Goal: Transaction & Acquisition: Purchase product/service

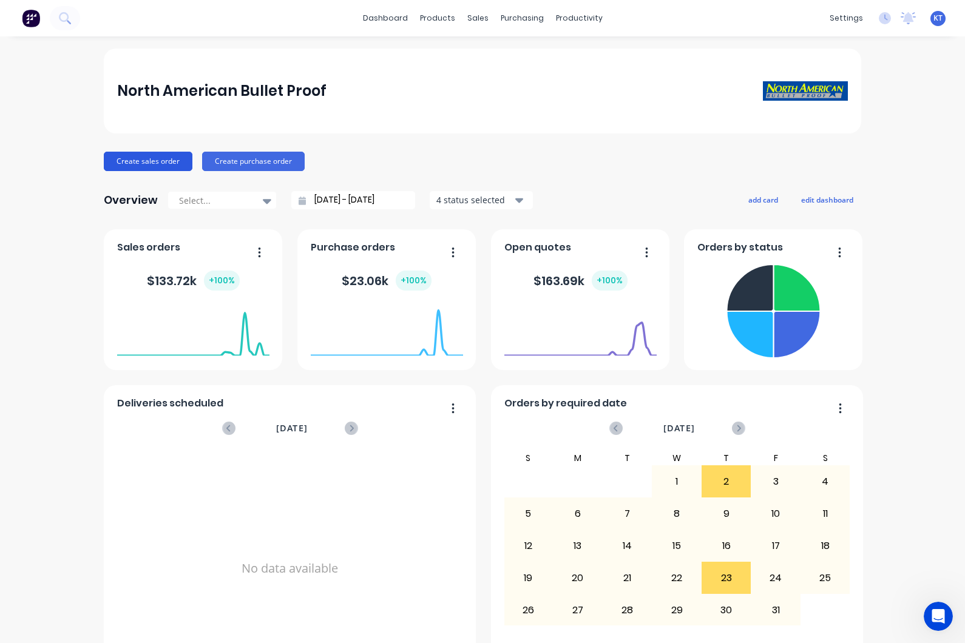
click at [160, 164] on button "Create sales order" at bounding box center [148, 161] width 89 height 19
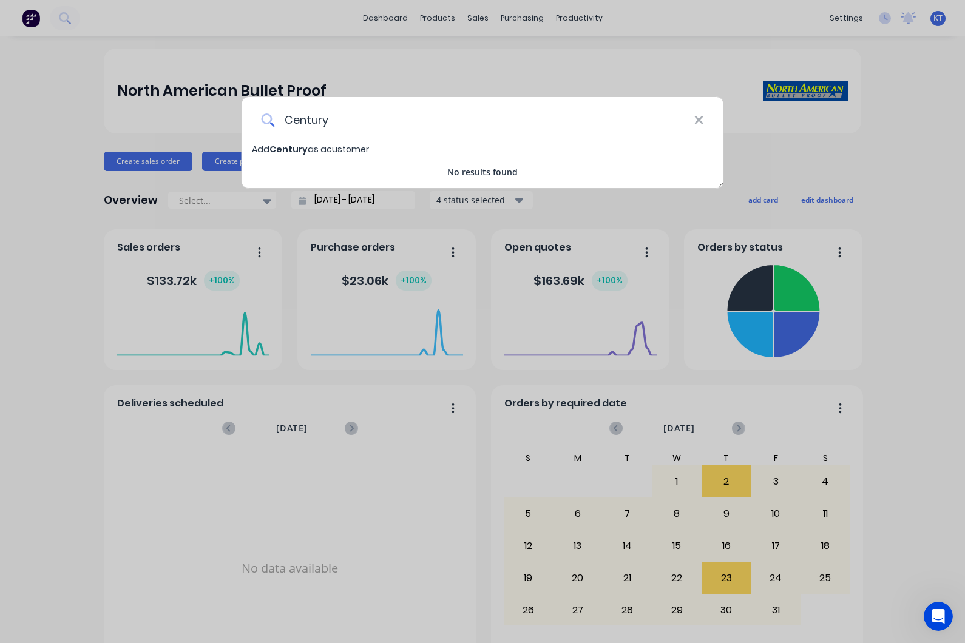
type input "Century"
click at [353, 150] on span "Add Century as a customer" at bounding box center [310, 149] width 117 height 12
select select "US"
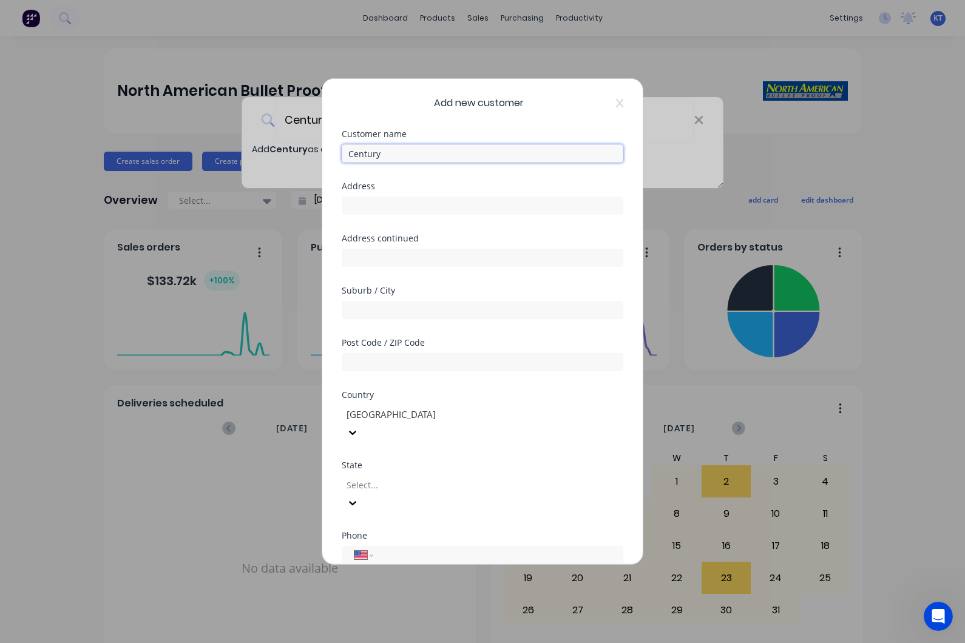
click at [390, 154] on input "Century" at bounding box center [483, 153] width 282 height 18
paste input "Drywall Century"
click at [465, 154] on input "Century Drywall Century" at bounding box center [483, 153] width 282 height 18
type input "Century Drywall"
click at [362, 206] on input "text" at bounding box center [483, 206] width 282 height 18
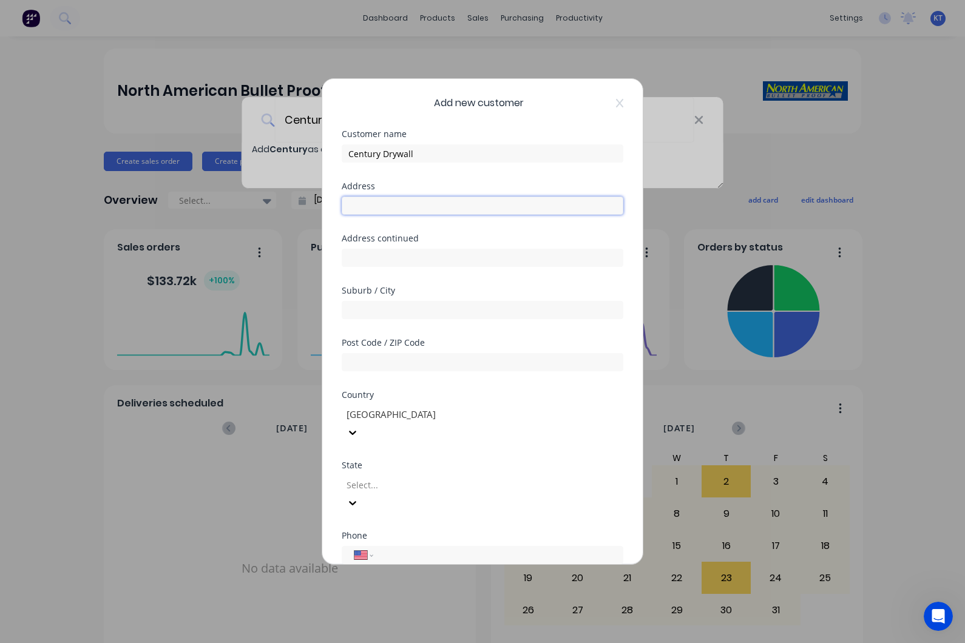
paste input "1988 Old Louisquisset Pike"
type input "1988 Old Louisquisset Pike"
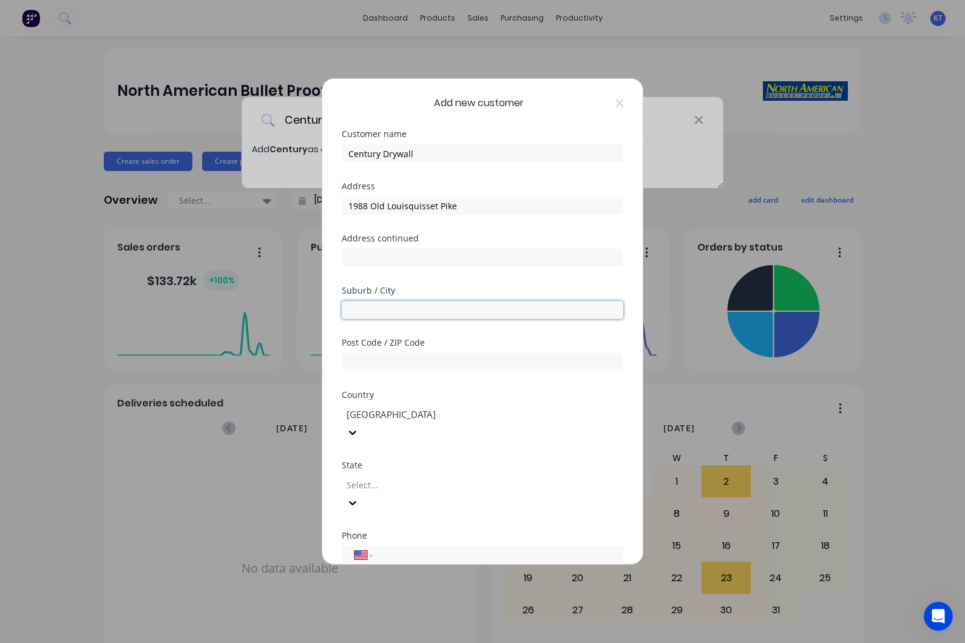
click at [430, 313] on input "text" at bounding box center [483, 310] width 282 height 18
paste input "Lincoln"
type input "Lincoln"
click at [381, 362] on input "text" at bounding box center [483, 362] width 282 height 18
paste input "02865"
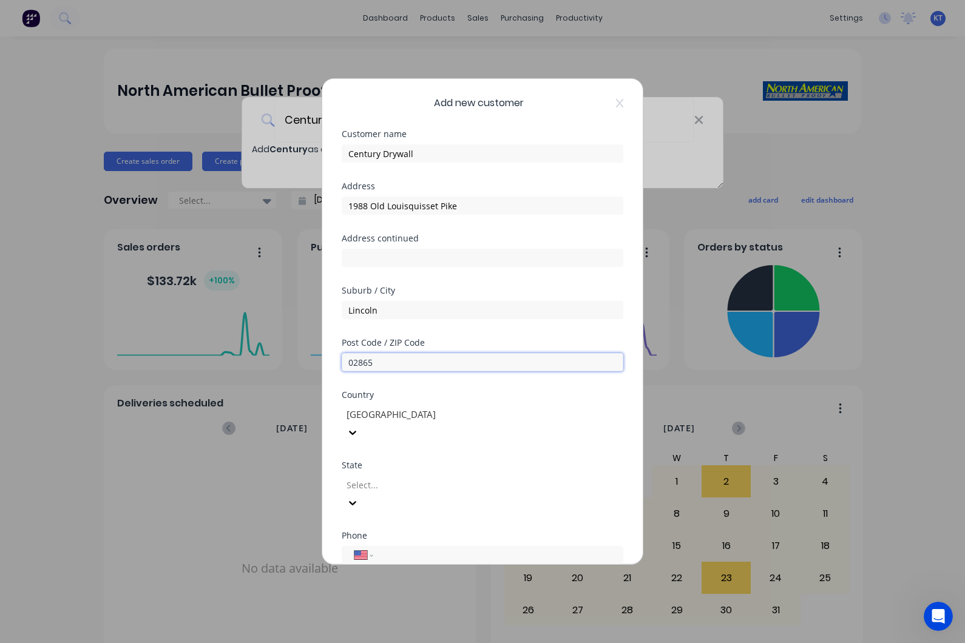
type input "02865"
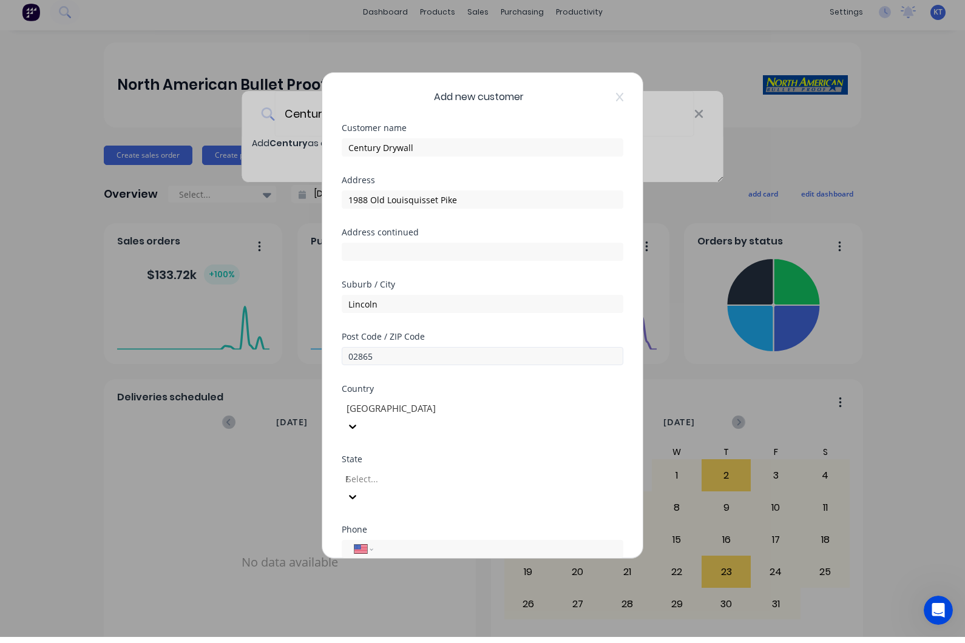
type input "Rh"
click at [419, 643] on div "Rhode Island" at bounding box center [482, 654] width 965 height 22
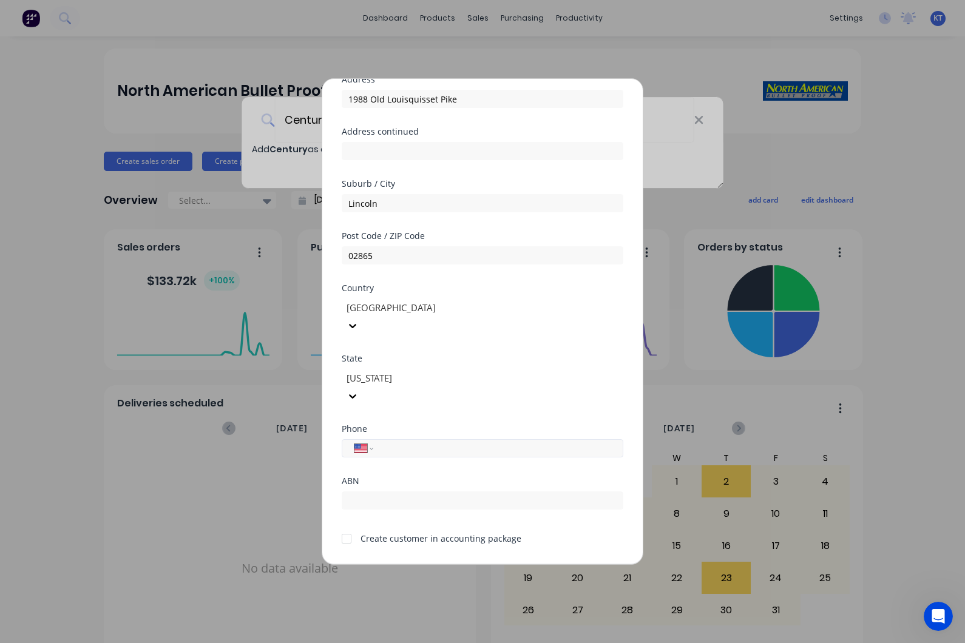
click at [445, 442] on input "tel" at bounding box center [496, 449] width 229 height 14
paste input "(401) 640-4737"
type input "(401) 640-4737"
click at [919, 362] on div "Add new customer Customer name Century Drywall Address 1988 Old Louisquisset Pi…" at bounding box center [482, 321] width 965 height 643
click at [451, 564] on button "Save" at bounding box center [444, 573] width 67 height 19
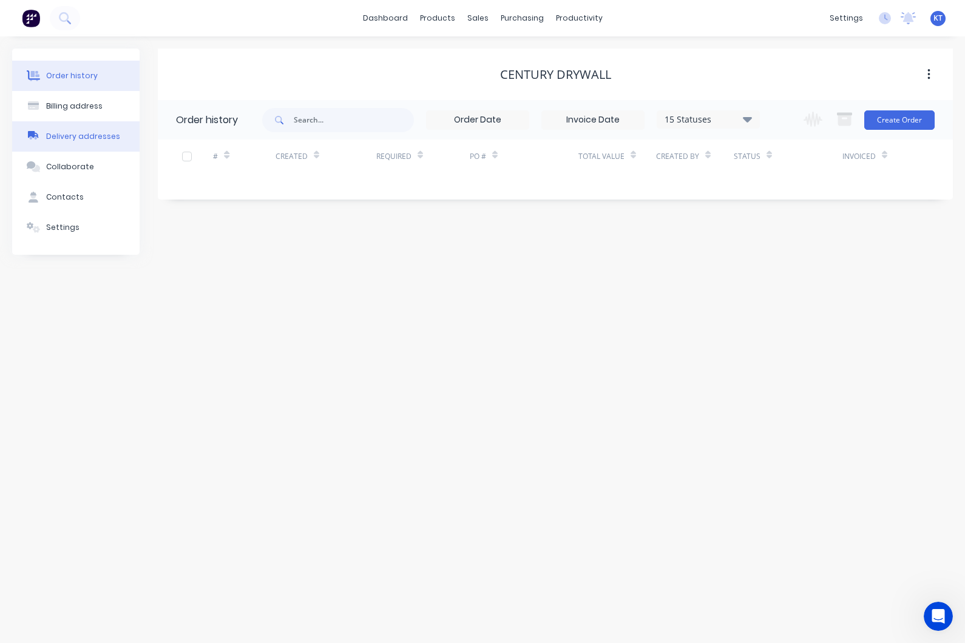
click at [90, 132] on div "Delivery addresses" at bounding box center [83, 136] width 74 height 11
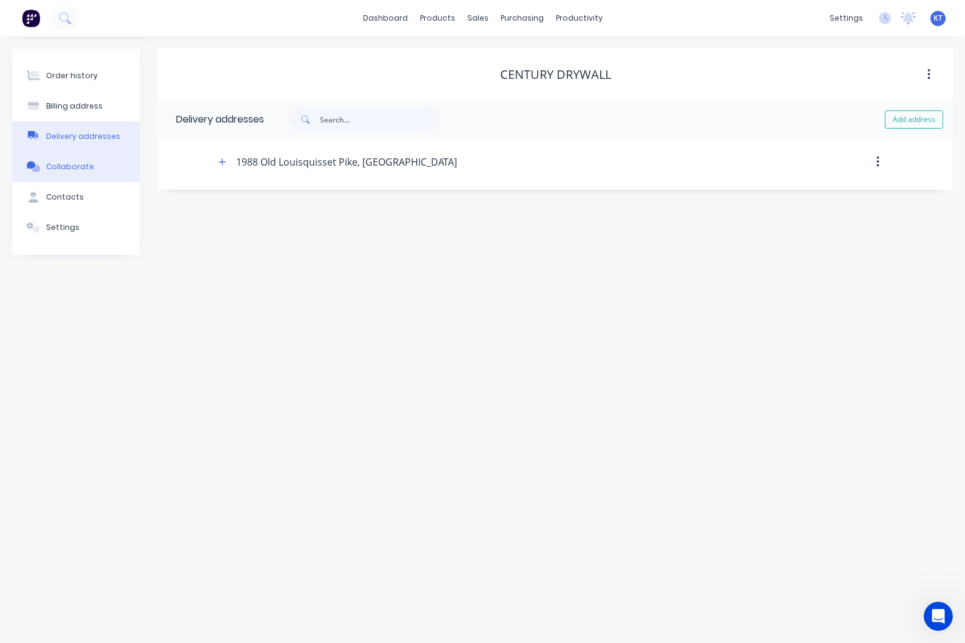
click at [74, 169] on div "Collaborate" at bounding box center [70, 166] width 48 height 11
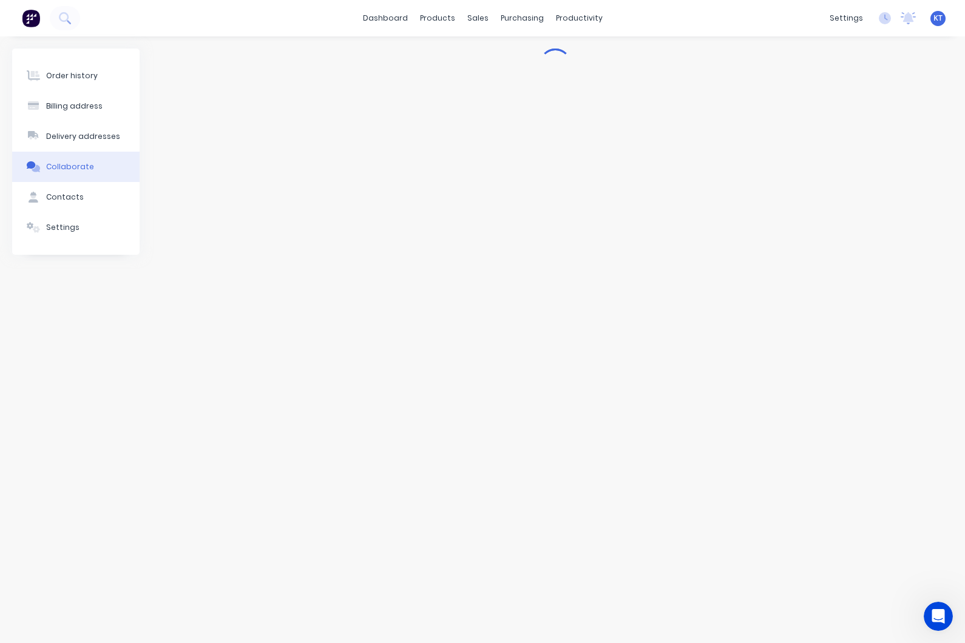
click at [81, 104] on div "Billing address" at bounding box center [74, 106] width 56 height 11
select select "US"
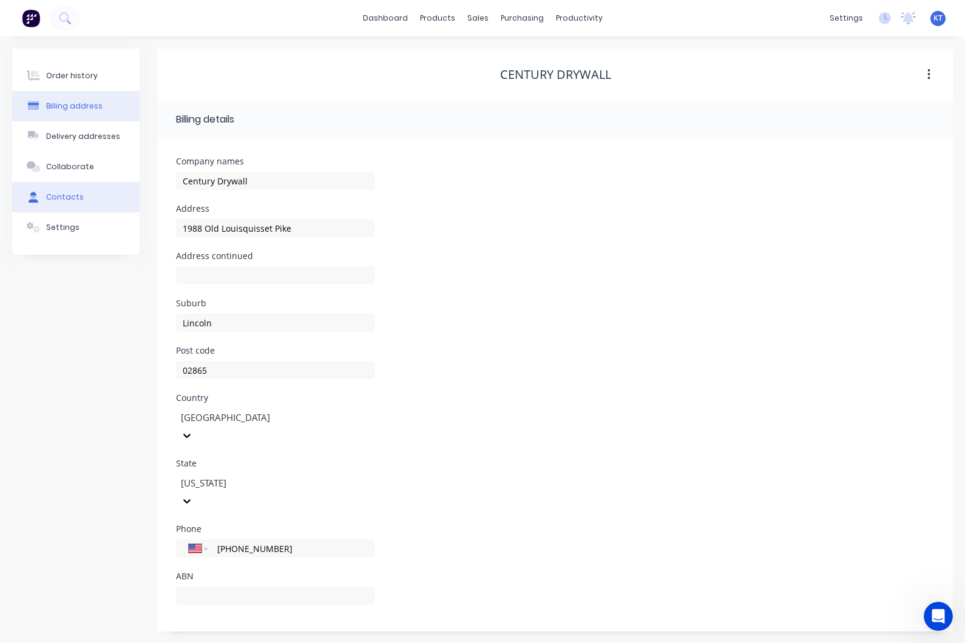
click at [73, 204] on button "Contacts" at bounding box center [75, 197] width 127 height 30
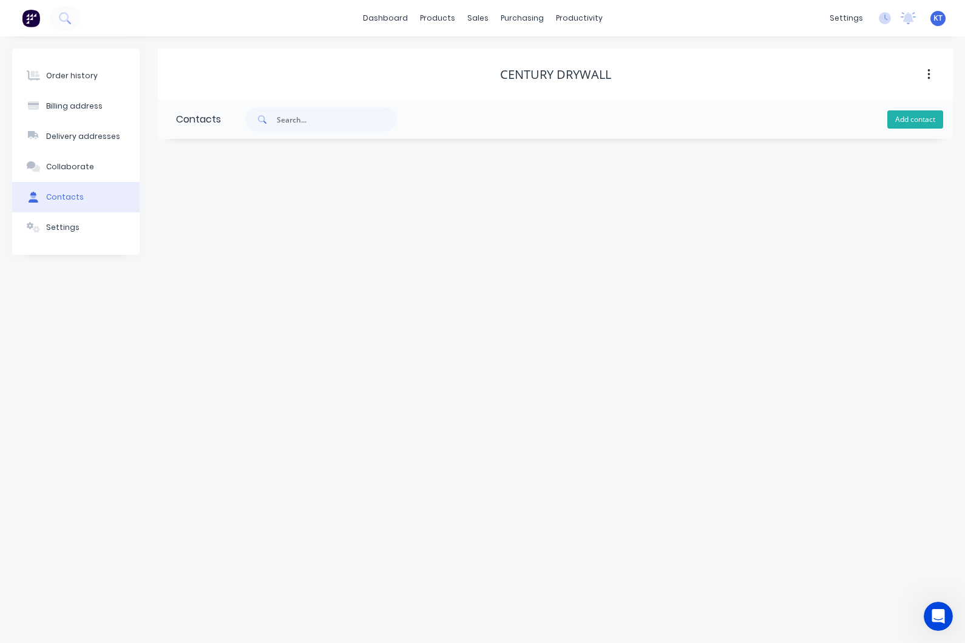
click at [911, 117] on button "Add contact" at bounding box center [915, 119] width 56 height 18
select select "US"
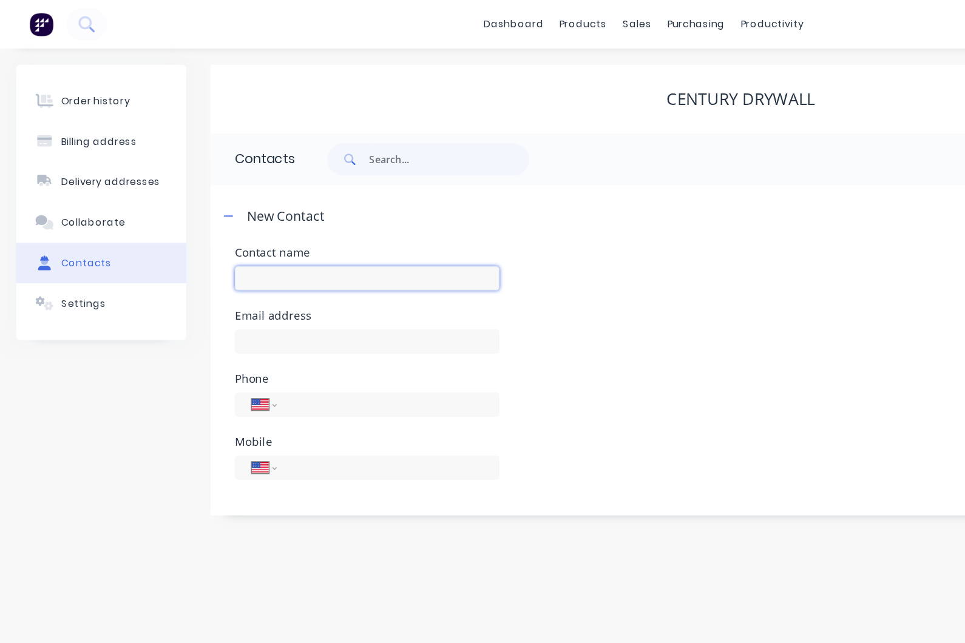
click at [191, 208] on input "text" at bounding box center [275, 209] width 198 height 18
paste input "Lawrence Abatiello"
type input "Lawrence Abatiello"
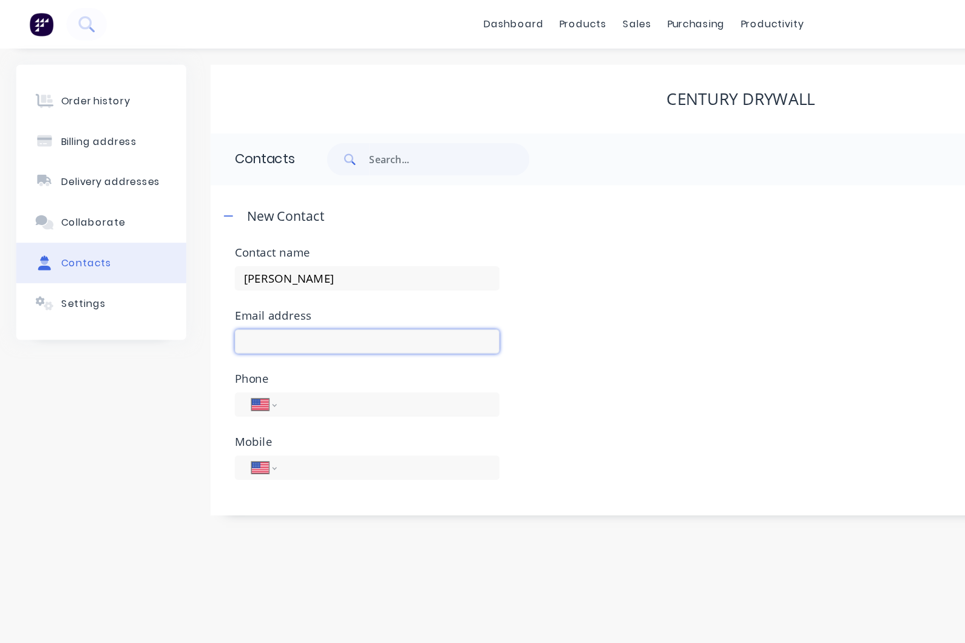
click at [206, 255] on input "text" at bounding box center [275, 256] width 198 height 18
paste input "labatiello@centurydrywallinc.com"
type input "labatiello@centurydrywallinc.com"
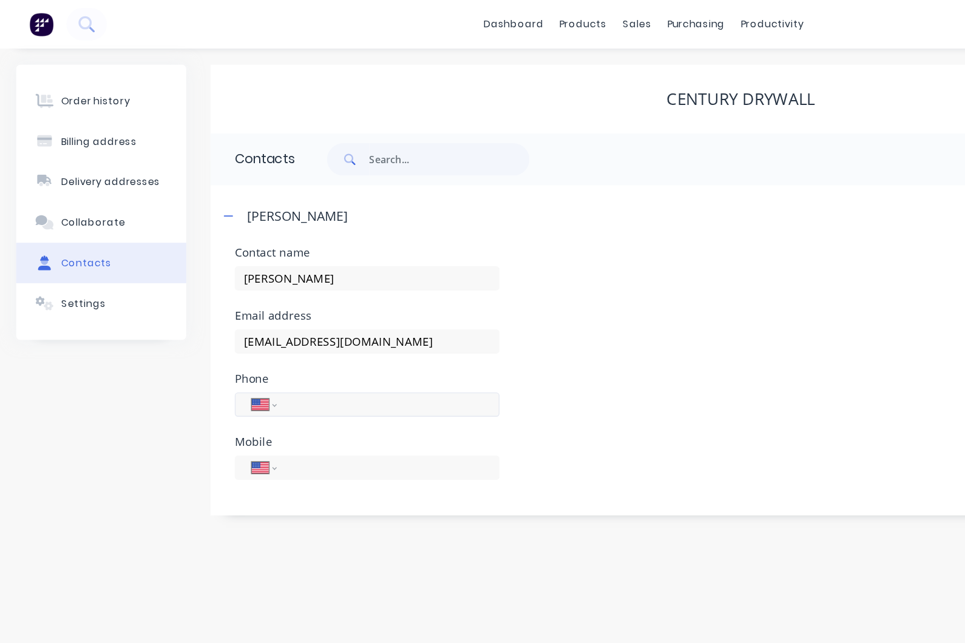
click at [249, 302] on input "tel" at bounding box center [289, 303] width 146 height 14
paste input "(401) 640-4737"
type input "(401) 640-4737"
click at [441, 288] on div "Phone International Afghanistan Åland Islands Albania Algeria American Samoa An…" at bounding box center [555, 303] width 759 height 47
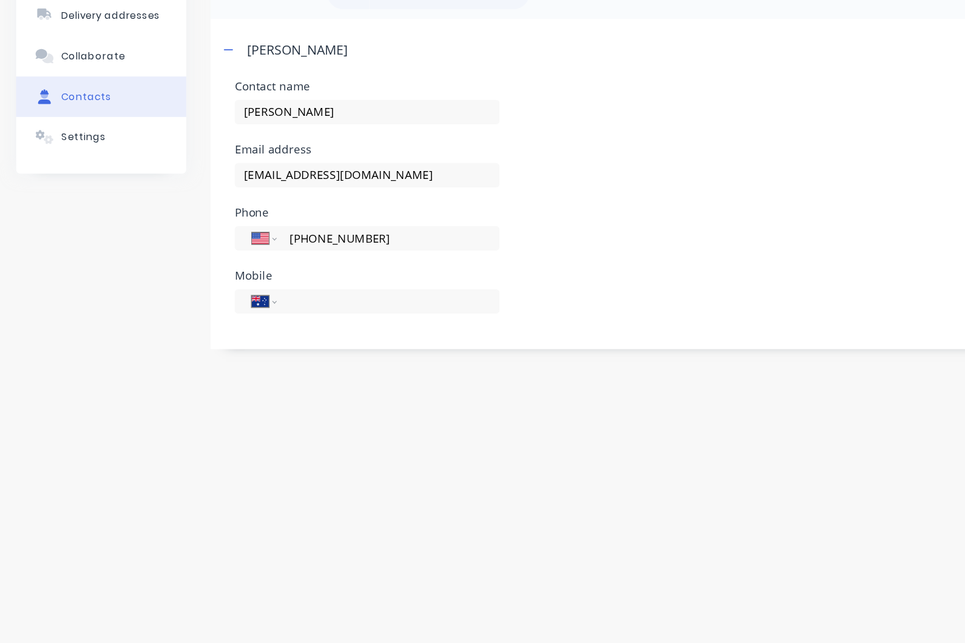
scroll to position [49, 0]
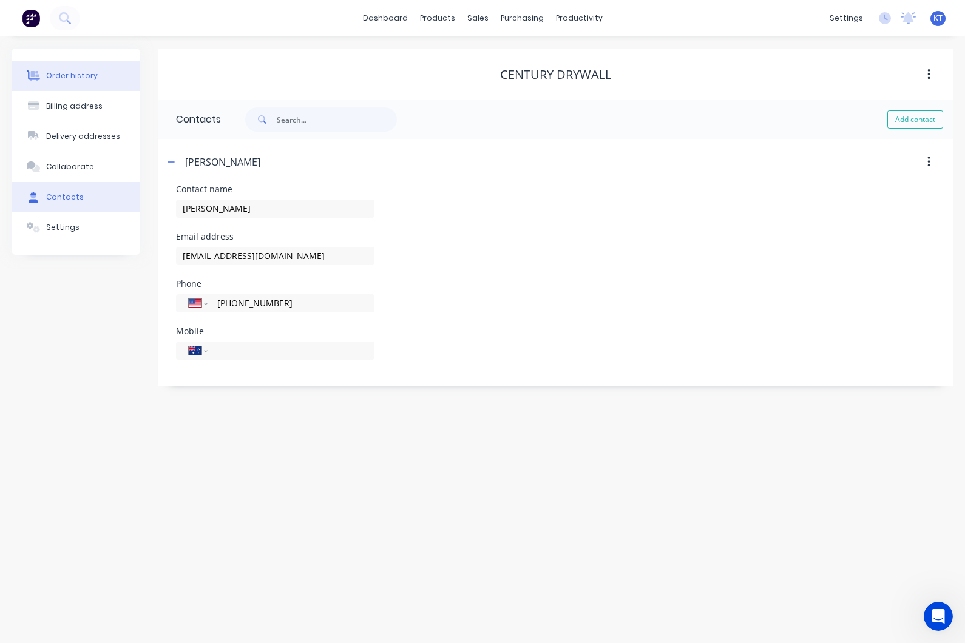
click at [95, 75] on button "Order history" at bounding box center [75, 76] width 127 height 30
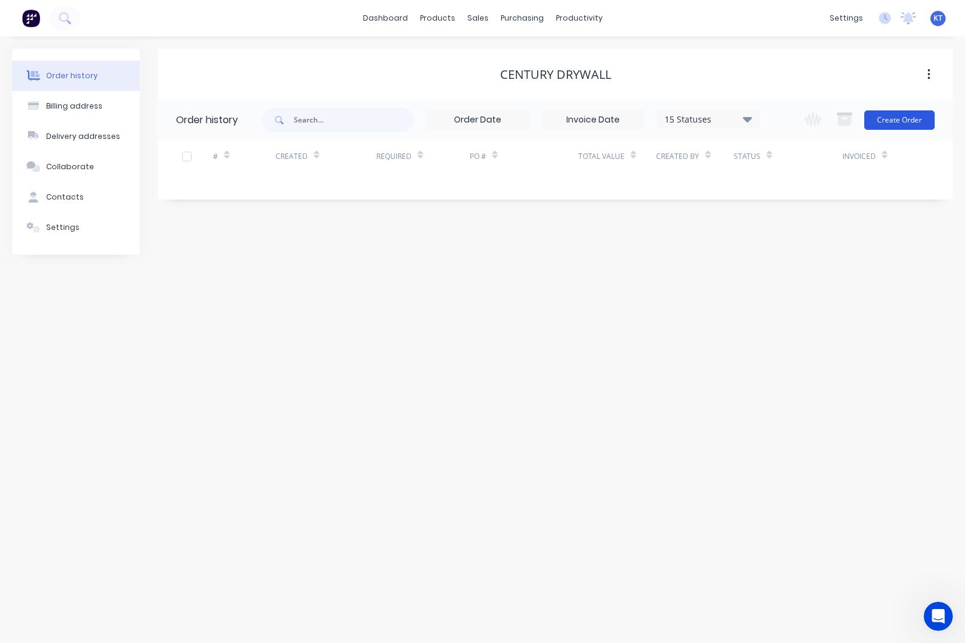
click at [902, 129] on button "Create Order" at bounding box center [899, 119] width 70 height 19
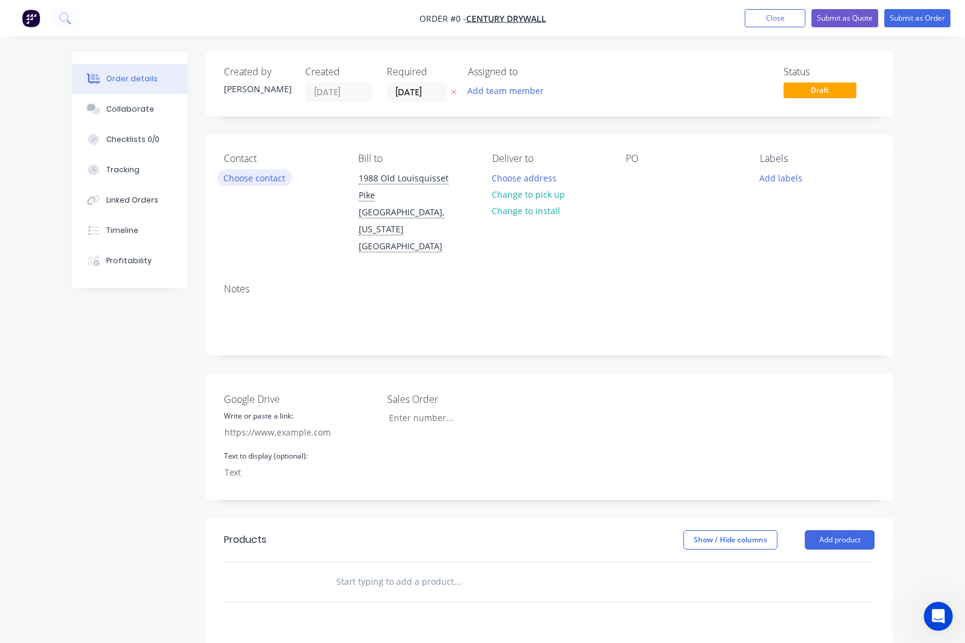
click at [275, 180] on button "Choose contact" at bounding box center [254, 177] width 75 height 16
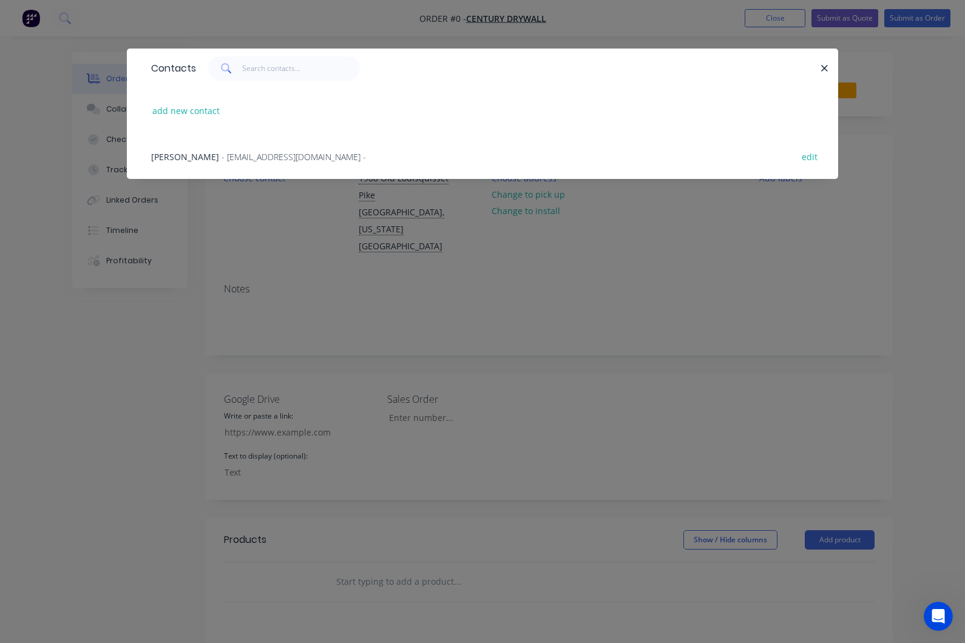
click at [209, 161] on span "Lawrence Abatiello" at bounding box center [185, 157] width 68 height 12
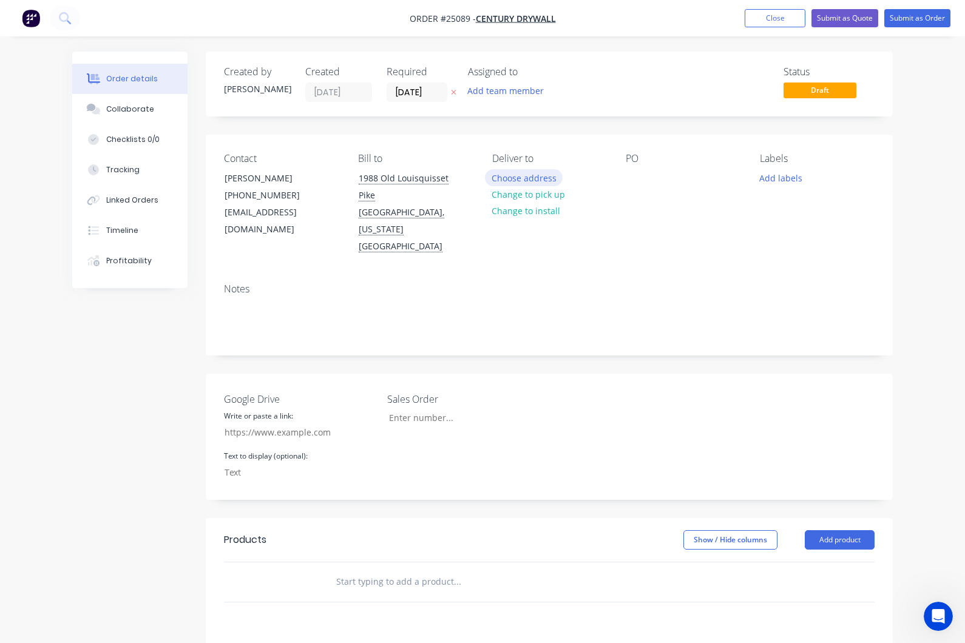
click at [542, 181] on button "Choose address" at bounding box center [524, 177] width 78 height 16
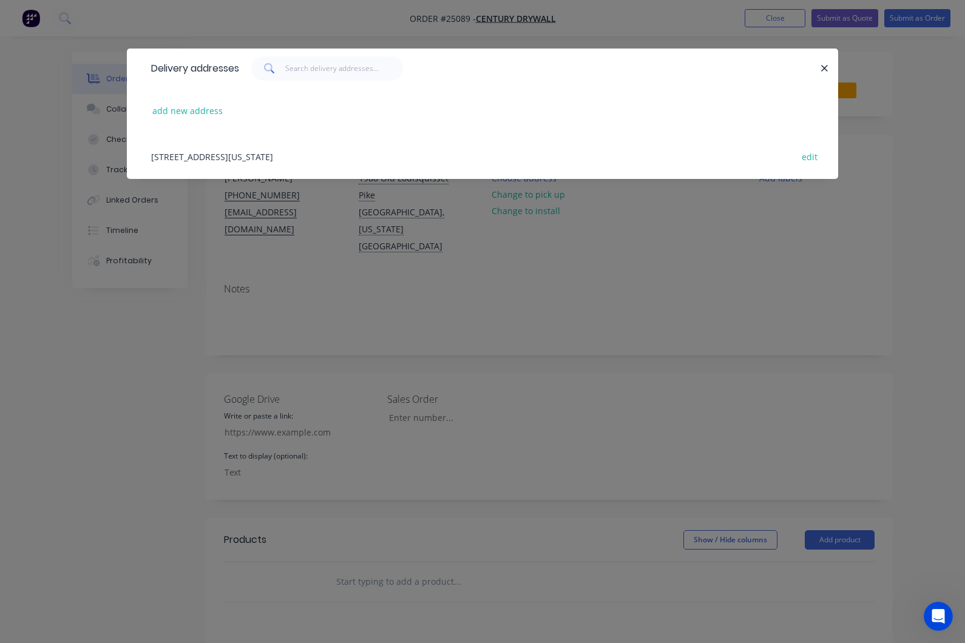
click at [291, 158] on div "1988 Old Louisquisset Pike, Lincoln, Rhode Island, United States, 02865 edit" at bounding box center [482, 157] width 675 height 46
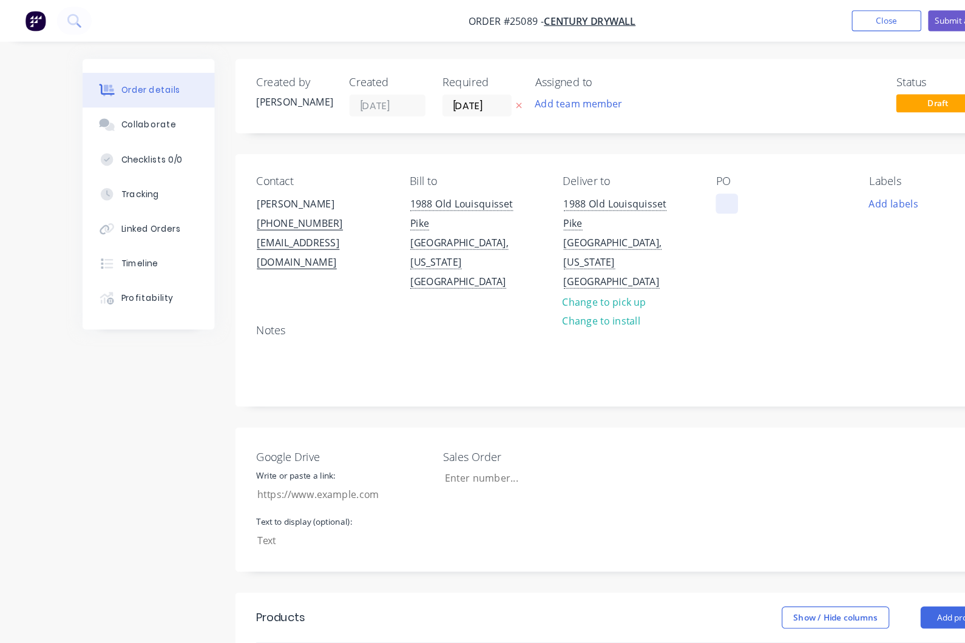
click at [640, 175] on div at bounding box center [635, 178] width 19 height 18
paste div
click at [687, 274] on div "Notes" at bounding box center [549, 314] width 687 height 81
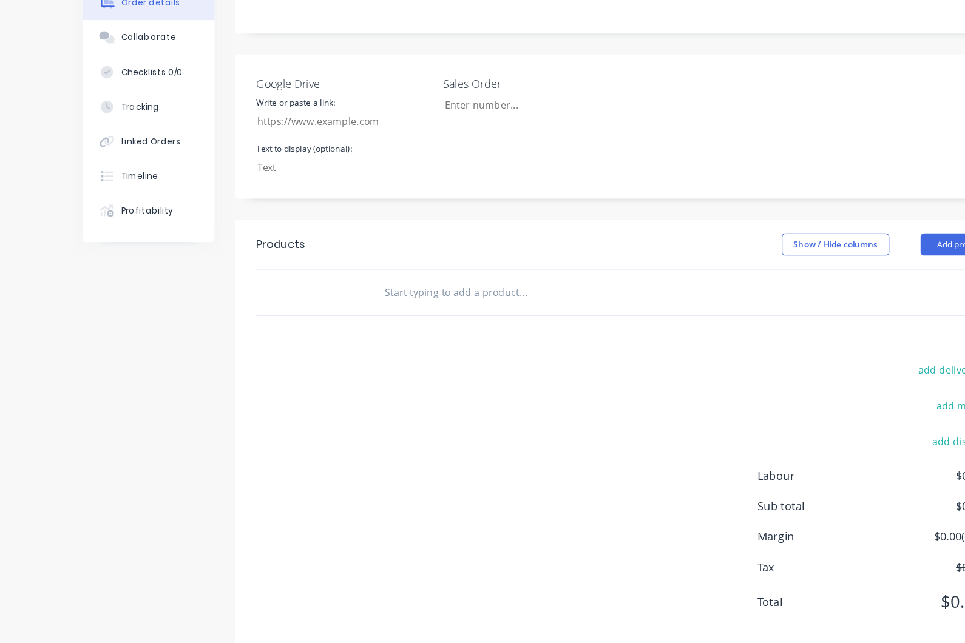
scroll to position [251, 0]
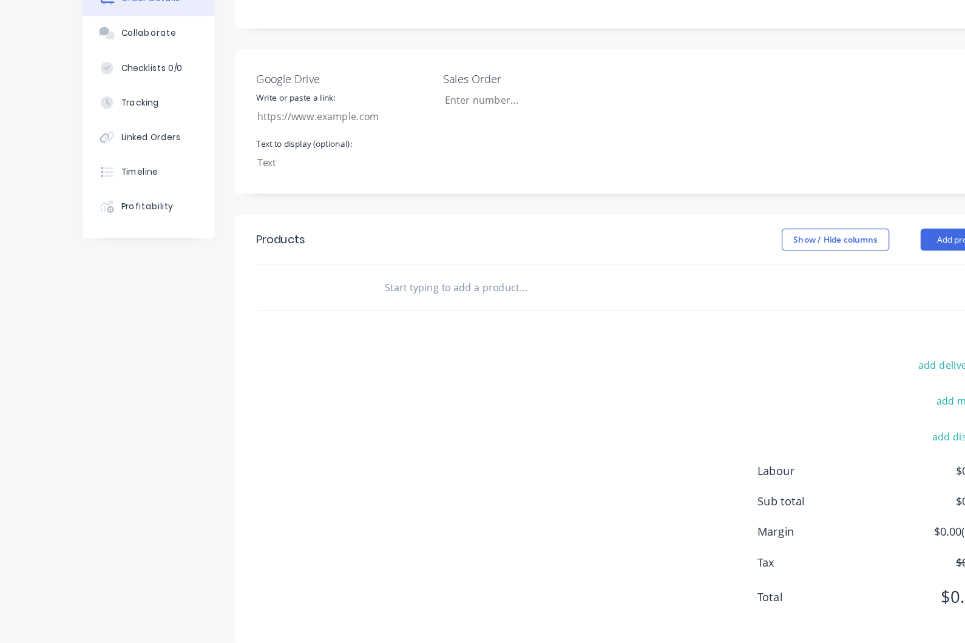
click at [414, 319] on input "text" at bounding box center [457, 331] width 243 height 24
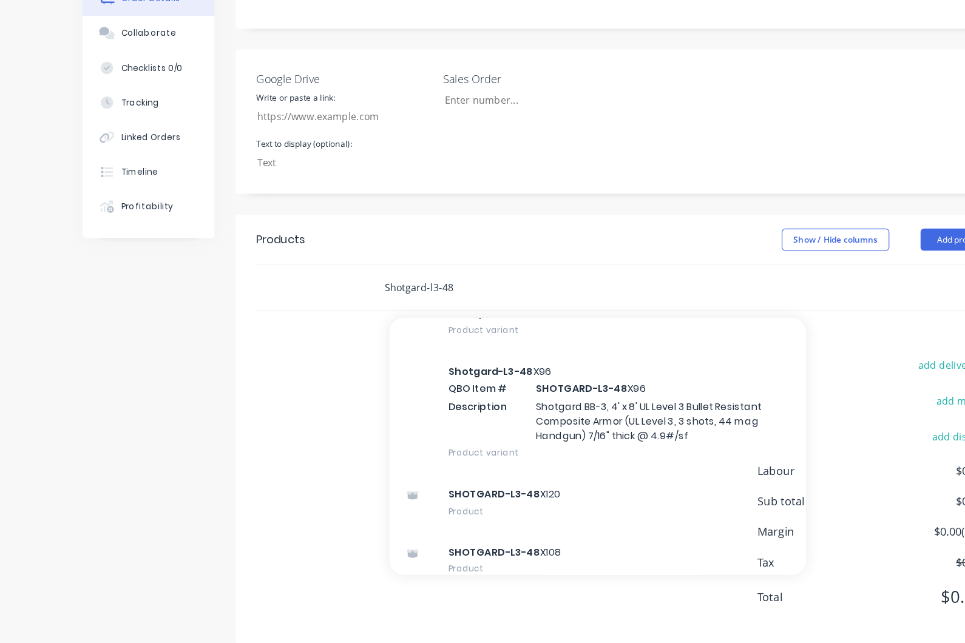
scroll to position [328, 0]
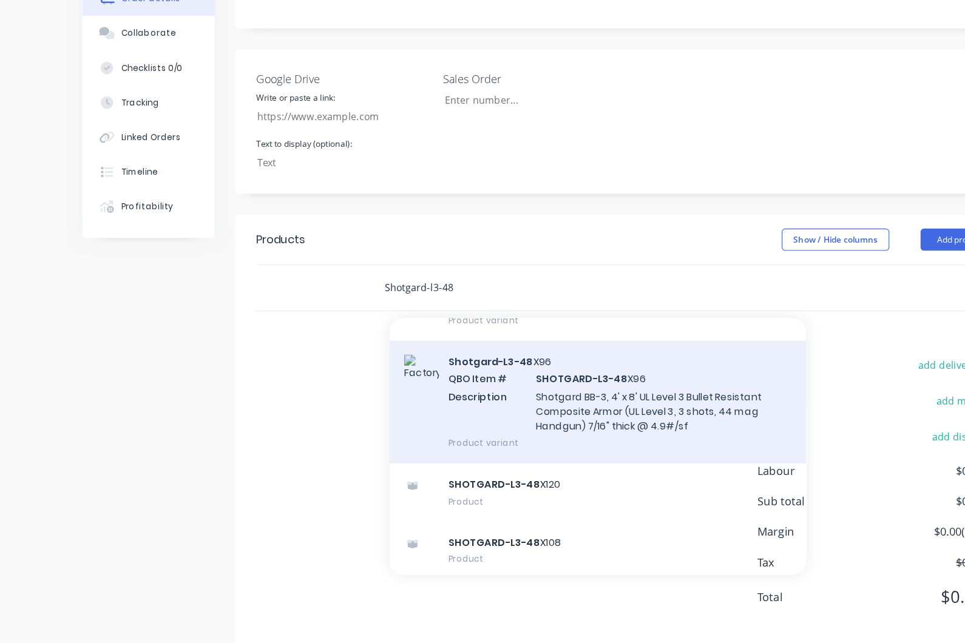
type input "Shotgard-l3-48"
click at [493, 378] on div "Shotgard-L3-48 X96 QBO Item # SHOTGARD-L3-48 X96 Description Shotgard BB-3, 4' …" at bounding box center [522, 431] width 364 height 107
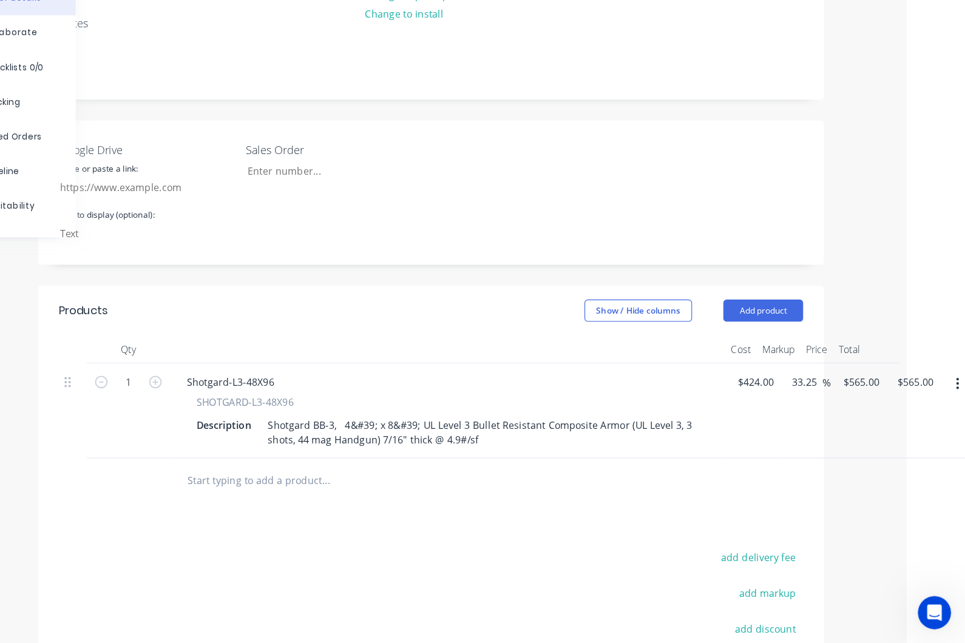
scroll to position [188, 59]
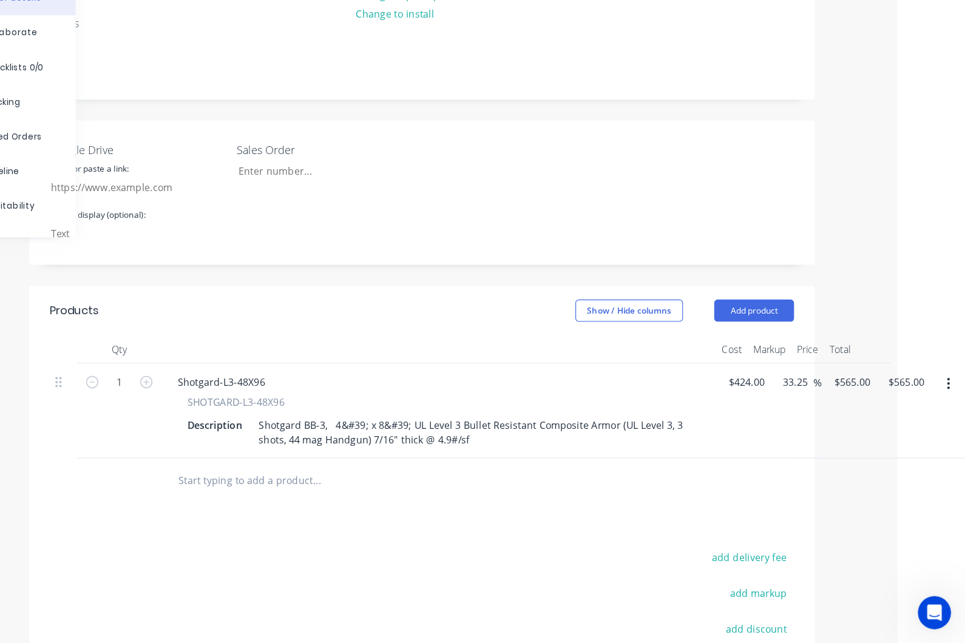
click at [737, 560] on button "add delivery fee" at bounding box center [776, 568] width 78 height 16
type input "5"
type input "650"
click at [244, 410] on icon "button" at bounding box center [249, 415] width 11 height 11
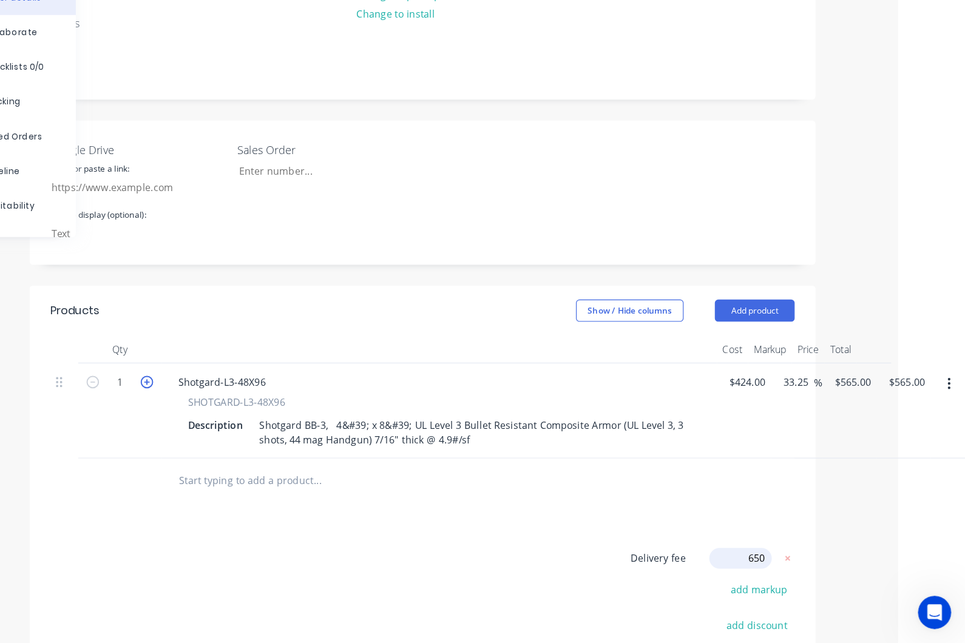
type input "2"
type input "$1,130.00"
click at [244, 410] on icon "button" at bounding box center [249, 415] width 11 height 11
type input "3"
type input "$1,695.00"
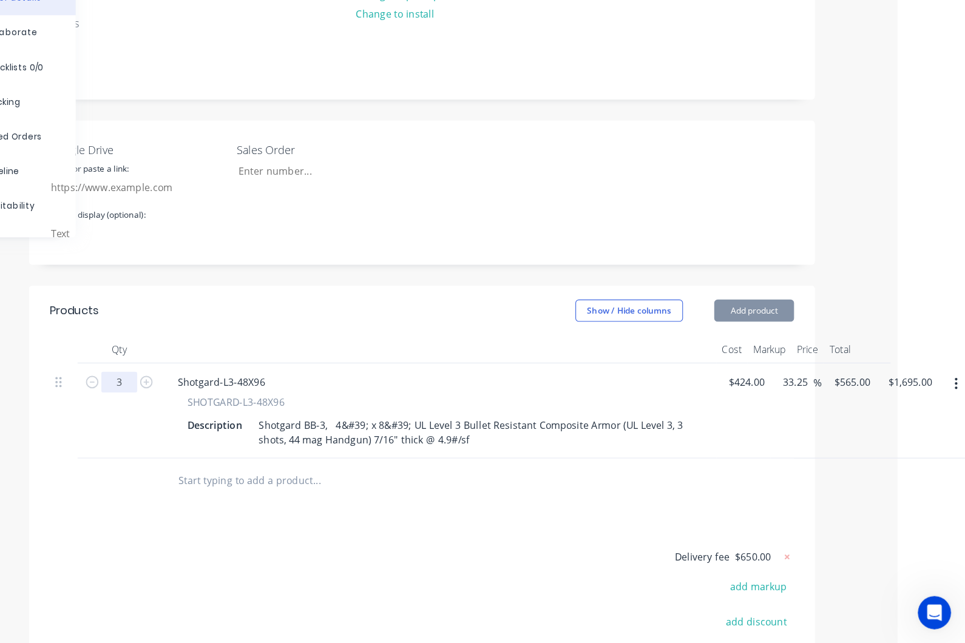
click at [210, 406] on input "3" at bounding box center [226, 415] width 32 height 18
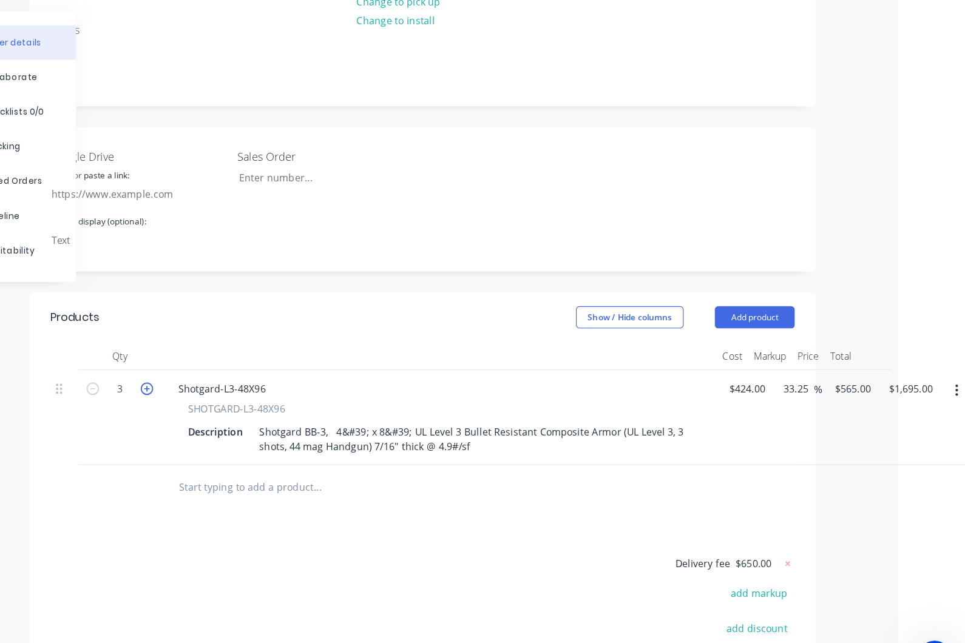
click at [244, 376] on icon "button" at bounding box center [249, 381] width 11 height 11
type input "4"
type input "$2,260.00"
click at [244, 376] on icon "button" at bounding box center [249, 381] width 11 height 11
type input "5"
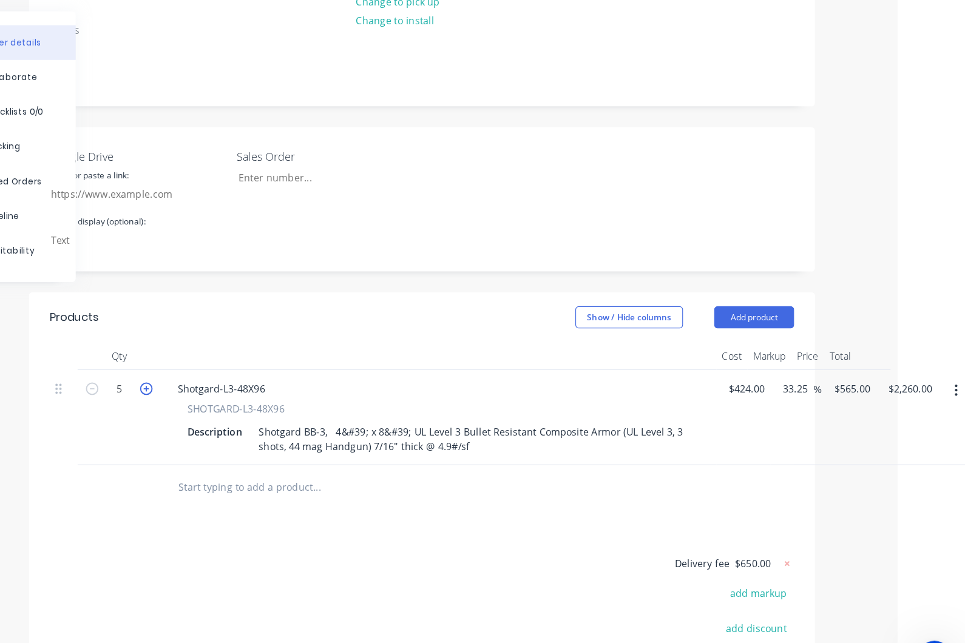
type input "$2,825.00"
click at [244, 376] on icon "button" at bounding box center [249, 381] width 11 height 11
type input "6"
type input "$3,390.00"
click at [427, 435] on div "Products Show / Hide columns Add product Qty Cost Markup Price Total 6 Shotgard…" at bounding box center [490, 535] width 687 height 476
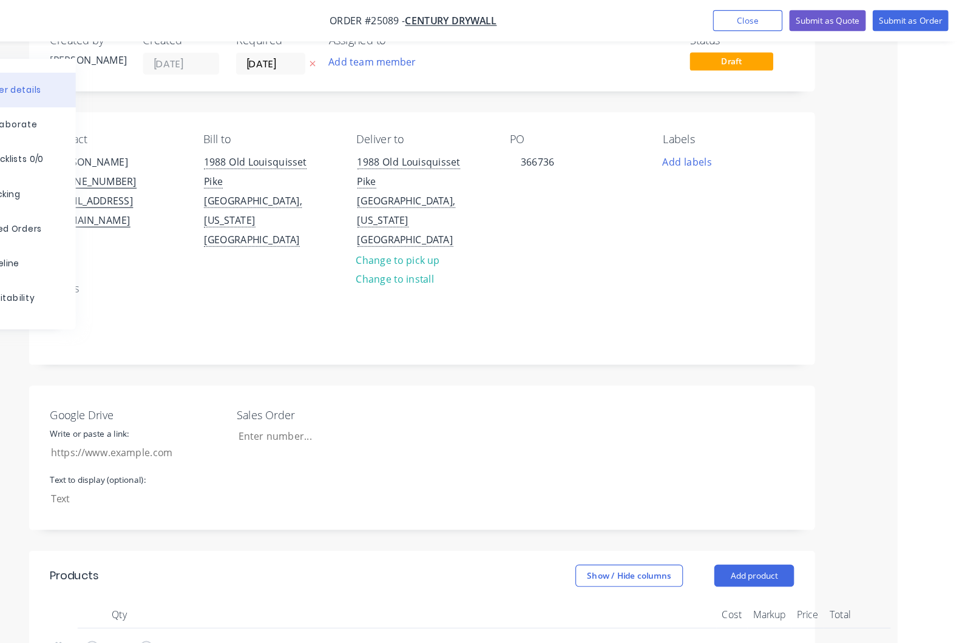
scroll to position [0, 59]
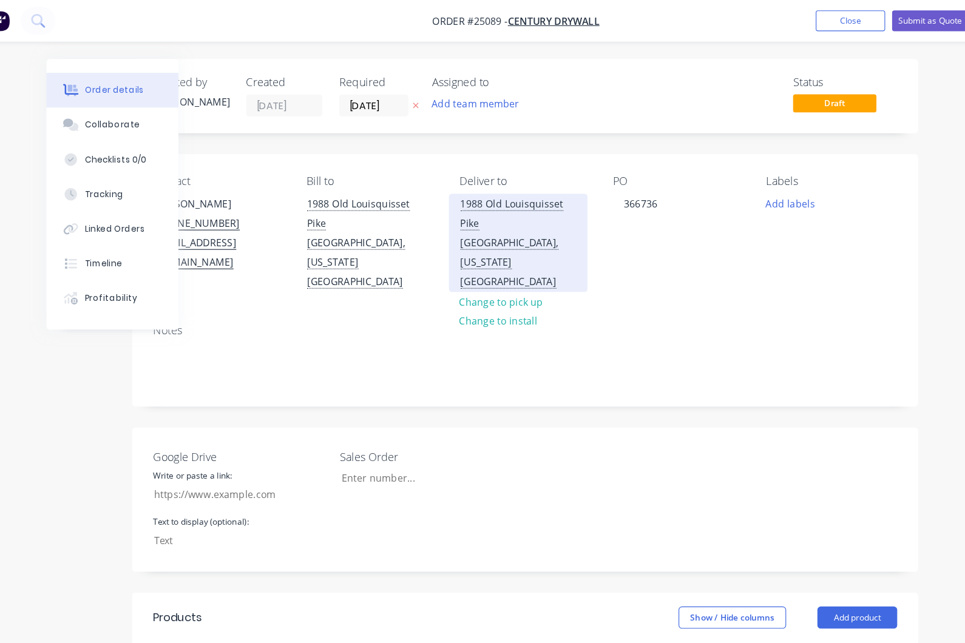
click at [444, 197] on div "1988 Old Louisquisset Pike" at bounding box center [484, 187] width 101 height 34
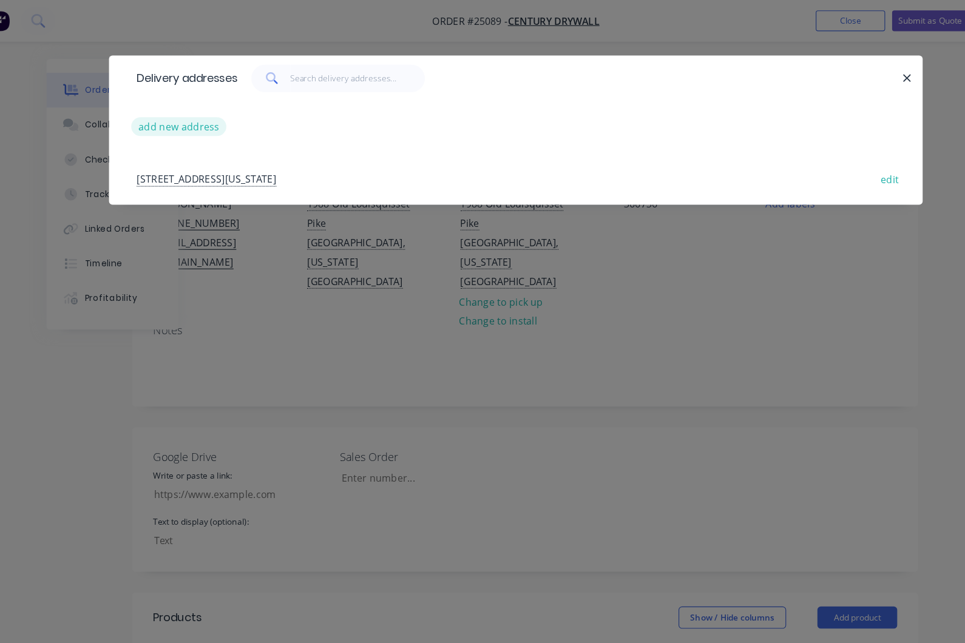
click at [173, 115] on button "add new address" at bounding box center [187, 111] width 83 height 16
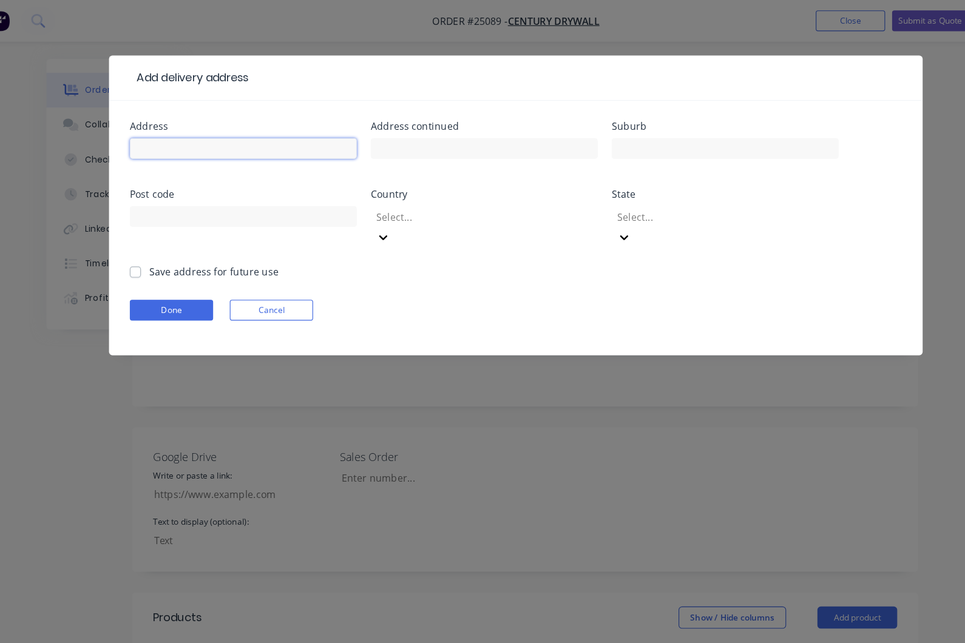
click at [166, 129] on input "text" at bounding box center [244, 130] width 198 height 18
paste input "RI State Police South Barr DW"
type input "RI State Police South Barr DW"
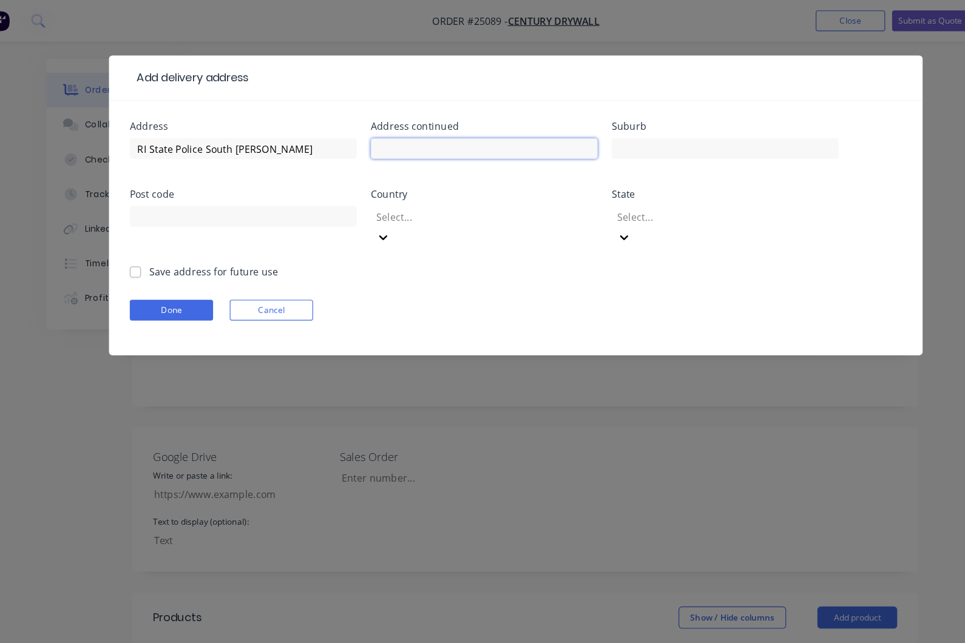
click at [360, 130] on input "text" at bounding box center [455, 130] width 198 height 18
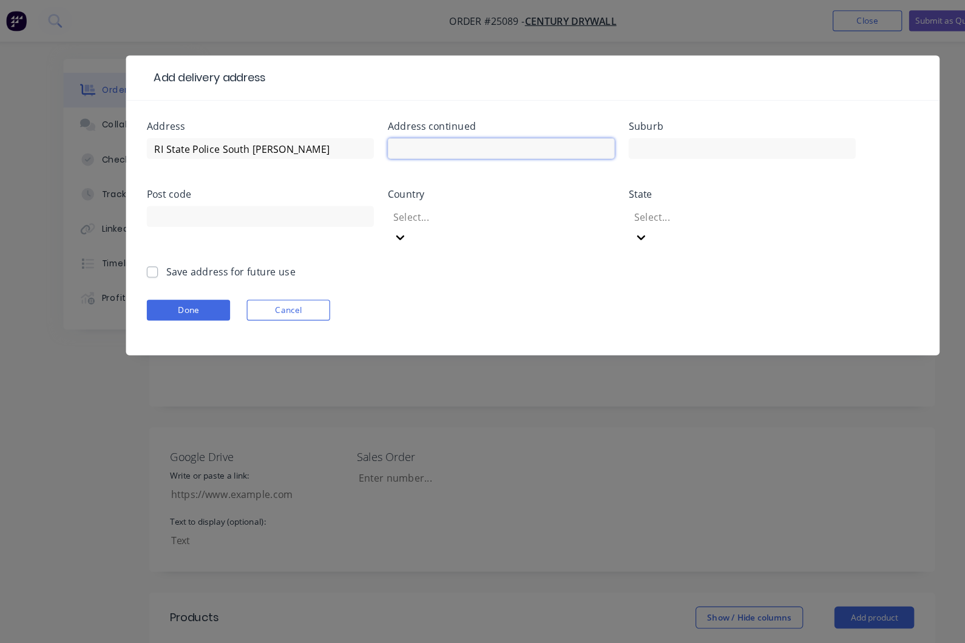
paste input "[GEOGRAPHIC_DATA]"
type input "[GEOGRAPHIC_DATA]"
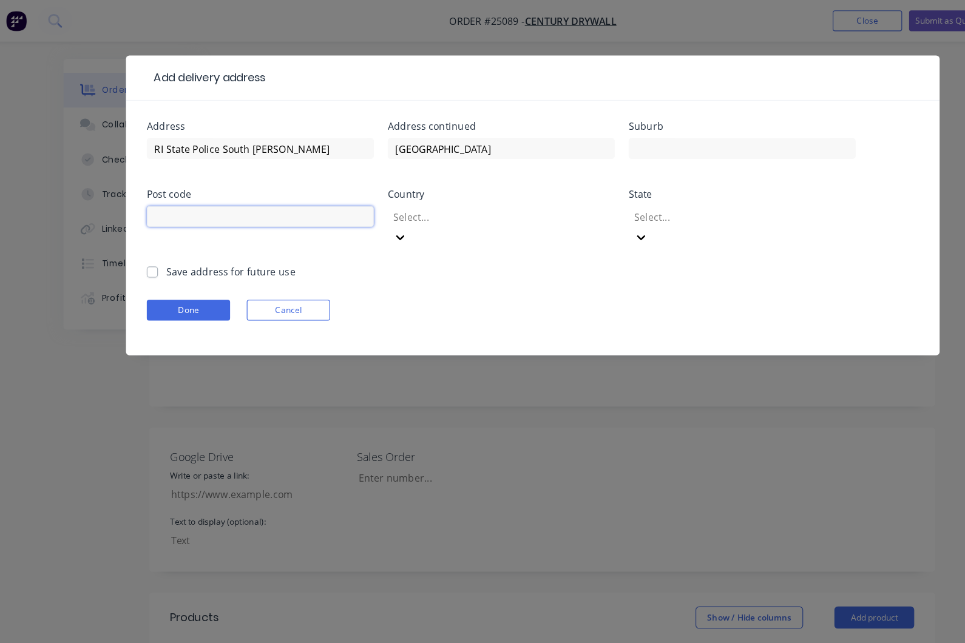
click at [214, 189] on input "text" at bounding box center [244, 189] width 198 height 18
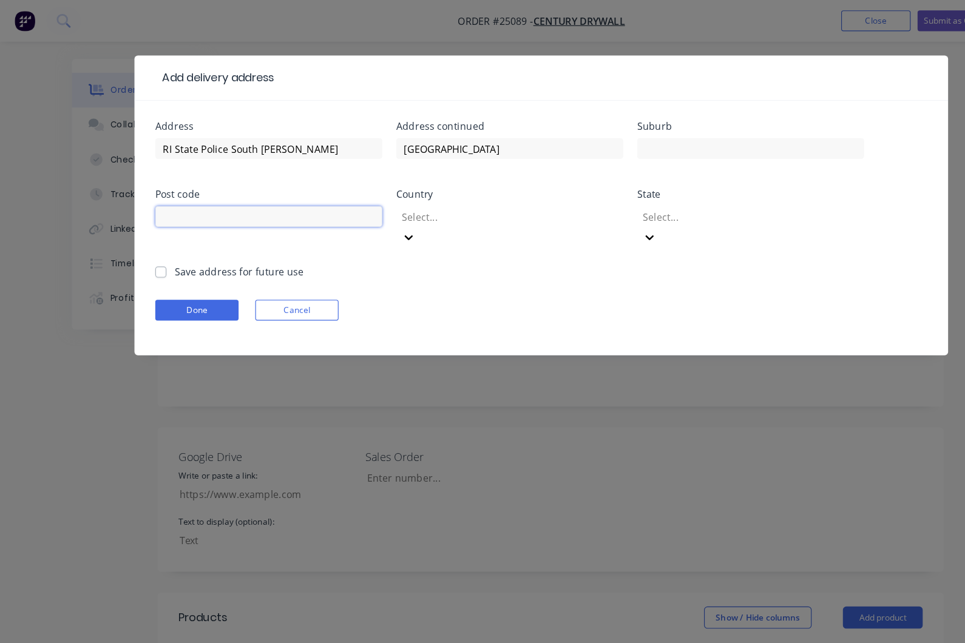
paste input "02817"
type input "02817"
type input "r"
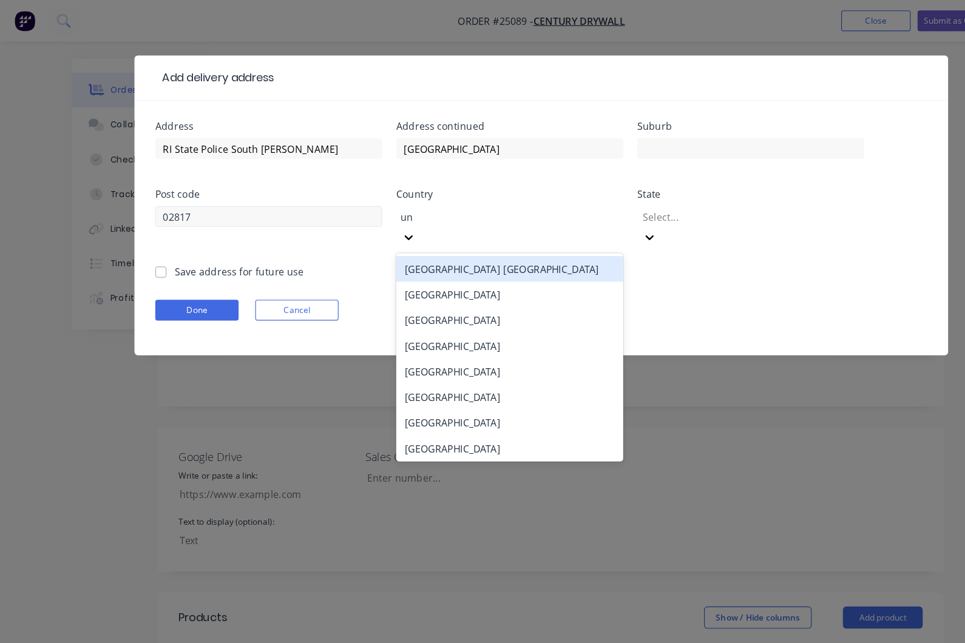
type input "uni"
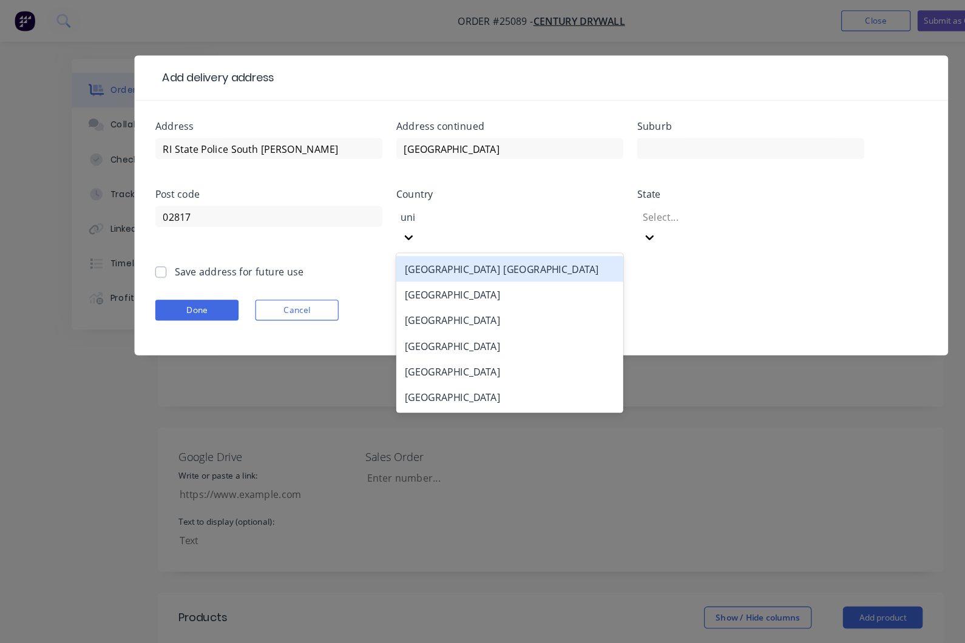
click at [421, 336] on div "[GEOGRAPHIC_DATA]" at bounding box center [455, 347] width 198 height 22
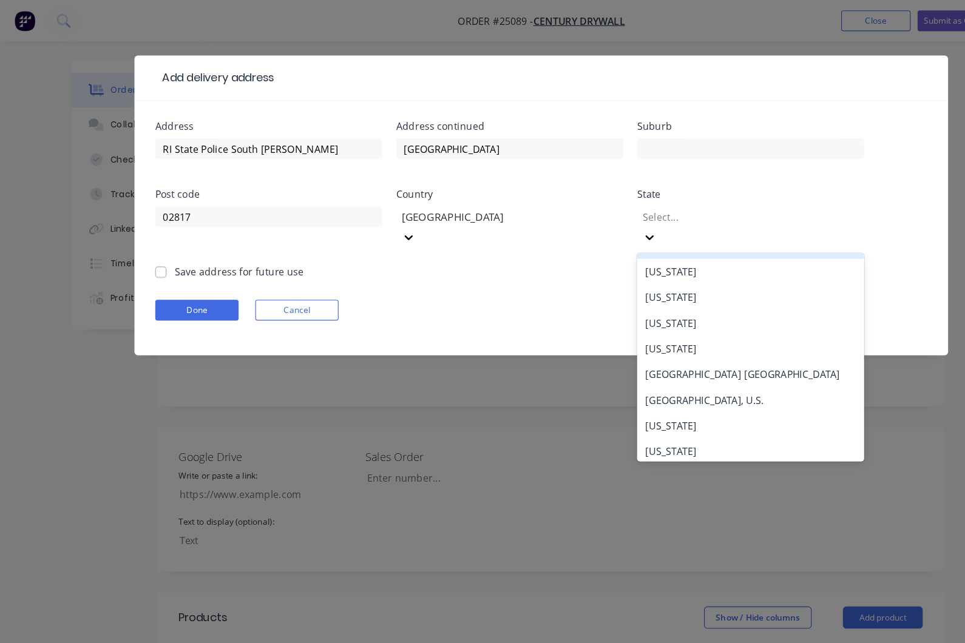
scroll to position [27, 0]
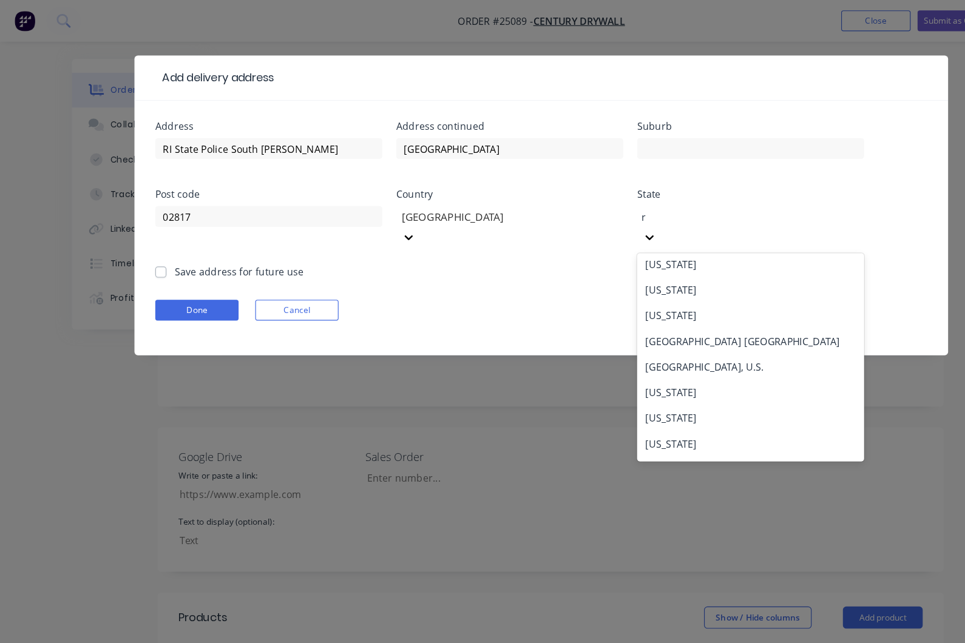
type input "rh"
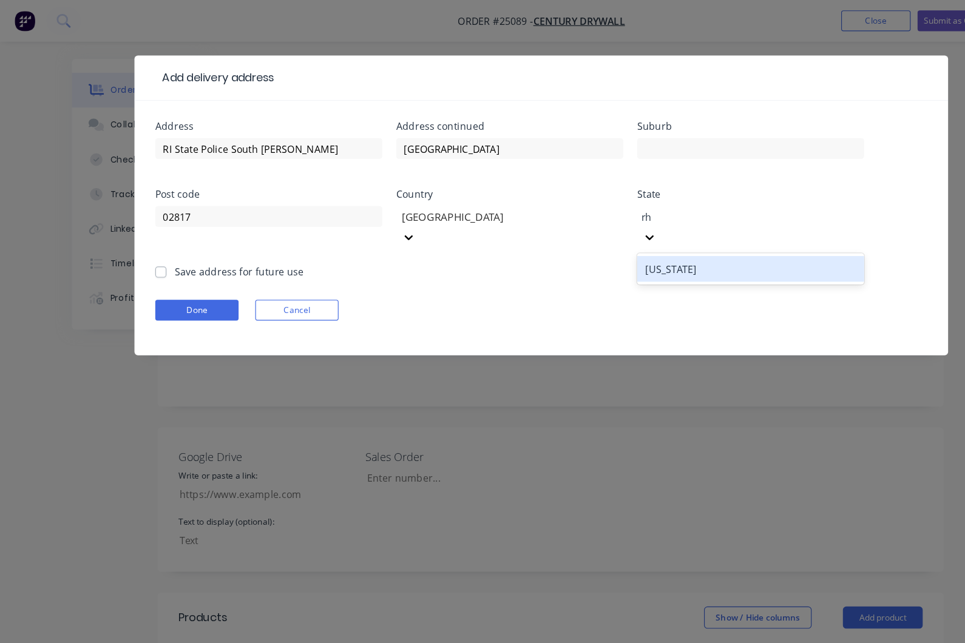
click at [632, 224] on div "Rhode Island" at bounding box center [665, 235] width 198 height 22
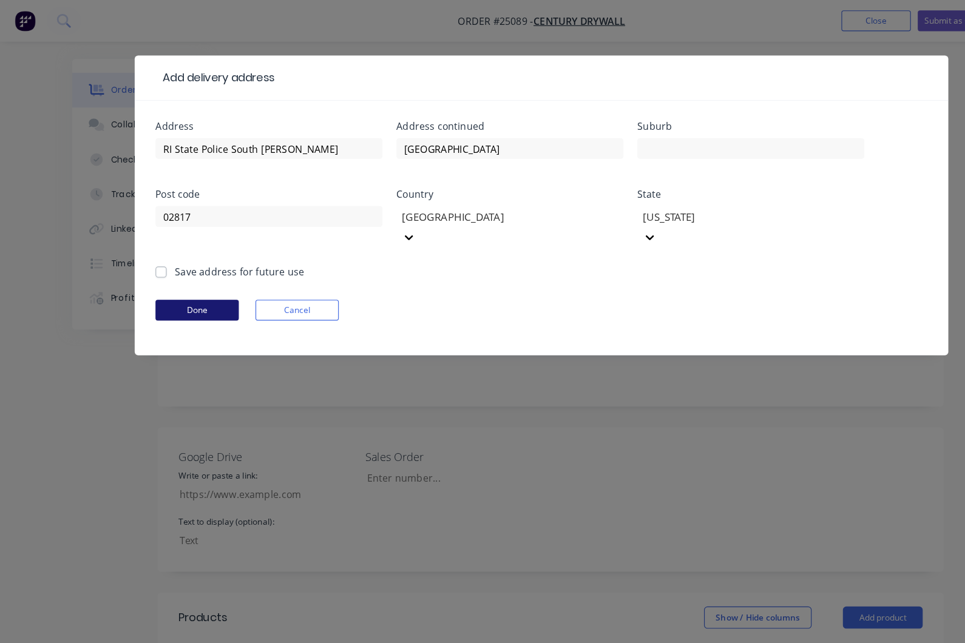
click at [177, 262] on button "Done" at bounding box center [181, 271] width 73 height 18
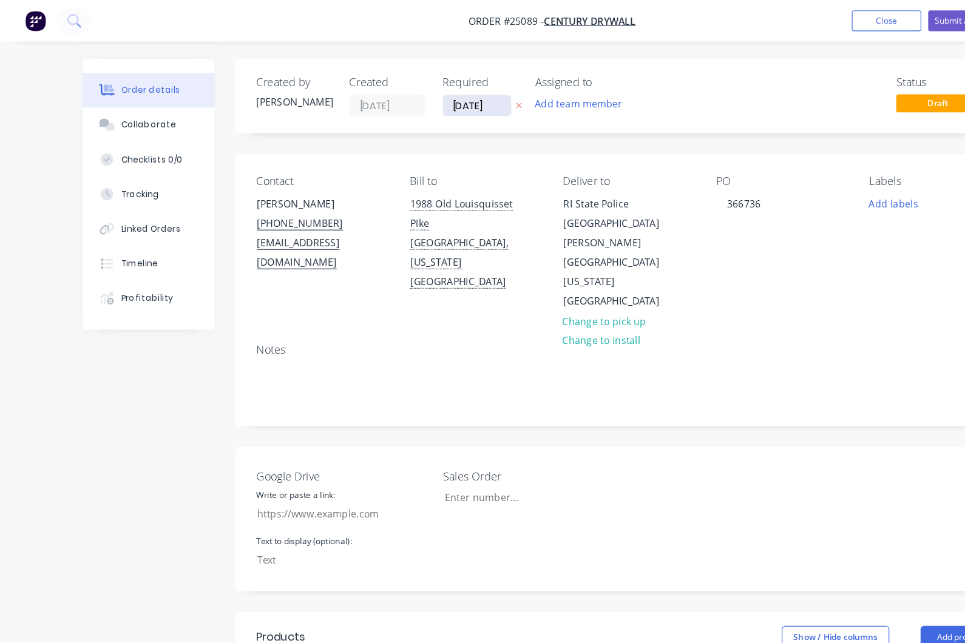
click at [416, 95] on input "[DATE]" at bounding box center [416, 92] width 59 height 18
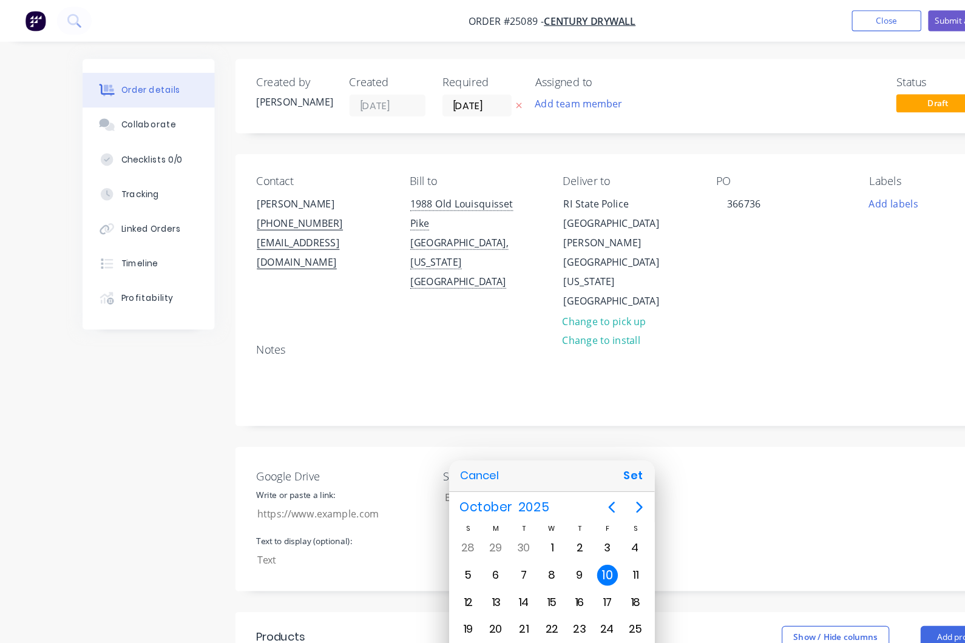
click at [431, 553] on div "20" at bounding box center [433, 550] width 18 height 18
click at [706, 382] on div at bounding box center [482, 321] width 1159 height 837
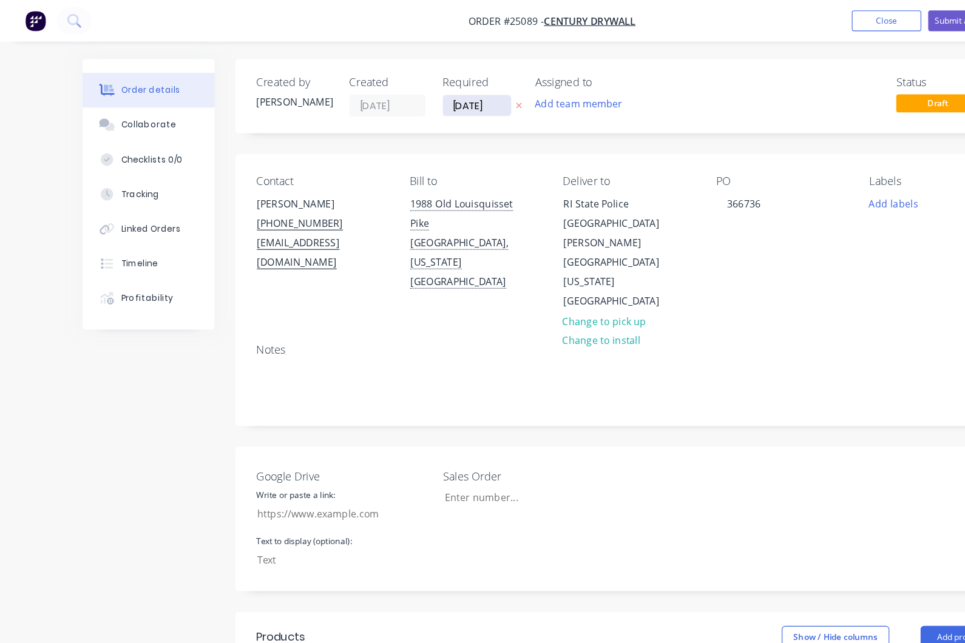
click at [425, 91] on input "[DATE]" at bounding box center [416, 92] width 59 height 18
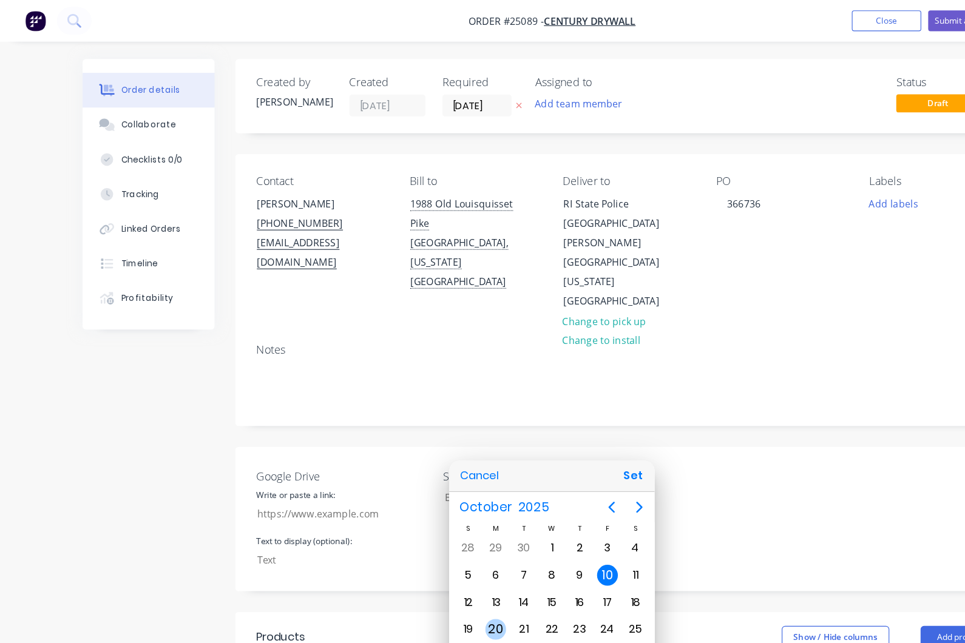
click at [427, 546] on div "20" at bounding box center [433, 550] width 18 height 18
click at [433, 549] on div "20" at bounding box center [433, 550] width 18 height 18
click at [601, 330] on div at bounding box center [482, 321] width 1159 height 837
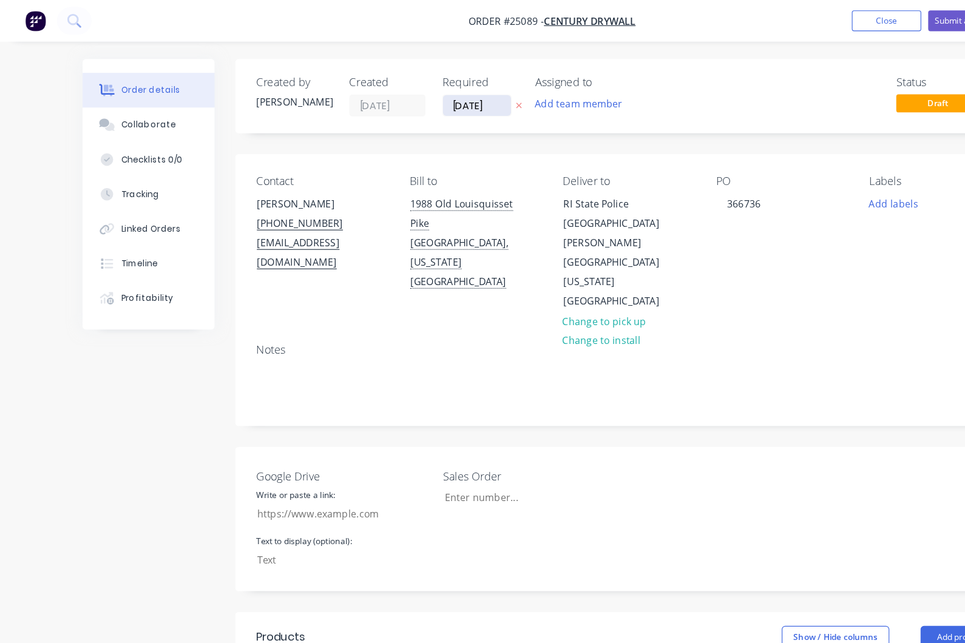
click at [418, 90] on input "[DATE]" at bounding box center [416, 92] width 59 height 18
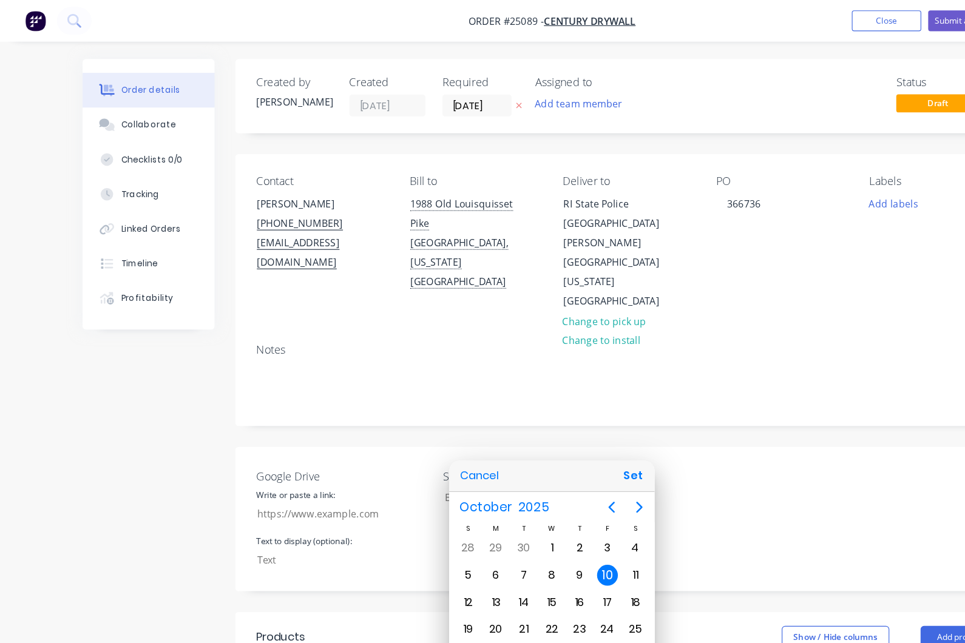
click at [535, 529] on div "17" at bounding box center [531, 527] width 18 height 18
click at [433, 544] on div "20" at bounding box center [433, 550] width 18 height 18
click at [561, 422] on button "Set" at bounding box center [553, 416] width 27 height 22
type input "20/10/25"
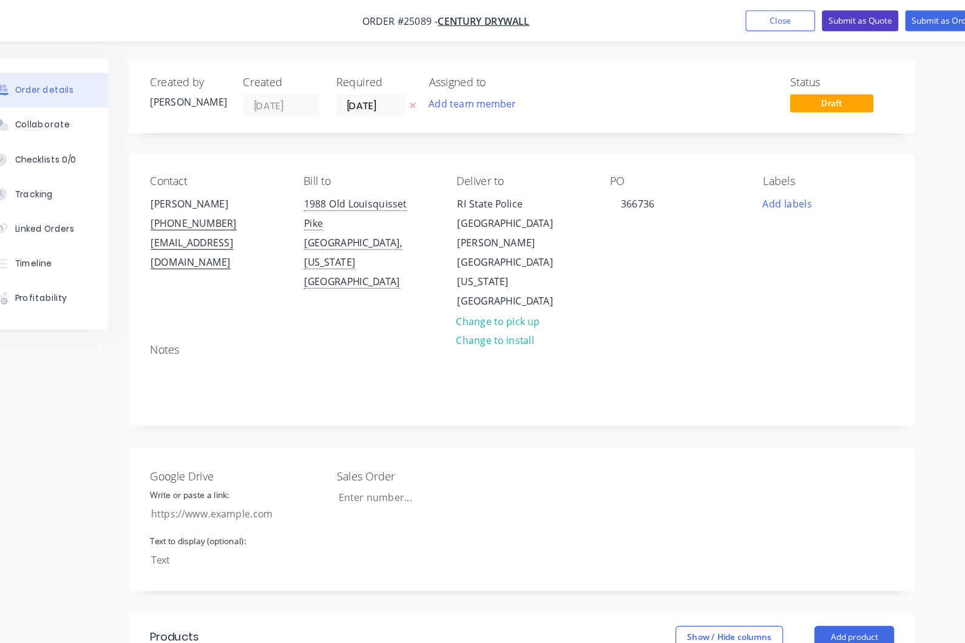
click at [811, 17] on button "Submit as Quote" at bounding box center [844, 18] width 67 height 18
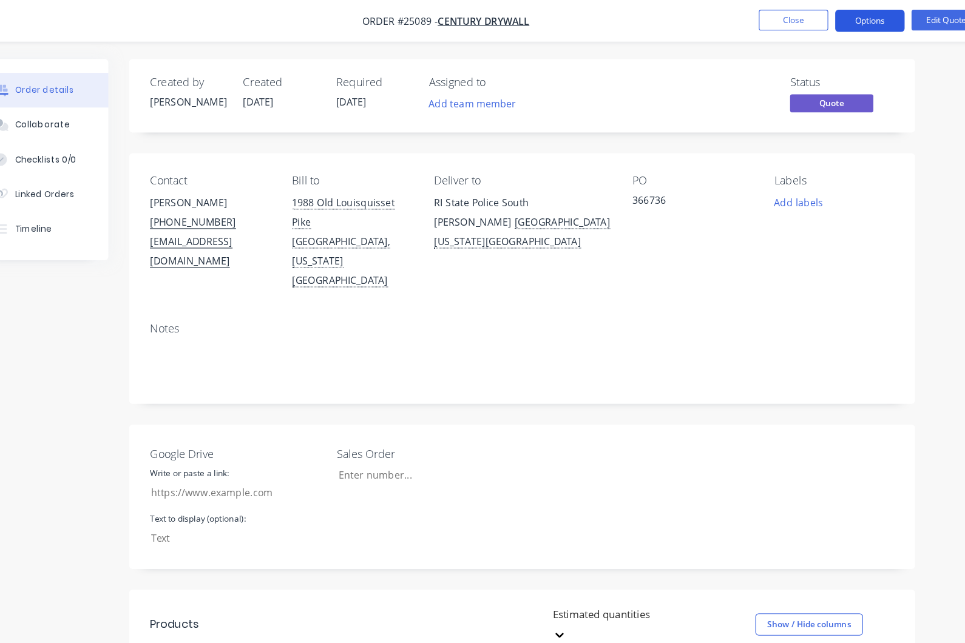
click at [823, 23] on button "Options" at bounding box center [853, 17] width 61 height 19
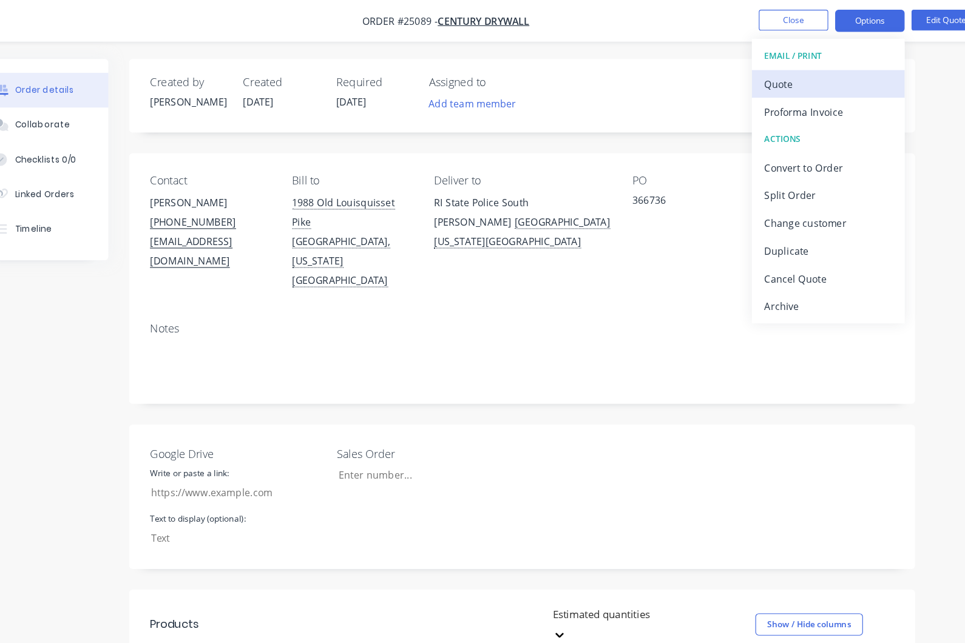
click at [761, 74] on div "Quote" at bounding box center [817, 74] width 112 height 18
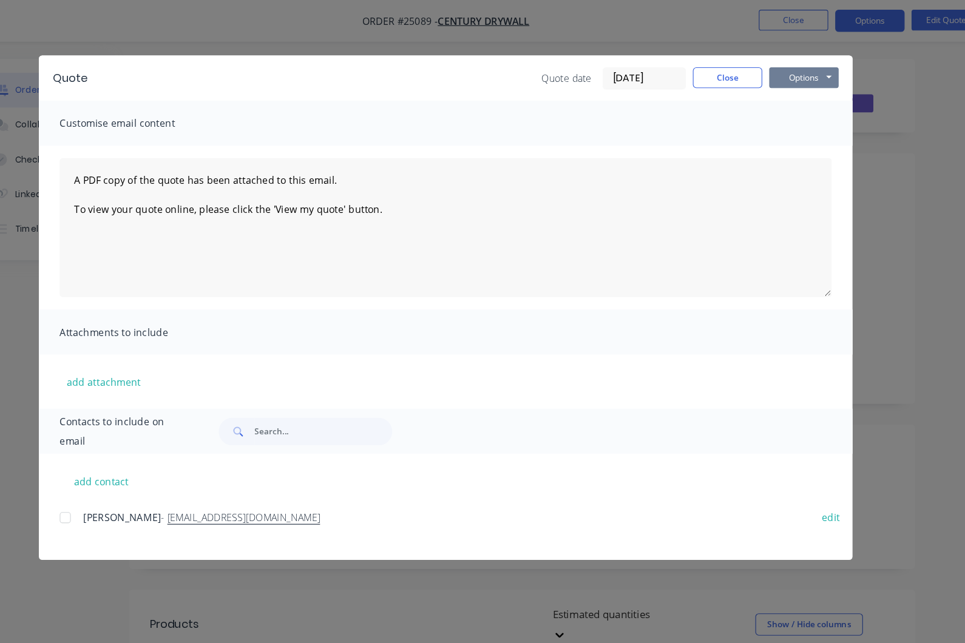
click at [765, 72] on button "Options" at bounding box center [795, 68] width 61 height 18
click at [765, 87] on button "Preview" at bounding box center [804, 89] width 78 height 20
click at [698, 69] on button "Close" at bounding box center [728, 68] width 61 height 18
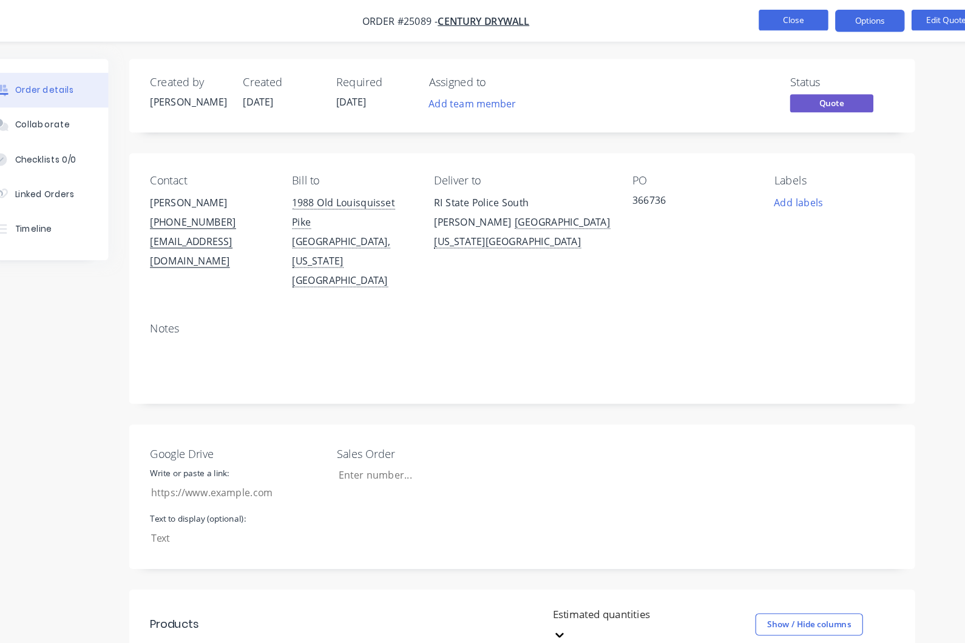
click at [756, 25] on button "Close" at bounding box center [786, 17] width 61 height 18
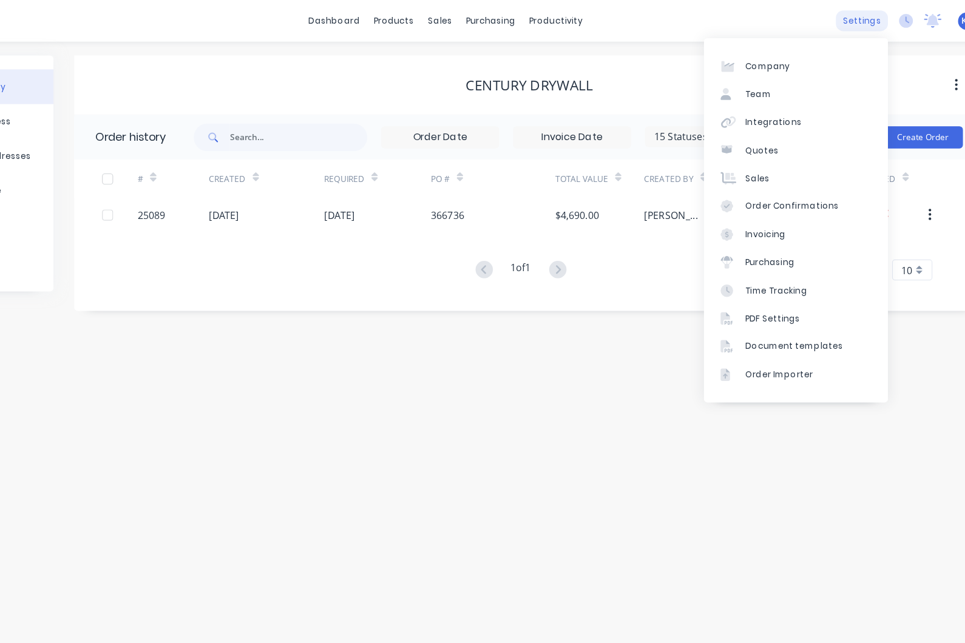
click at [823, 18] on div "settings" at bounding box center [846, 18] width 46 height 18
click at [745, 280] on div "PDF Settings" at bounding box center [769, 278] width 48 height 11
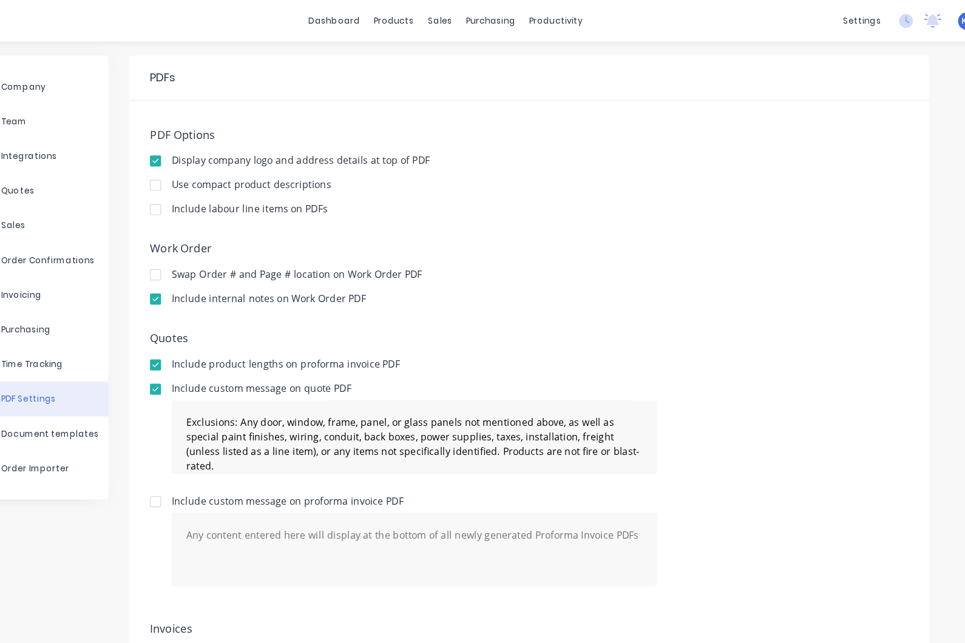
click at [62, 350] on button "PDF Settings" at bounding box center [123, 349] width 127 height 30
click at [94, 377] on div "Document templates" at bounding box center [137, 379] width 86 height 11
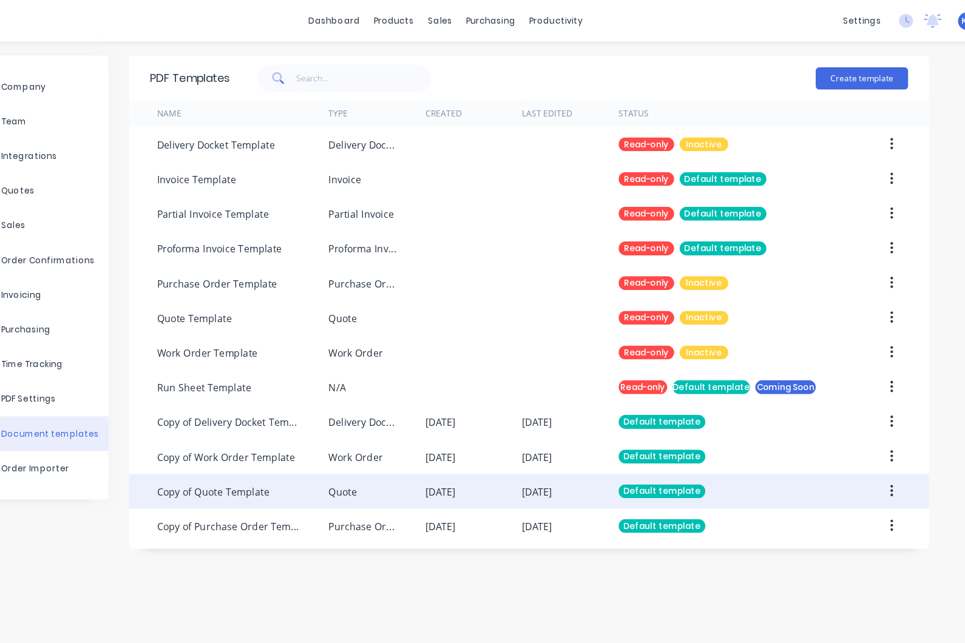
click at [235, 440] on div "Copy of Quote Template" at bounding box center [305, 429] width 150 height 30
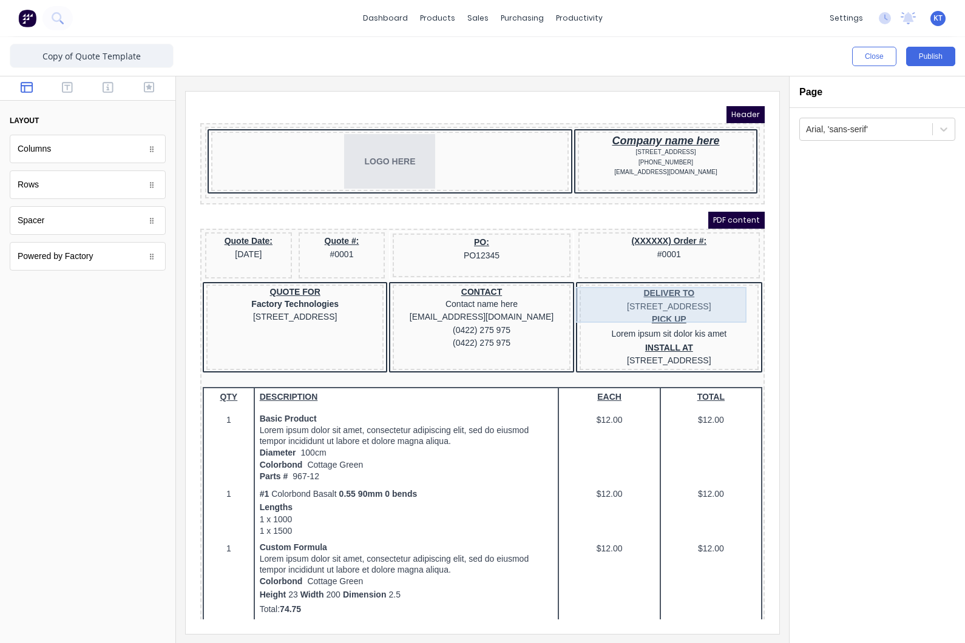
click at [651, 299] on div "DELIVER TO 234 Beach Road Gold Coast, Queensland, Australia" at bounding box center [654, 285] width 174 height 26
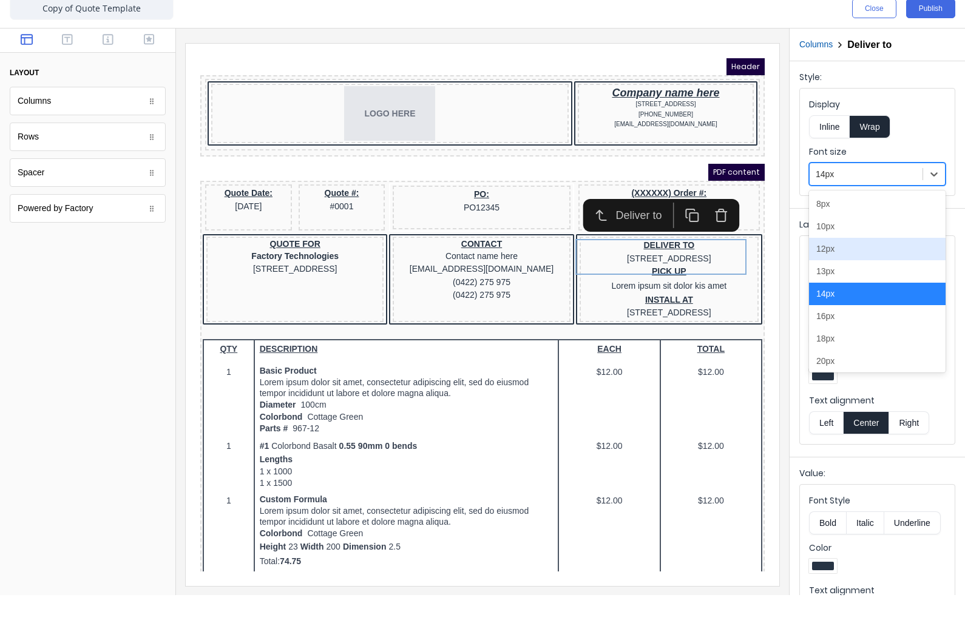
click at [847, 286] on div "12px" at bounding box center [877, 297] width 137 height 22
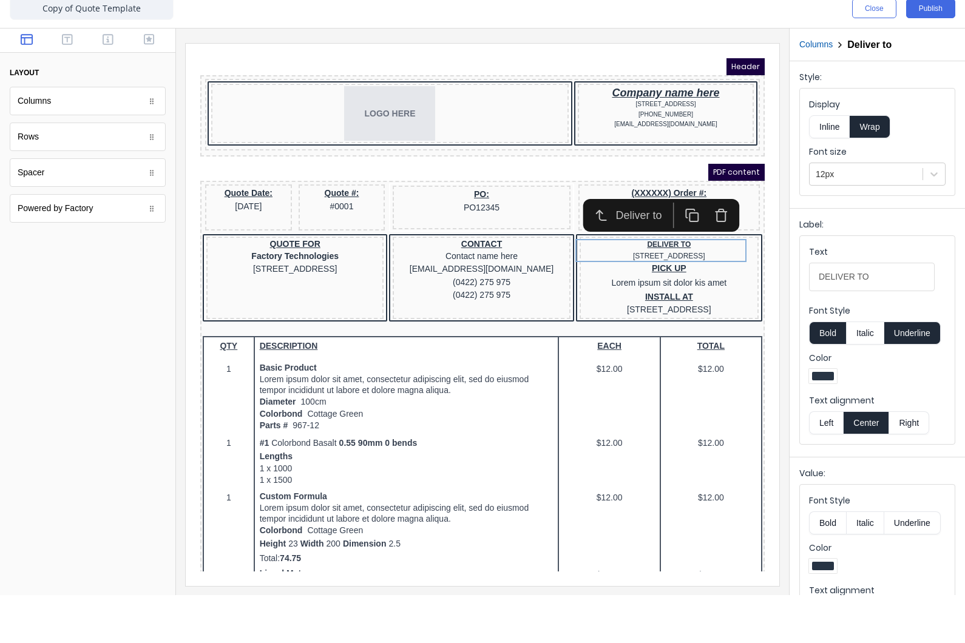
click at [694, 264] on div "PICK UP Lorem ipsum sit dolor kis amet" at bounding box center [654, 262] width 174 height 29
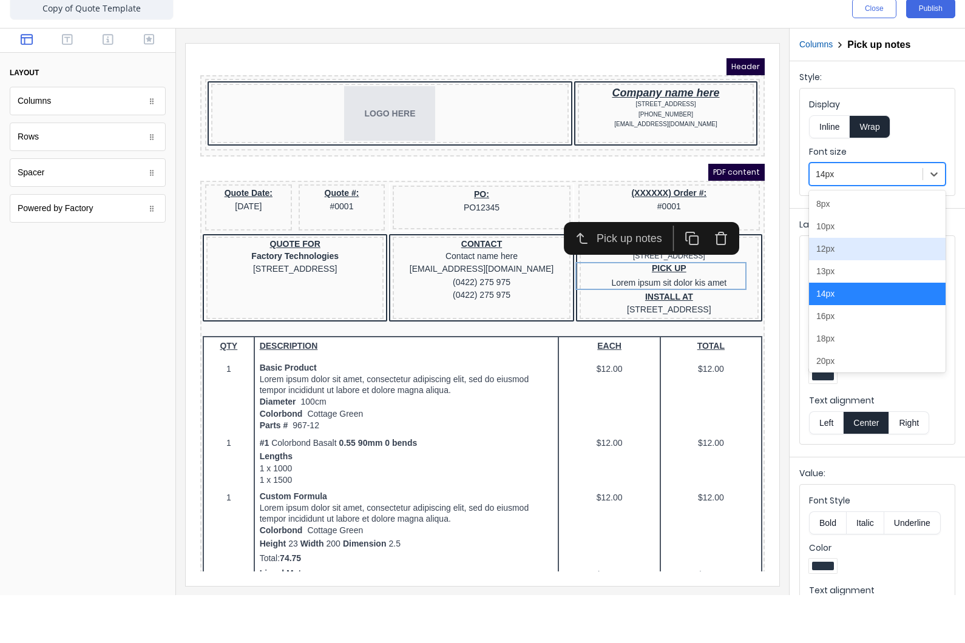
click at [849, 286] on div "12px" at bounding box center [877, 297] width 137 height 22
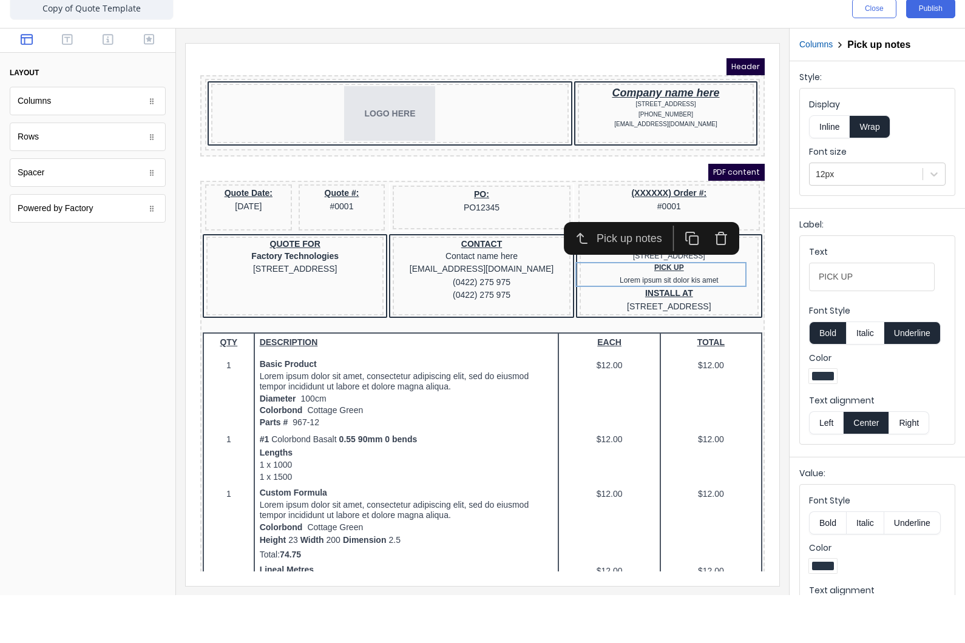
click at [693, 284] on div "INSTALL AT 234 Beach Road Gold Coast, Queensland, Australia" at bounding box center [654, 285] width 174 height 26
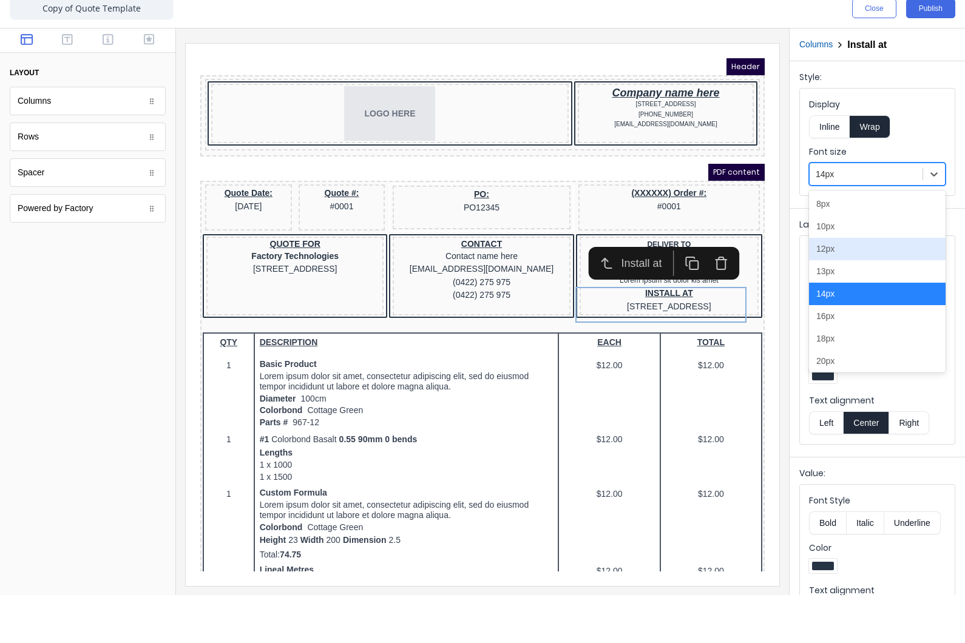
click at [845, 286] on div "12px" at bounding box center [877, 297] width 137 height 22
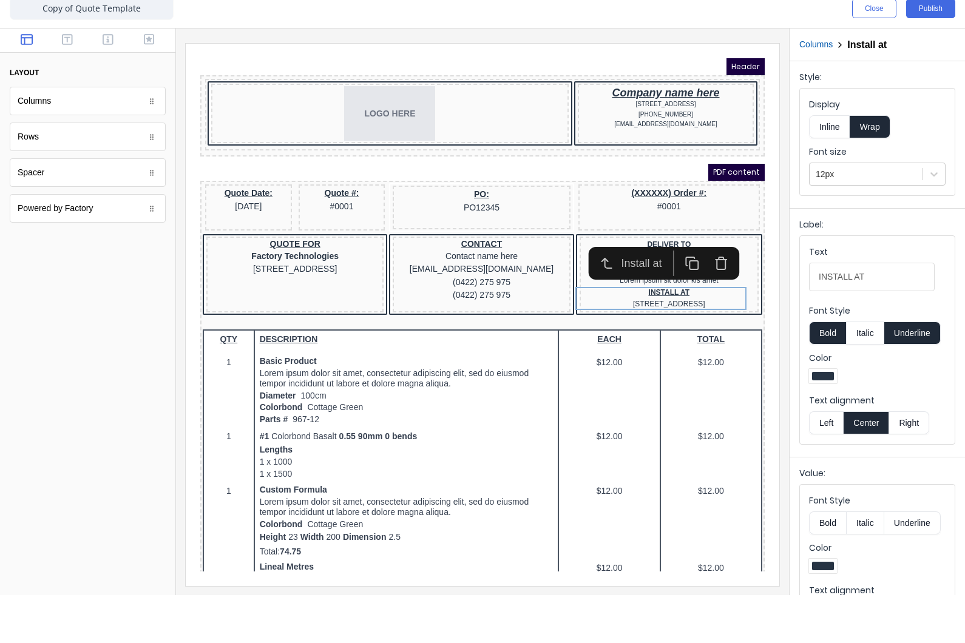
click at [481, 275] on div "(0422) 275 975" at bounding box center [466, 280] width 172 height 13
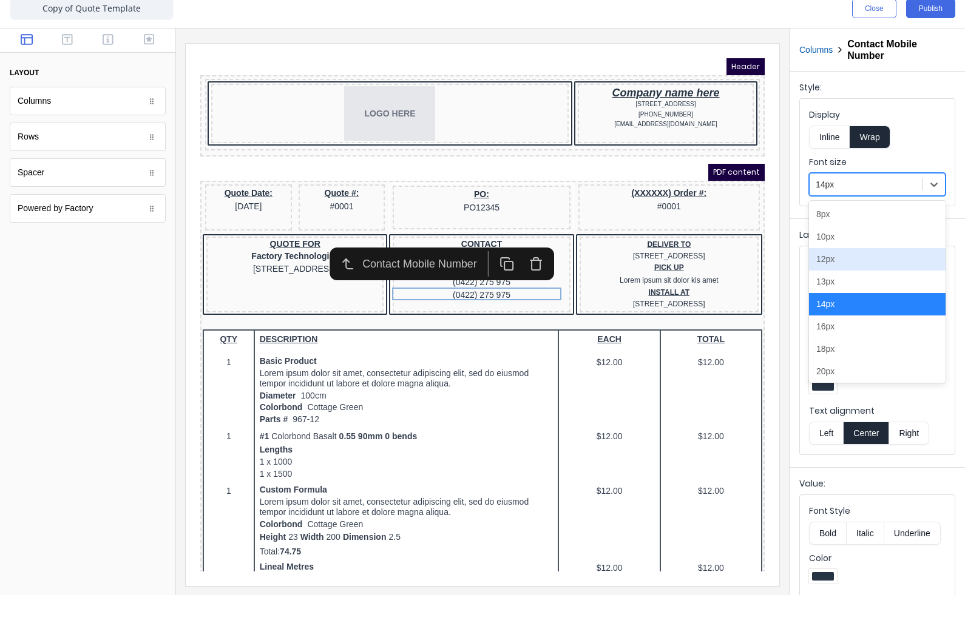
click at [854, 296] on div "12px" at bounding box center [877, 307] width 137 height 22
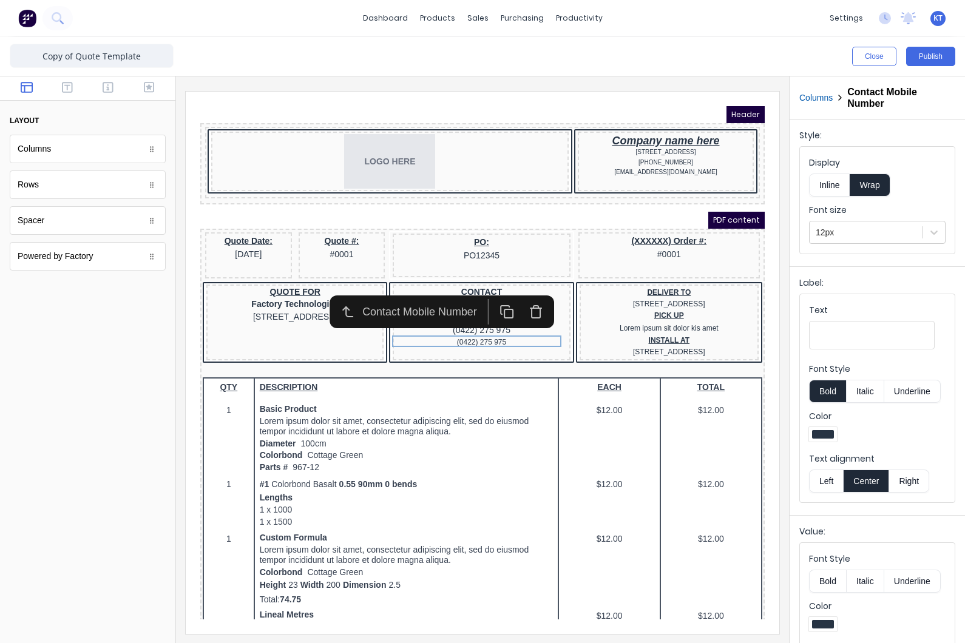
click at [111, 494] on div at bounding box center [87, 466] width 175 height 356
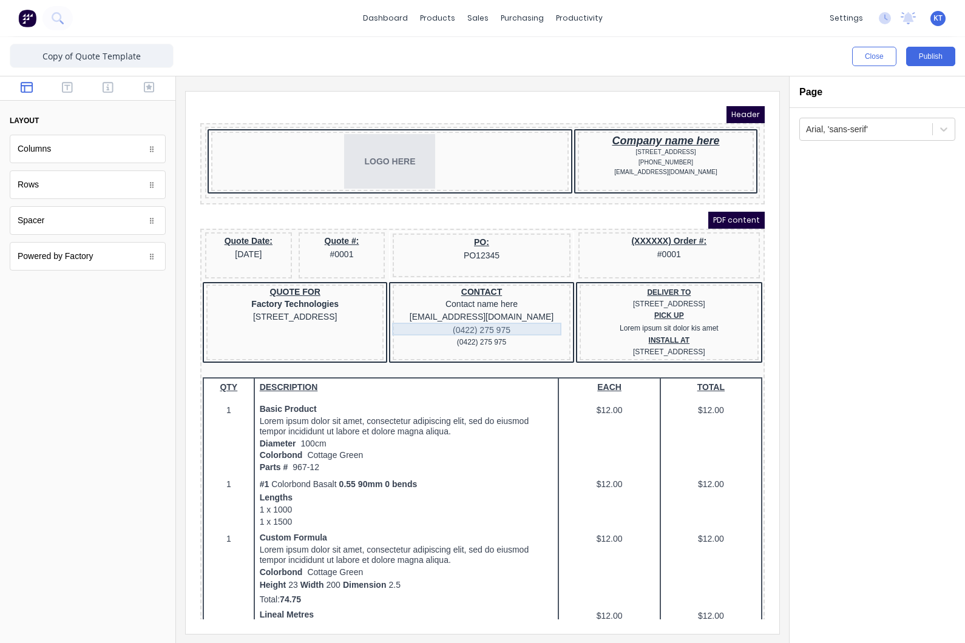
click at [453, 316] on div "(0422) 275 975" at bounding box center [466, 315] width 172 height 13
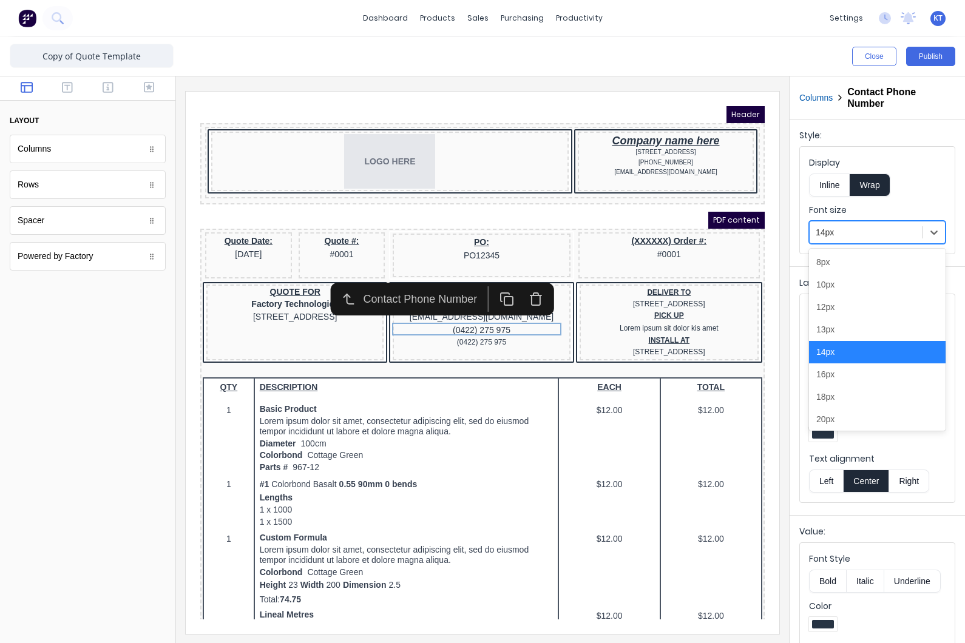
click at [837, 226] on div at bounding box center [866, 232] width 101 height 15
click at [838, 313] on div "12px" at bounding box center [877, 307] width 137 height 22
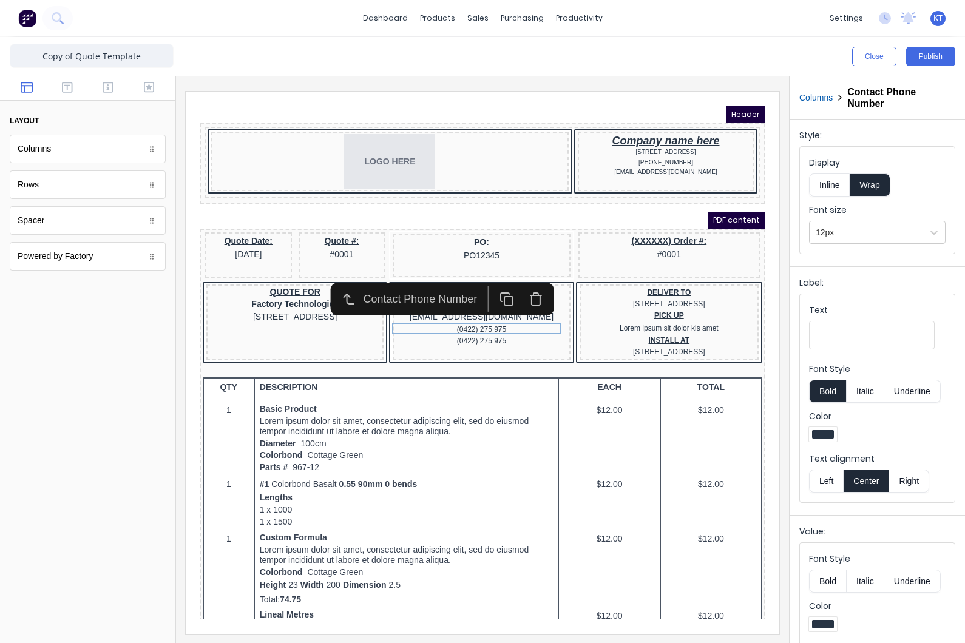
click at [155, 410] on div at bounding box center [87, 466] width 175 height 356
click at [231, 205] on div "PDF content" at bounding box center [468, 205] width 564 height 17
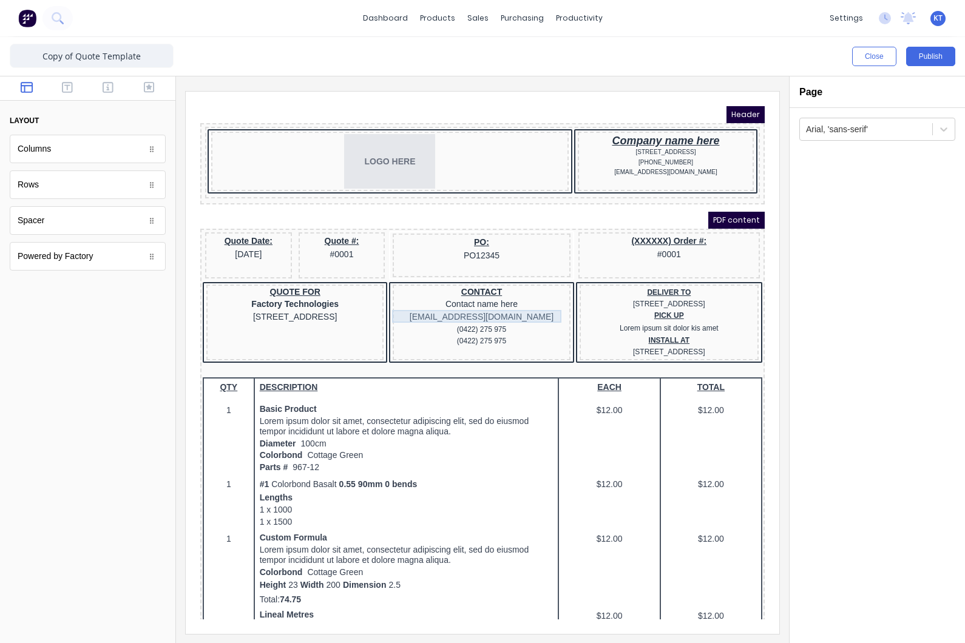
click at [439, 305] on div "xxxxxxx@xxxxx.com" at bounding box center [466, 302] width 172 height 13
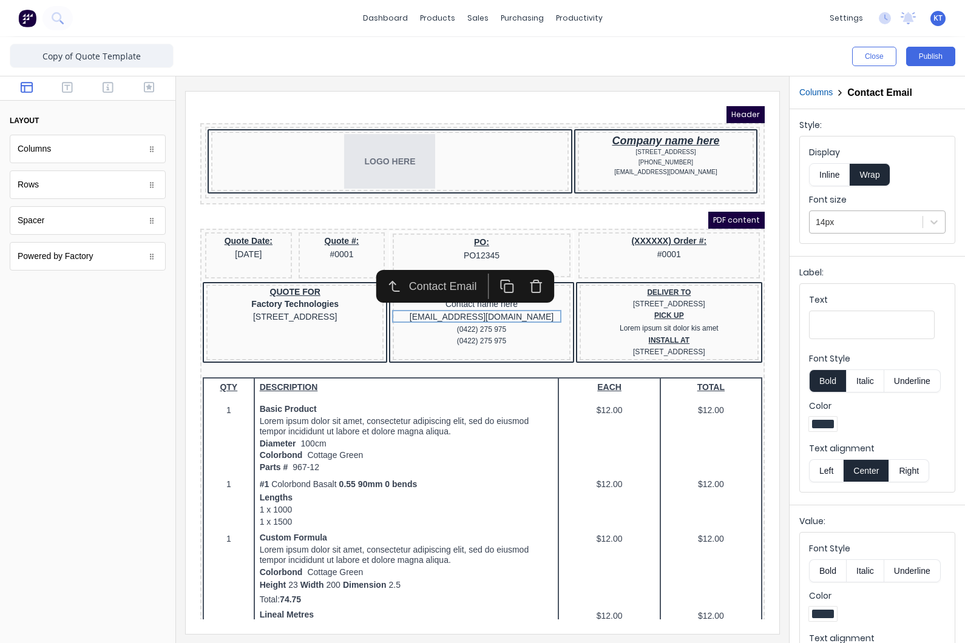
click at [846, 225] on div at bounding box center [866, 222] width 101 height 15
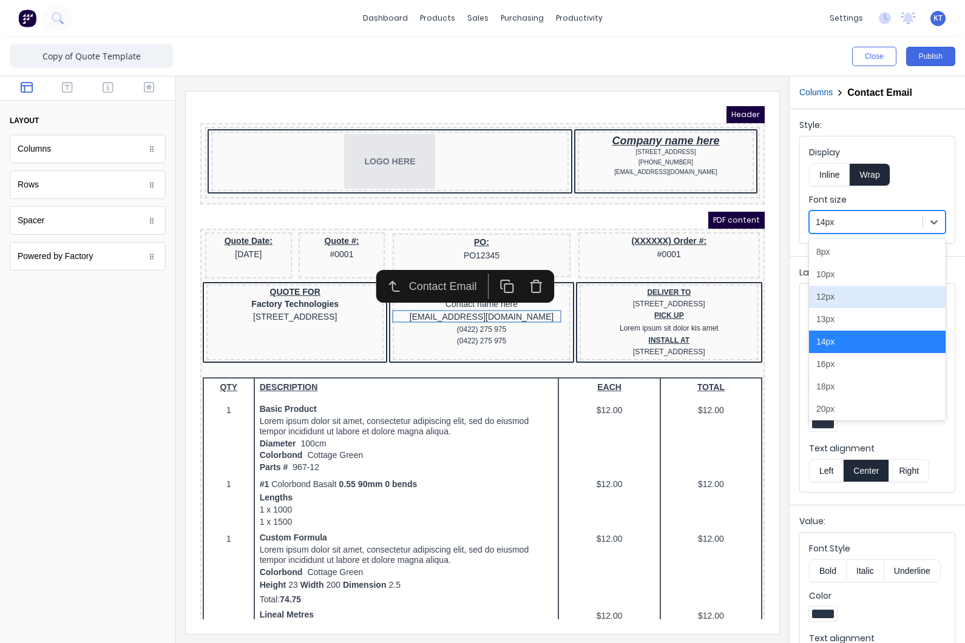
click at [858, 302] on div "12px" at bounding box center [877, 297] width 137 height 22
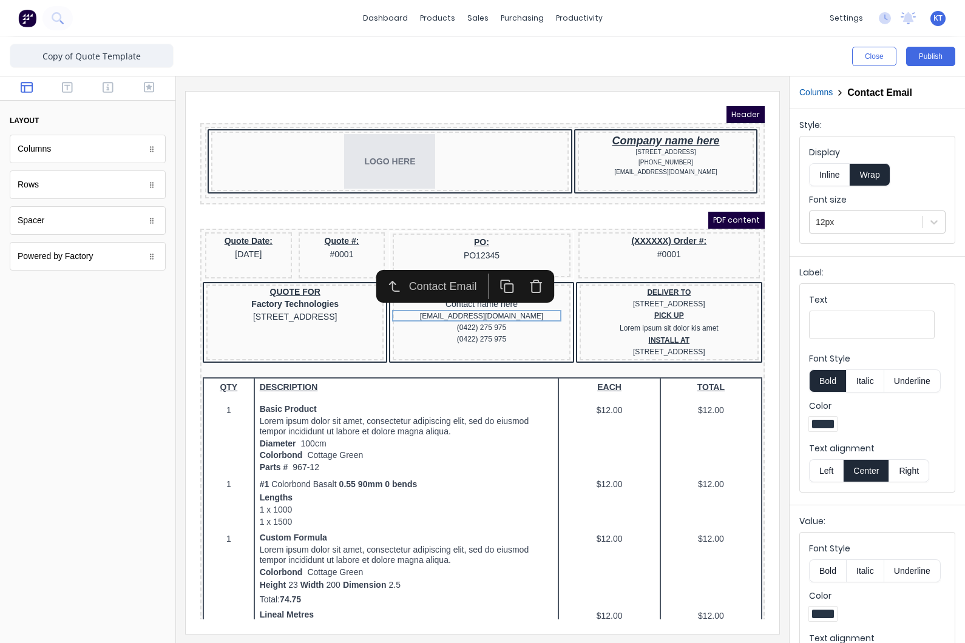
click at [99, 498] on div at bounding box center [87, 466] width 175 height 356
click at [637, 292] on div "DELIVER TO 234 Beach Road Gold Coast, Queensland, Australia" at bounding box center [654, 283] width 174 height 23
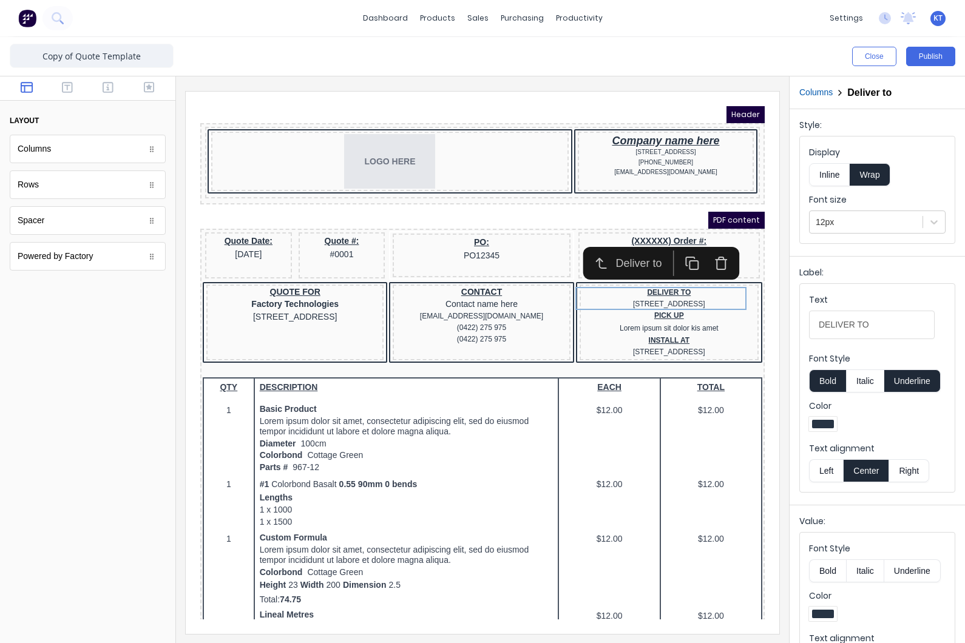
click at [833, 175] on button "Inline" at bounding box center [829, 174] width 41 height 23
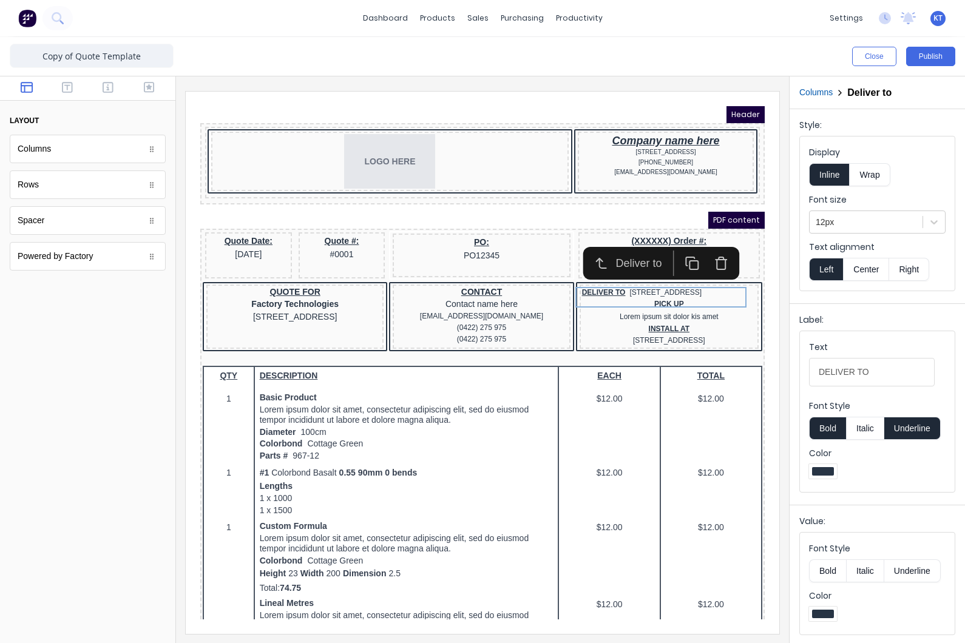
click at [867, 177] on button "Wrap" at bounding box center [870, 174] width 40 height 23
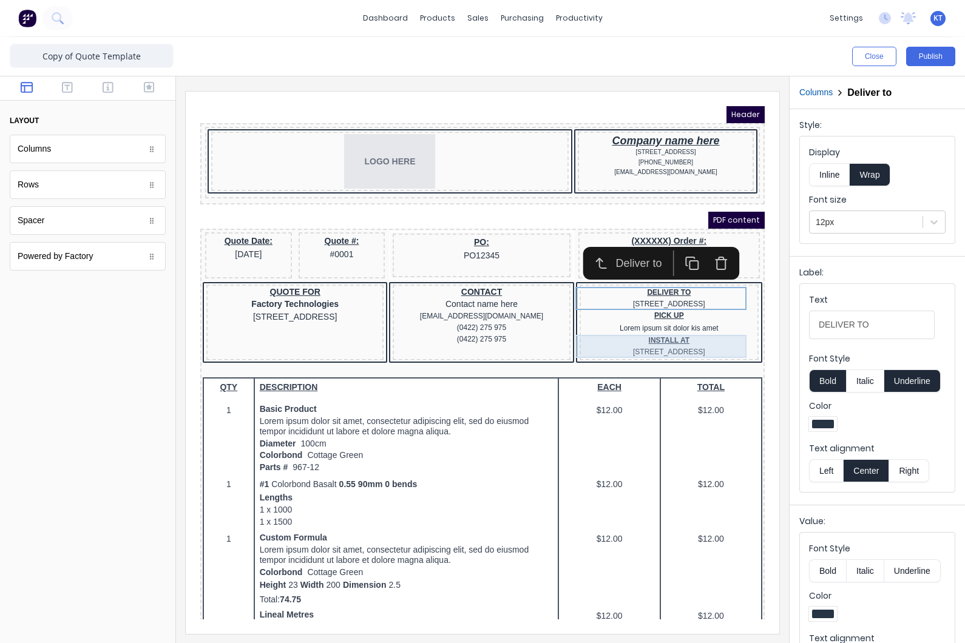
click at [695, 332] on div "INSTALL AT 234 Beach Road Gold Coast, Queensland, Australia" at bounding box center [654, 331] width 174 height 23
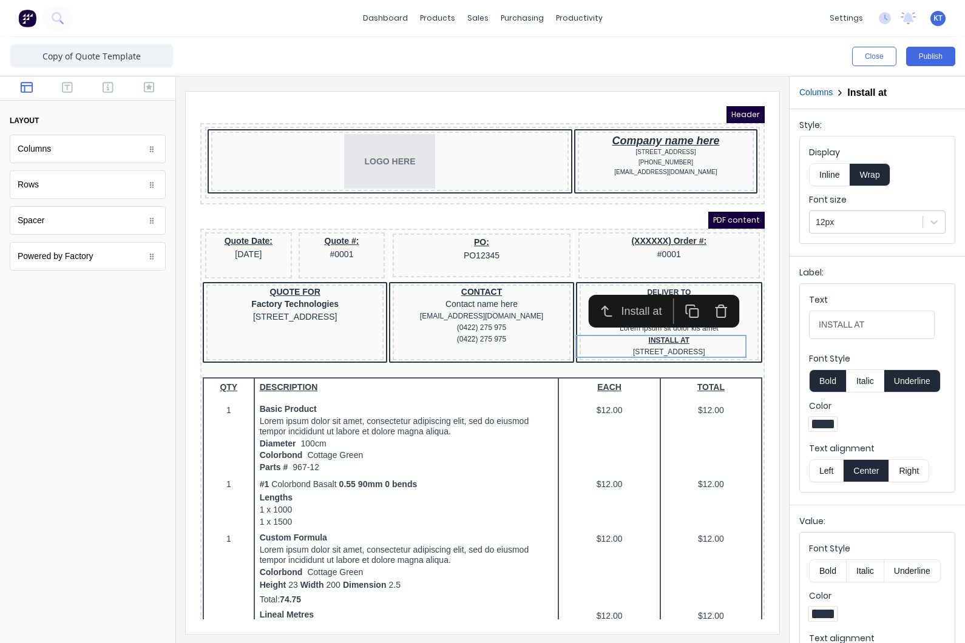
click at [706, 296] on icon "button" at bounding box center [706, 296] width 15 height 15
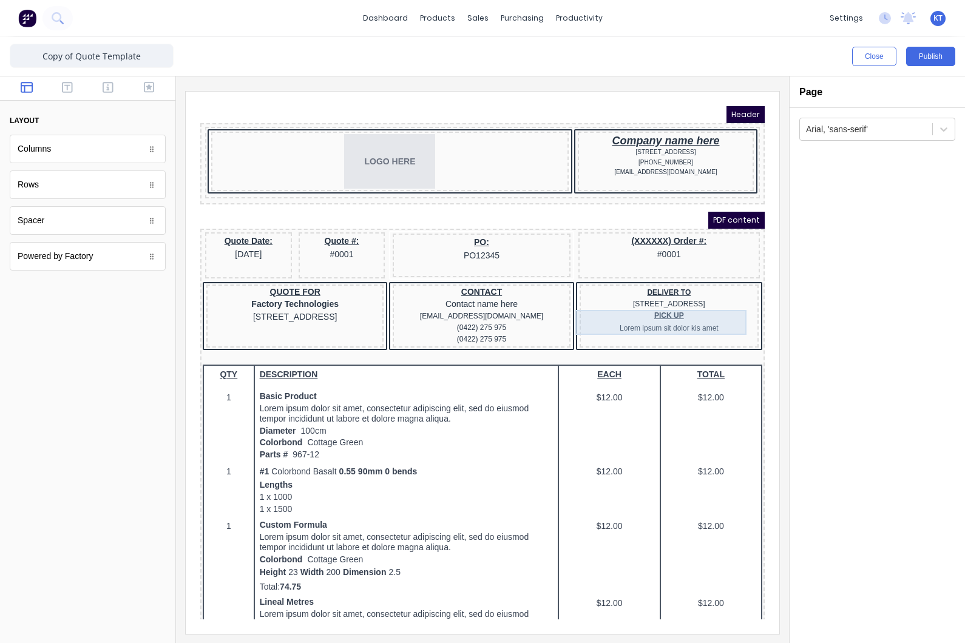
click at [668, 309] on div "PICK UP Lorem ipsum sit dolor kis amet" at bounding box center [654, 308] width 174 height 25
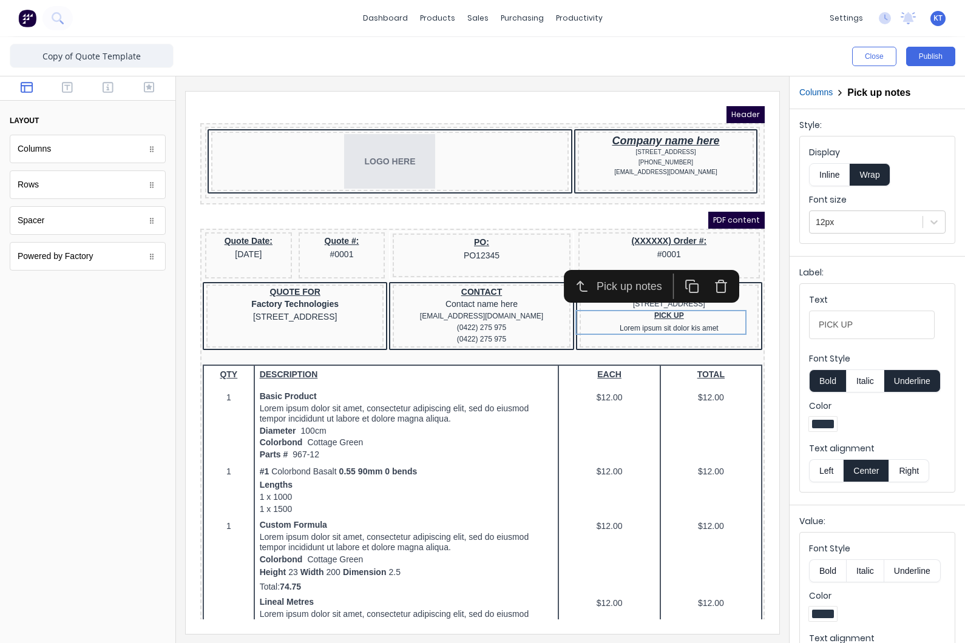
click at [709, 271] on icon "button" at bounding box center [706, 272] width 15 height 15
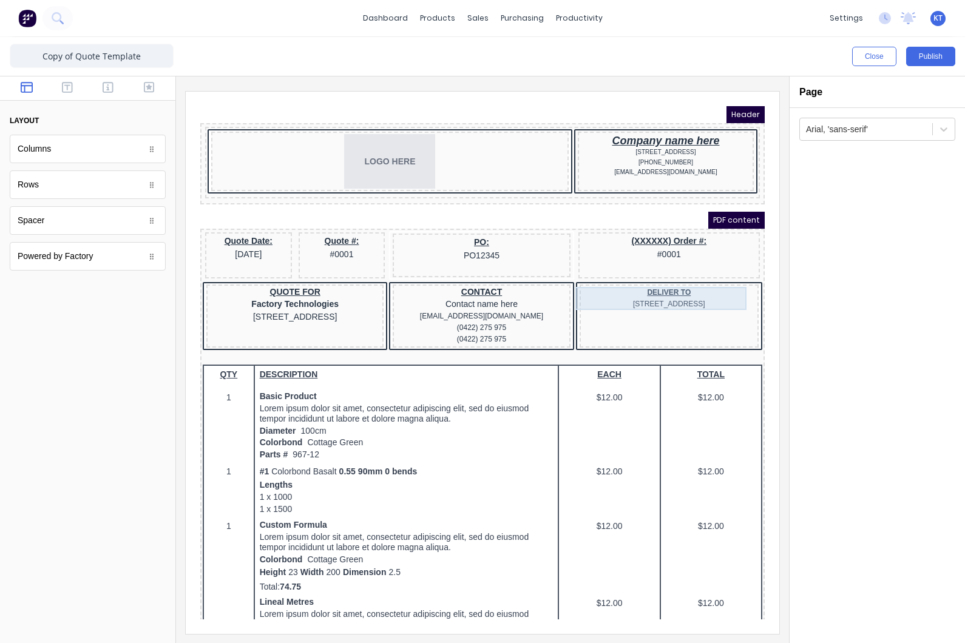
click at [675, 294] on div "DELIVER TO 234 Beach Road Gold Coast, Queensland, Australia" at bounding box center [654, 283] width 174 height 23
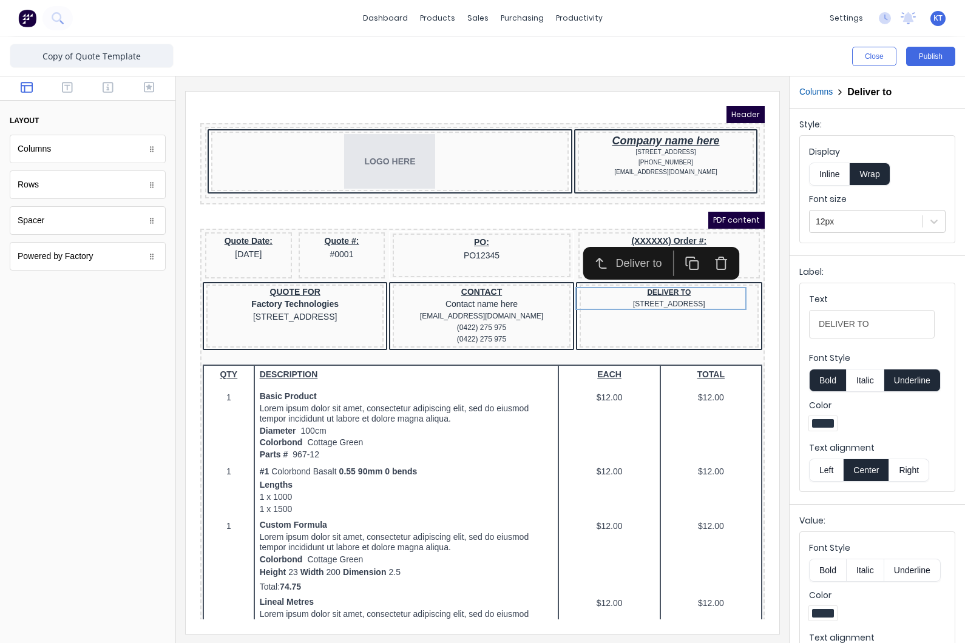
scroll to position [49, 0]
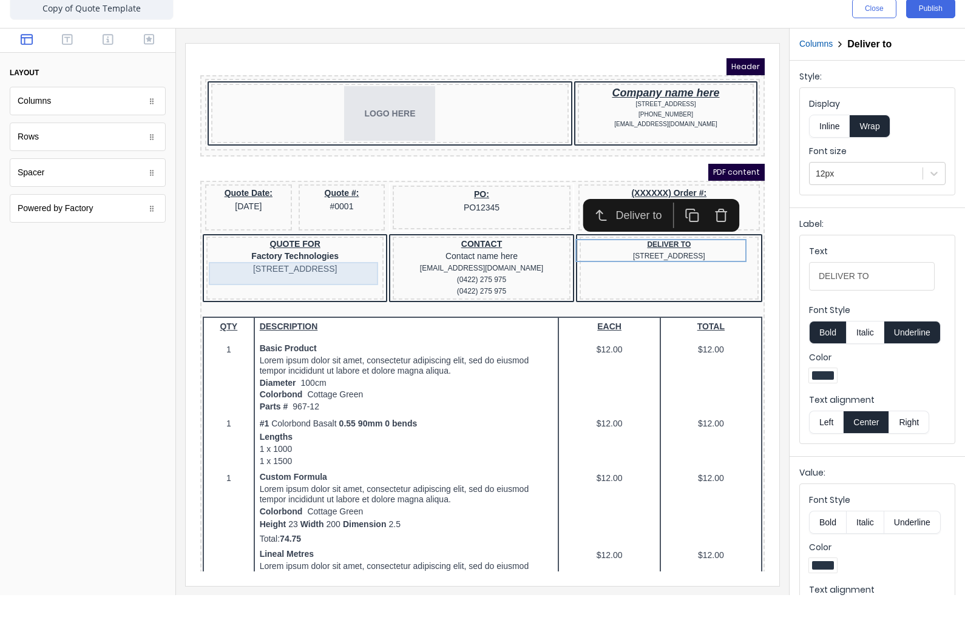
click at [293, 252] on div "234 Beach Road Gold Coast, Queensland, Australia, 4217" at bounding box center [280, 254] width 172 height 13
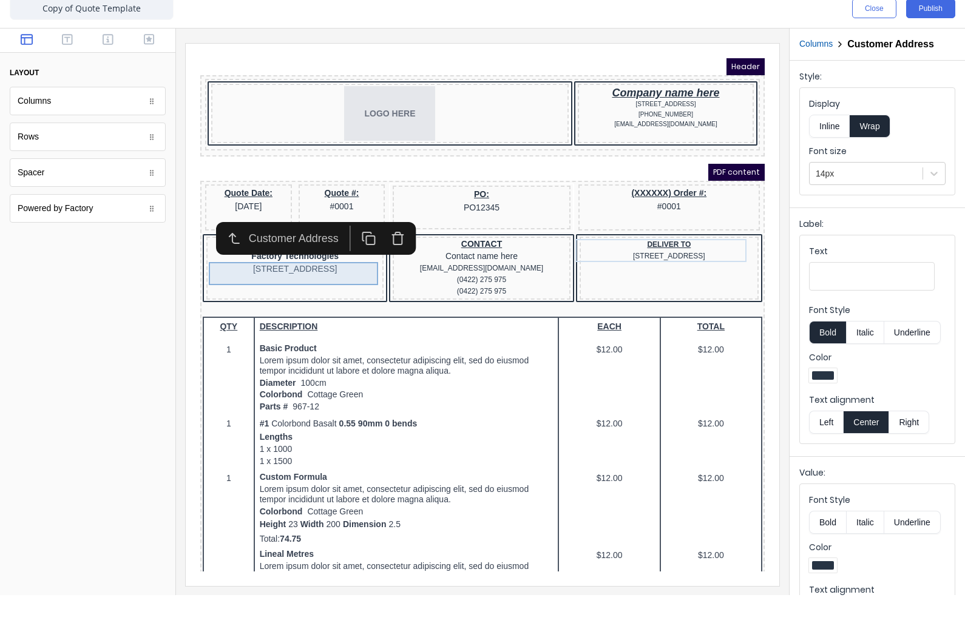
scroll to position [0, 0]
click at [293, 252] on div "234 Beach Road Gold Coast, Queensland, Australia, 4217" at bounding box center [280, 254] width 172 height 13
click at [686, 238] on div "DELIVER TO 234 Beach Road Gold Coast, Queensland, Australia" at bounding box center [654, 236] width 174 height 23
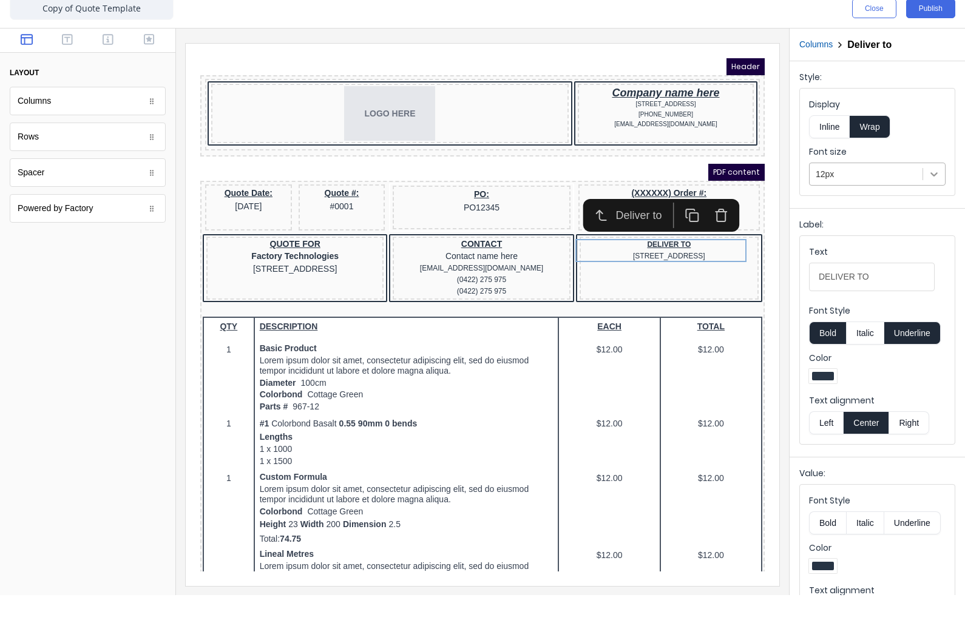
click at [936, 220] on icon at bounding box center [933, 222] width 7 height 4
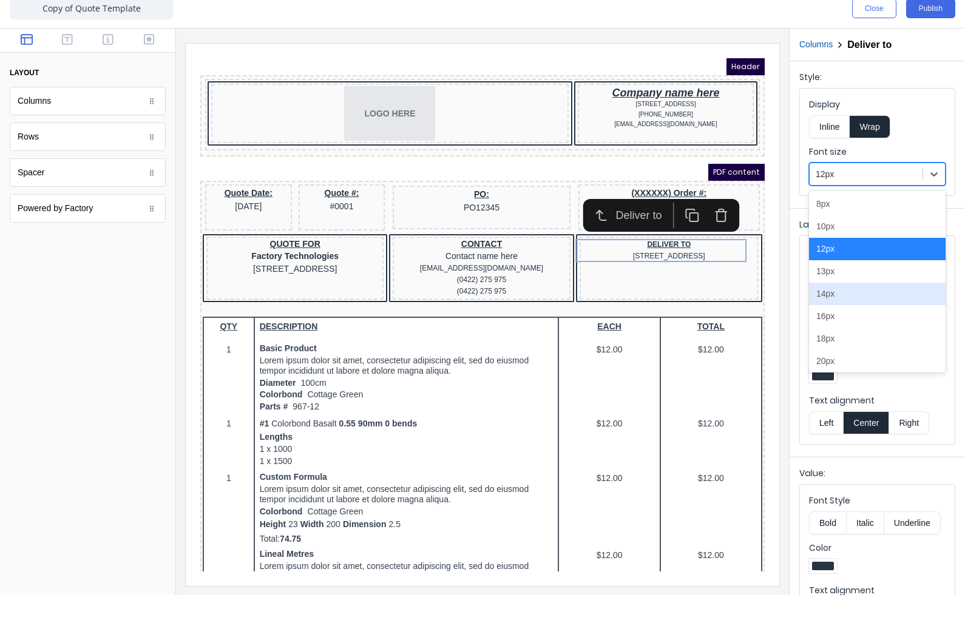
click at [864, 331] on div "14px" at bounding box center [877, 342] width 137 height 22
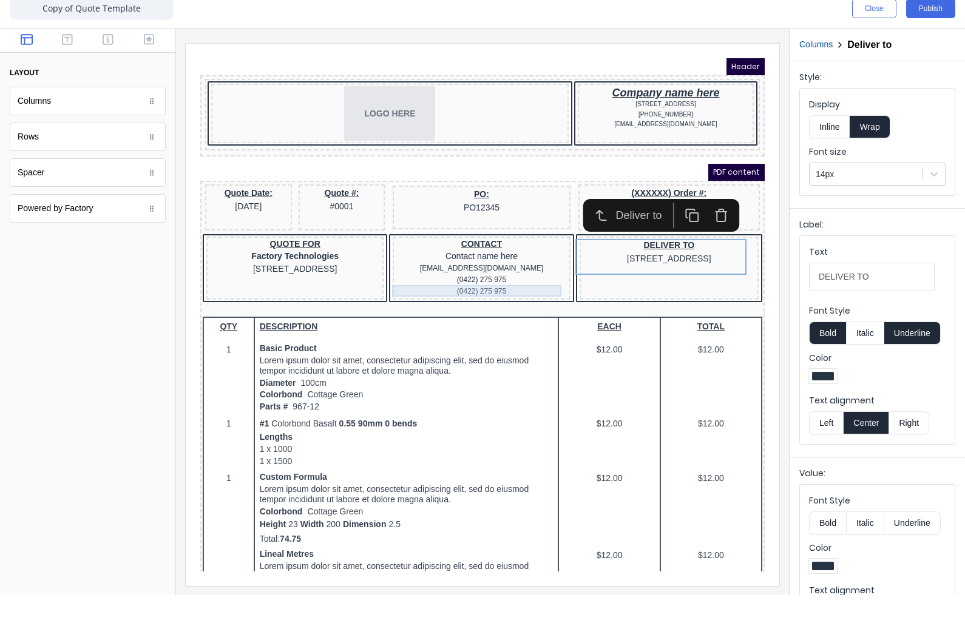
click at [476, 279] on div "(0422) 275 975" at bounding box center [466, 277] width 172 height 12
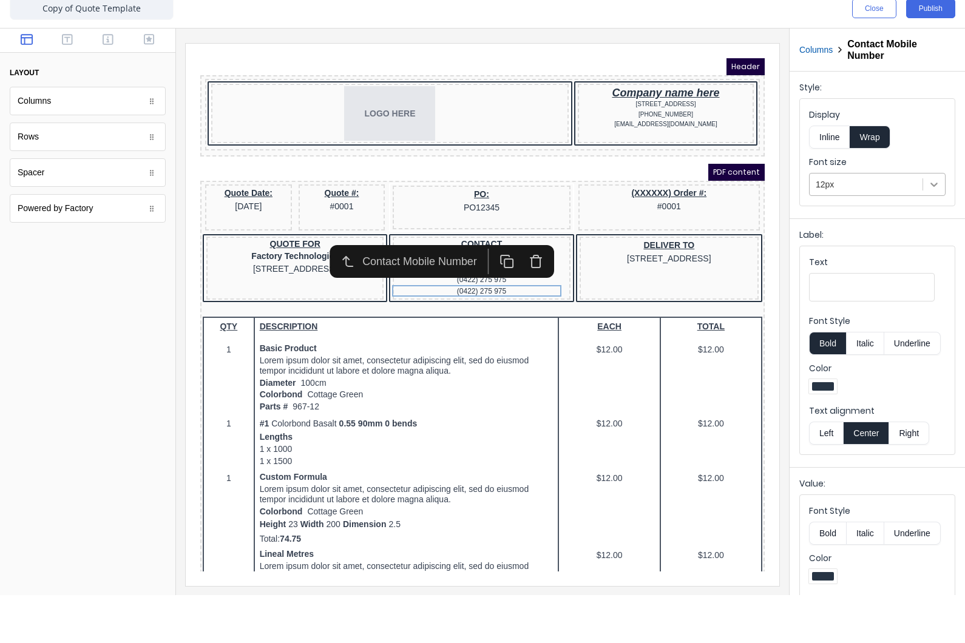
click at [937, 226] on icon at bounding box center [934, 232] width 12 height 12
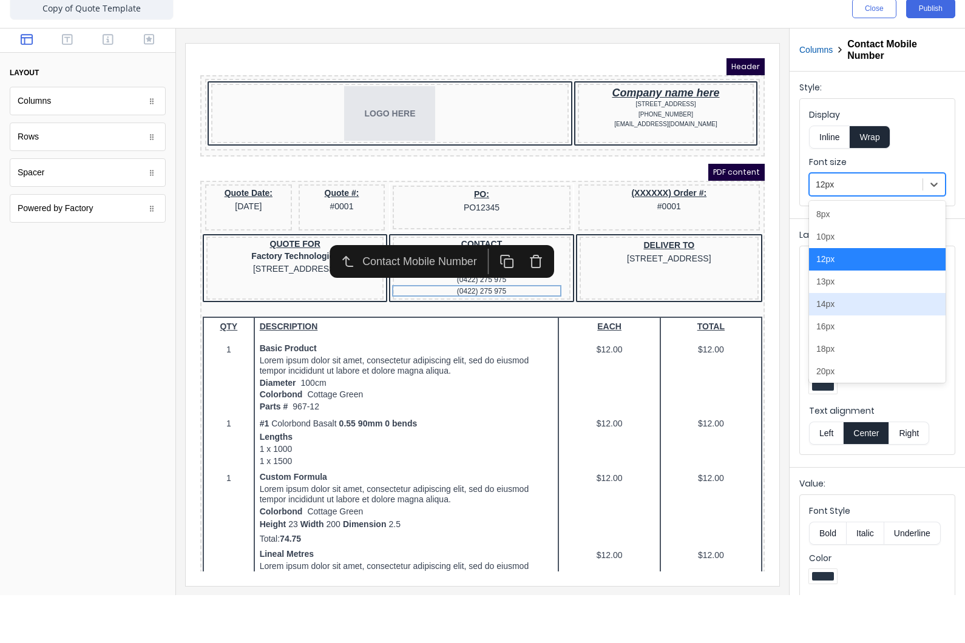
click at [859, 341] on div "14px" at bounding box center [877, 352] width 137 height 22
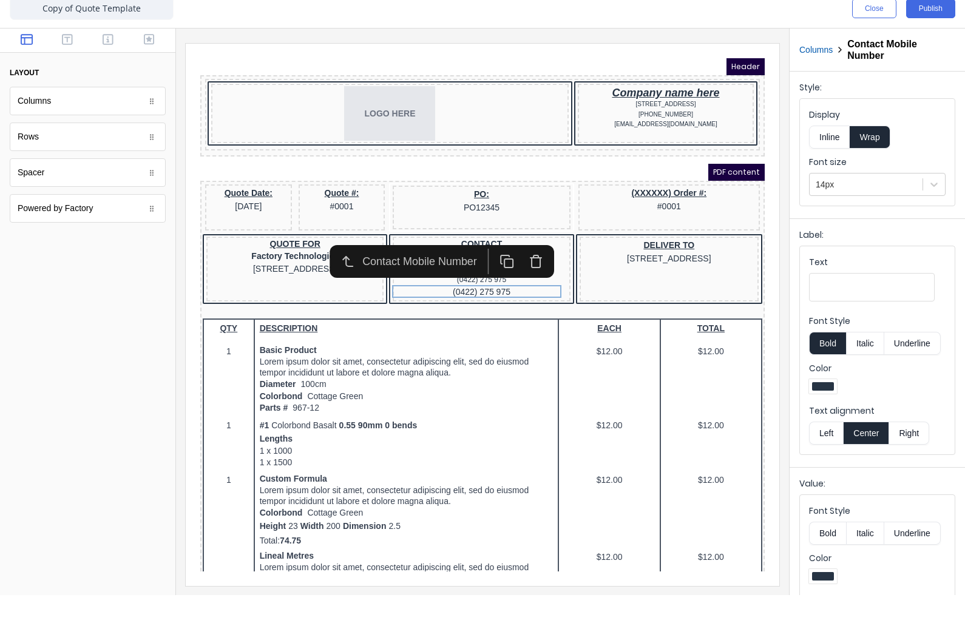
click at [558, 154] on div "PDF content" at bounding box center [468, 157] width 564 height 17
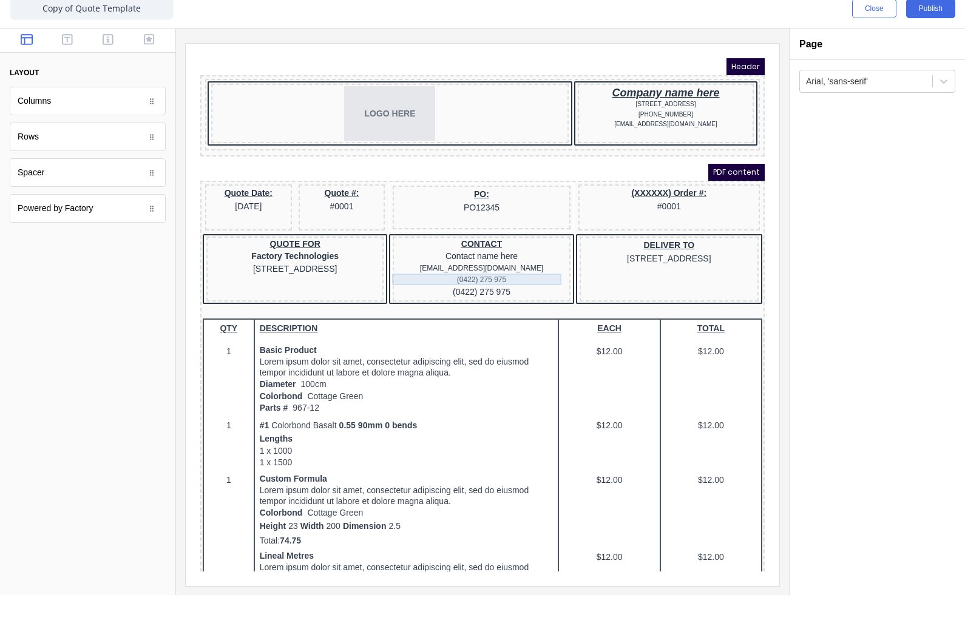
click at [482, 267] on div "(0422) 275 975" at bounding box center [466, 266] width 172 height 12
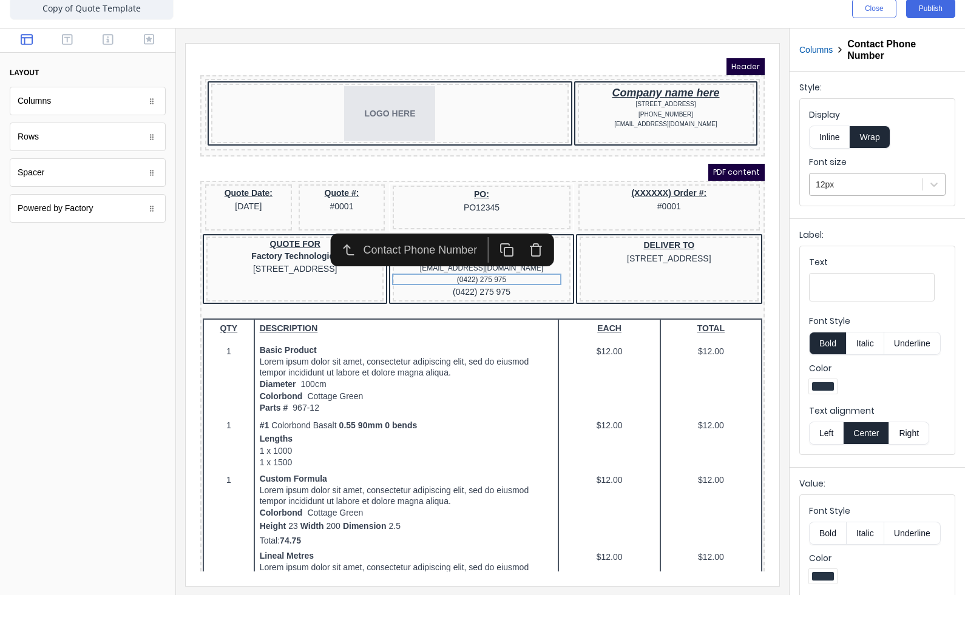
click at [879, 225] on div at bounding box center [866, 232] width 101 height 15
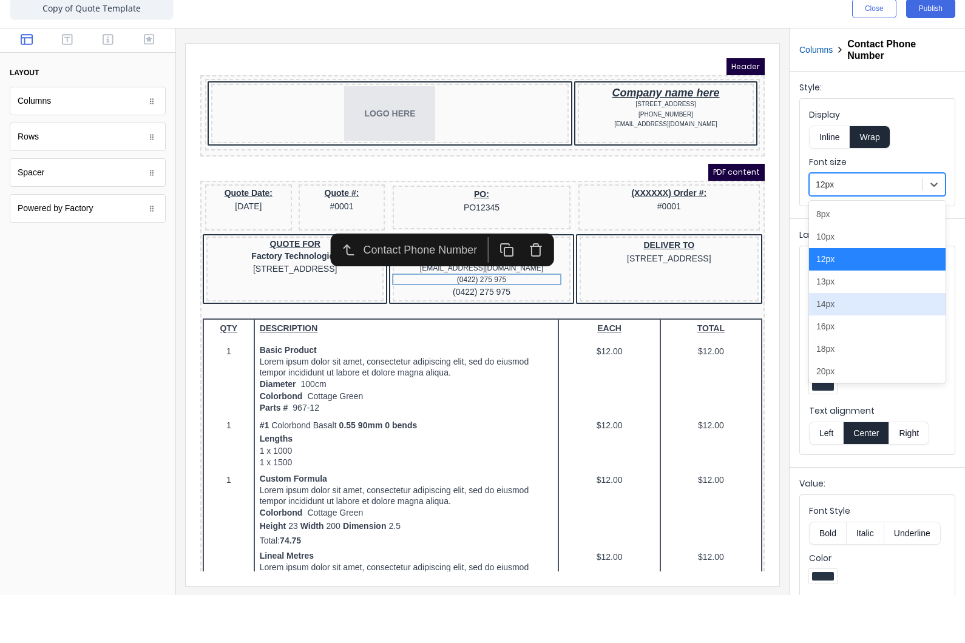
click at [845, 341] on div "14px" at bounding box center [877, 352] width 137 height 22
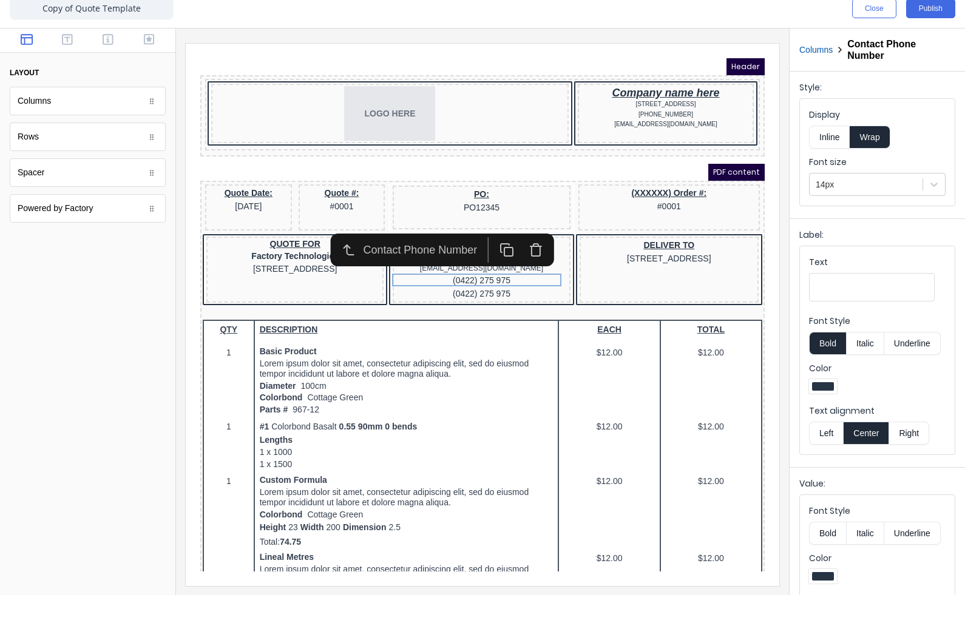
click at [134, 312] on div at bounding box center [87, 466] width 175 height 356
click at [474, 160] on div "PDF content" at bounding box center [468, 157] width 564 height 17
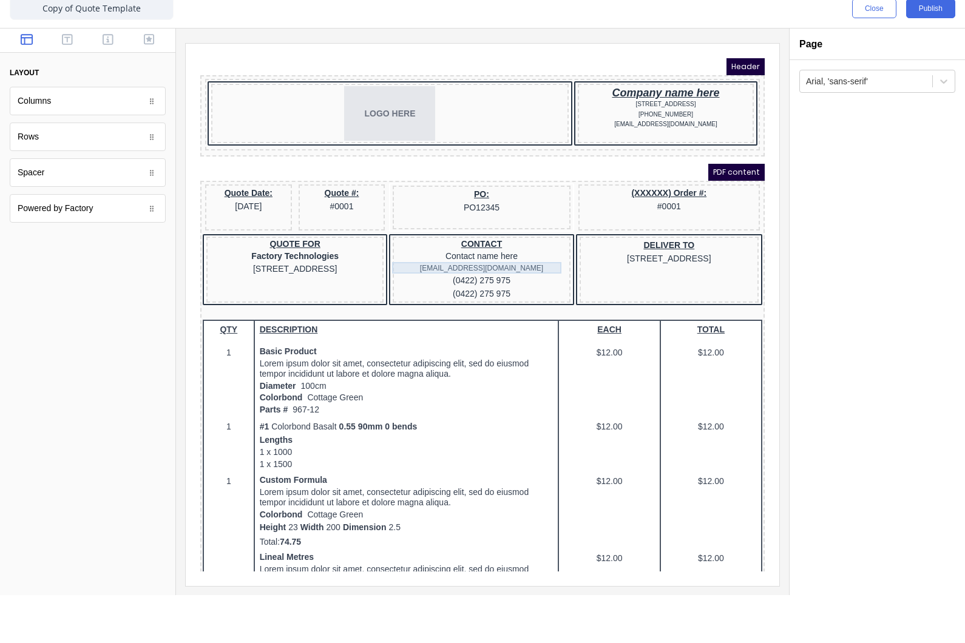
click at [464, 253] on div "xxxxxxx@xxxxx.com" at bounding box center [466, 254] width 172 height 12
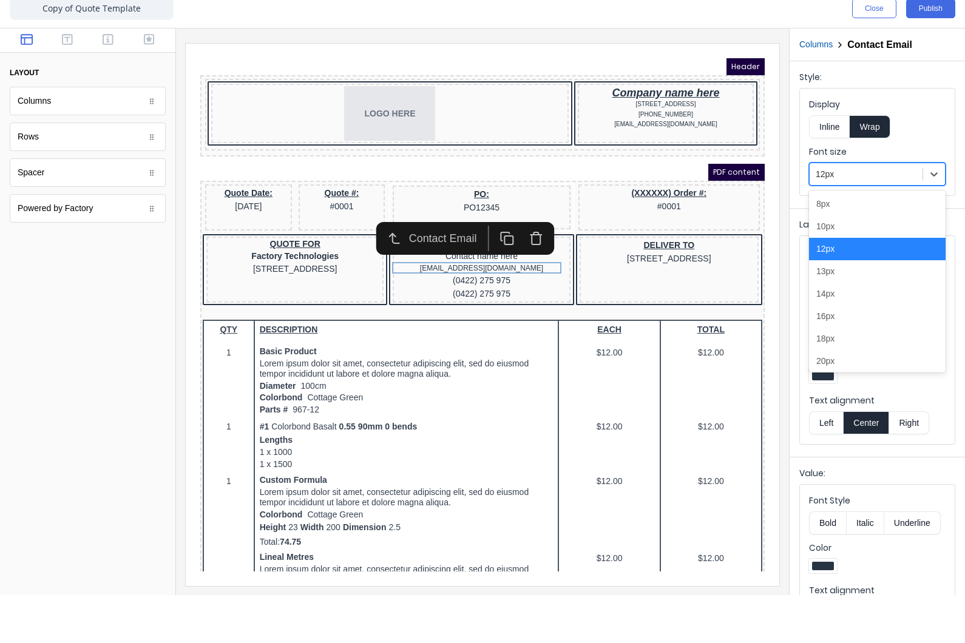
click at [856, 215] on div at bounding box center [866, 222] width 101 height 15
click at [840, 331] on div "14px" at bounding box center [877, 342] width 137 height 22
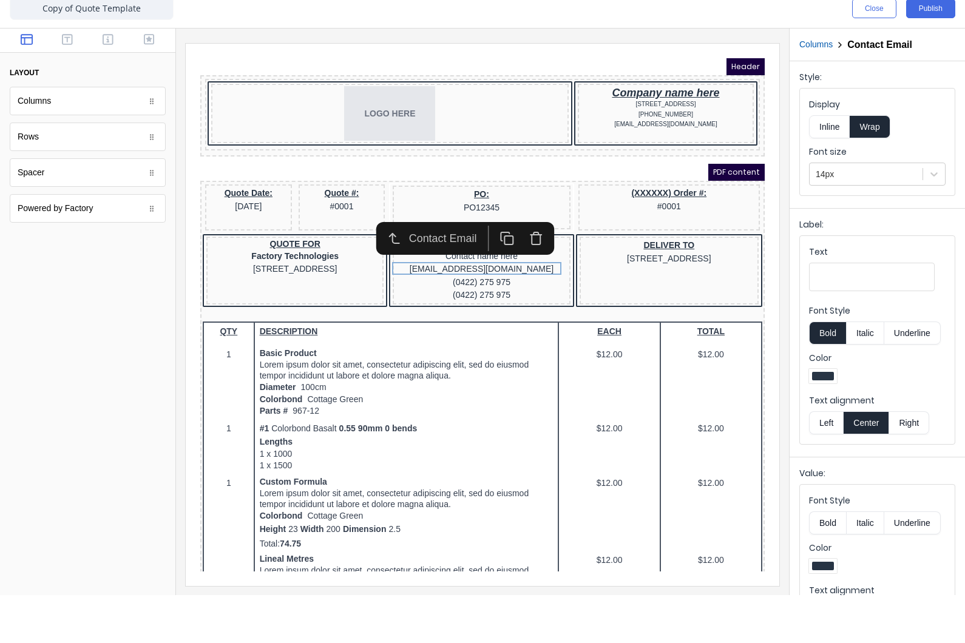
click at [93, 295] on div at bounding box center [87, 466] width 175 height 356
click at [149, 296] on div at bounding box center [87, 466] width 175 height 356
click at [338, 156] on div "PDF content" at bounding box center [468, 157] width 564 height 17
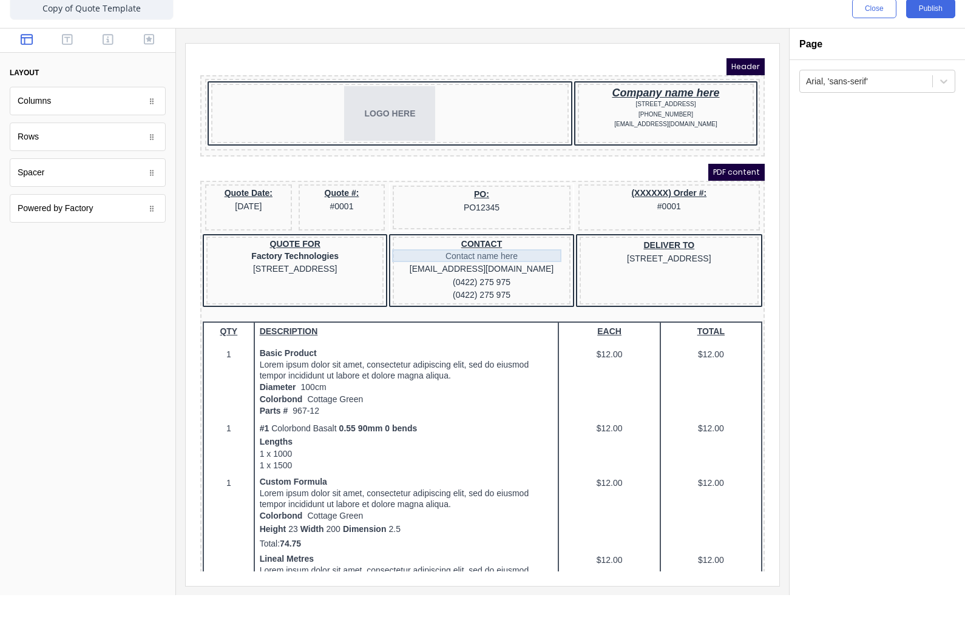
click at [442, 242] on div "Contact name here" at bounding box center [466, 241] width 172 height 13
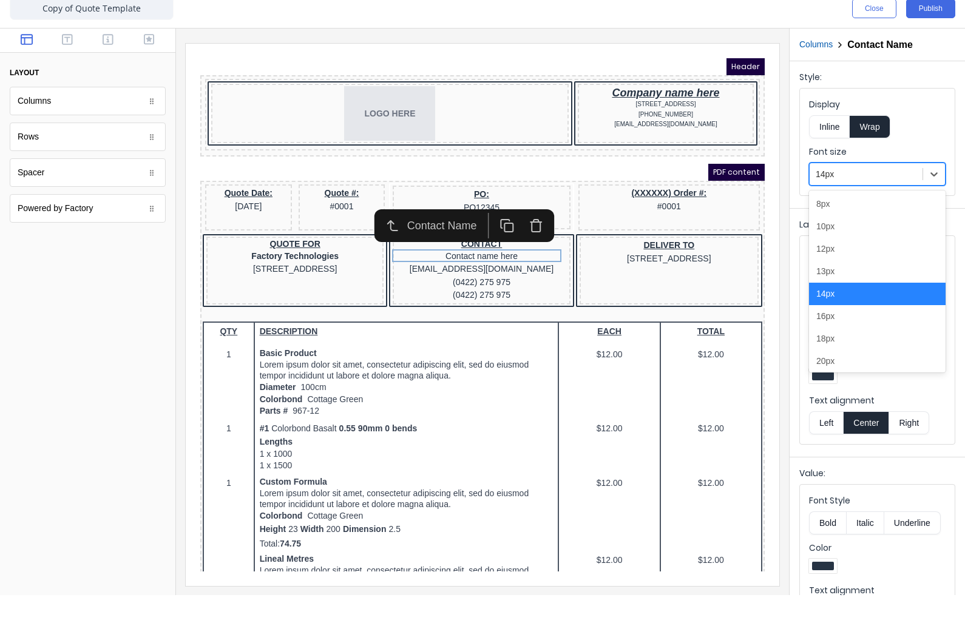
click at [880, 215] on div at bounding box center [866, 222] width 101 height 15
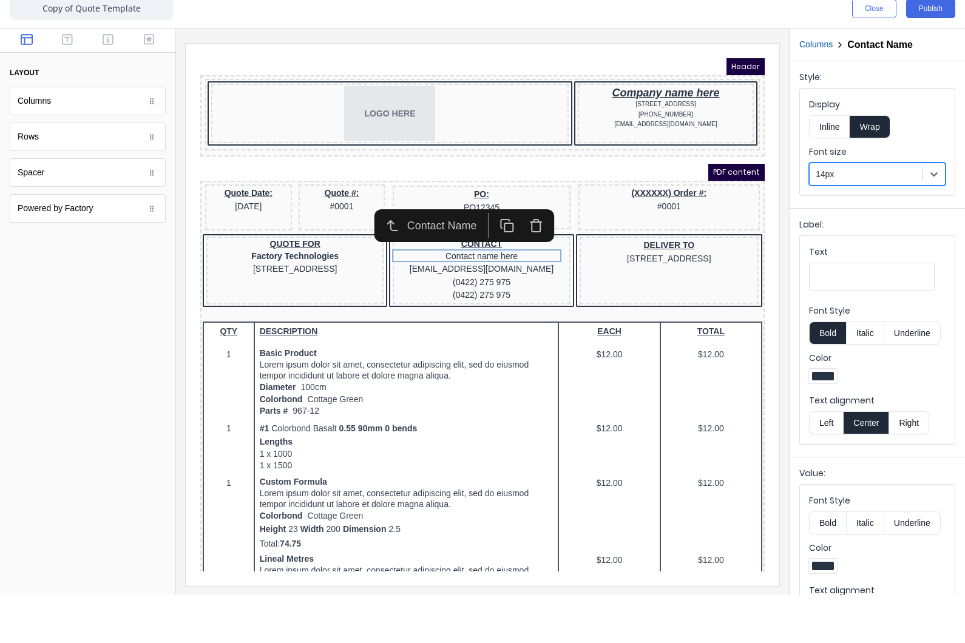
click at [106, 393] on div at bounding box center [87, 466] width 175 height 356
click at [125, 371] on div at bounding box center [87, 466] width 175 height 356
click at [136, 363] on div at bounding box center [87, 466] width 175 height 356
click at [243, 155] on div "PDF content" at bounding box center [468, 157] width 564 height 17
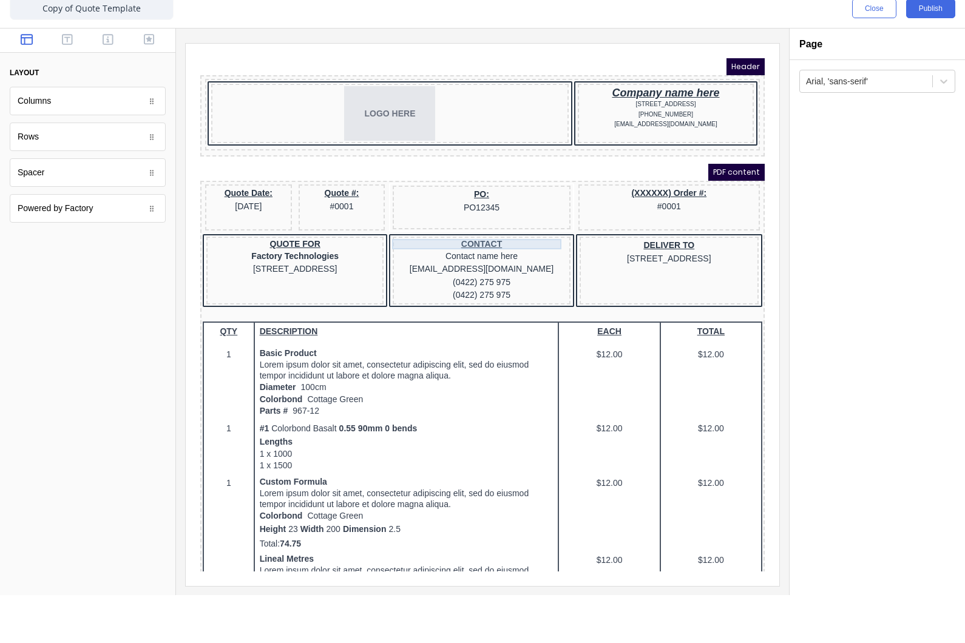
click at [464, 229] on div "CONTACT" at bounding box center [466, 230] width 172 height 11
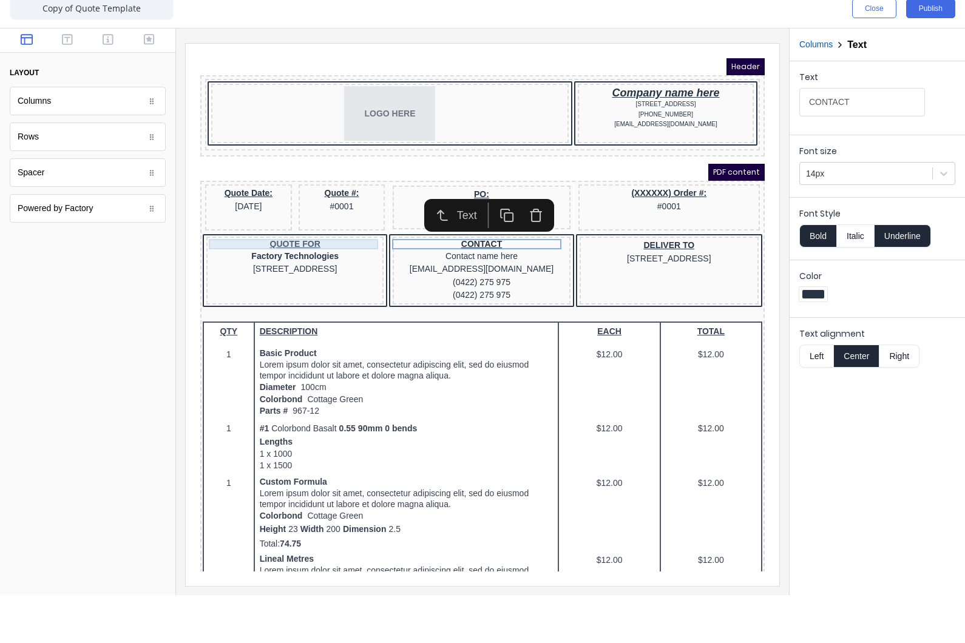
click at [306, 234] on div "QUOTE FOR" at bounding box center [280, 230] width 172 height 11
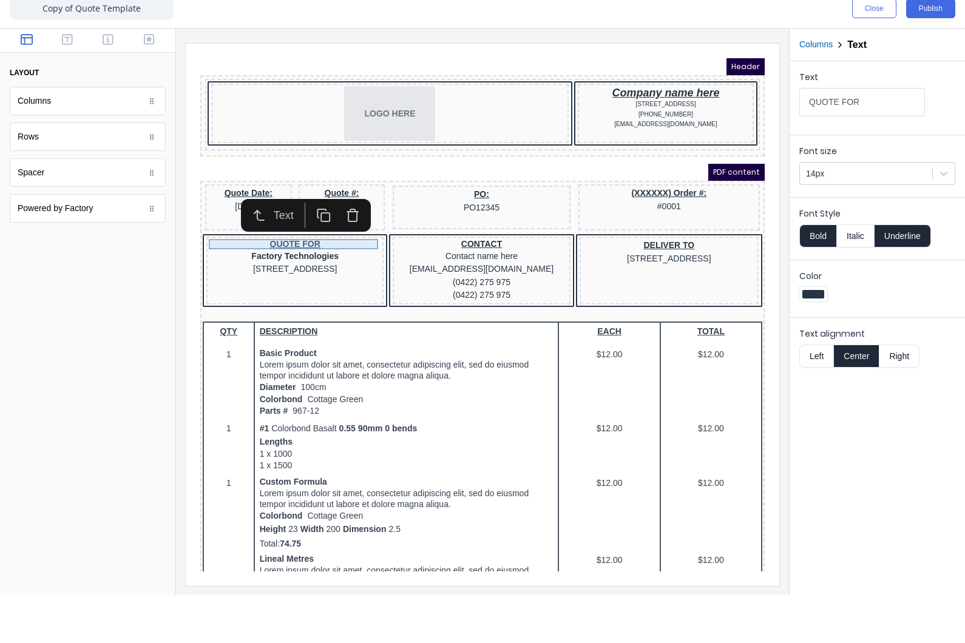
click at [289, 232] on div "QUOTE FOR" at bounding box center [280, 230] width 172 height 11
click at [877, 136] on input "QUOTE FOR" at bounding box center [862, 150] width 126 height 29
type input "QUOTE"
click at [79, 357] on div at bounding box center [87, 466] width 175 height 356
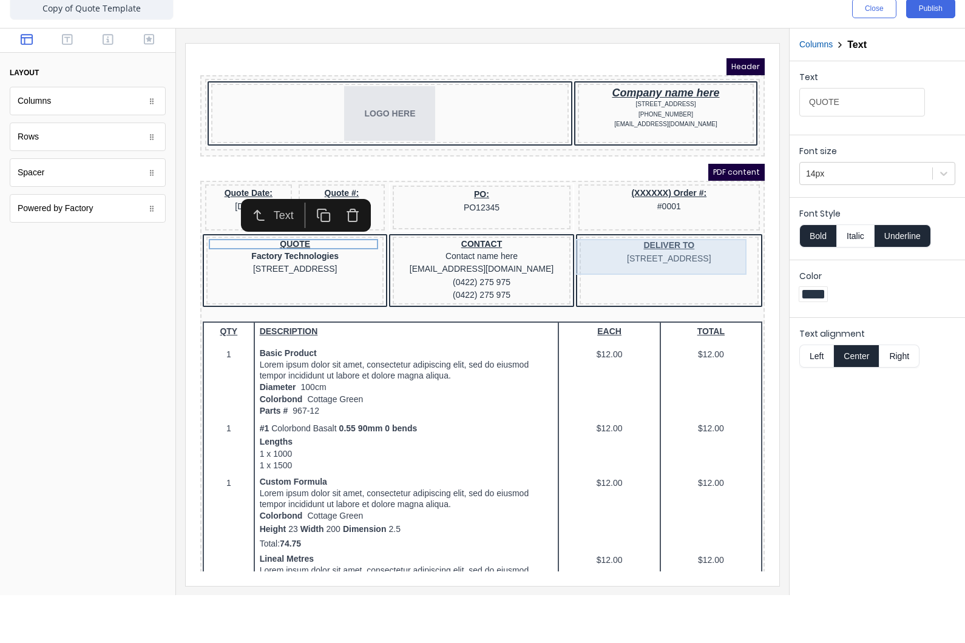
click at [643, 225] on div "DELIVER TO 234 Beach Road Gold Coast, Queensland, Australia" at bounding box center [654, 238] width 174 height 26
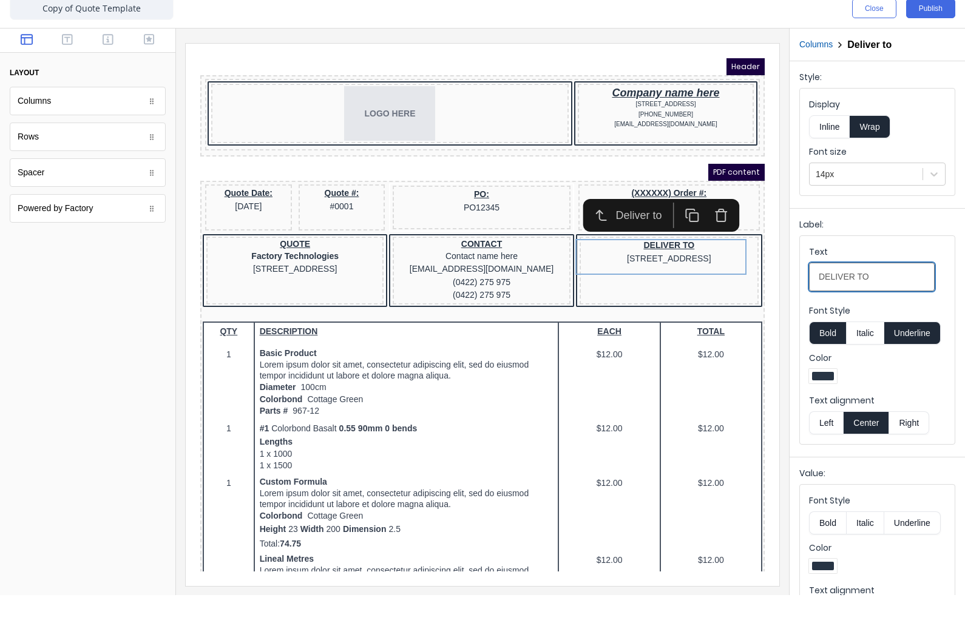
click at [872, 311] on input "DELIVER TO" at bounding box center [872, 325] width 126 height 29
type input "D"
click at [63, 326] on div at bounding box center [87, 466] width 175 height 356
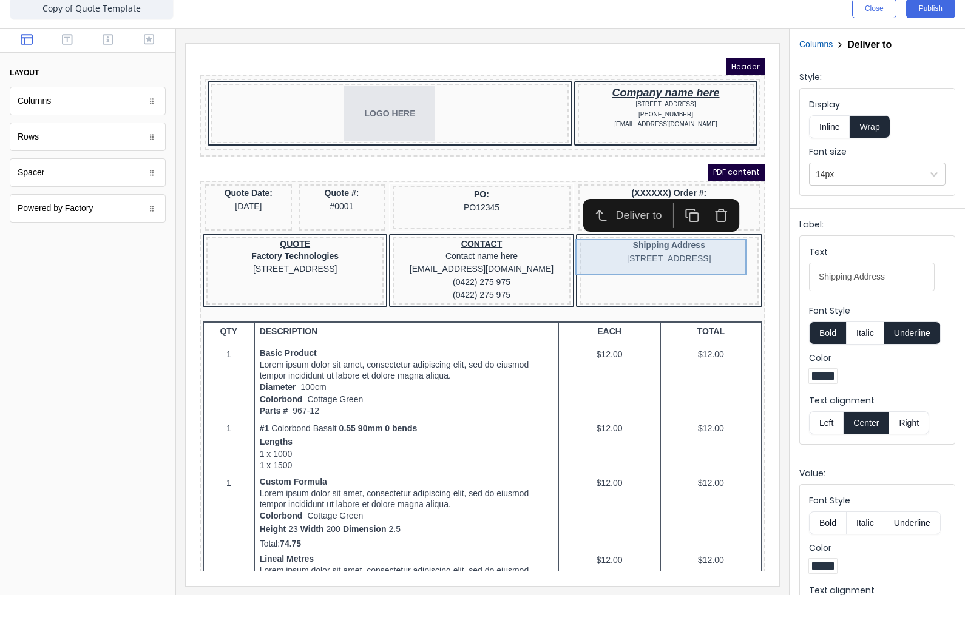
click at [643, 231] on div "Shipping Address 234 Beach Road Gold Coast, Queensland, Australia" at bounding box center [654, 238] width 174 height 26
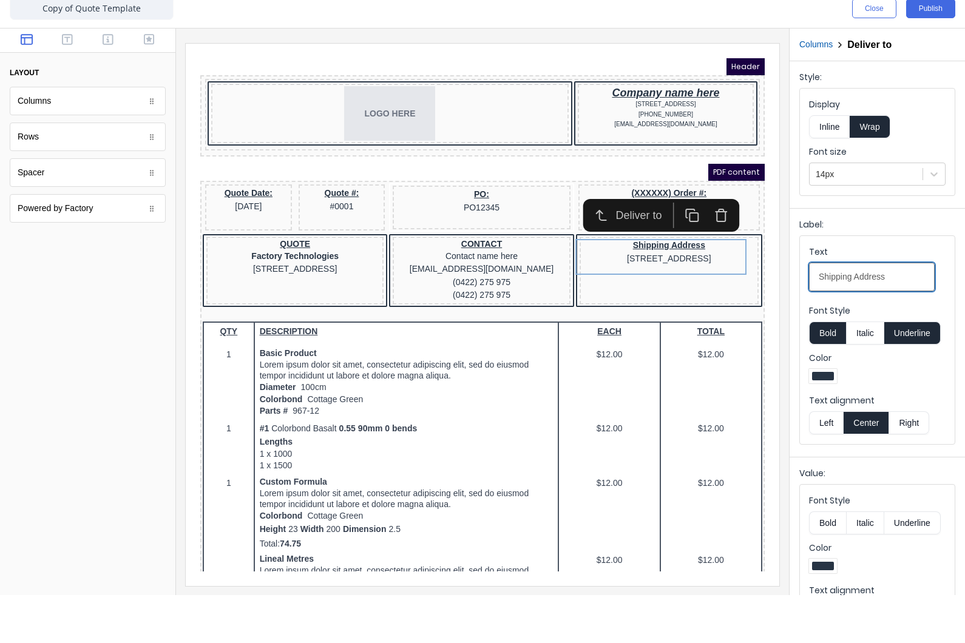
click at [896, 311] on input "Shipping Address" at bounding box center [872, 325] width 126 height 29
type input "S"
type input "Shipping Address"
click at [59, 362] on div at bounding box center [87, 466] width 175 height 356
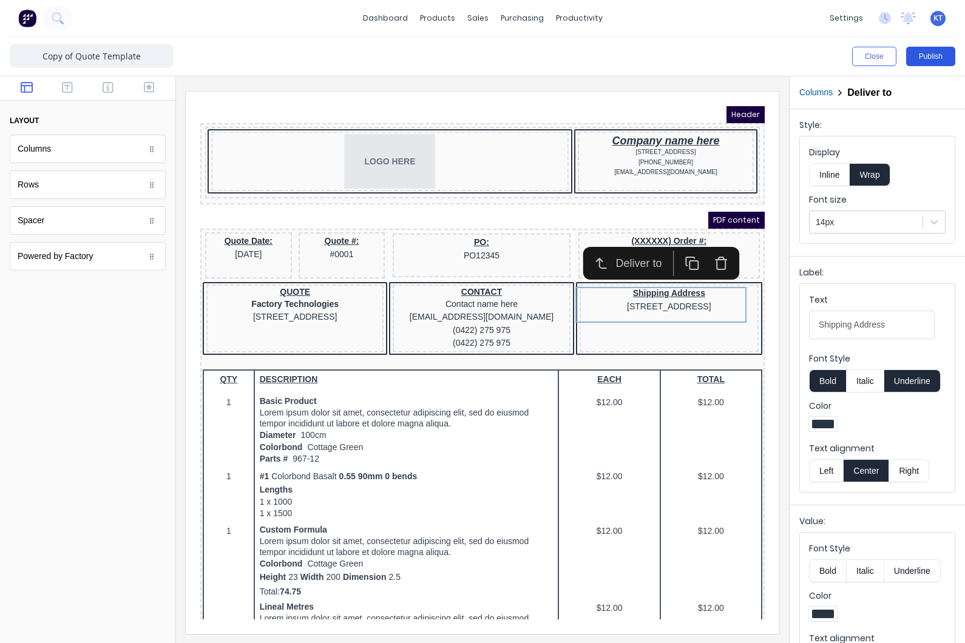
click at [935, 63] on button "Publish" at bounding box center [930, 56] width 49 height 19
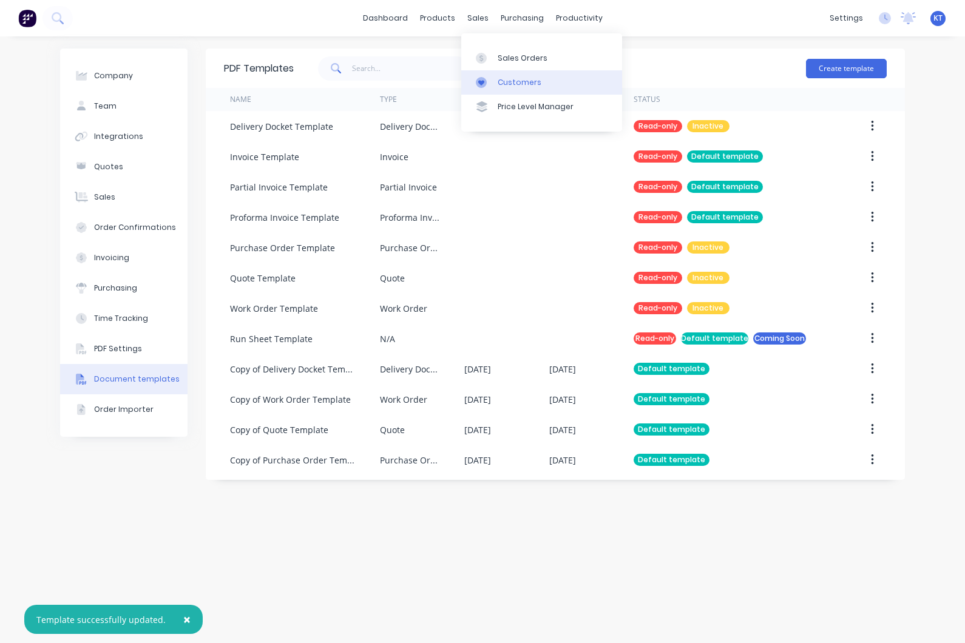
click at [493, 78] on div at bounding box center [485, 82] width 18 height 11
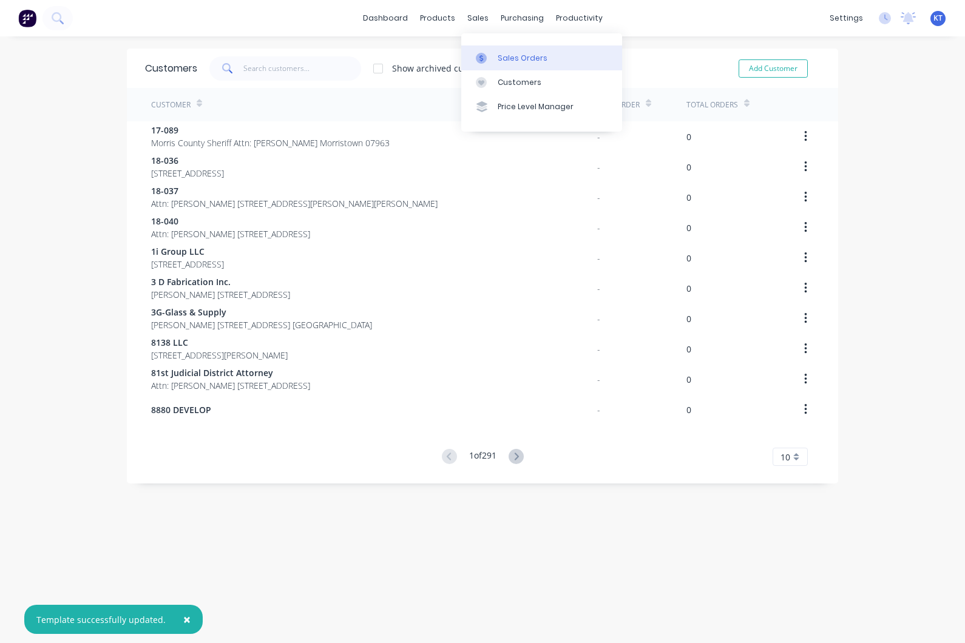
click at [497, 66] on link "Sales Orders" at bounding box center [541, 58] width 161 height 24
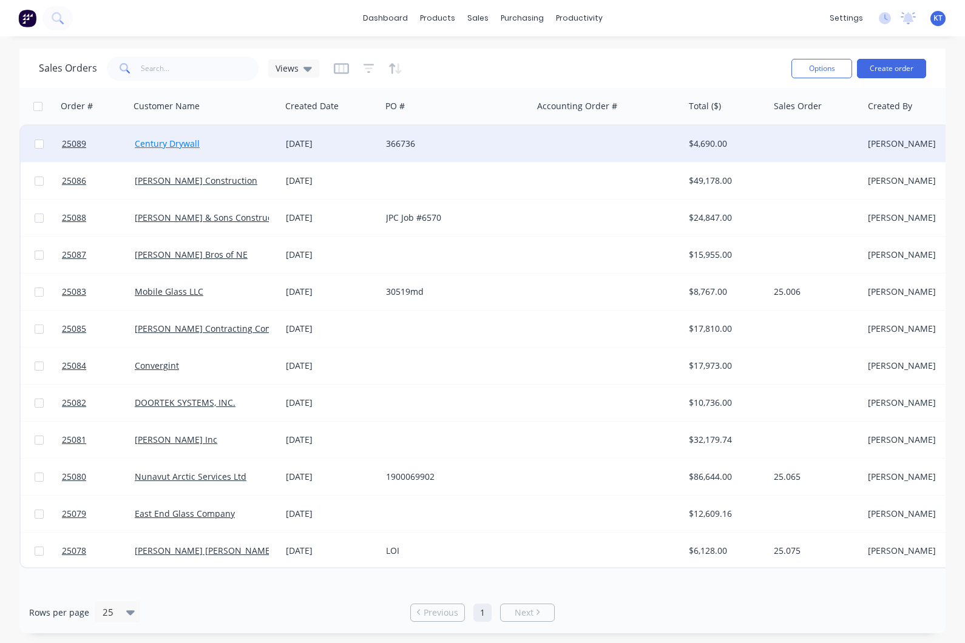
click at [167, 149] on link "Century Drywall" at bounding box center [167, 144] width 65 height 12
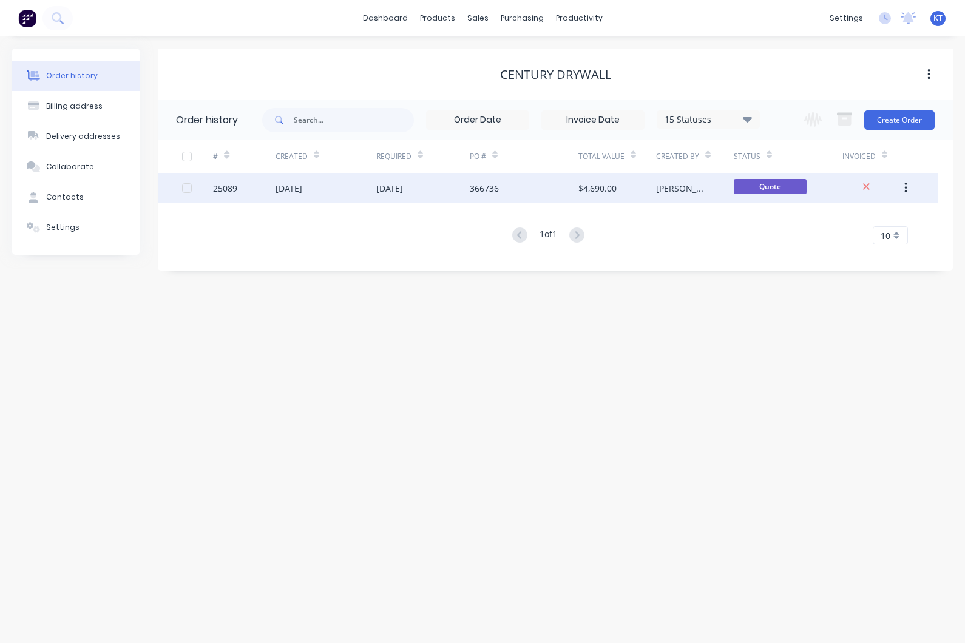
click at [226, 194] on div "25089" at bounding box center [225, 188] width 24 height 13
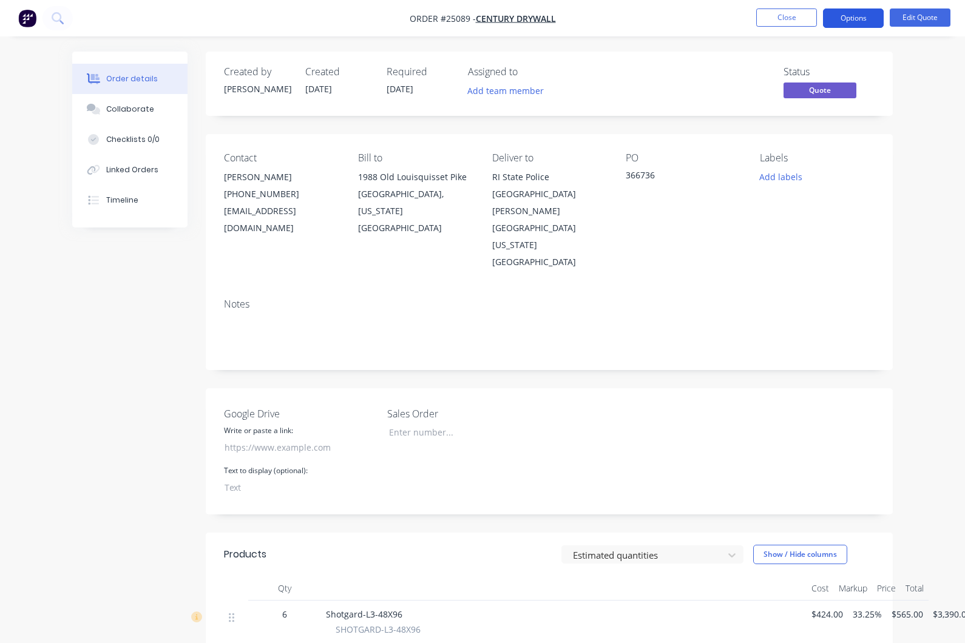
click at [857, 23] on button "Options" at bounding box center [853, 17] width 61 height 19
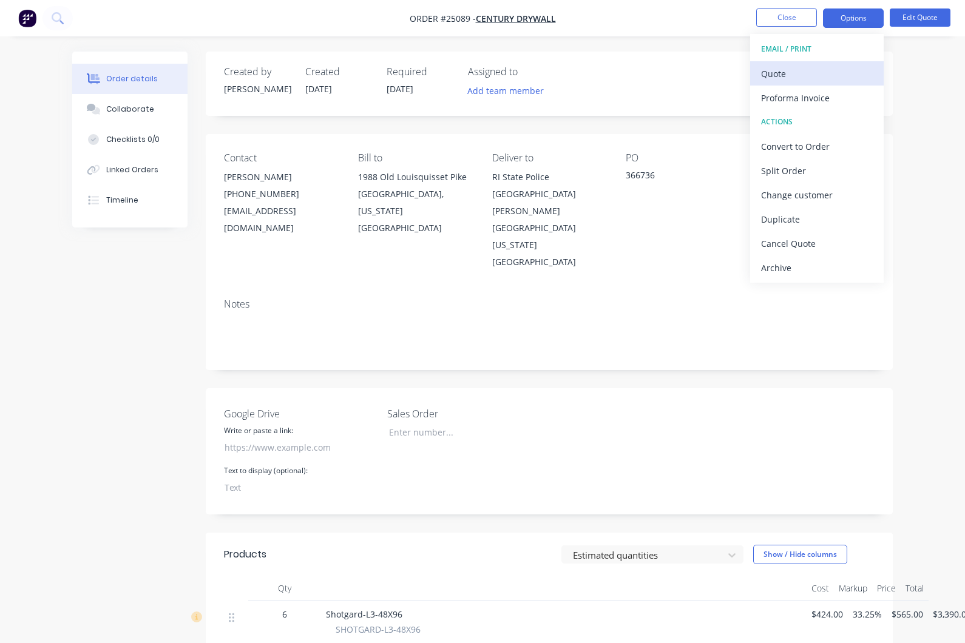
click at [811, 77] on div "Quote" at bounding box center [817, 74] width 112 height 18
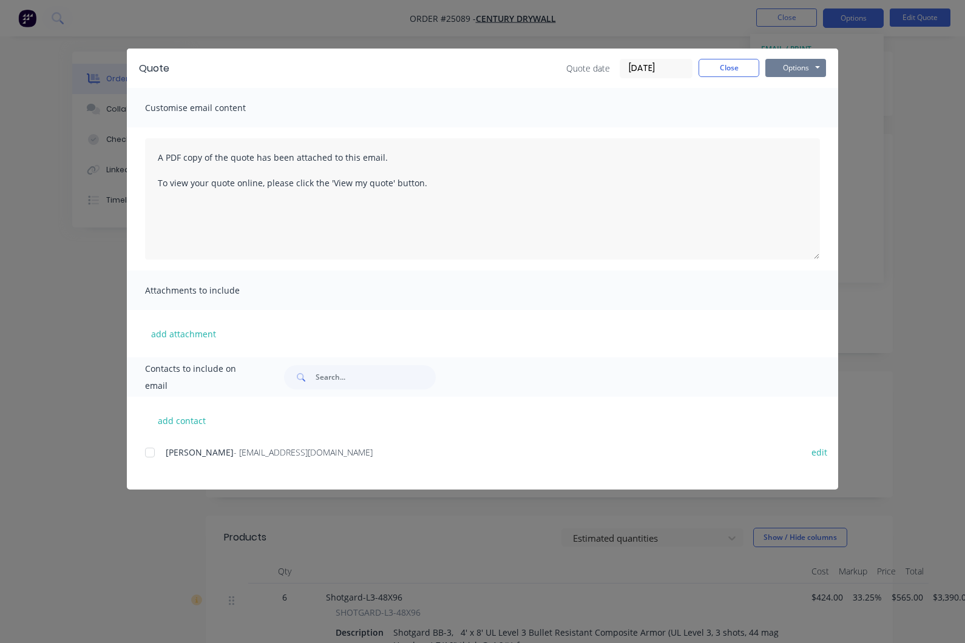
click at [780, 68] on button "Options" at bounding box center [795, 68] width 61 height 18
click at [787, 93] on button "Preview" at bounding box center [804, 89] width 78 height 20
click at [739, 68] on button "Close" at bounding box center [728, 68] width 61 height 18
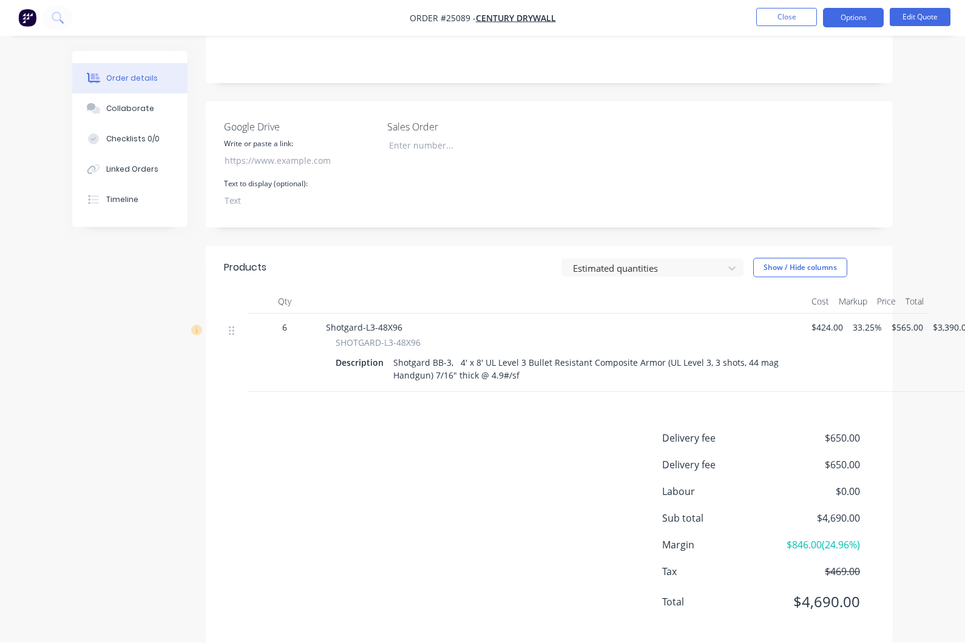
scroll to position [270, 0]
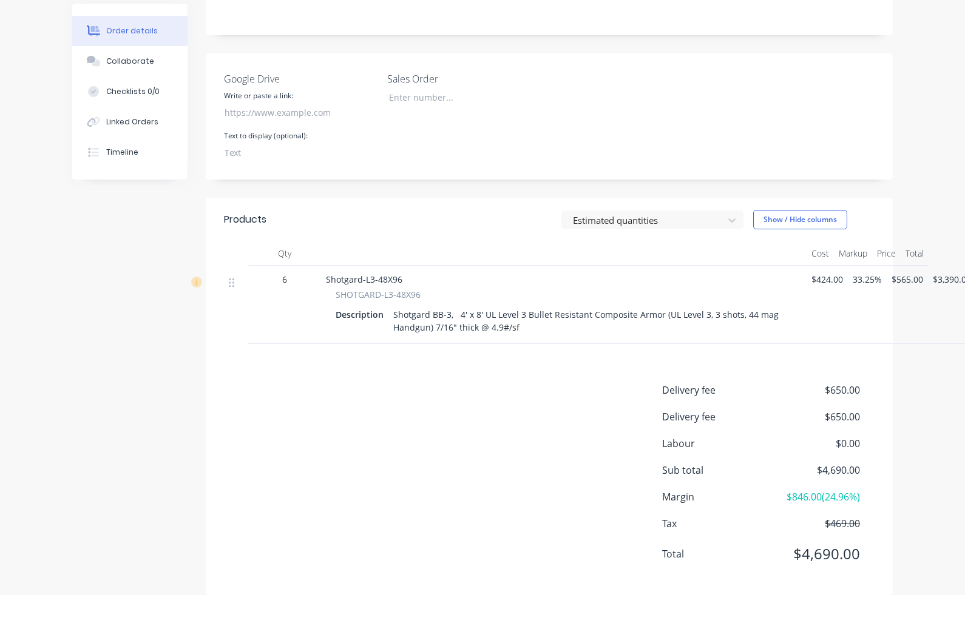
click at [825, 458] on span "$650.00" at bounding box center [815, 465] width 90 height 15
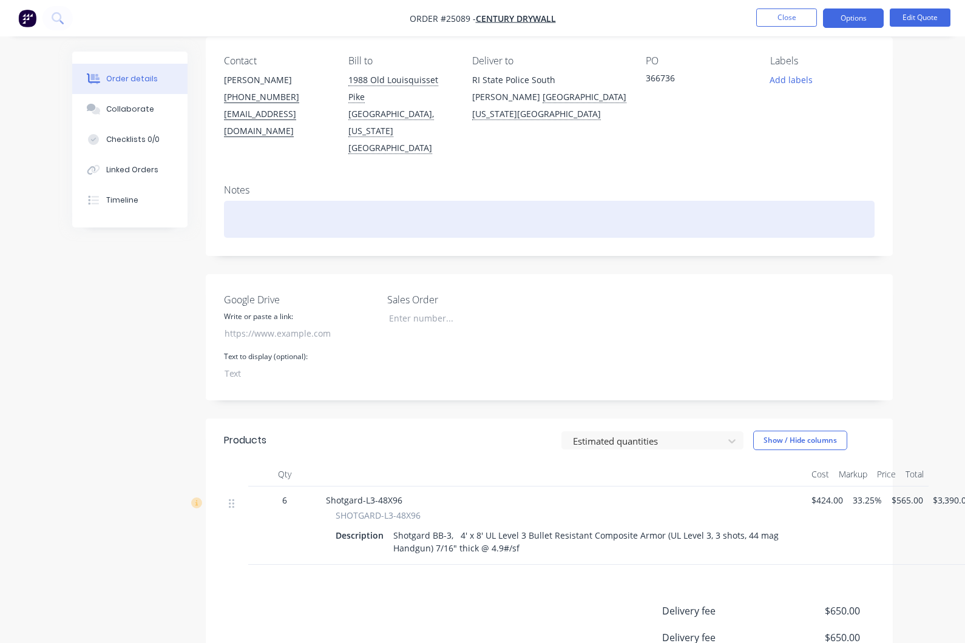
scroll to position [0, 0]
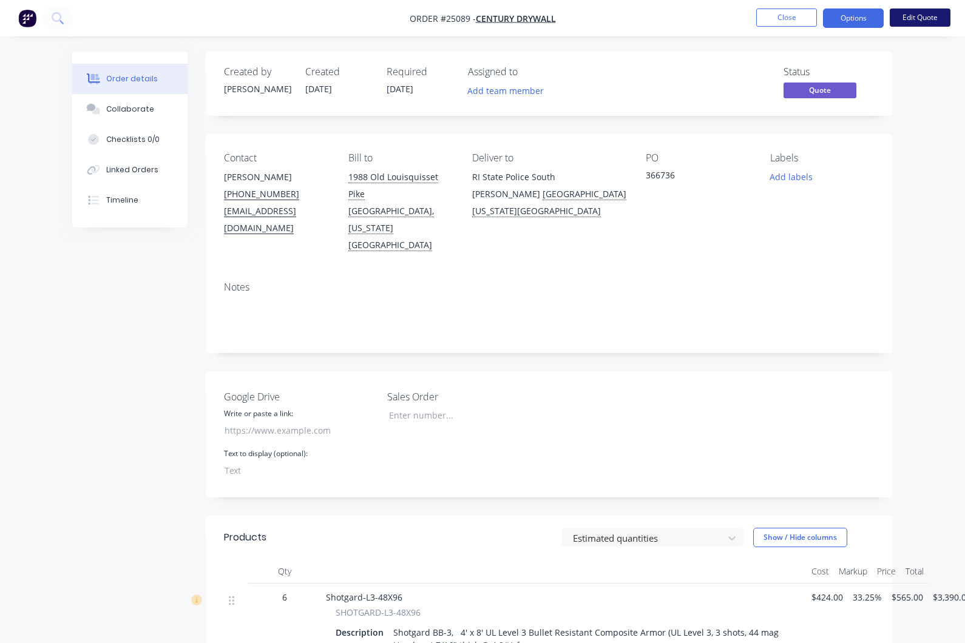
click at [919, 21] on button "Edit Quote" at bounding box center [920, 17] width 61 height 18
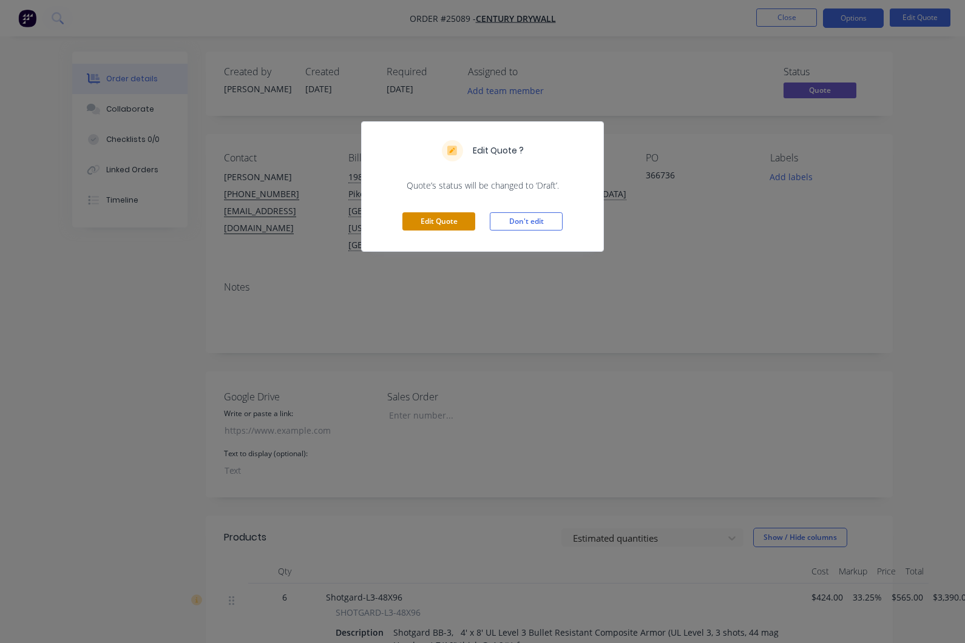
click at [445, 228] on button "Edit Quote" at bounding box center [438, 221] width 73 height 18
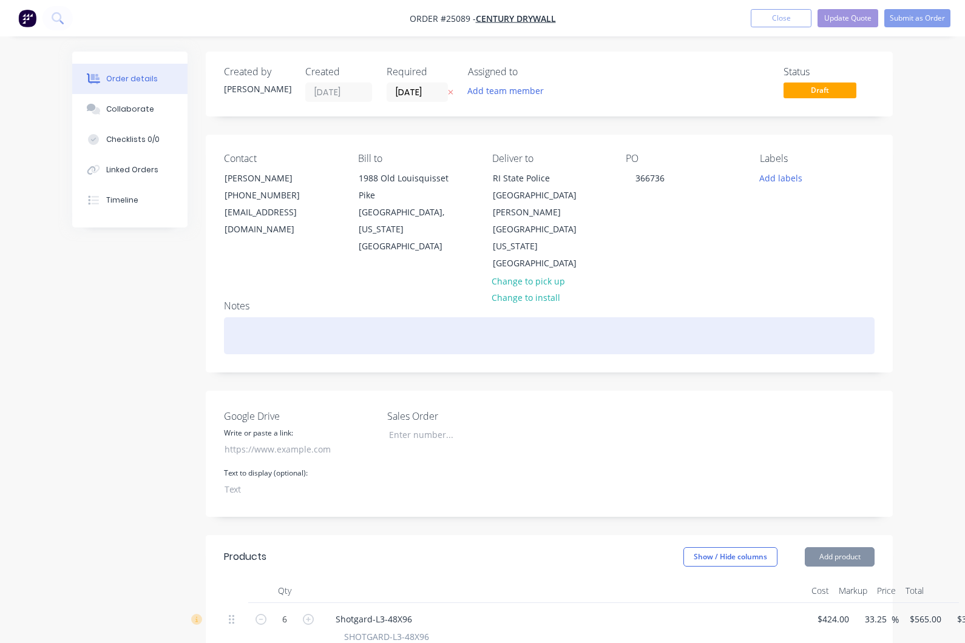
type input "18/10/25"
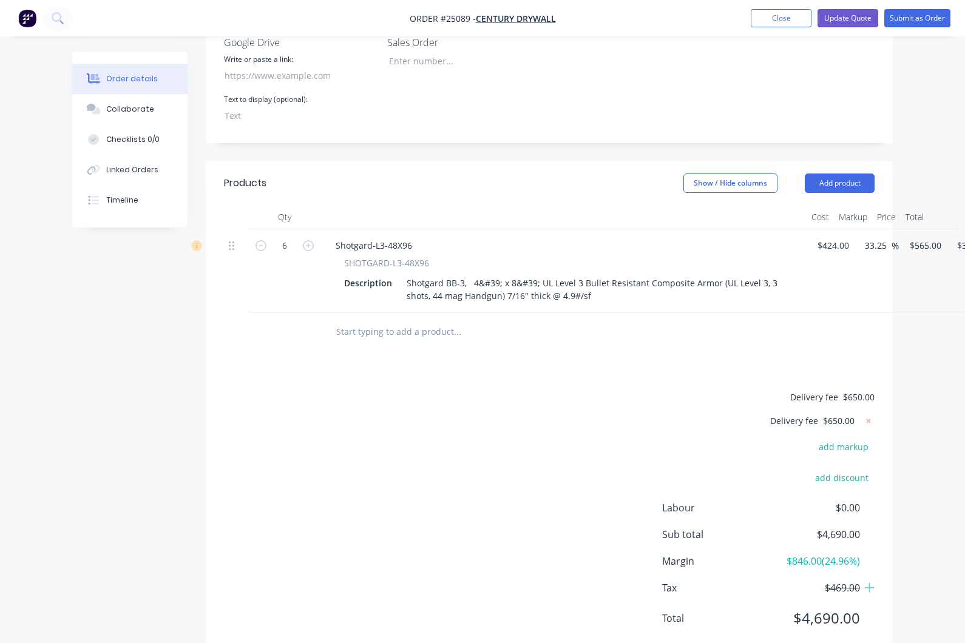
scroll to position [373, 0]
click at [869, 419] on icon at bounding box center [869, 421] width 4 height 4
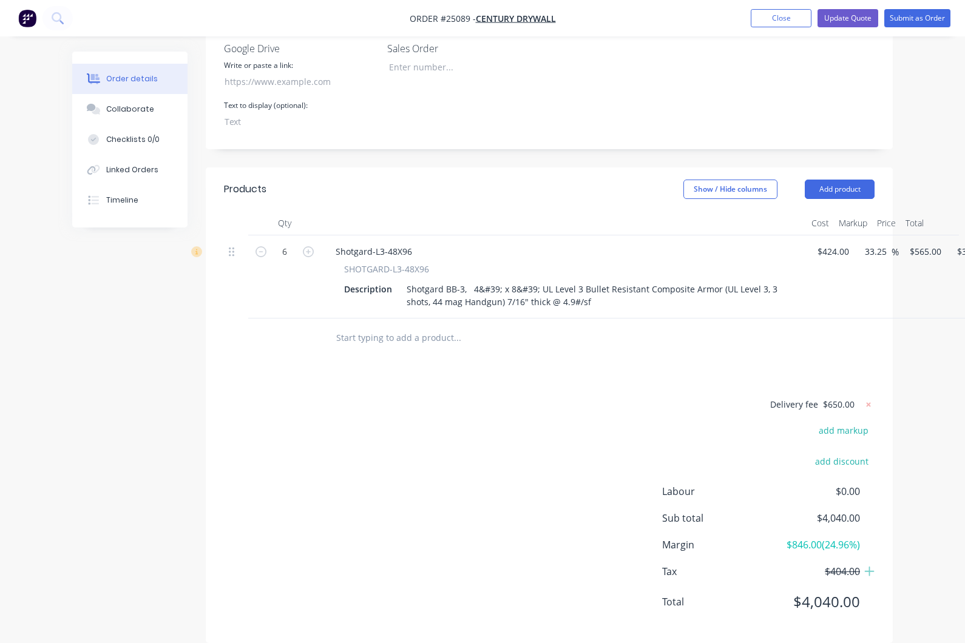
click at [500, 433] on div "Delivery fee $650.00 add markup add discount Labour $0.00 Sub total $4,040.00 M…" at bounding box center [549, 511] width 651 height 228
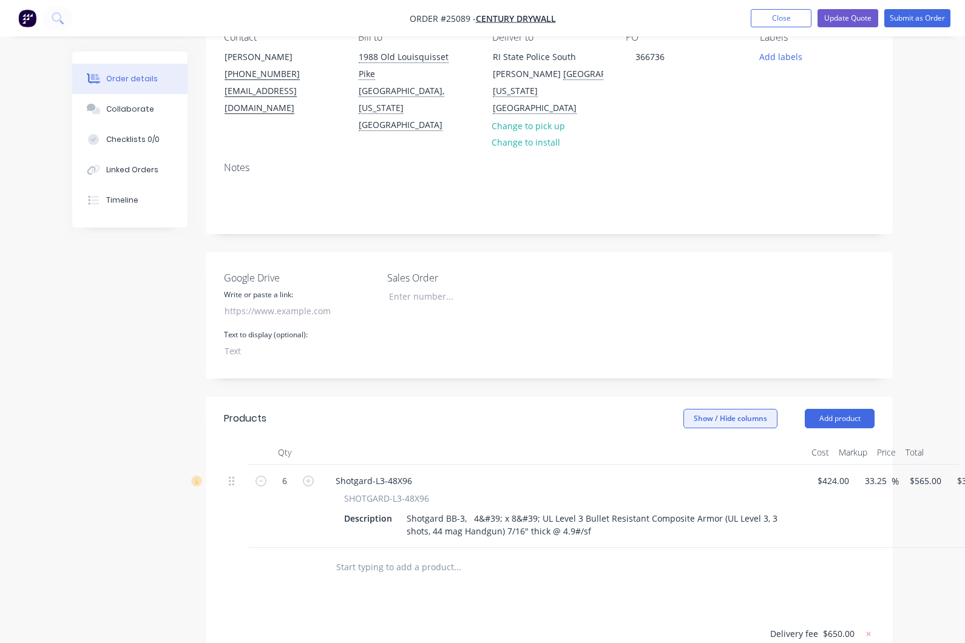
scroll to position [0, 0]
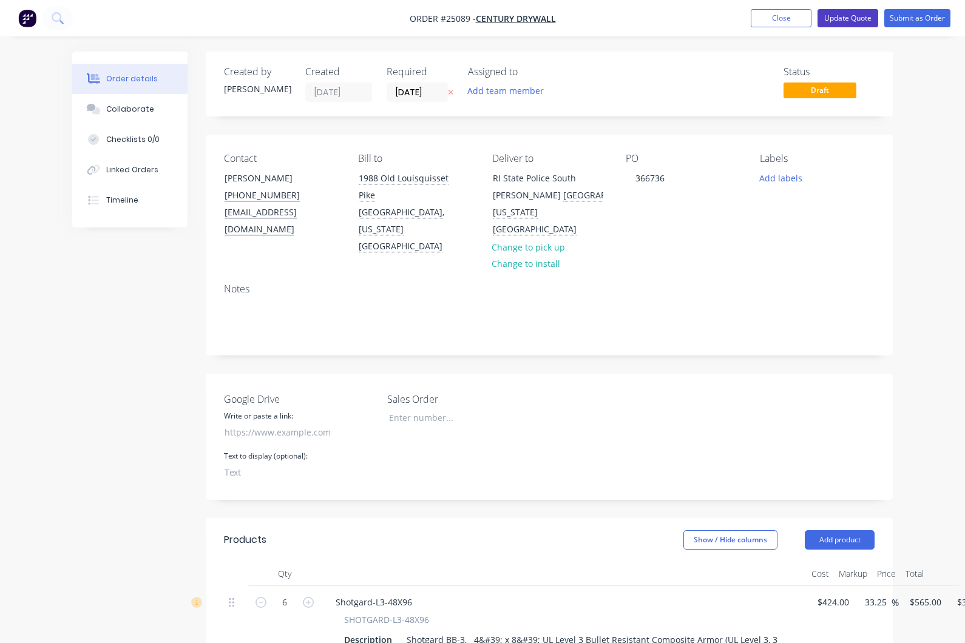
click at [860, 19] on button "Update Quote" at bounding box center [847, 18] width 61 height 18
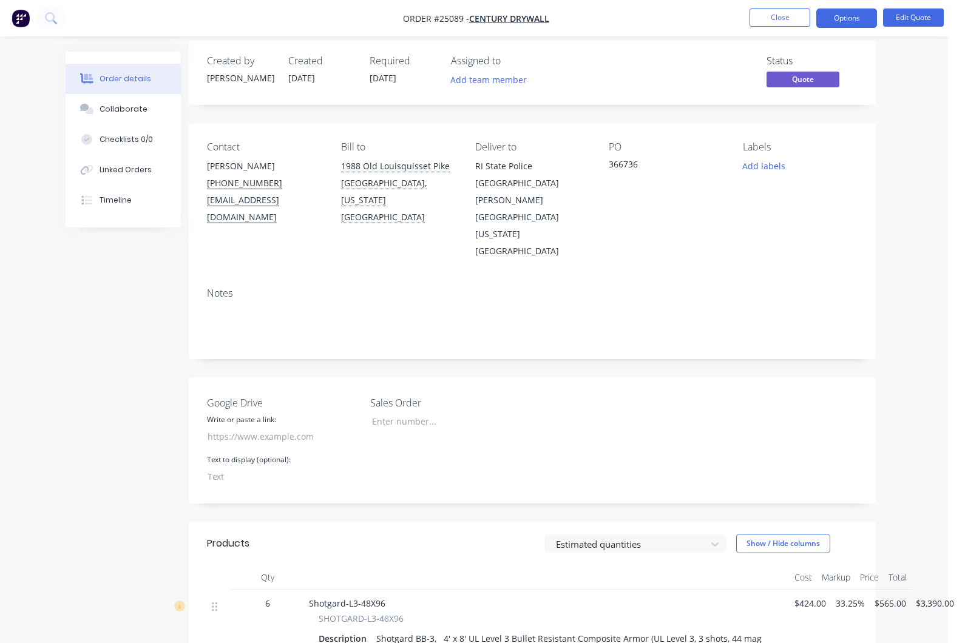
scroll to position [0, 10]
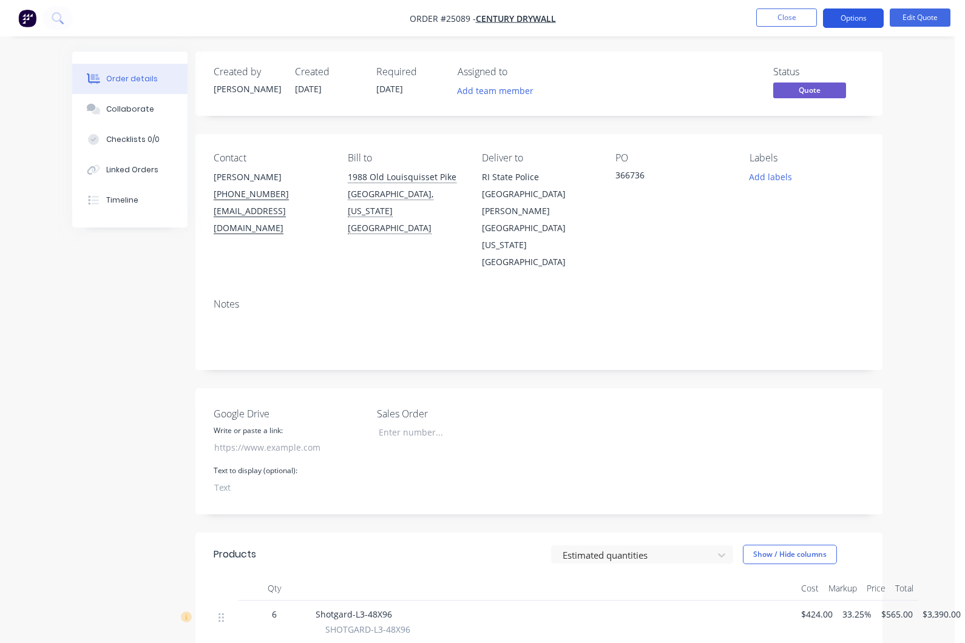
click at [864, 13] on button "Options" at bounding box center [853, 17] width 61 height 19
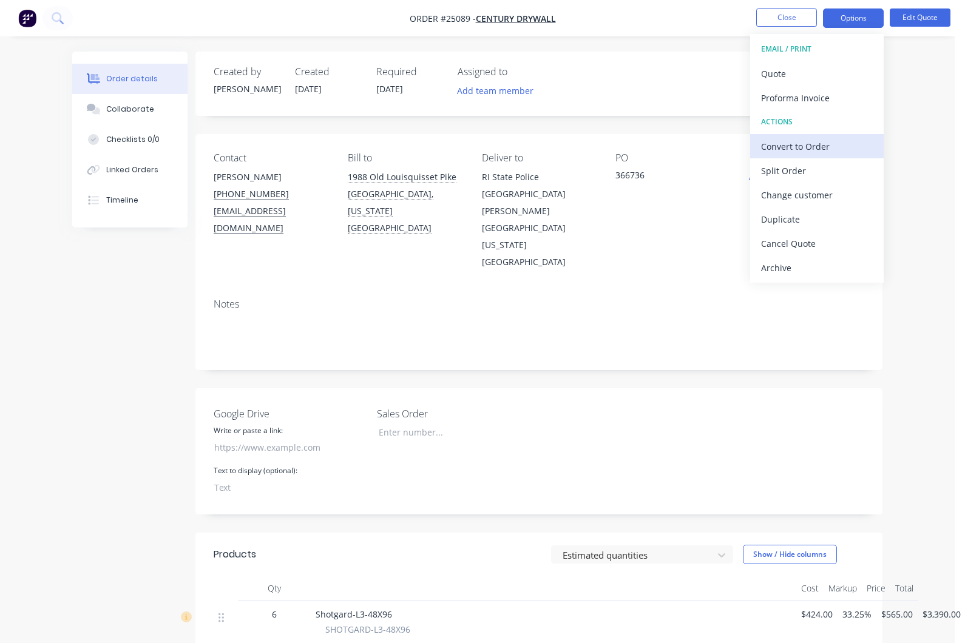
click at [793, 144] on div "Convert to Order" at bounding box center [817, 147] width 112 height 18
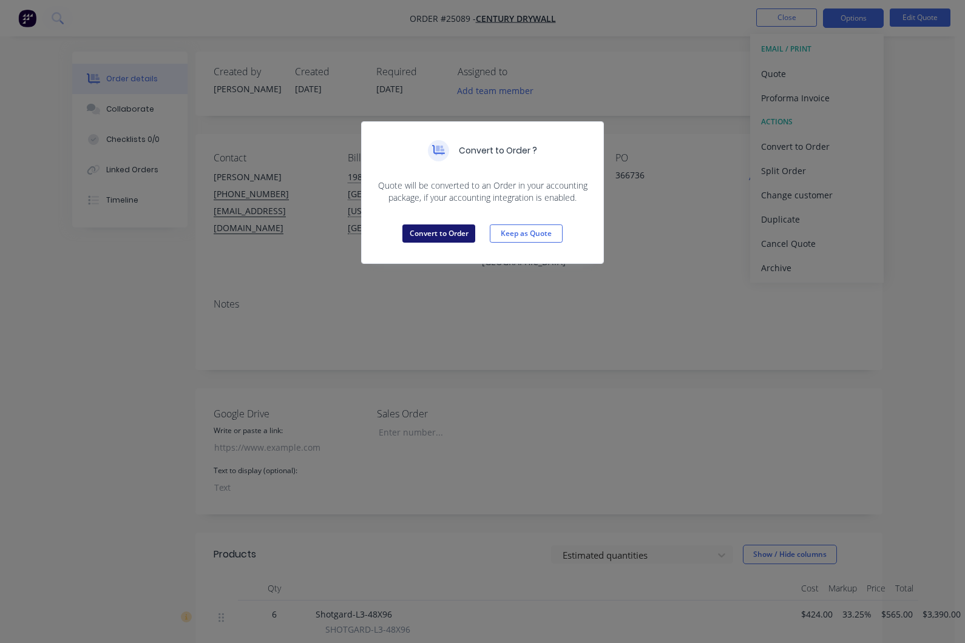
click at [456, 232] on button "Convert to Order" at bounding box center [438, 234] width 73 height 18
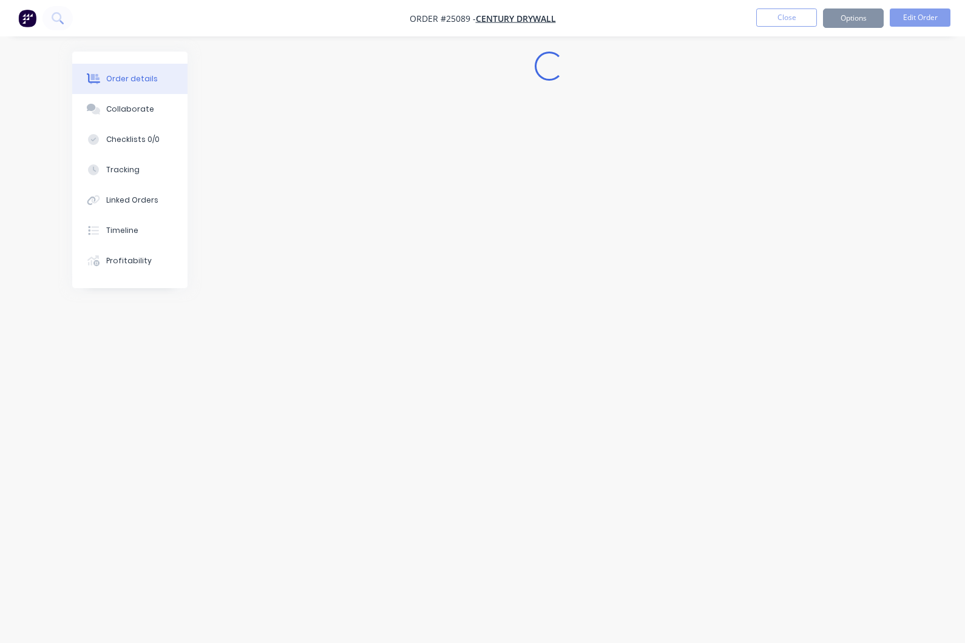
scroll to position [0, 0]
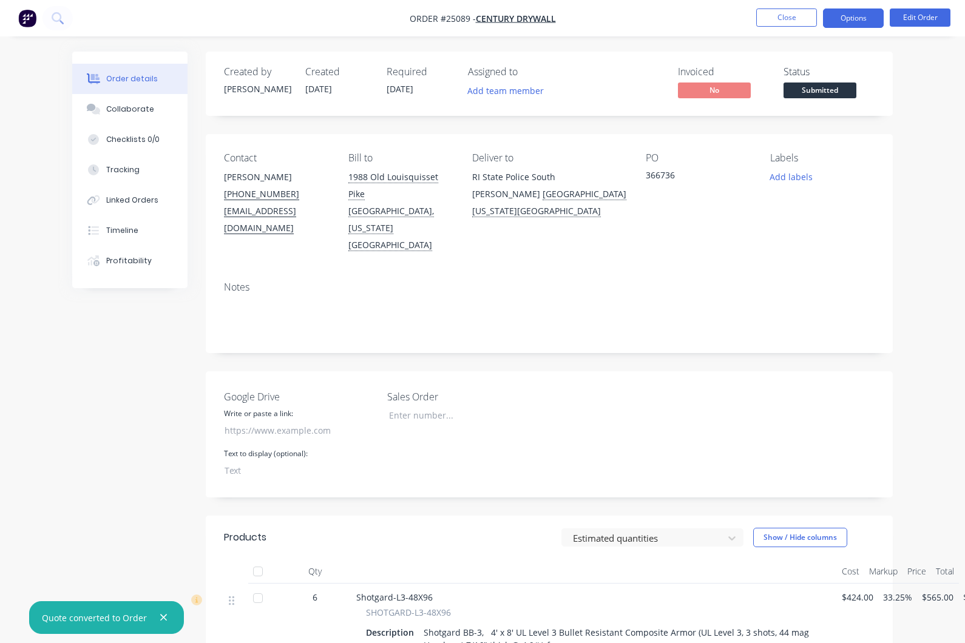
click at [856, 25] on button "Options" at bounding box center [853, 17] width 61 height 19
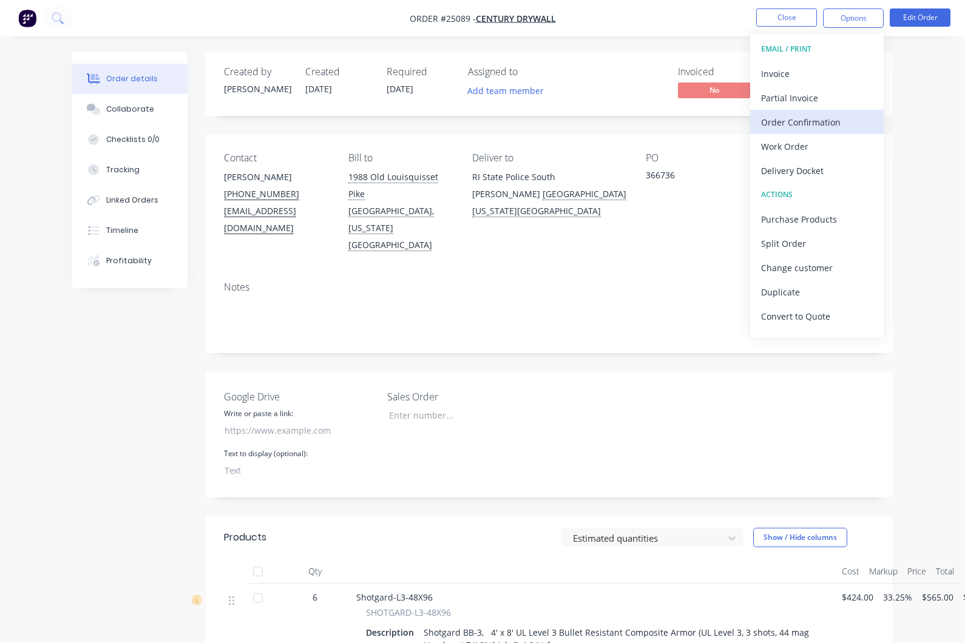
click at [808, 129] on div "Order Confirmation" at bounding box center [817, 122] width 112 height 18
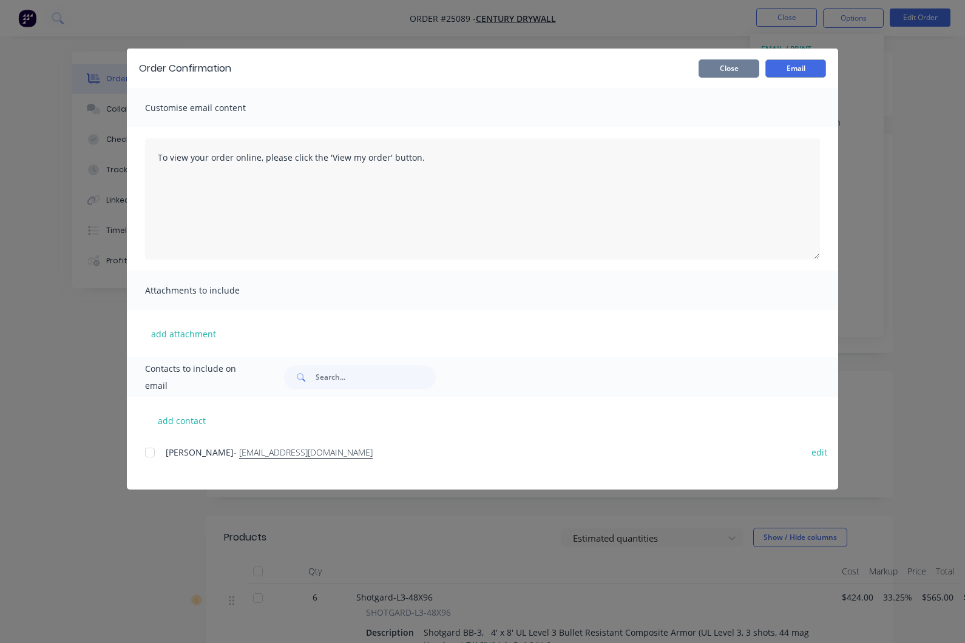
click at [737, 70] on button "Close" at bounding box center [728, 68] width 61 height 18
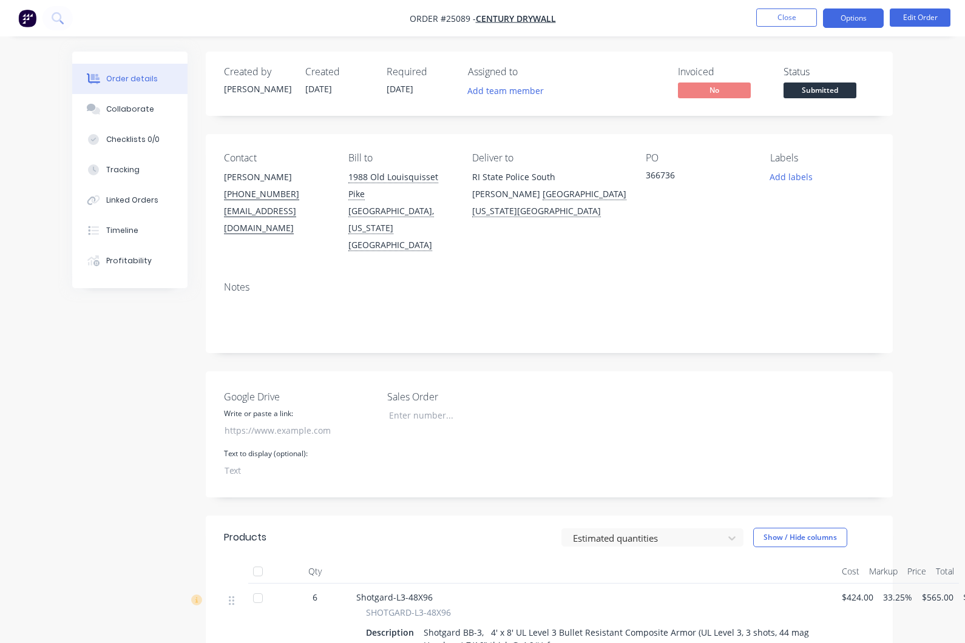
click at [851, 19] on button "Options" at bounding box center [853, 17] width 61 height 19
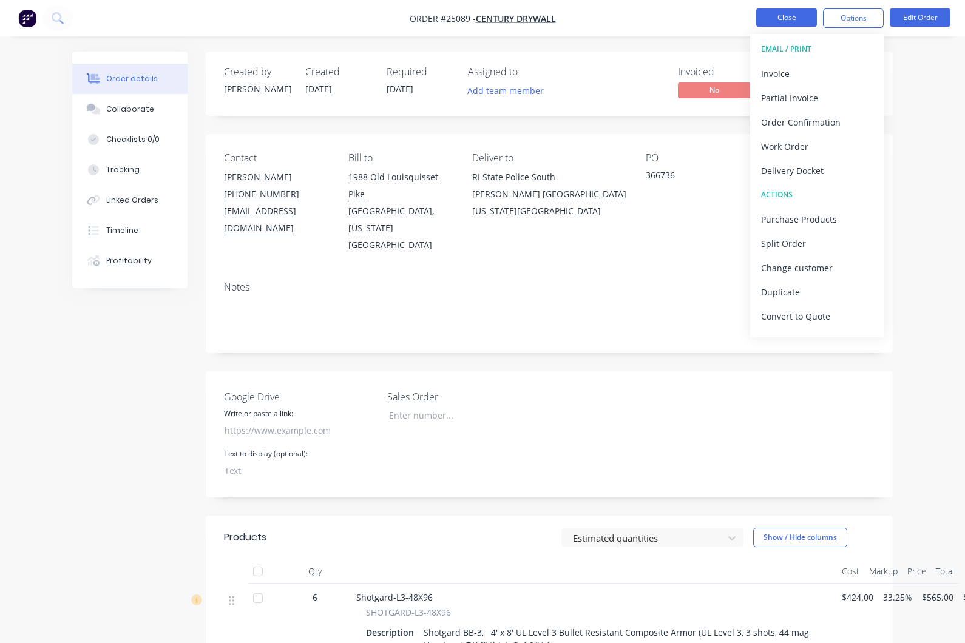
click at [772, 16] on button "Close" at bounding box center [786, 17] width 61 height 18
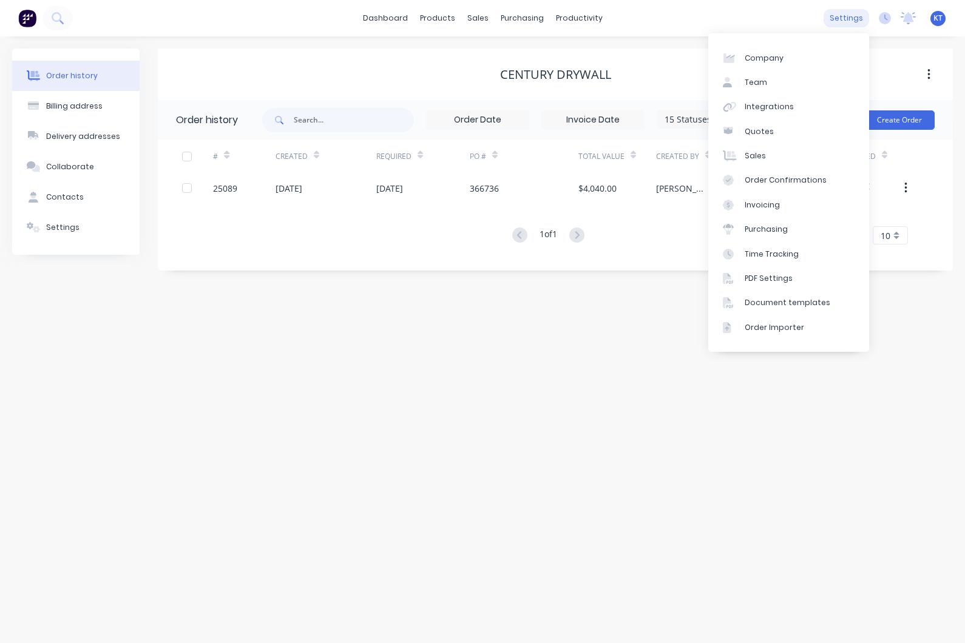
click at [851, 21] on div "settings" at bounding box center [846, 18] width 46 height 18
click at [779, 311] on link "Document templates" at bounding box center [788, 303] width 161 height 24
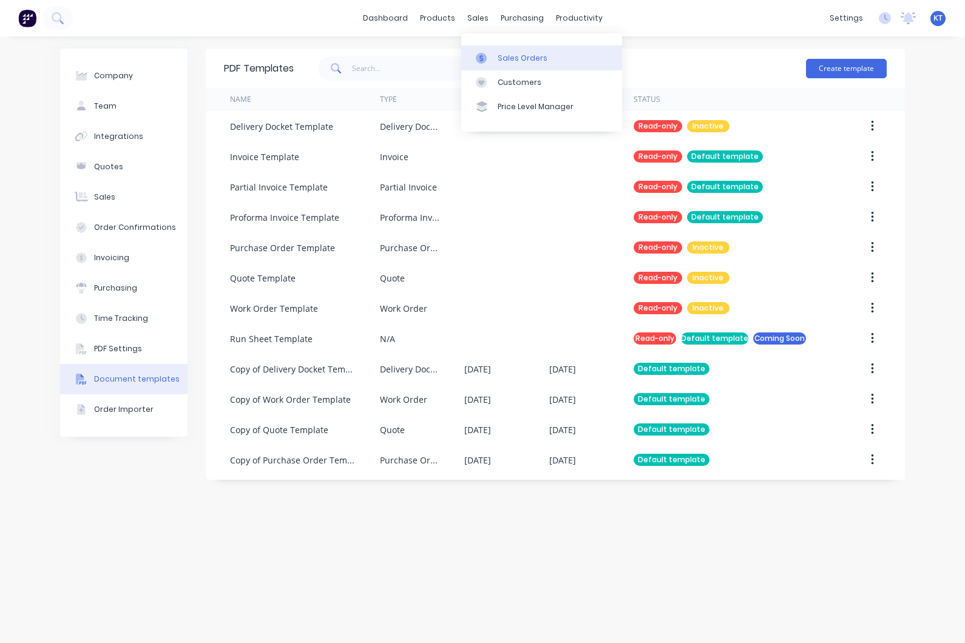
click at [487, 55] on div at bounding box center [485, 58] width 18 height 11
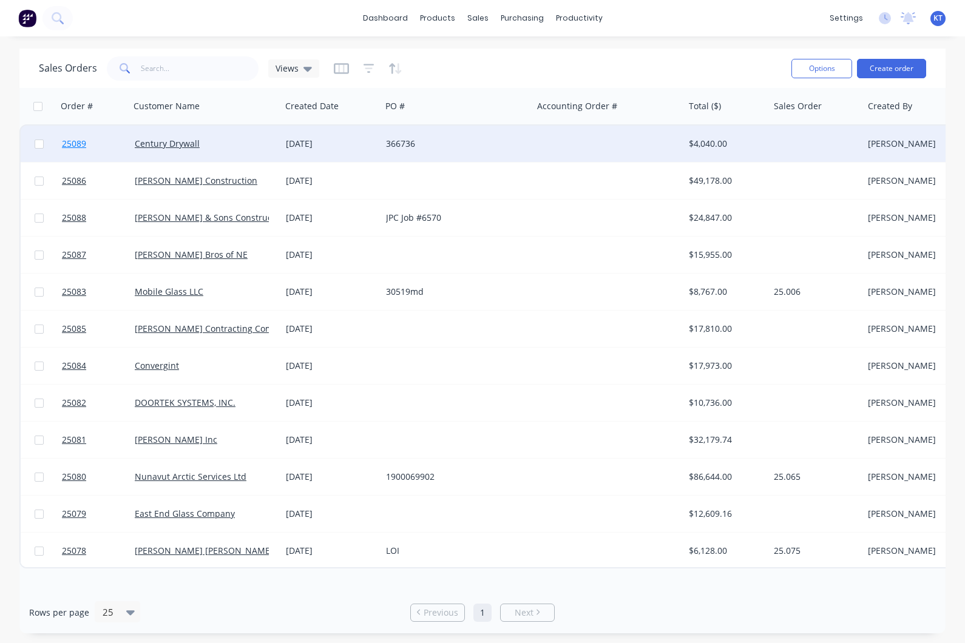
click at [78, 147] on span "25089" at bounding box center [74, 144] width 24 height 12
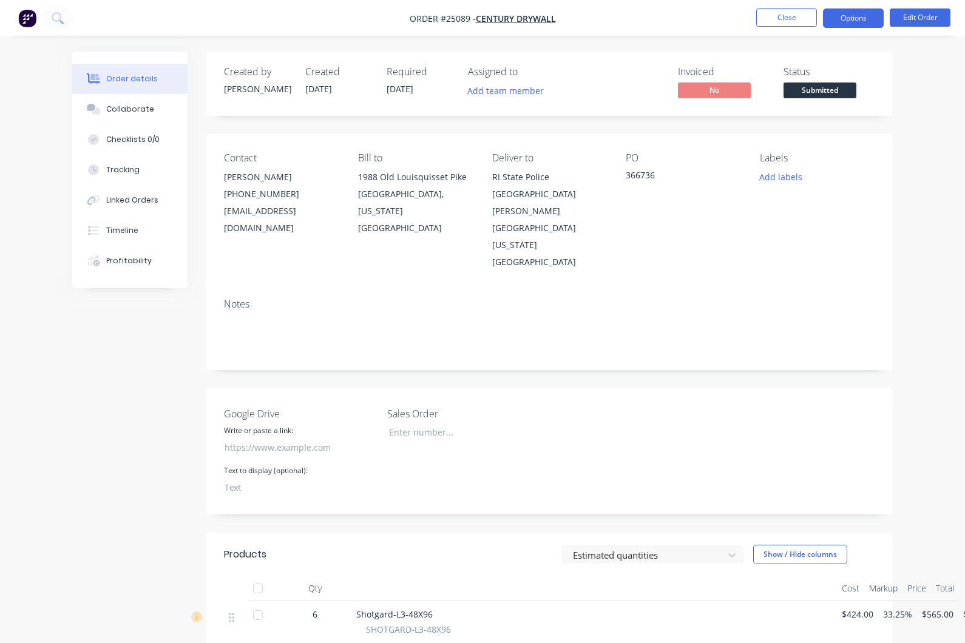
click at [847, 23] on button "Options" at bounding box center [853, 17] width 61 height 19
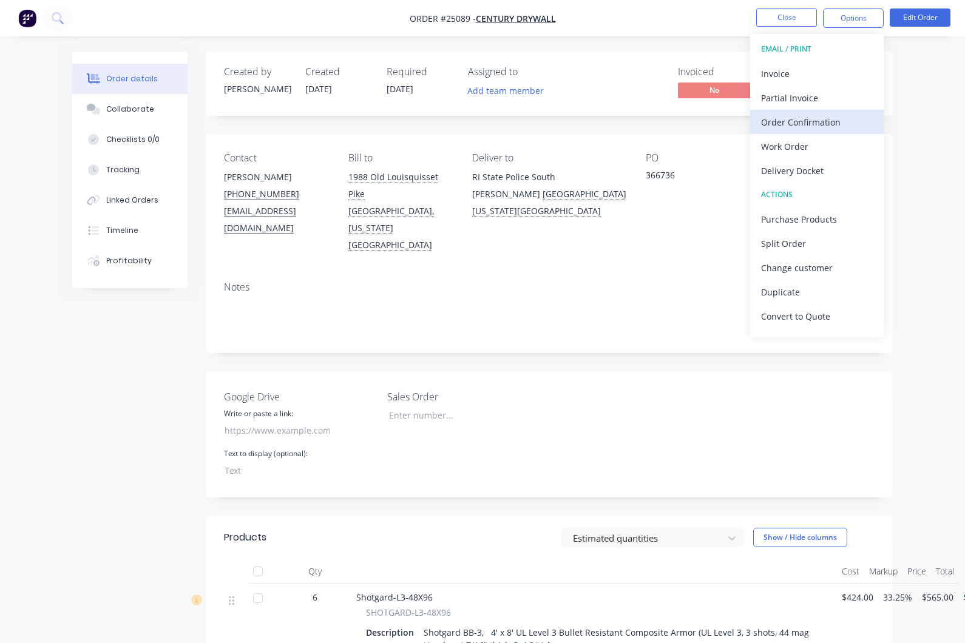
click at [836, 127] on div "Order Confirmation" at bounding box center [817, 122] width 112 height 18
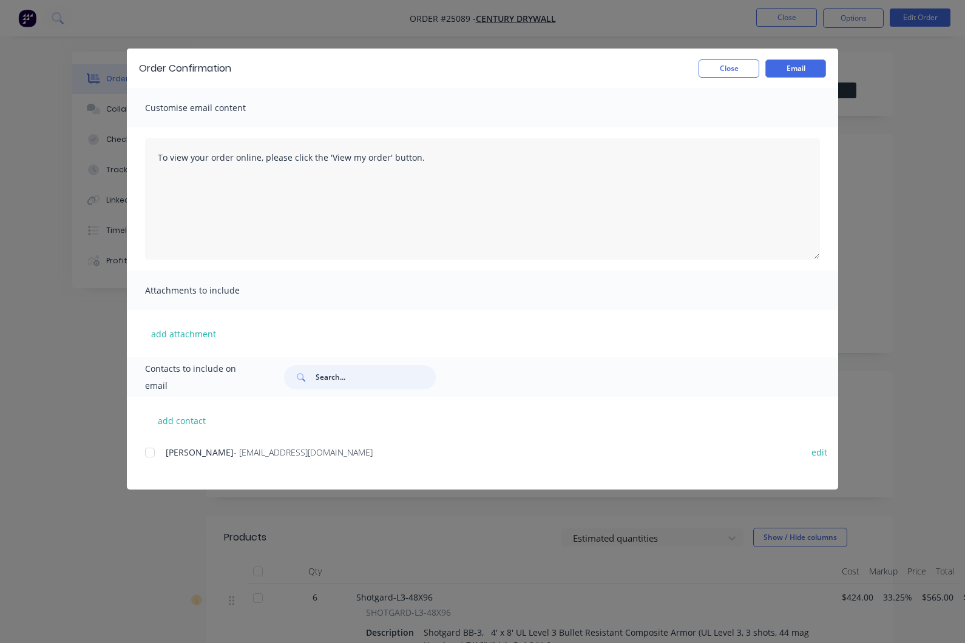
click at [341, 371] on input "text" at bounding box center [376, 377] width 120 height 24
type input "K"
click at [805, 69] on button "Email" at bounding box center [795, 68] width 61 height 18
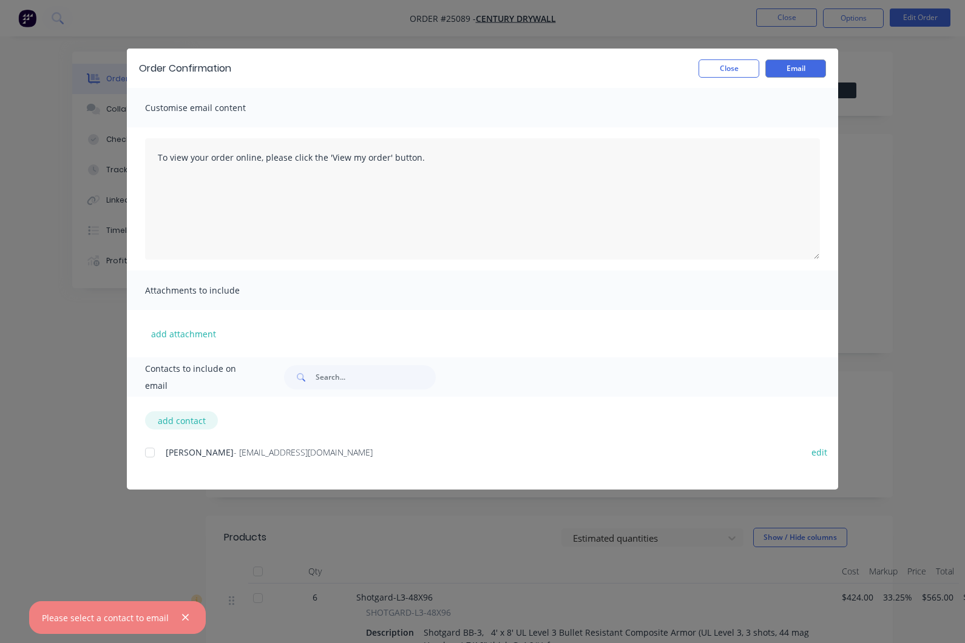
click at [183, 420] on button "add contact" at bounding box center [181, 420] width 73 height 18
select select "US"
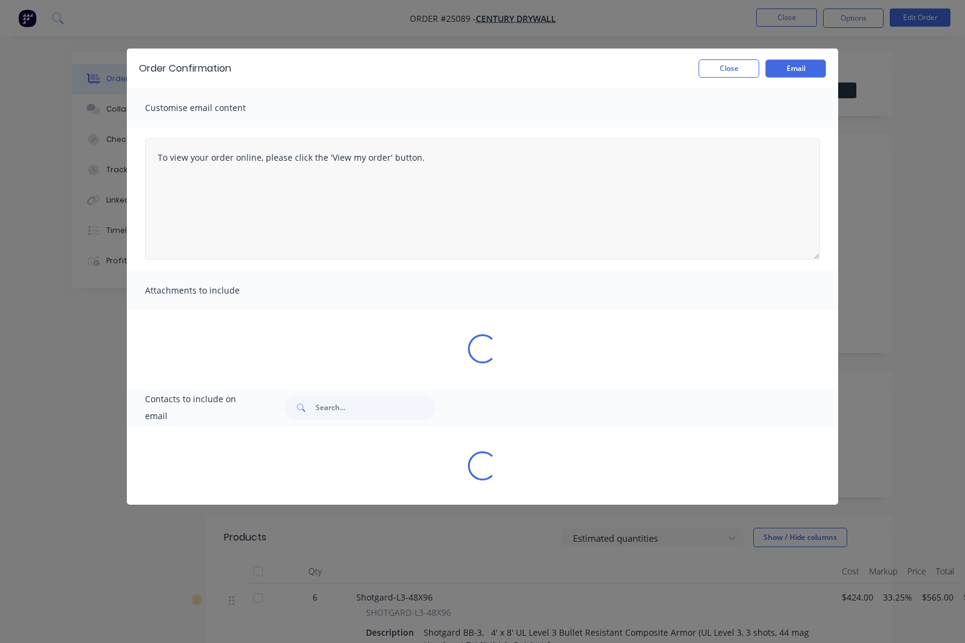
select select "US"
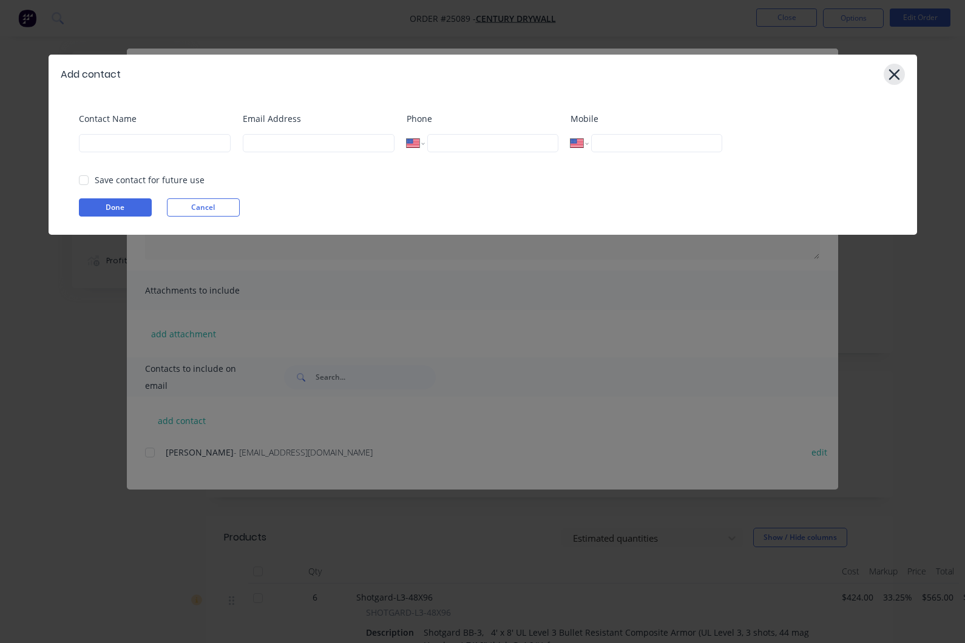
click at [894, 75] on icon at bounding box center [893, 74] width 11 height 11
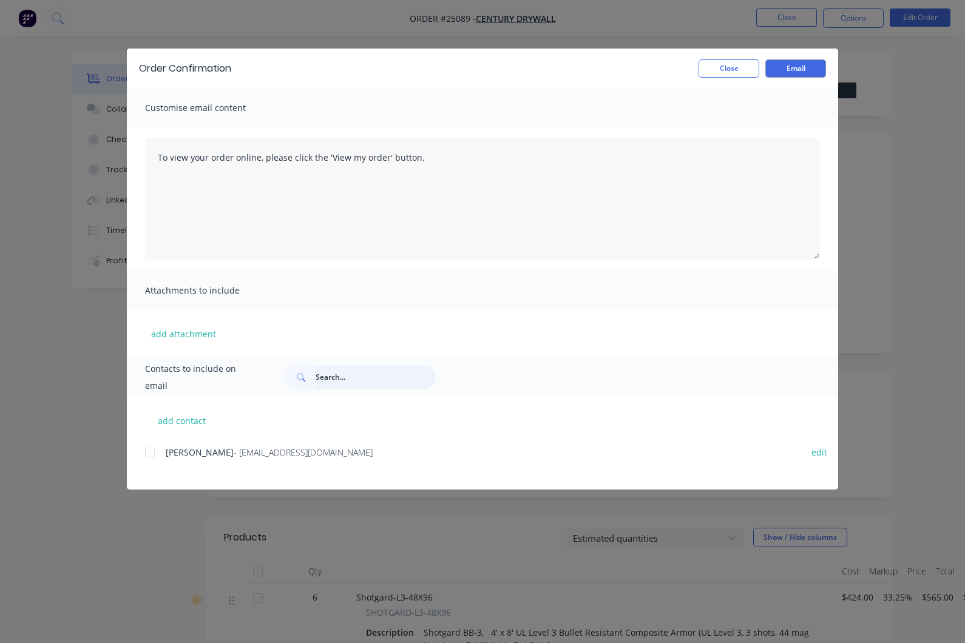
click at [371, 377] on input "text" at bounding box center [376, 377] width 120 height 24
type input "K"
type input "Kris@nabulletpoof.com"
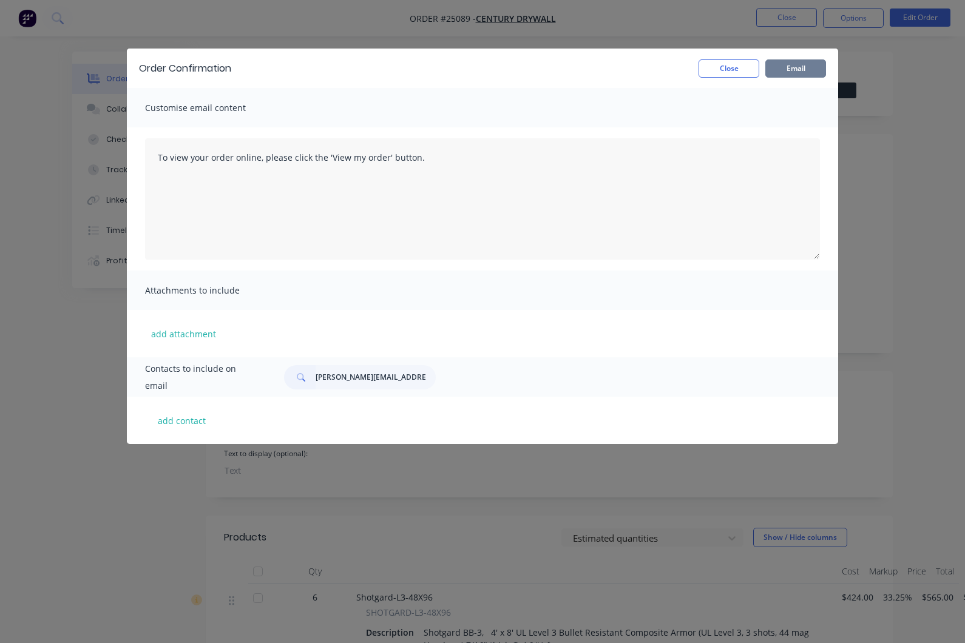
click at [788, 73] on button "Email" at bounding box center [795, 68] width 61 height 18
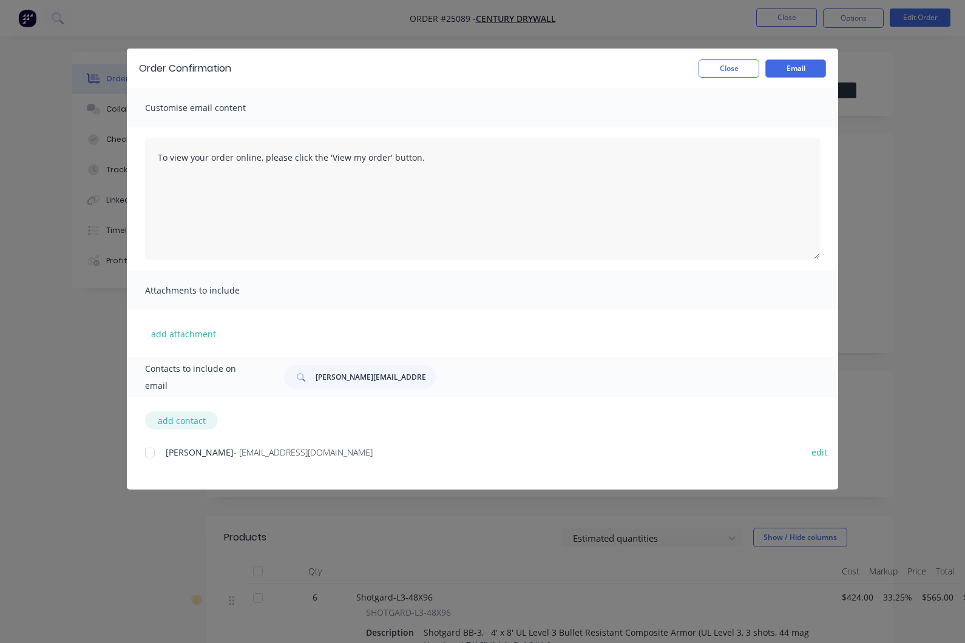
click at [173, 425] on button "add contact" at bounding box center [181, 420] width 73 height 18
select select "US"
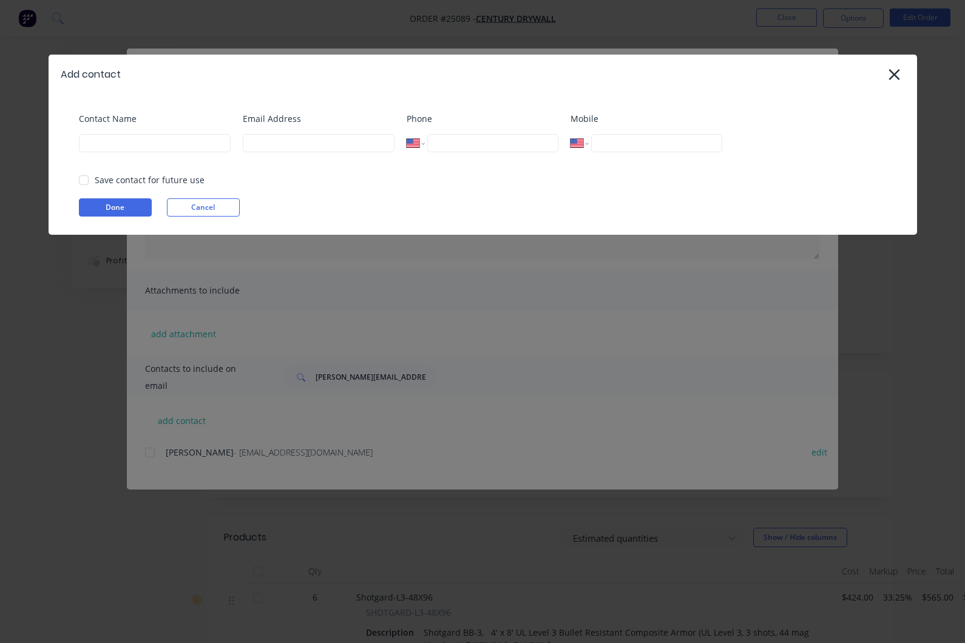
click at [280, 155] on div "Email Address" at bounding box center [319, 136] width 152 height 49
click at [282, 143] on input at bounding box center [319, 143] width 152 height 18
type input "Kris@nabulletproof.com"
click at [147, 152] on input at bounding box center [155, 143] width 152 height 18
type input "[PERSON_NAME]"
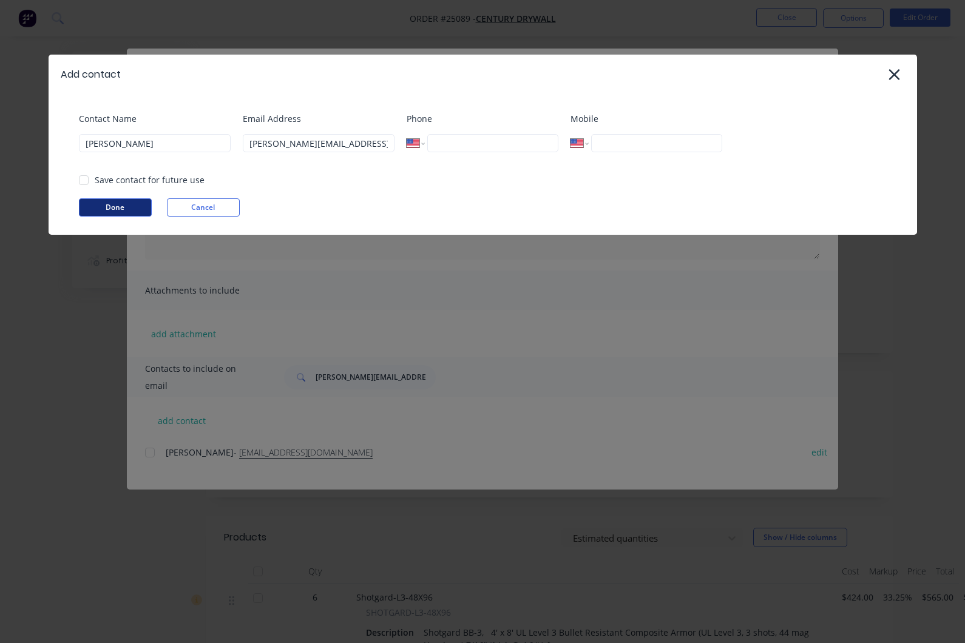
click at [117, 207] on button "Done" at bounding box center [115, 207] width 73 height 18
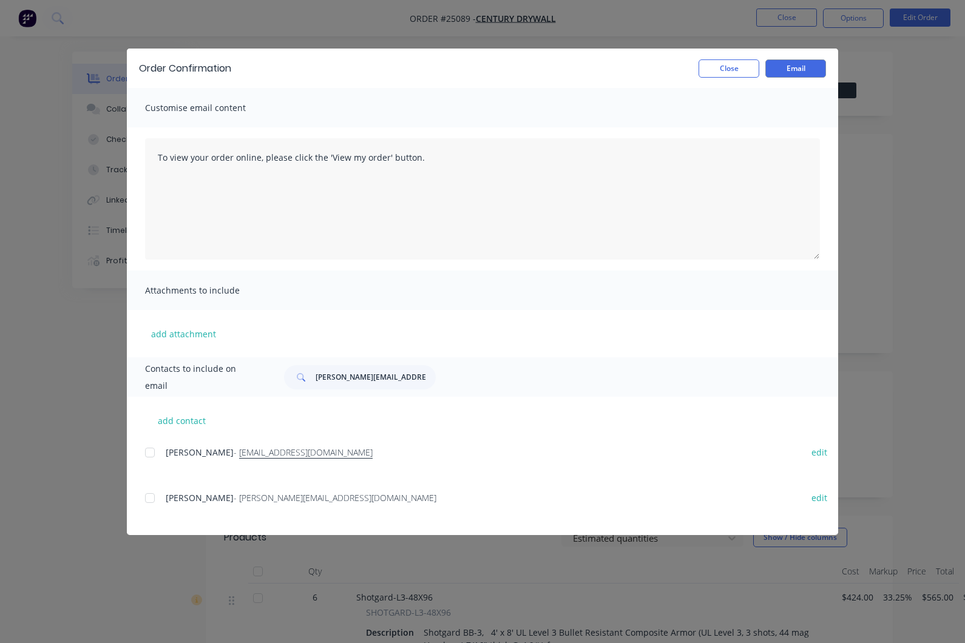
click at [147, 501] on div at bounding box center [150, 498] width 24 height 24
click at [804, 67] on button "Email" at bounding box center [795, 68] width 61 height 18
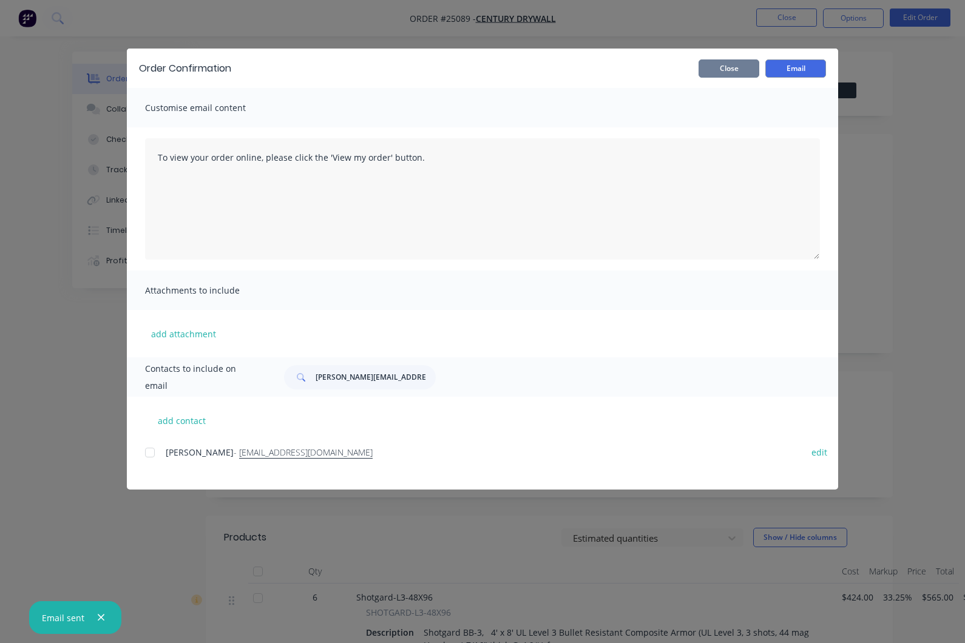
click at [723, 74] on button "Close" at bounding box center [728, 68] width 61 height 18
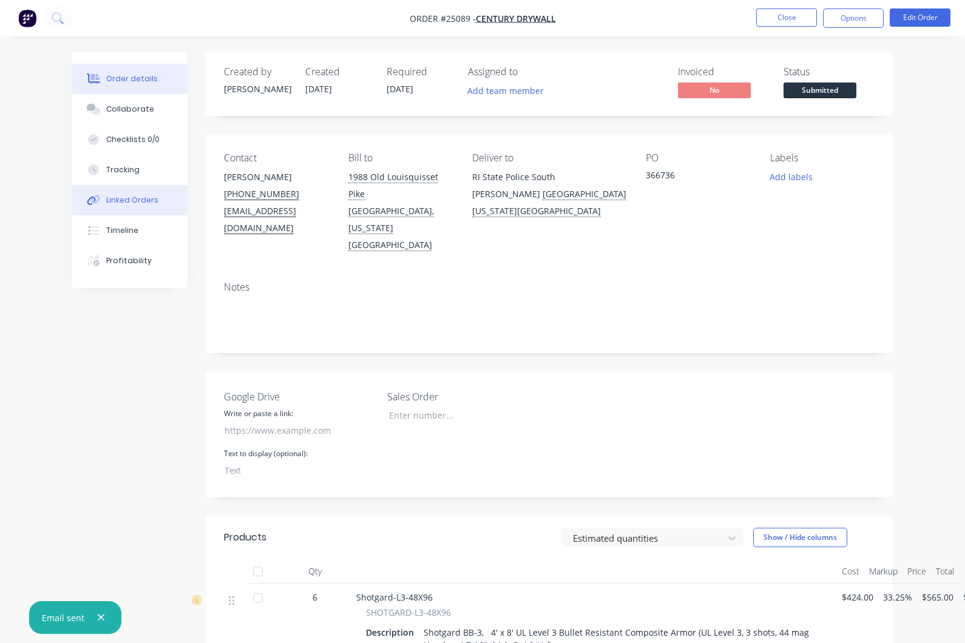
click at [132, 199] on div "Linked Orders" at bounding box center [132, 200] width 52 height 11
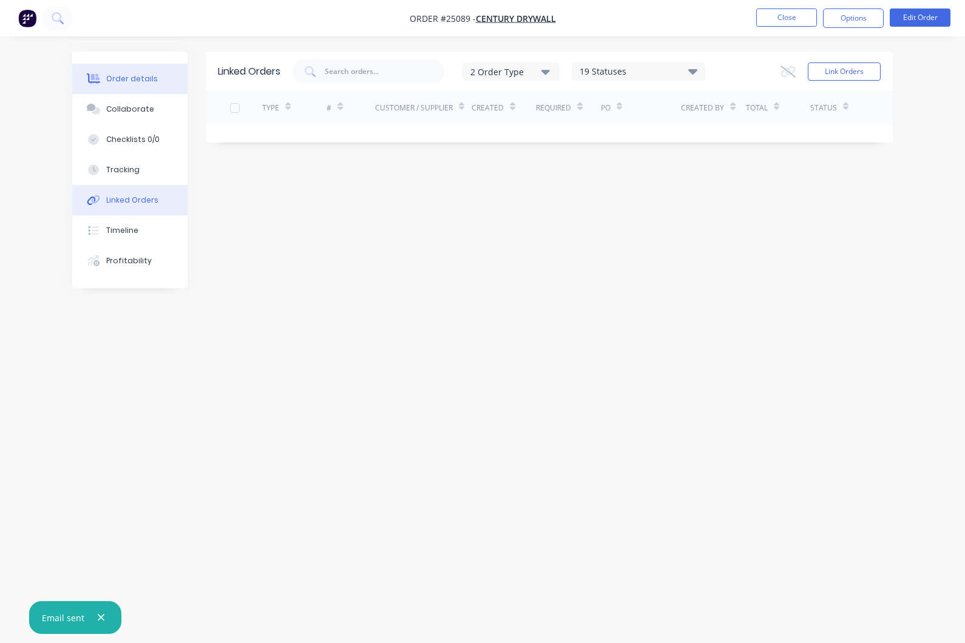
click at [143, 82] on div "Order details" at bounding box center [132, 78] width 52 height 11
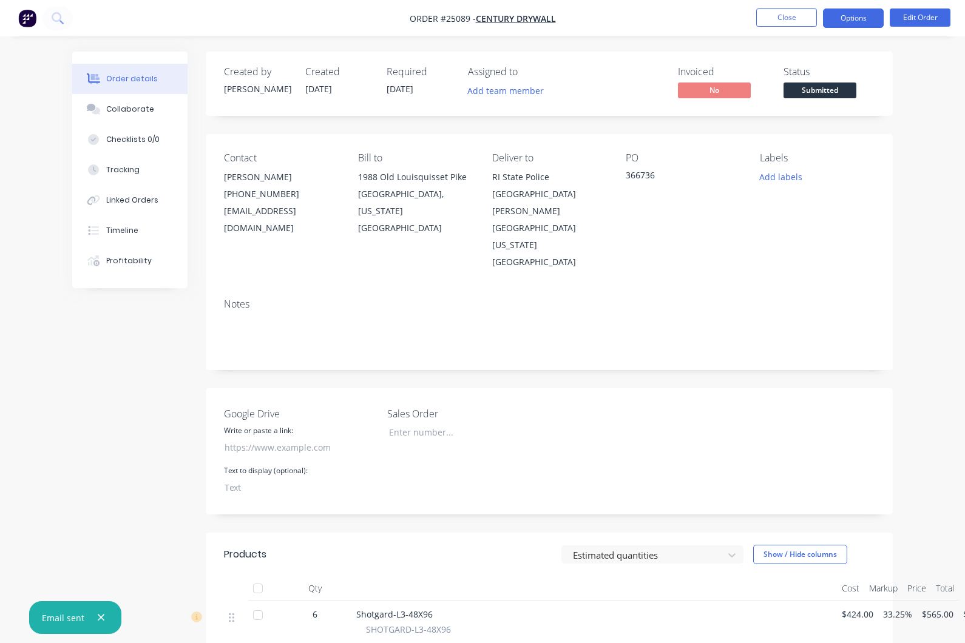
click at [854, 22] on button "Options" at bounding box center [853, 17] width 61 height 19
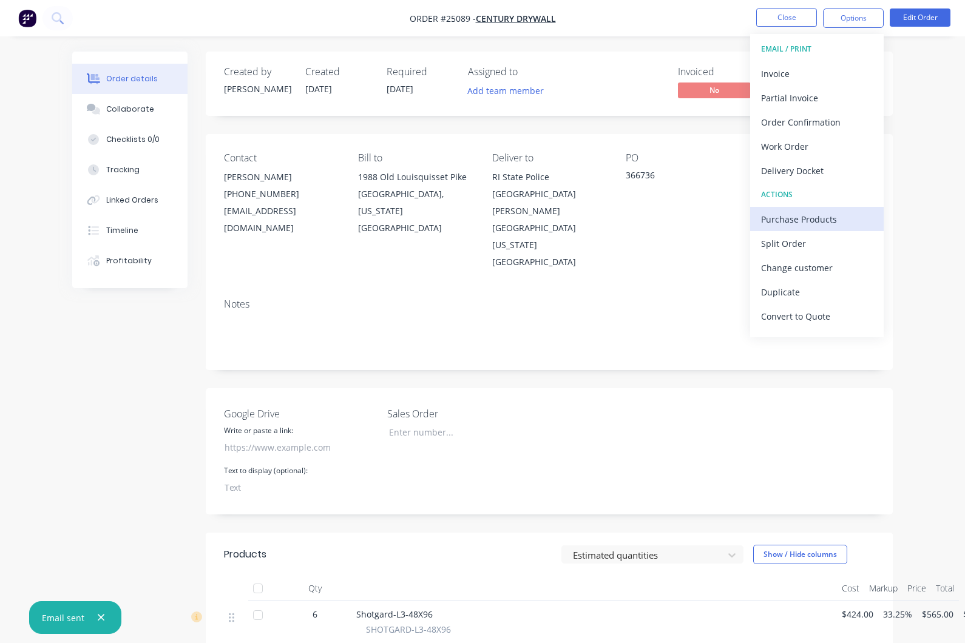
click at [800, 215] on div "Purchase Products" at bounding box center [817, 220] width 112 height 18
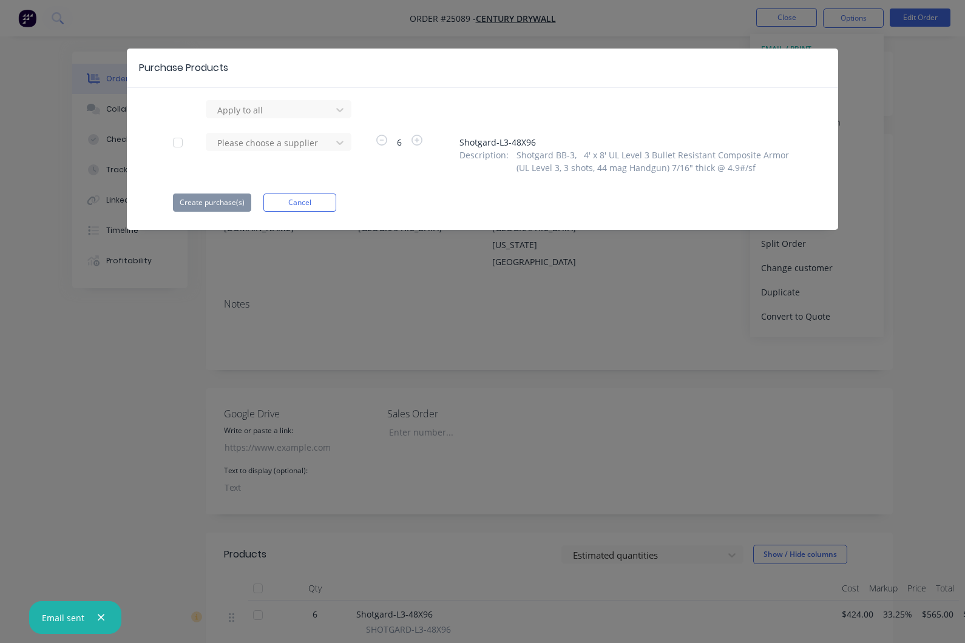
click at [176, 143] on div at bounding box center [178, 142] width 24 height 24
click at [262, 147] on div at bounding box center [270, 142] width 109 height 15
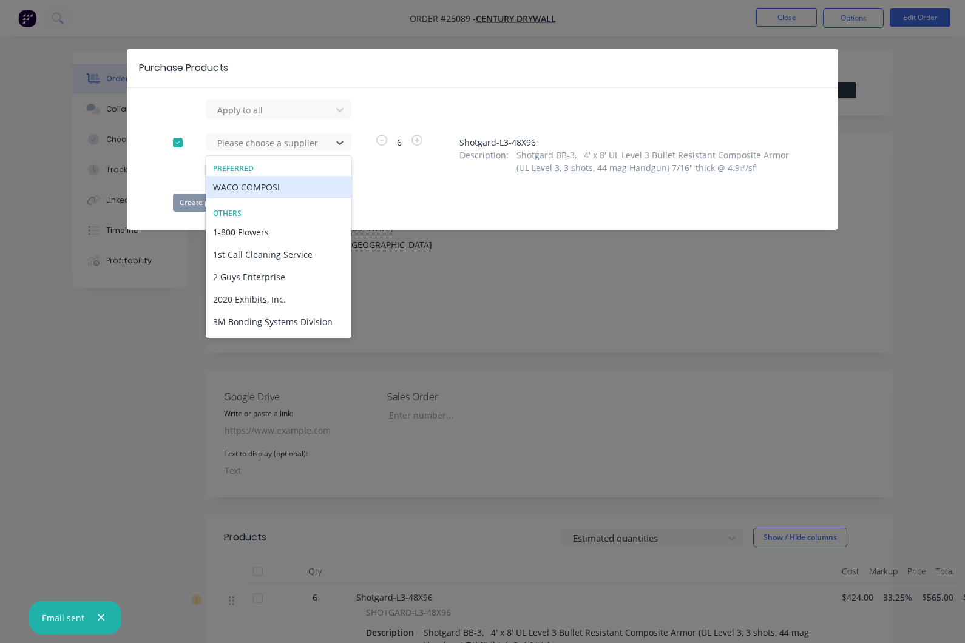
click at [257, 195] on div "WACO COMPOSI" at bounding box center [279, 187] width 146 height 22
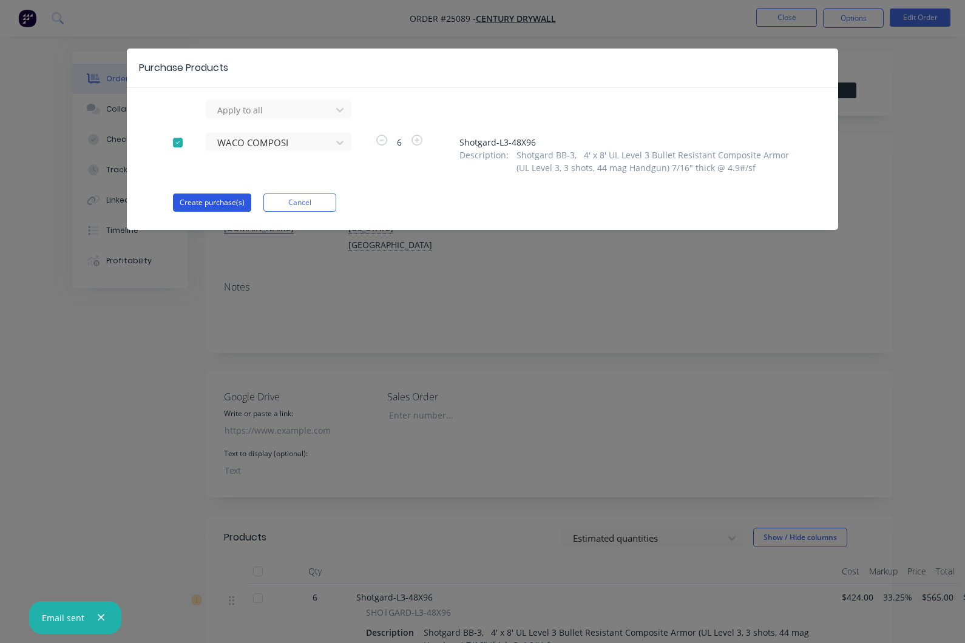
click at [224, 209] on button "Create purchase(s)" at bounding box center [212, 203] width 78 height 18
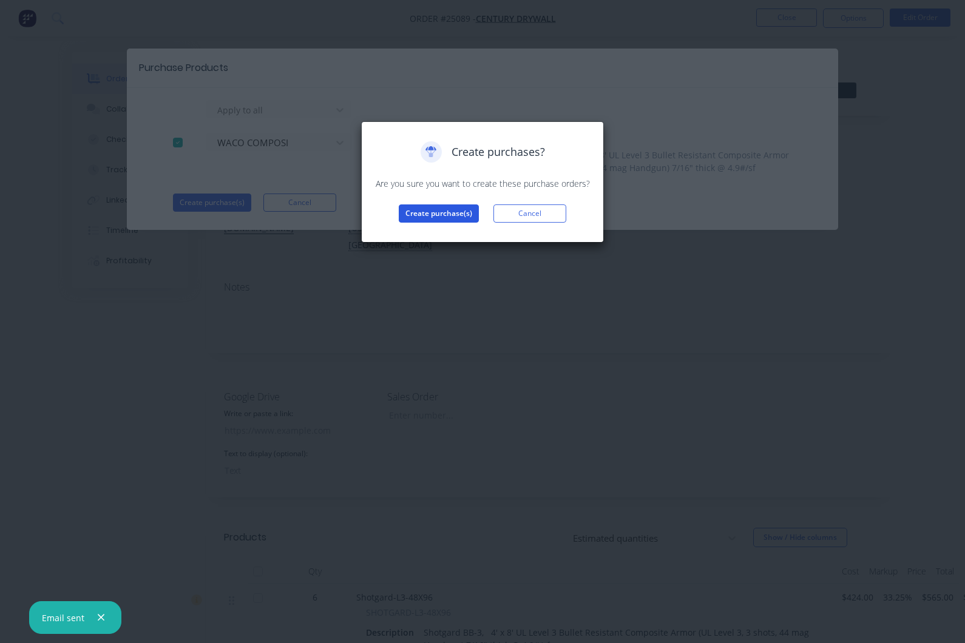
click at [445, 212] on button "Create purchase(s)" at bounding box center [439, 213] width 80 height 18
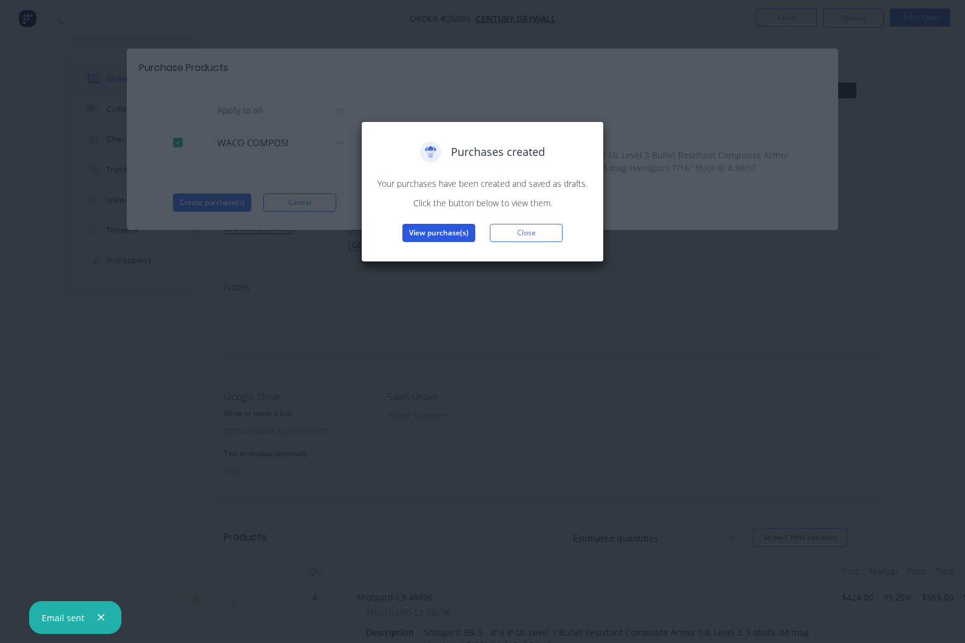
click at [446, 238] on button "View purchase(s)" at bounding box center [438, 233] width 73 height 18
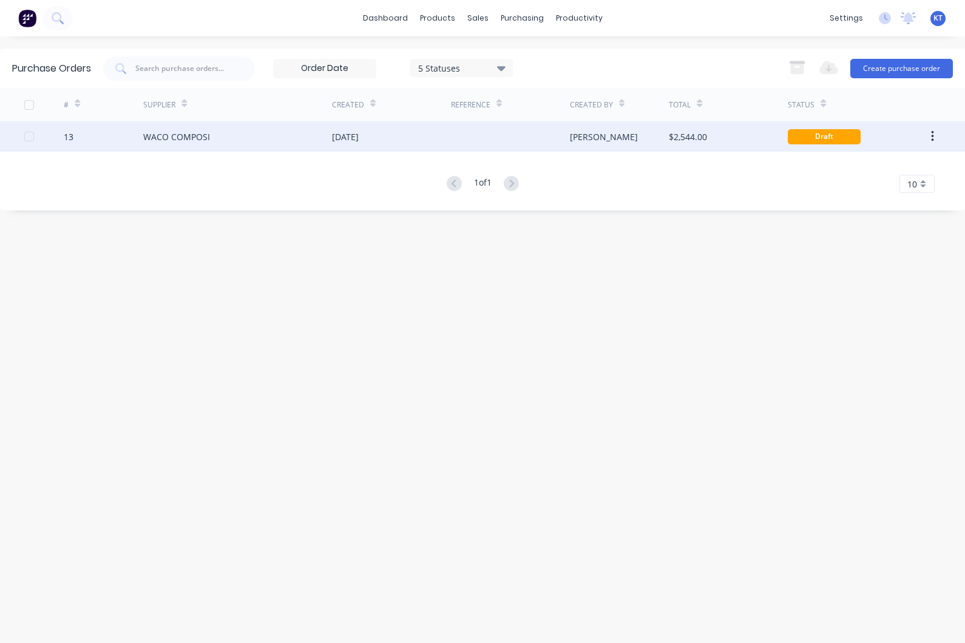
click at [316, 139] on div "WACO COMPOSI" at bounding box center [237, 136] width 189 height 30
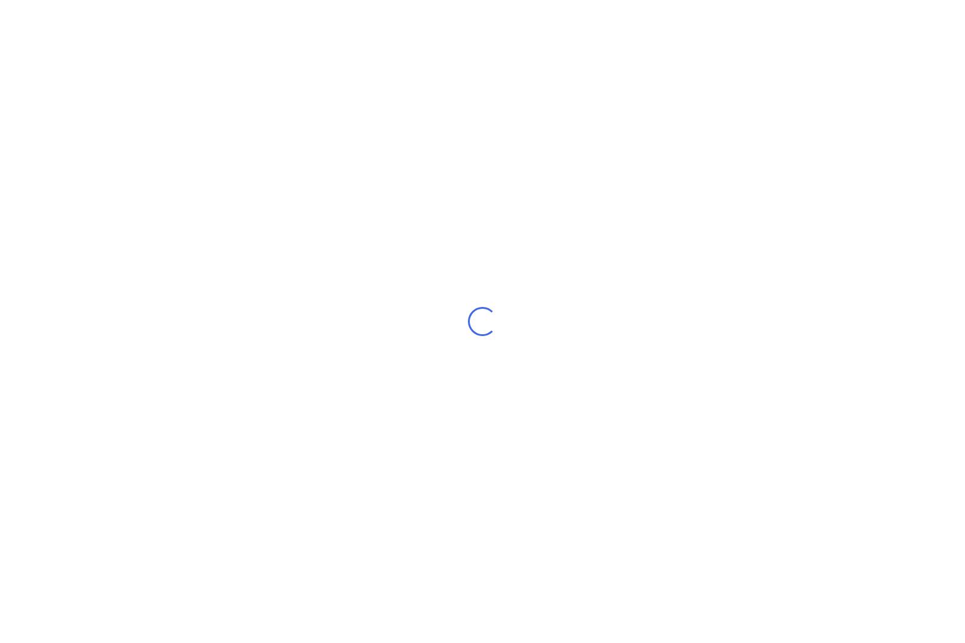
click at [316, 139] on div "Loading..." at bounding box center [482, 321] width 965 height 643
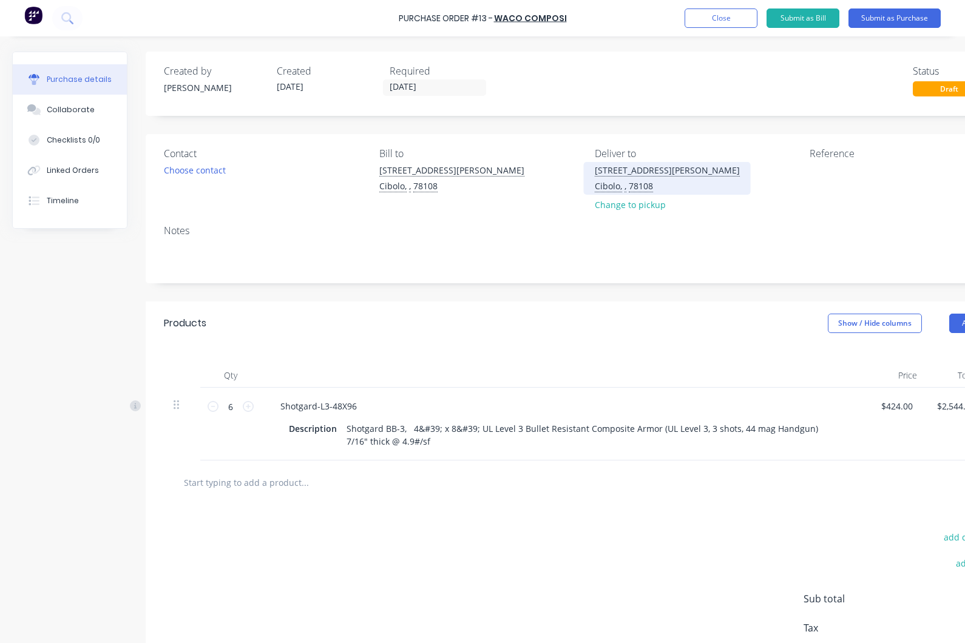
click at [628, 186] on div "Cibolo, , 78108" at bounding box center [667, 186] width 145 height 13
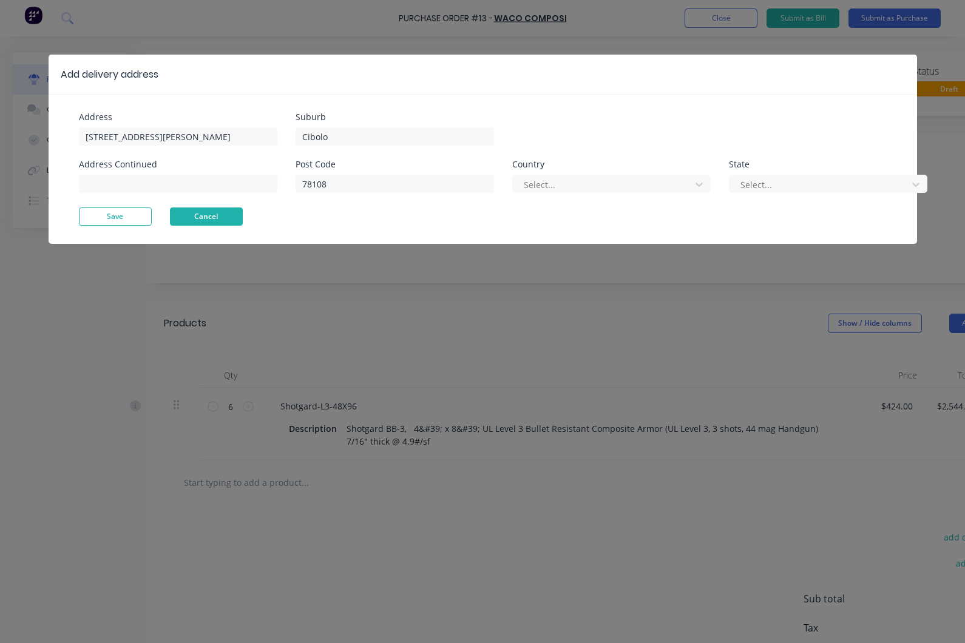
click at [215, 210] on button "Cancel" at bounding box center [206, 217] width 73 height 18
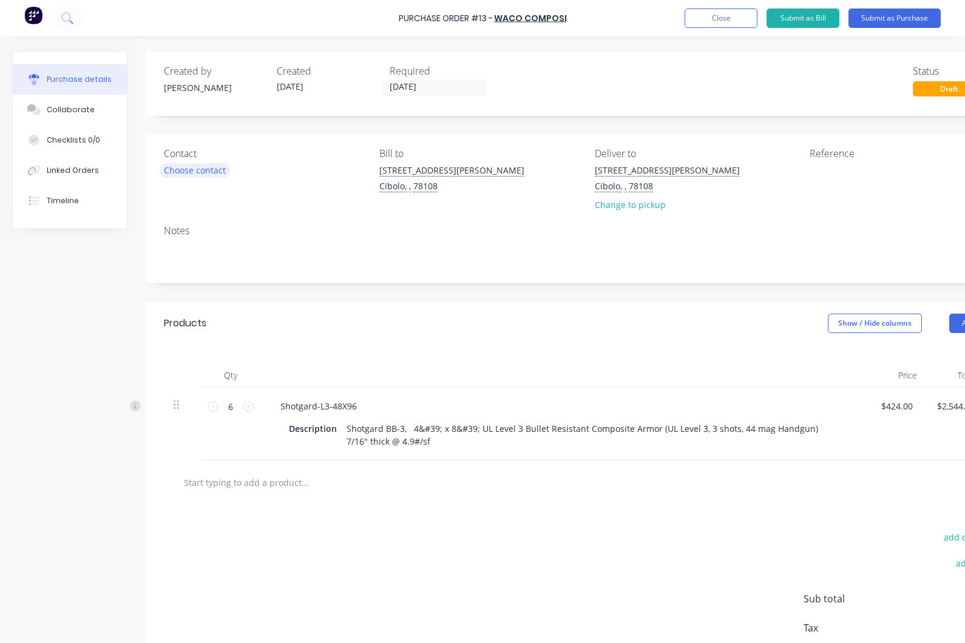
click at [211, 171] on div "Choose contact" at bounding box center [195, 170] width 62 height 13
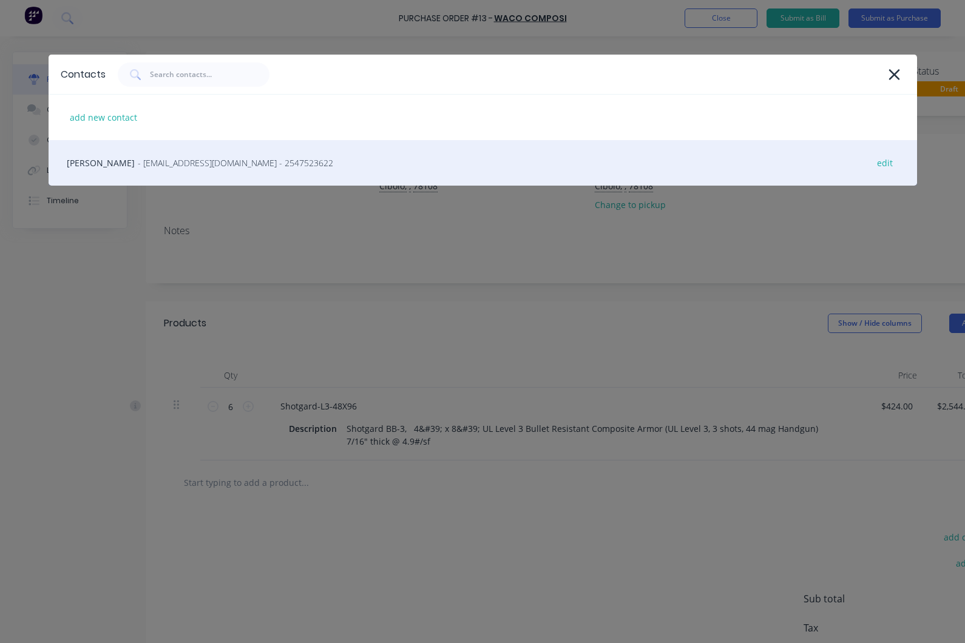
click at [146, 172] on div "Melissa Jones - mjones@armorcore.com - 2547523622 edit" at bounding box center [483, 163] width 868 height 46
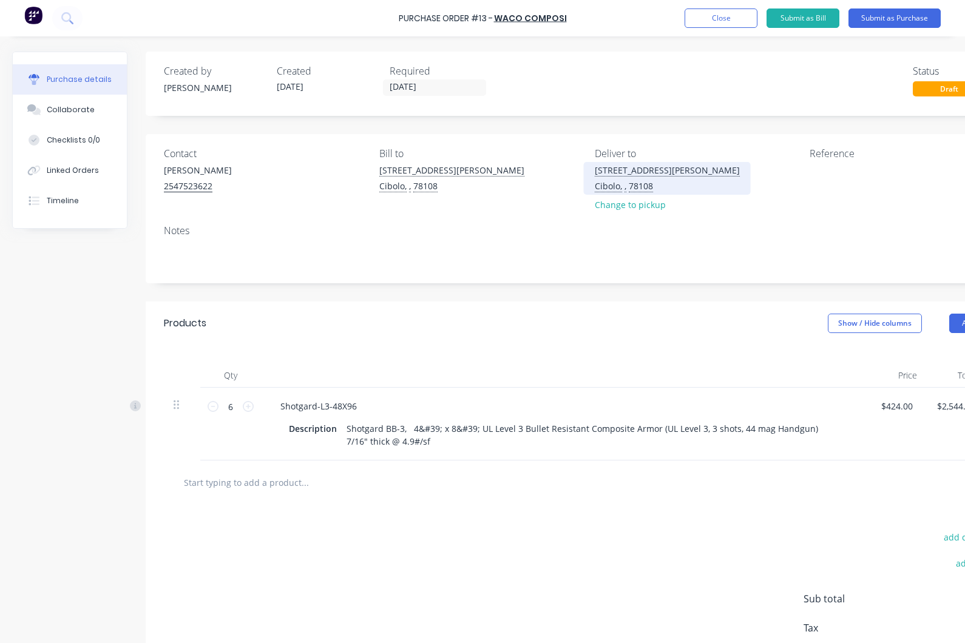
click at [626, 186] on div "Cibolo, , 78108" at bounding box center [667, 186] width 145 height 13
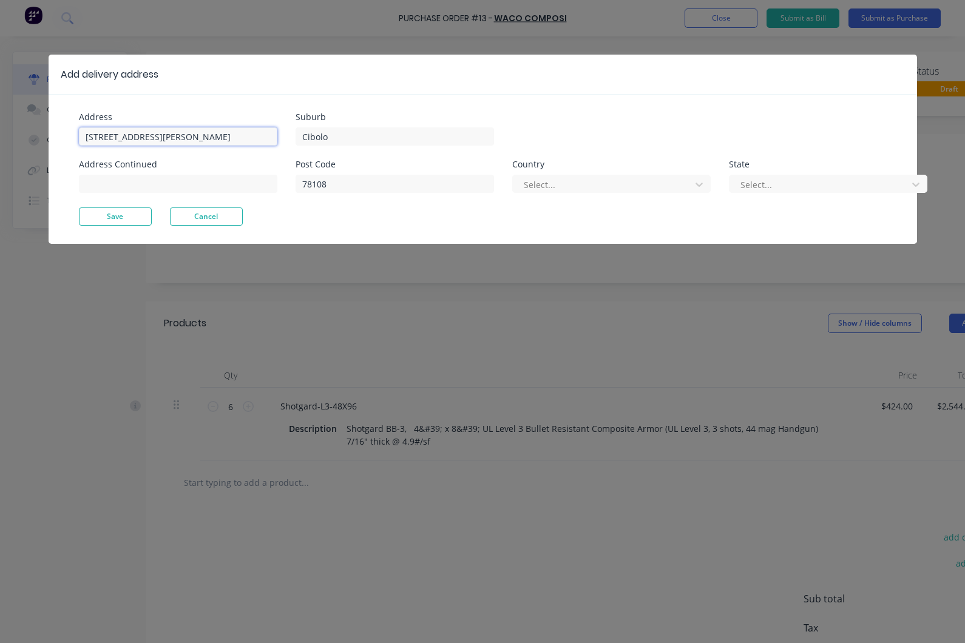
click at [213, 137] on input "[STREET_ADDRESS][PERSON_NAME]" at bounding box center [178, 136] width 198 height 18
click at [227, 137] on input "[STREET_ADDRESS][PERSON_NAME]" at bounding box center [178, 136] width 198 height 18
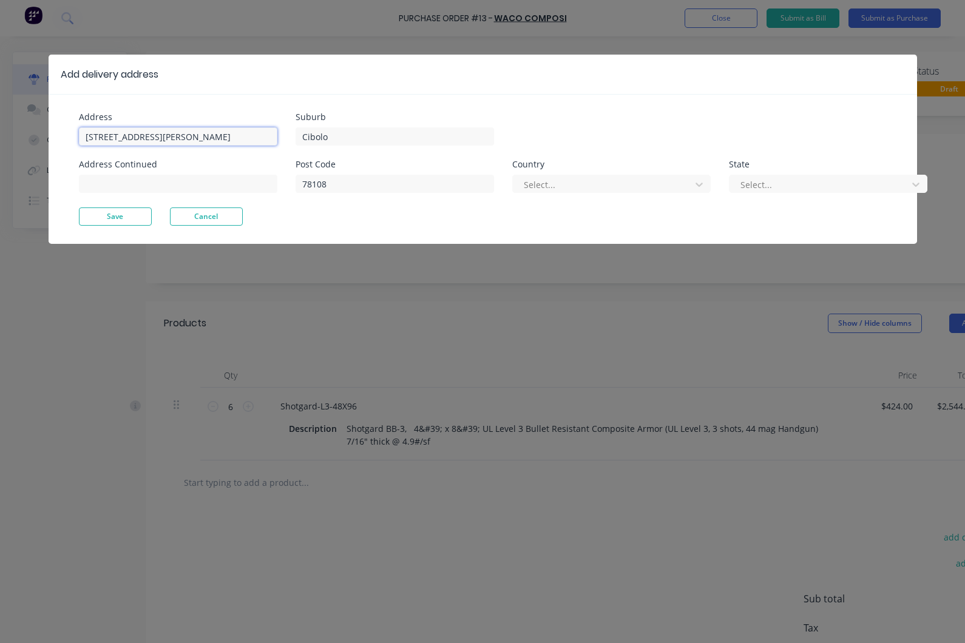
click at [227, 137] on input "[STREET_ADDRESS][PERSON_NAME]" at bounding box center [178, 136] width 198 height 18
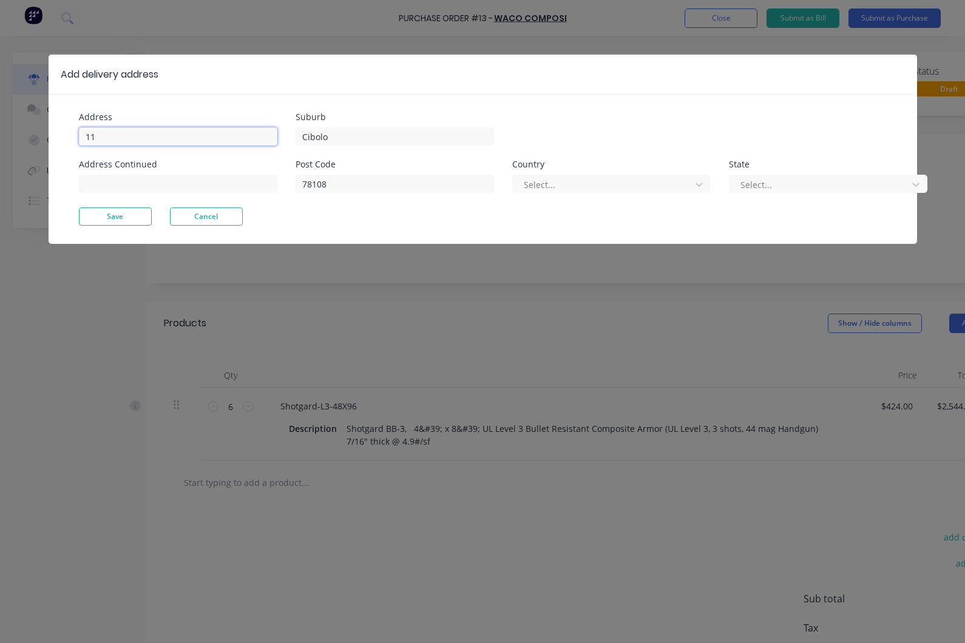
type input "1"
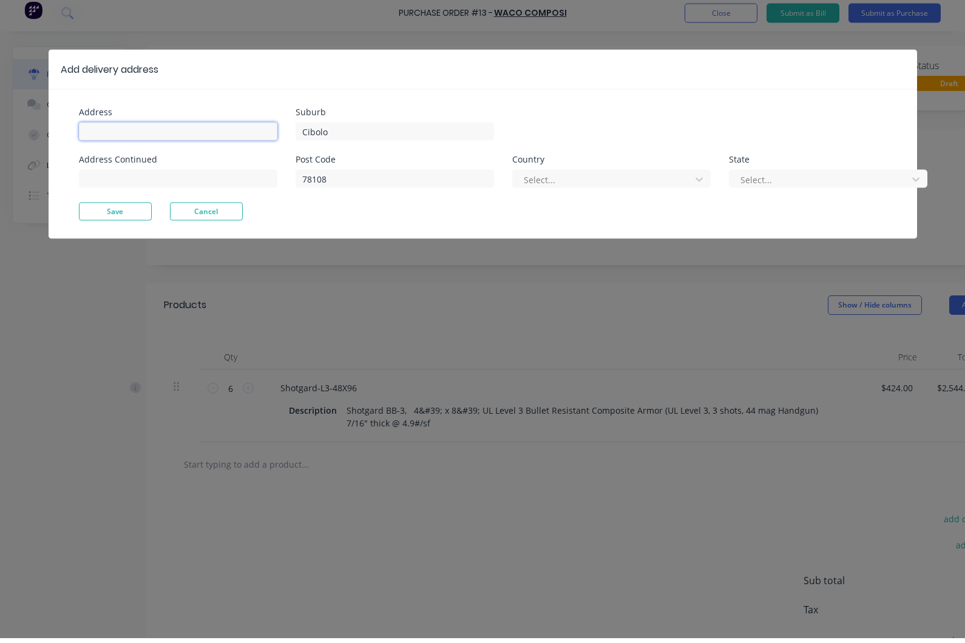
scroll to position [5, 0]
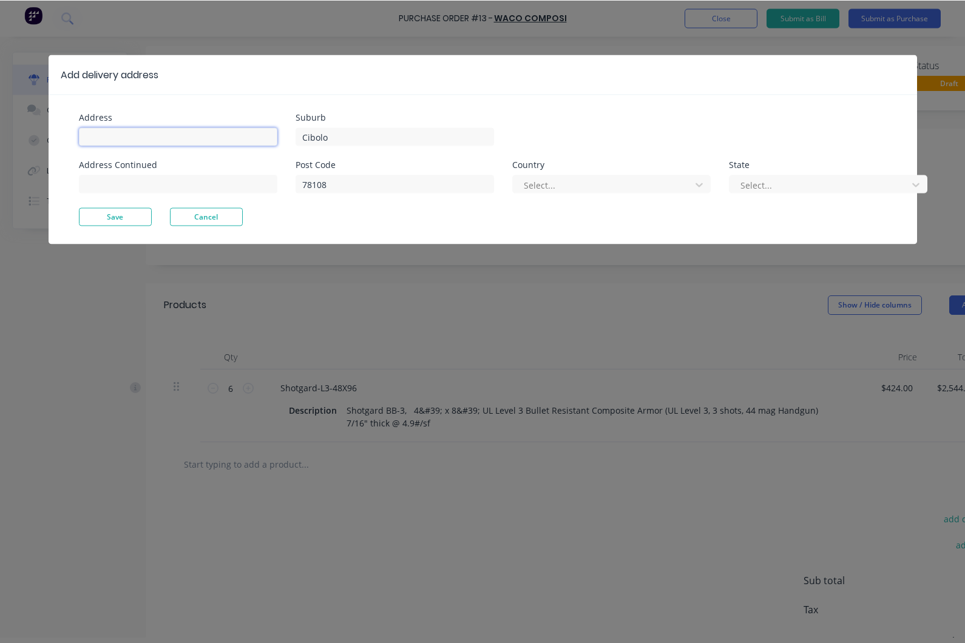
paste input "RI State Police South Barr DW"
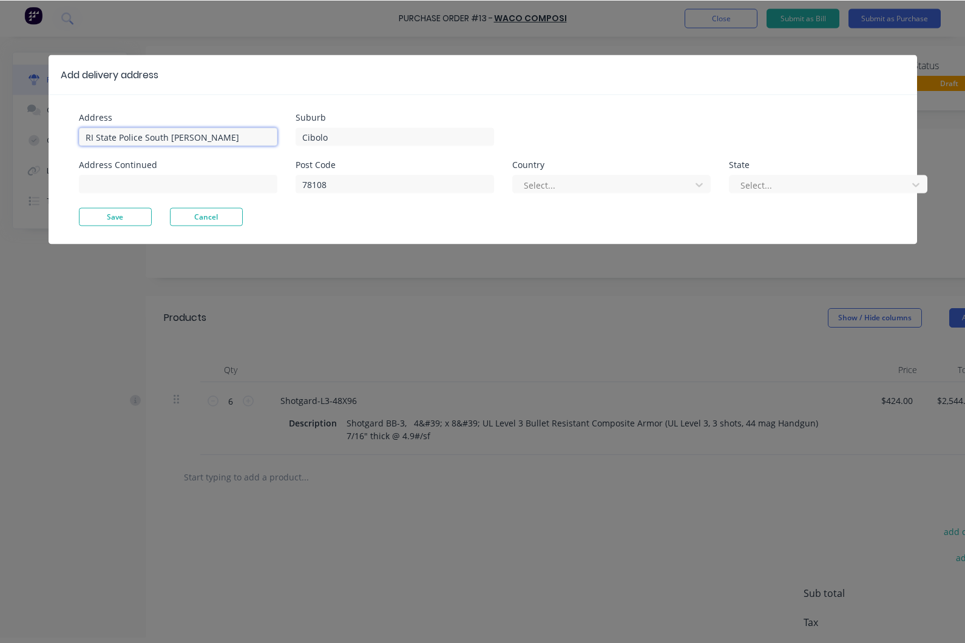
scroll to position [5, 0]
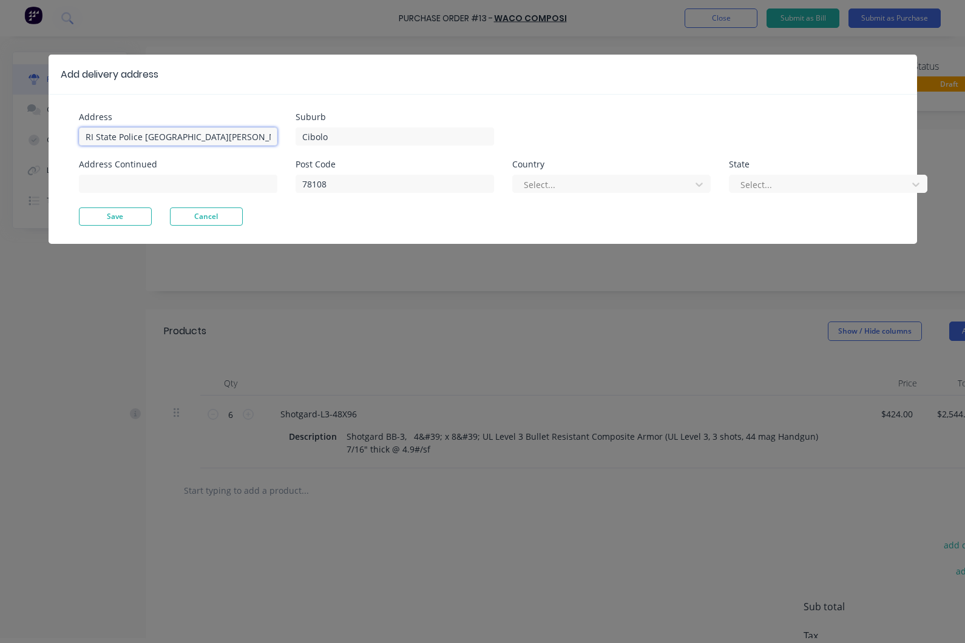
type input "RI State Police [GEOGRAPHIC_DATA][PERSON_NAME]"
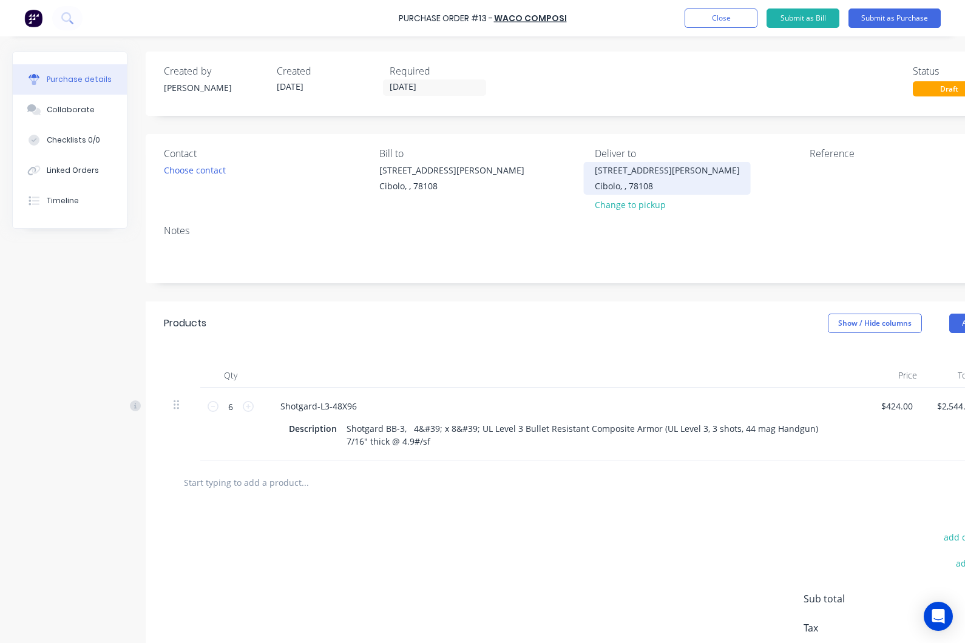
click at [631, 169] on div "1144 Guadalupe Drive" at bounding box center [667, 170] width 145 height 13
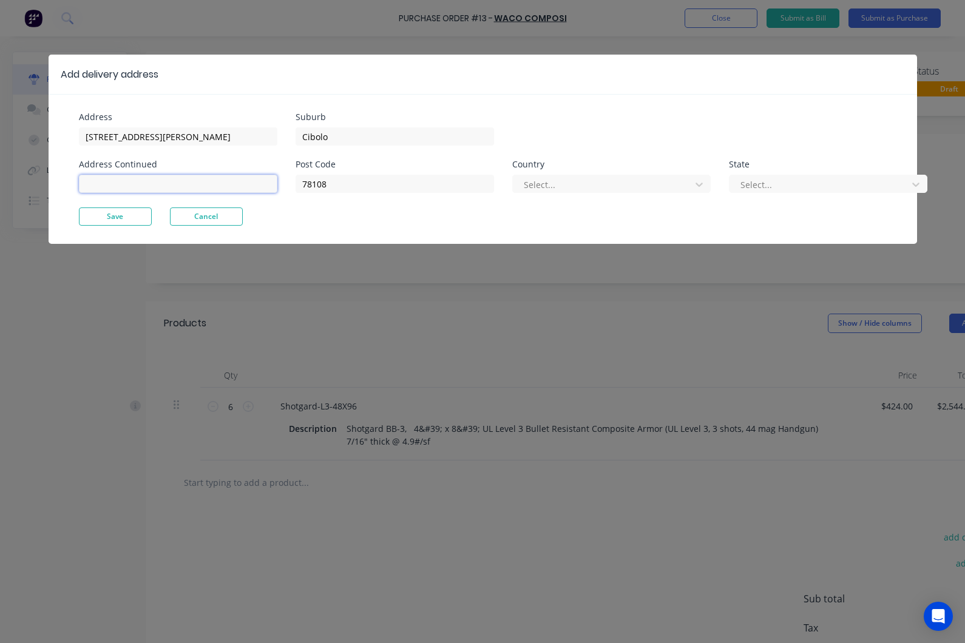
click at [126, 184] on input at bounding box center [178, 184] width 198 height 18
paste input "[GEOGRAPHIC_DATA]"
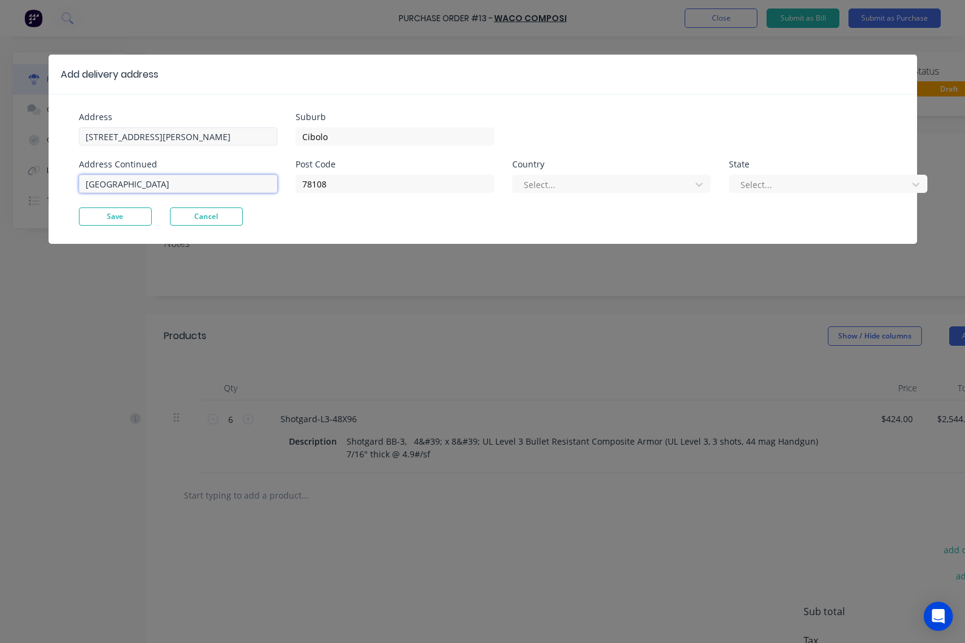
type input "[GEOGRAPHIC_DATA]"
click at [189, 137] on input "1144 Guadalupe Drive" at bounding box center [178, 136] width 198 height 18
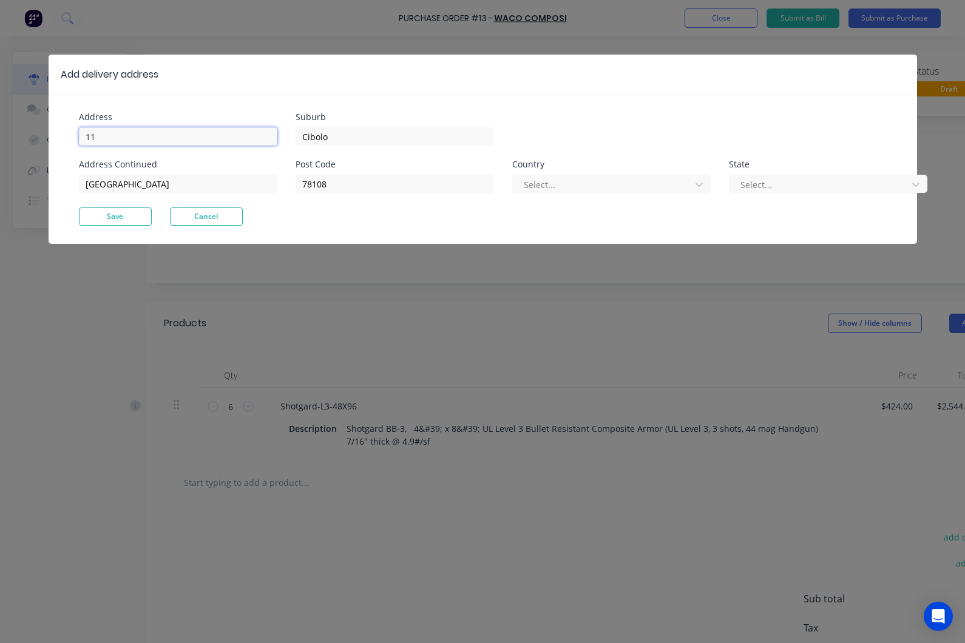
type input "1"
click at [121, 140] on input at bounding box center [178, 136] width 198 height 18
paste input "RI State Police South Barr"
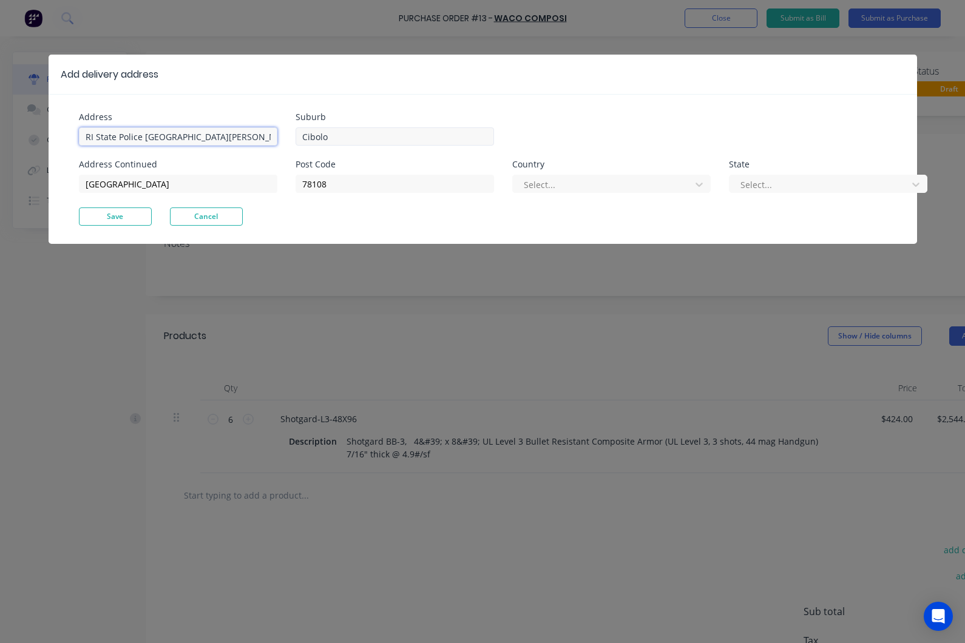
type input "RI State Police South Barr"
click at [388, 140] on input "Cibolo" at bounding box center [395, 136] width 198 height 18
type input "C"
paste input "West Greenwich"
type input "West Greenwich"
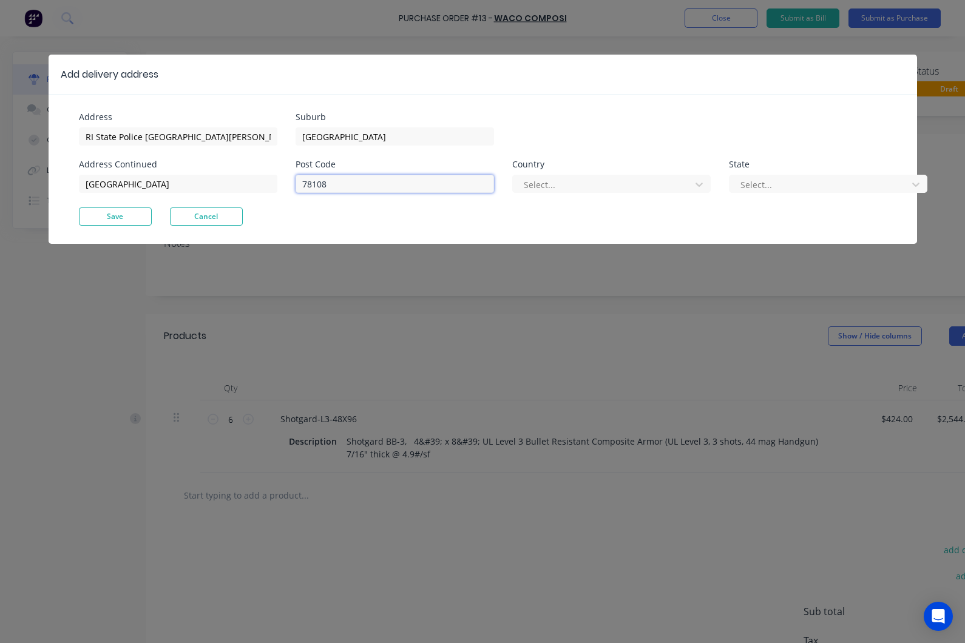
click at [363, 192] on input "78108" at bounding box center [395, 184] width 198 height 18
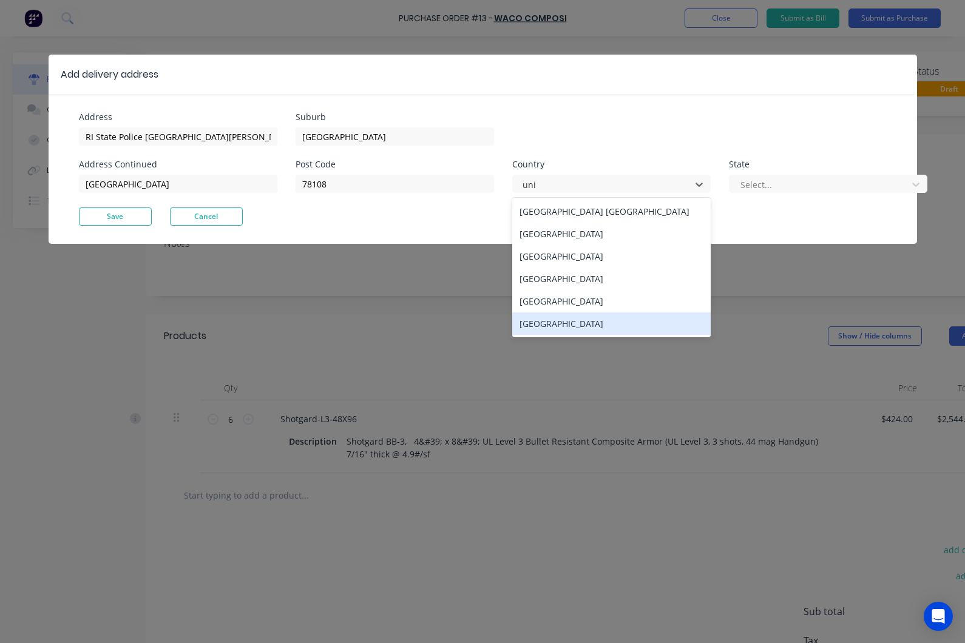
type input "un"
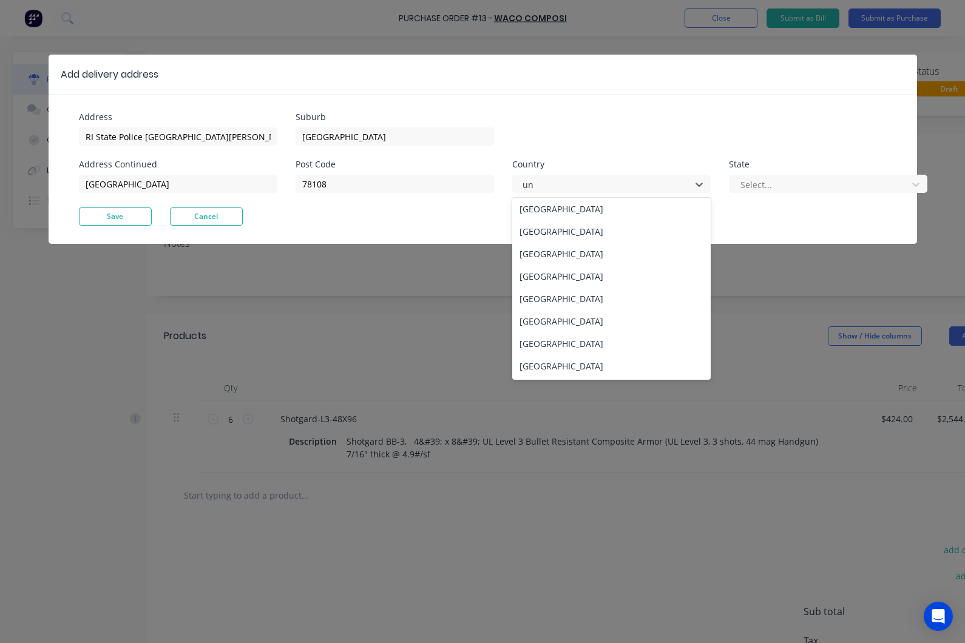
scroll to position [47, 0]
click at [614, 345] on div "United States" at bounding box center [611, 344] width 198 height 22
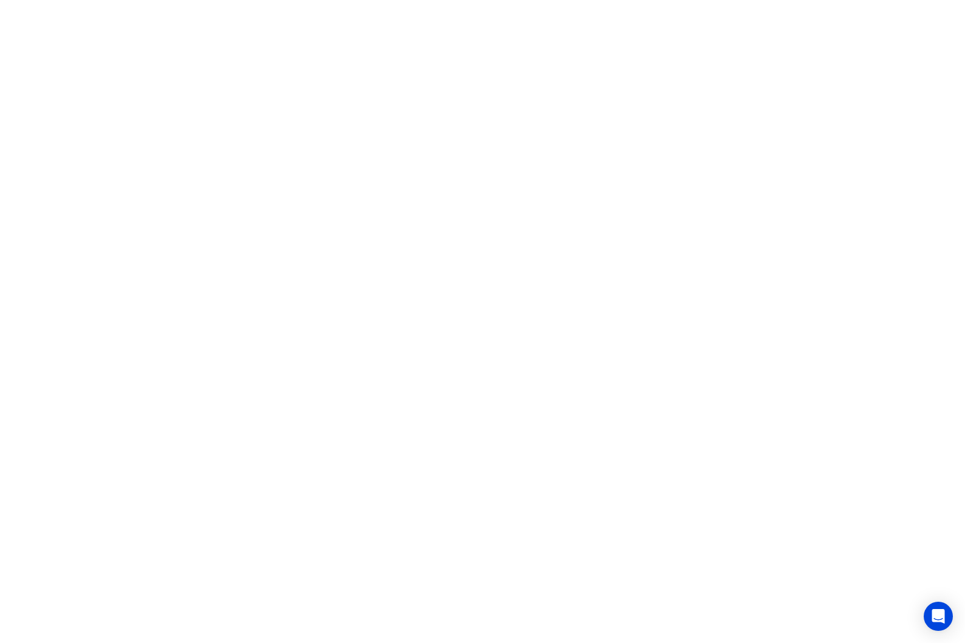
click at [315, 0] on html "x" at bounding box center [482, 0] width 965 height 0
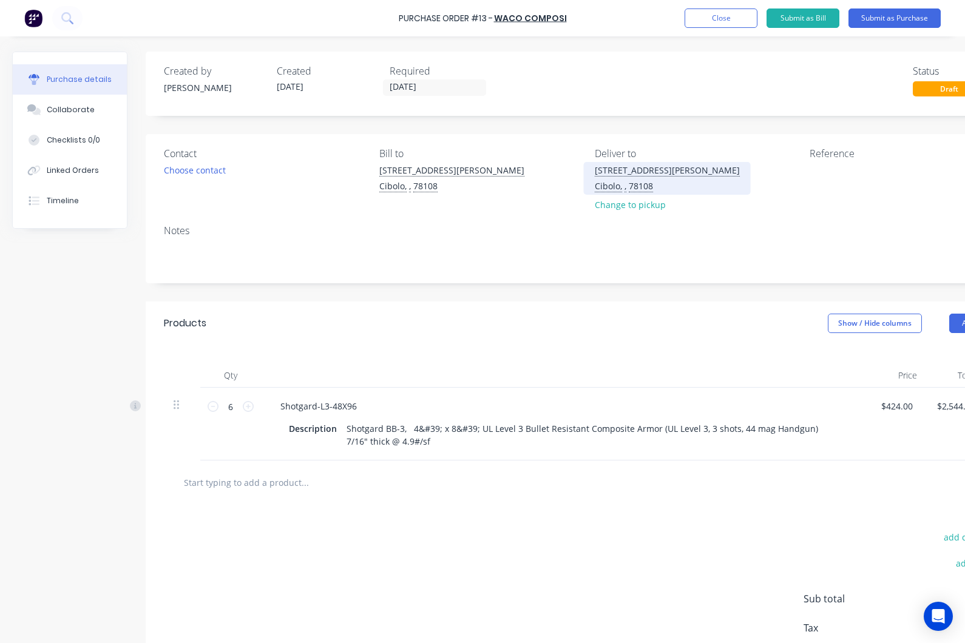
click at [643, 164] on div "[STREET_ADDRESS][PERSON_NAME]" at bounding box center [667, 170] width 145 height 13
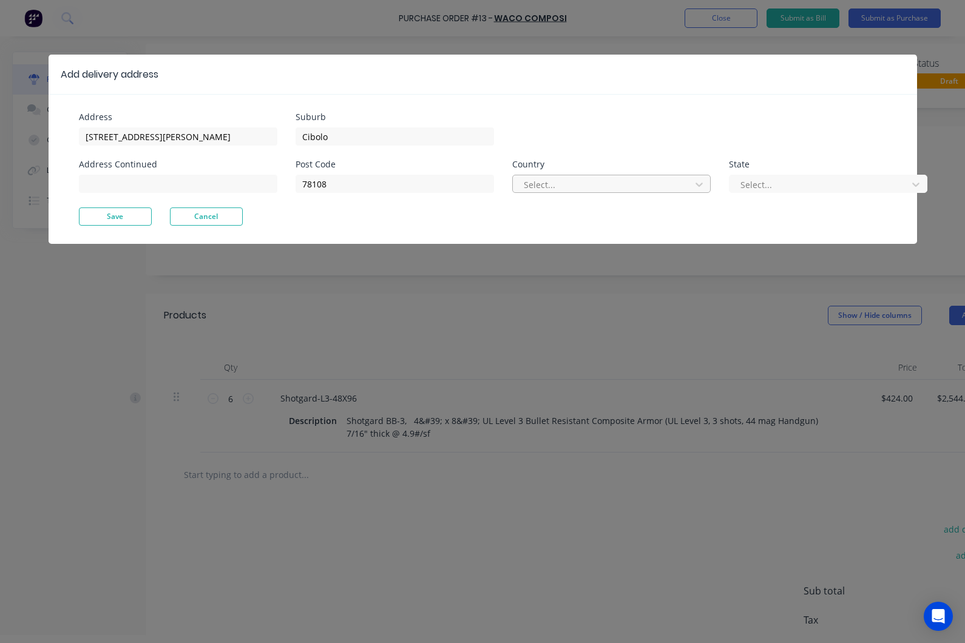
click at [570, 181] on div at bounding box center [603, 184] width 162 height 15
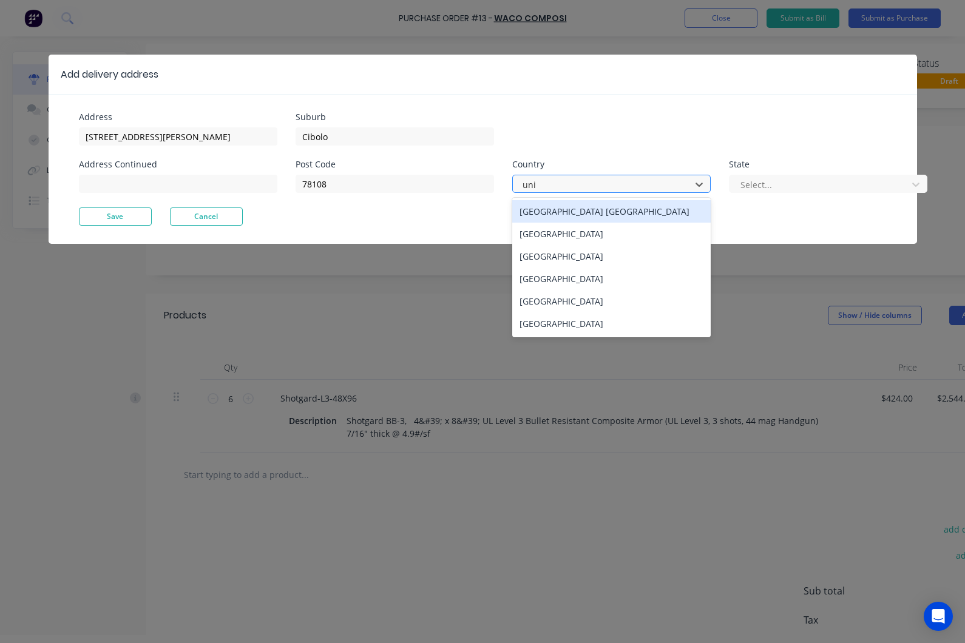
type input "unit"
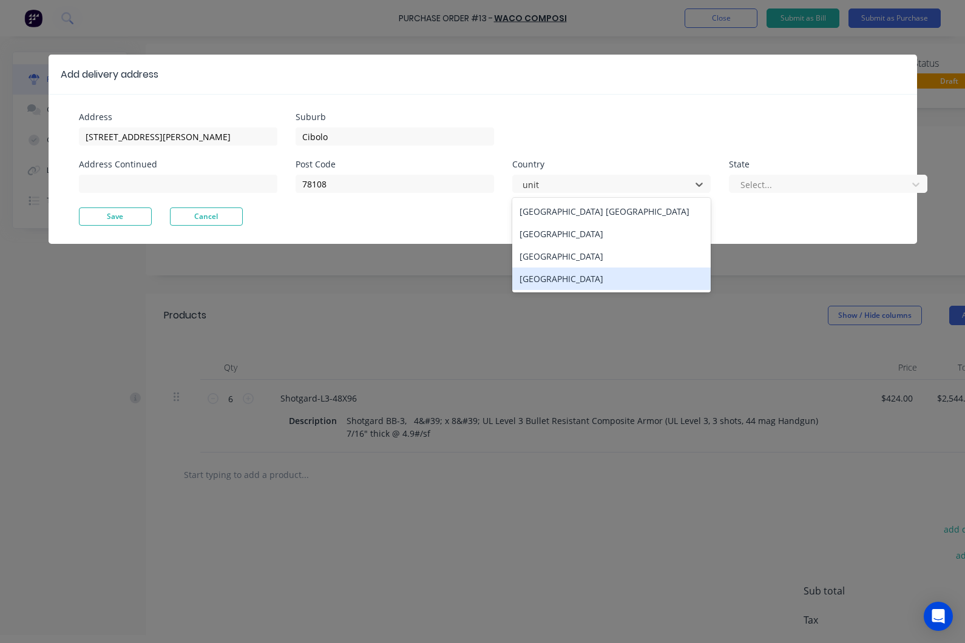
click at [536, 282] on div "[GEOGRAPHIC_DATA]" at bounding box center [611, 279] width 198 height 22
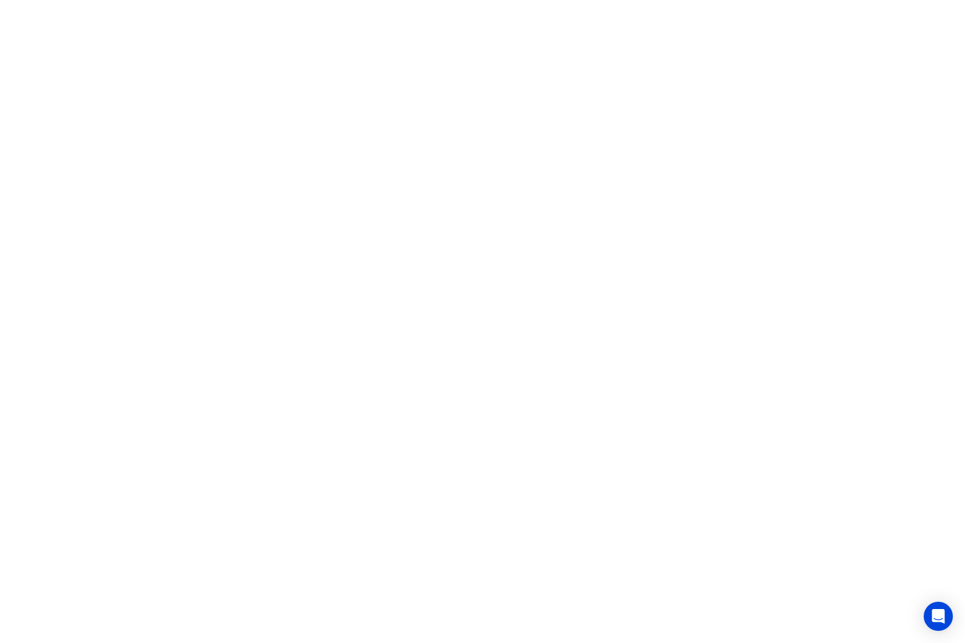
scroll to position [0, 0]
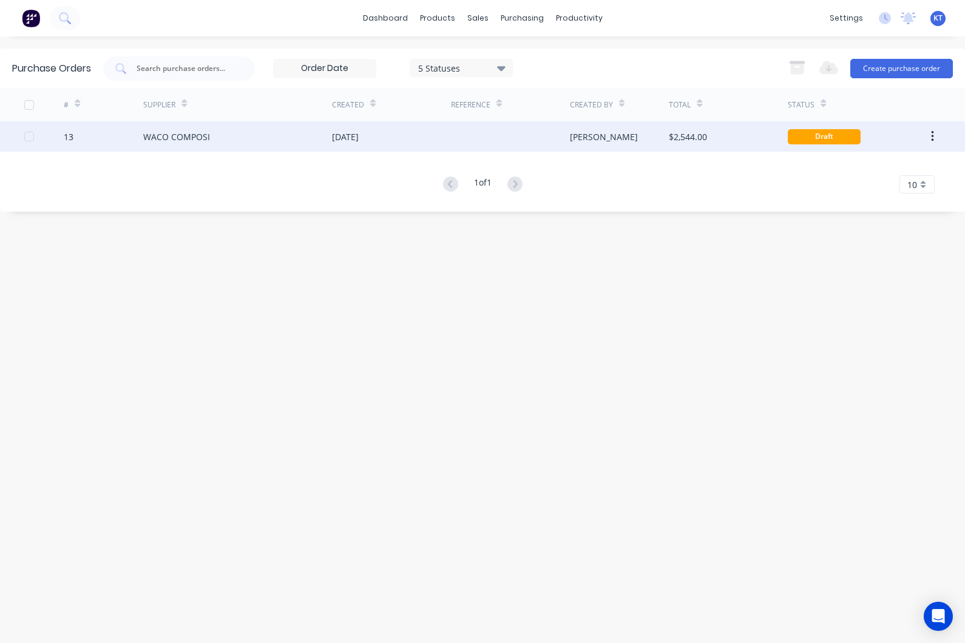
click at [190, 150] on div "WACO COMPOSI" at bounding box center [237, 136] width 189 height 30
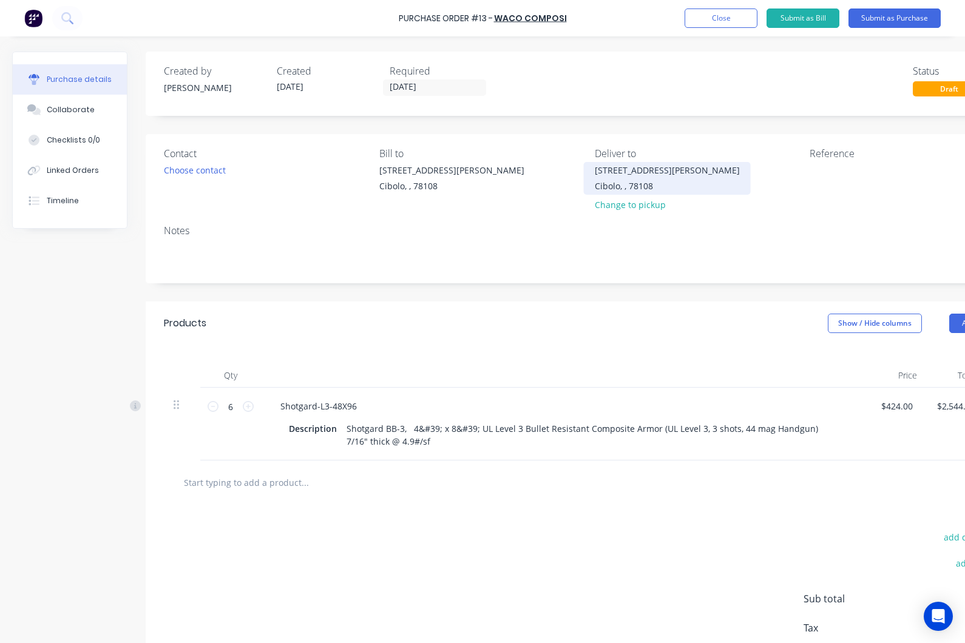
click at [648, 170] on div "1144 Guadalupe Drive" at bounding box center [667, 170] width 145 height 13
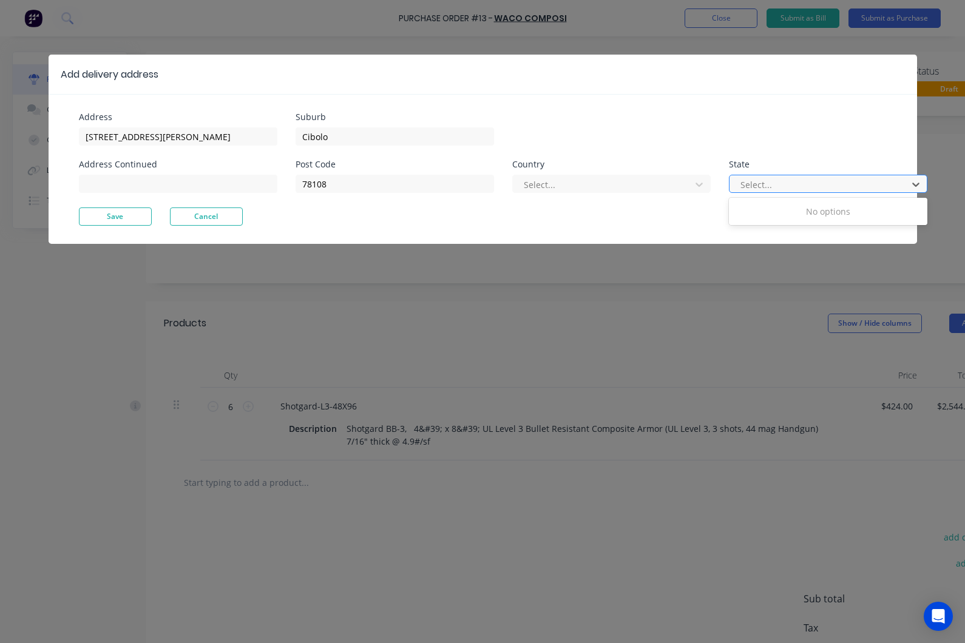
click at [743, 189] on div at bounding box center [820, 184] width 162 height 15
click at [620, 181] on div at bounding box center [603, 184] width 162 height 15
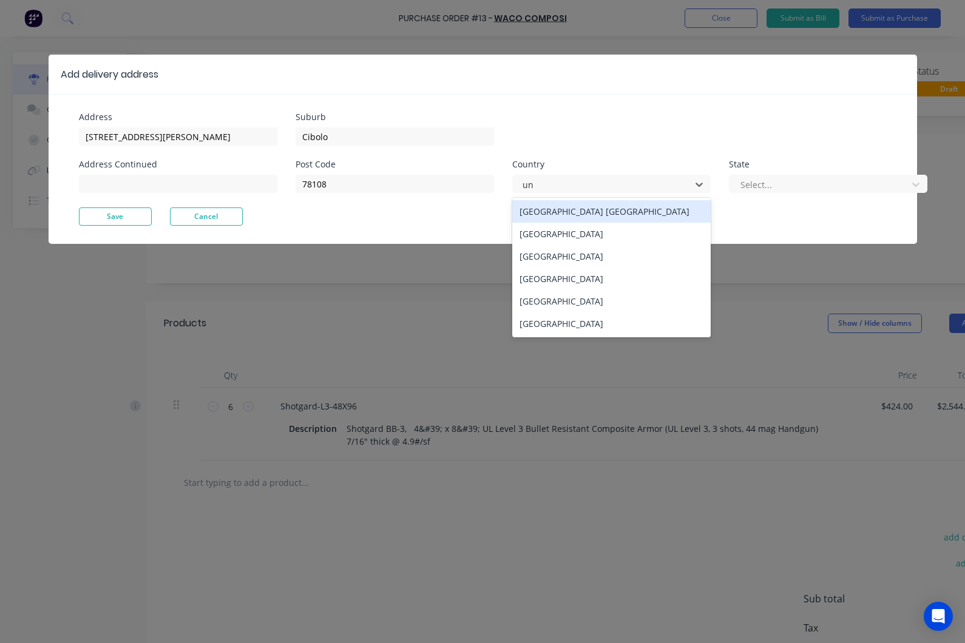
scroll to position [47, 0]
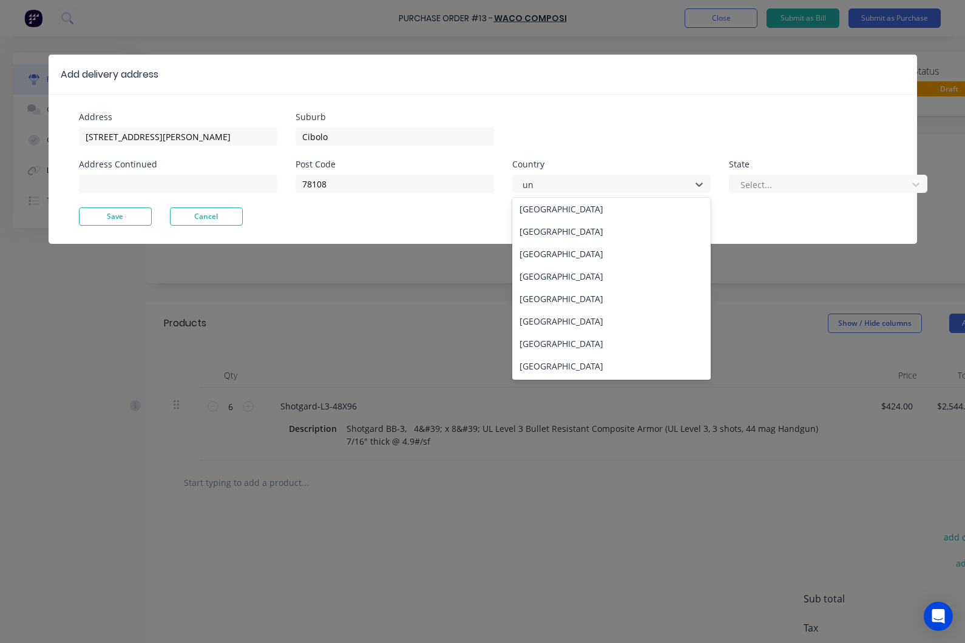
type input "uni"
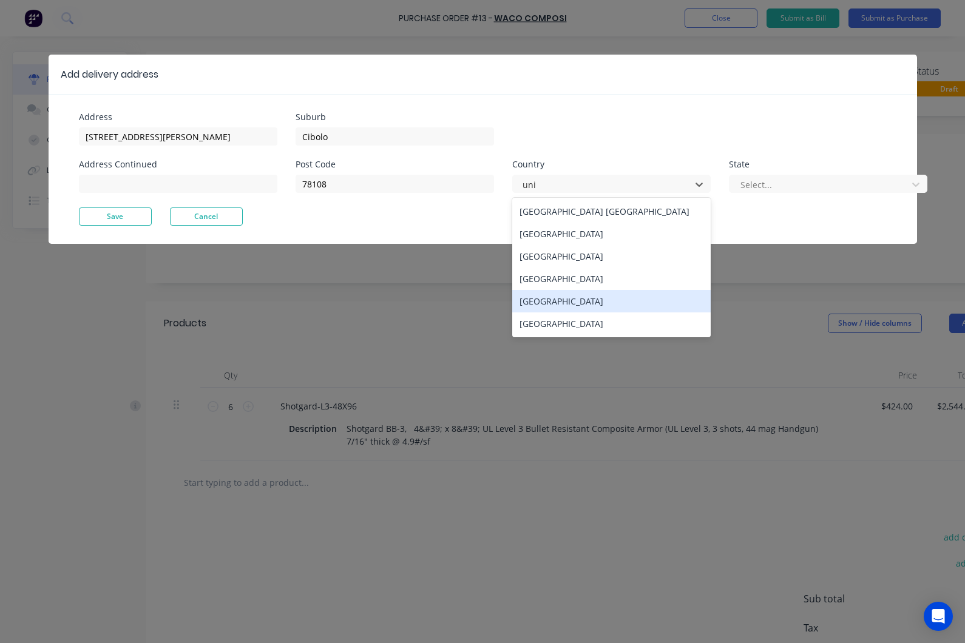
click at [578, 306] on div "United Kingdom" at bounding box center [611, 301] width 198 height 22
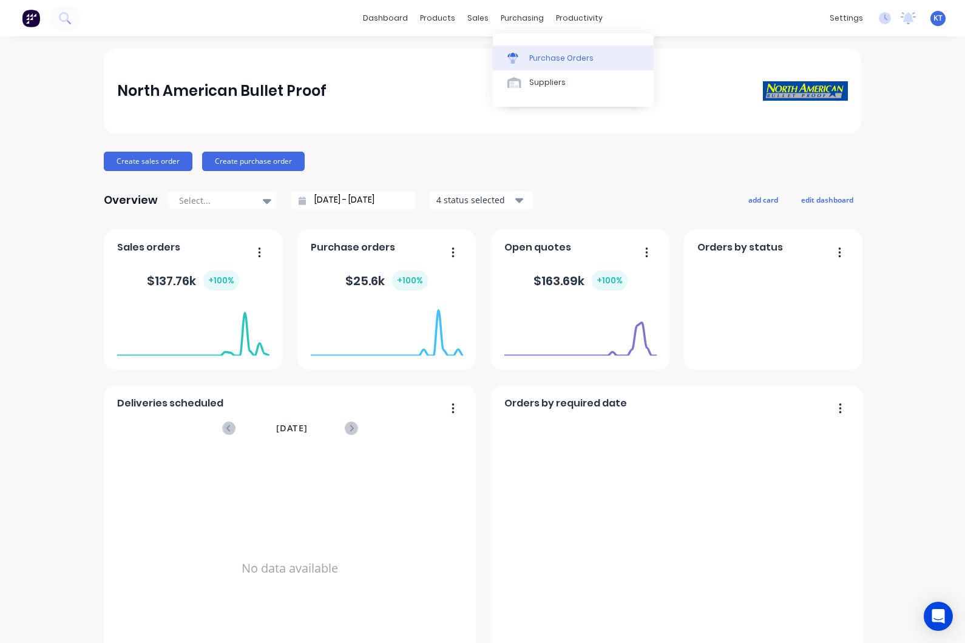
click at [529, 53] on div "Purchase Orders" at bounding box center [561, 58] width 64 height 11
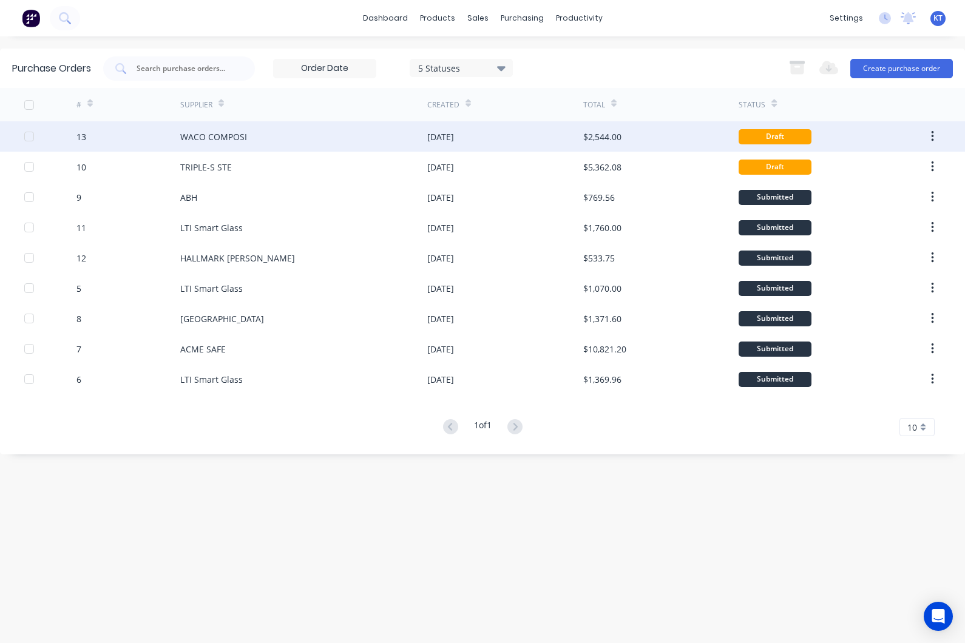
click at [271, 143] on div "WACO COMPOSI" at bounding box center [303, 136] width 247 height 30
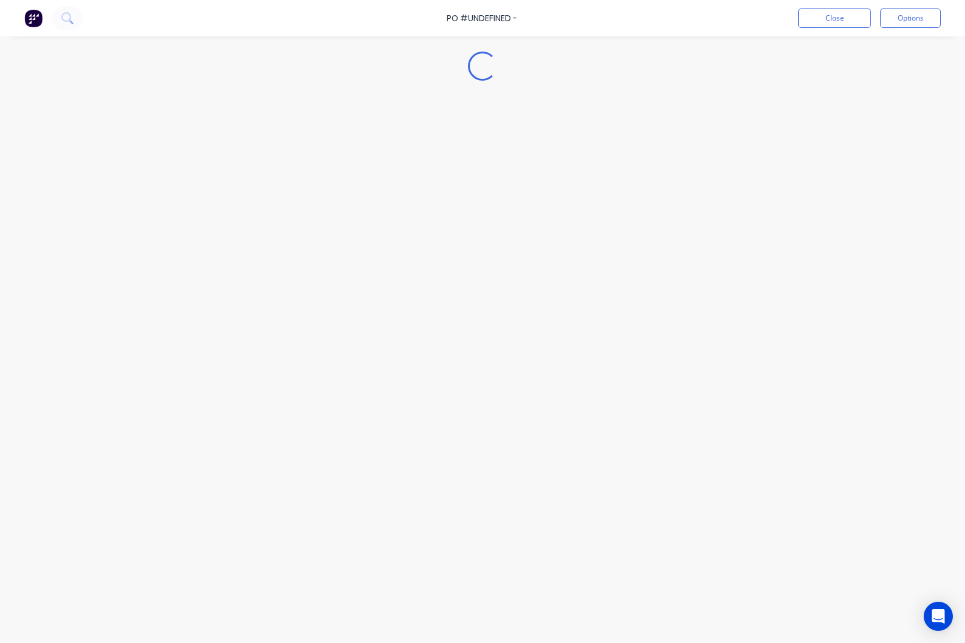
click at [271, 143] on div "Loading..." at bounding box center [482, 303] width 965 height 583
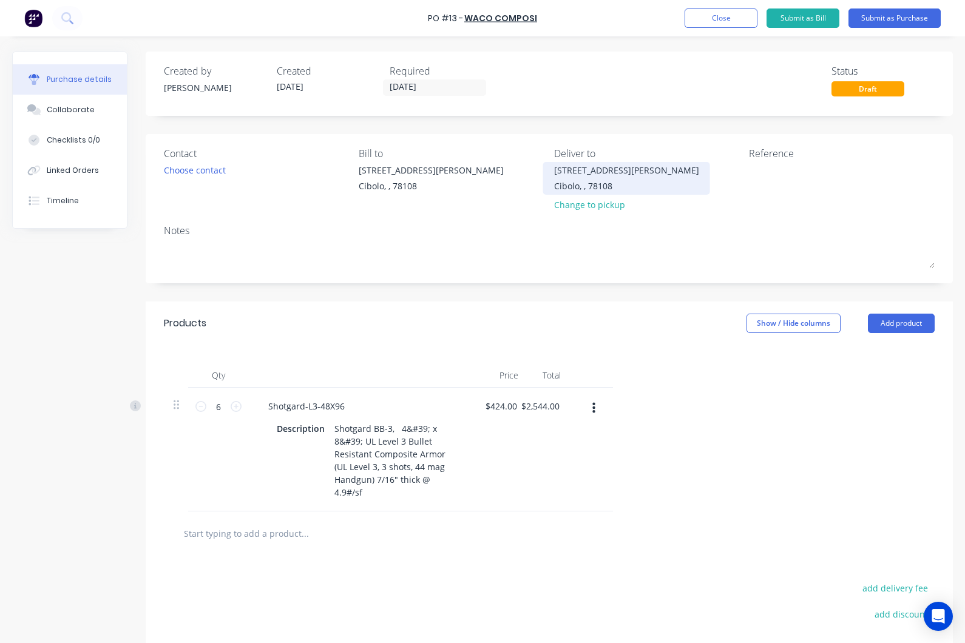
click at [567, 177] on div "[STREET_ADDRESS][PERSON_NAME]" at bounding box center [626, 178] width 145 height 29
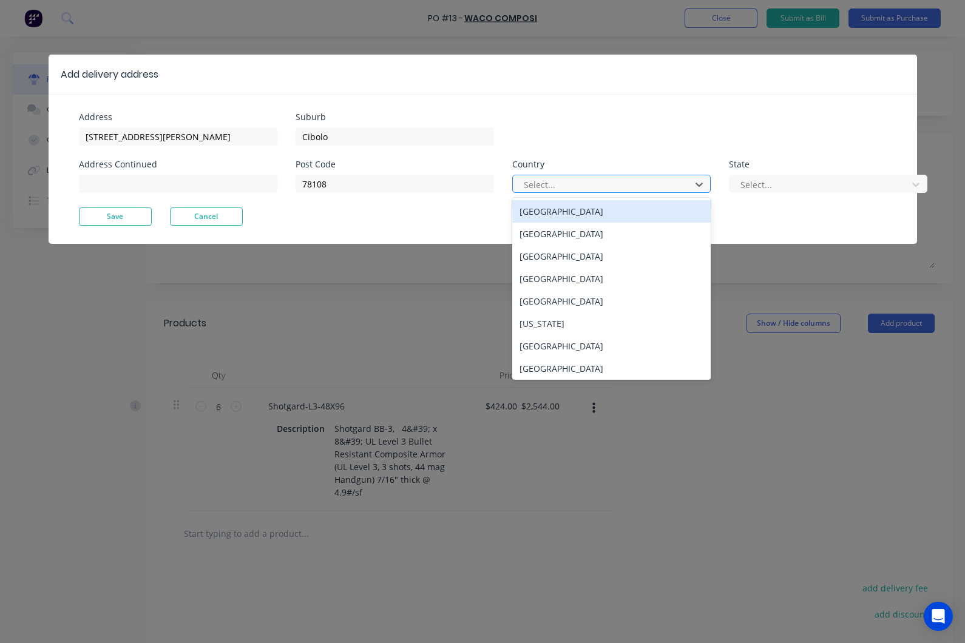
click at [547, 189] on div at bounding box center [603, 184] width 162 height 15
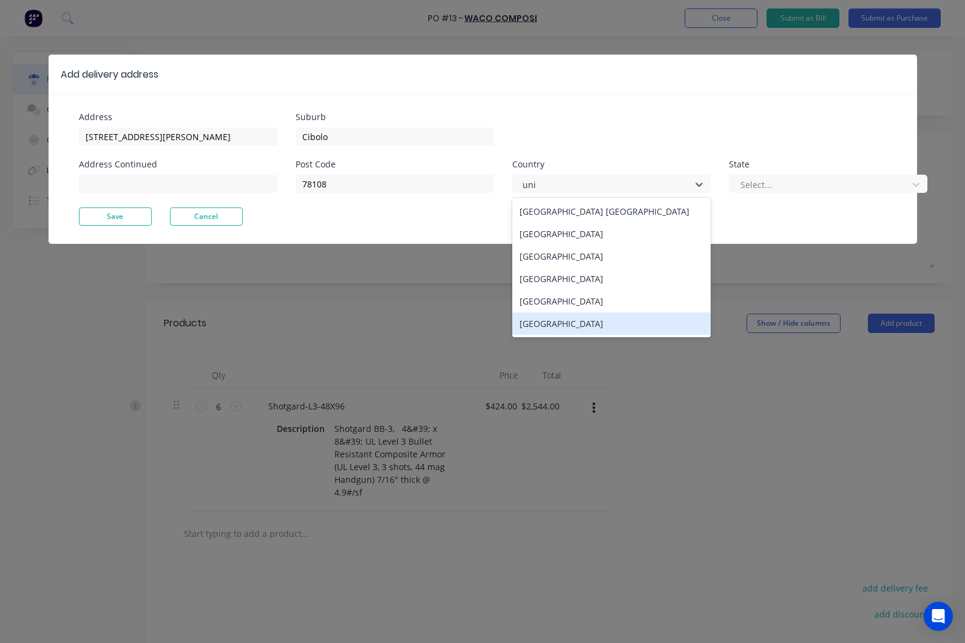
type input "uni"
click at [550, 274] on html "PO #13 - WACO COMPOSI Add product Close Submit as Bill Submit as Purchase Purch…" at bounding box center [482, 352] width 965 height 704
click at [550, 274] on div "Add delivery address Address 1144 Guadalupe Drive Address Continued Suburb Cibo…" at bounding box center [482, 321] width 965 height 643
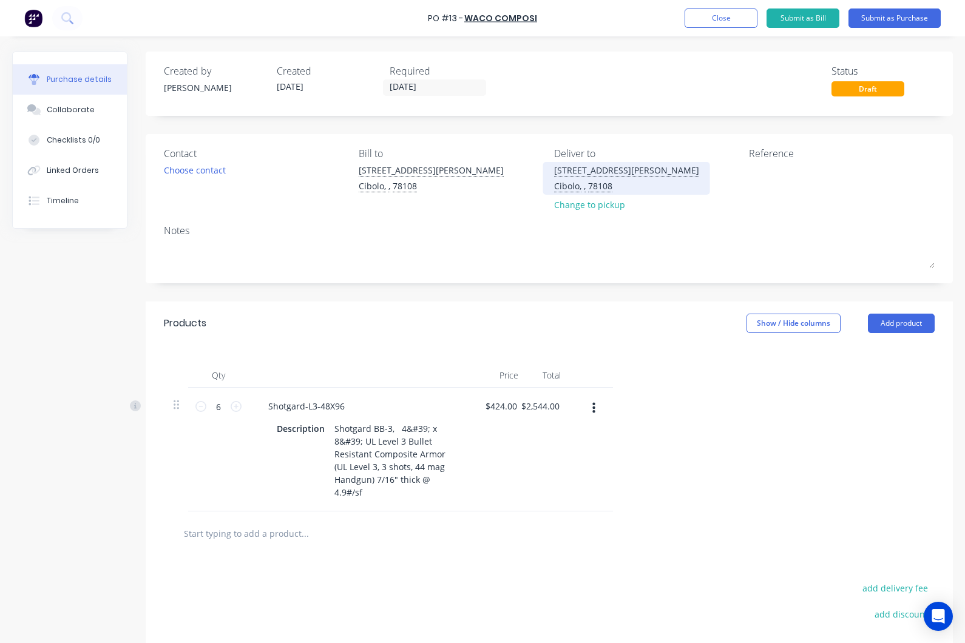
click at [604, 186] on div "Cibolo, , 78108" at bounding box center [626, 186] width 145 height 13
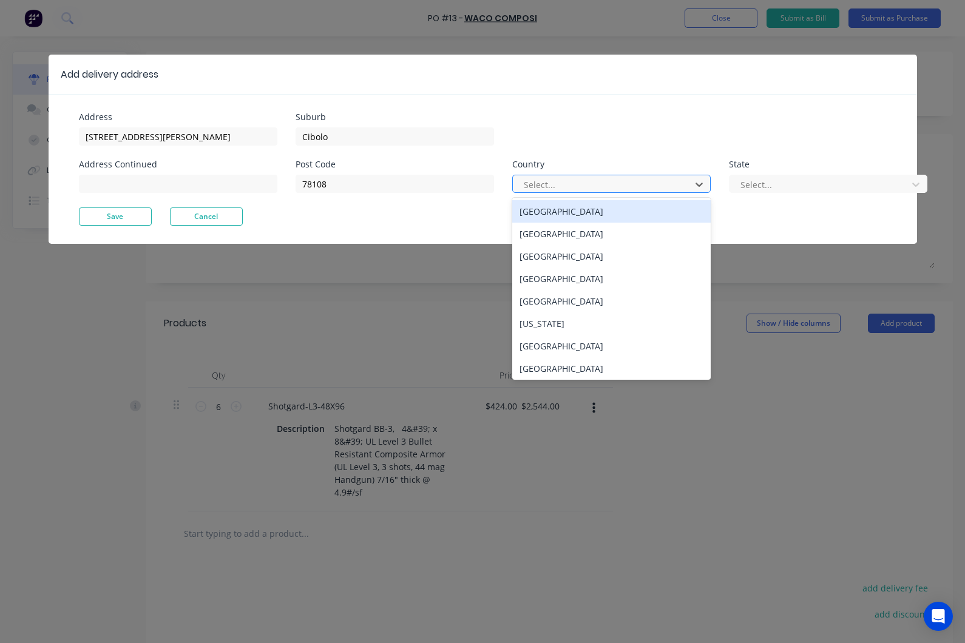
click at [595, 177] on div at bounding box center [603, 184] width 162 height 15
type input "uni"
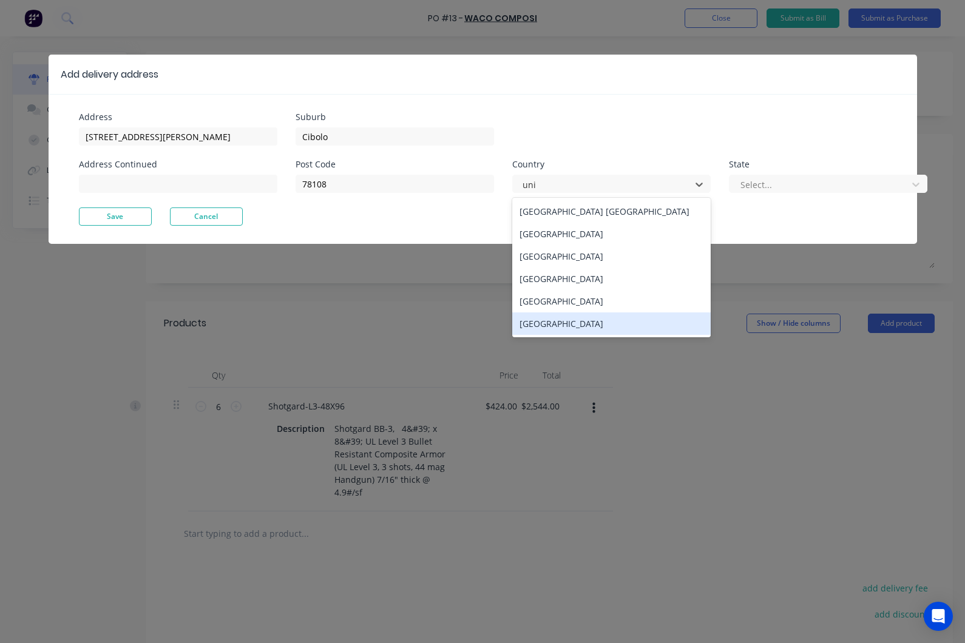
click at [564, 328] on div "[GEOGRAPHIC_DATA]" at bounding box center [611, 324] width 198 height 22
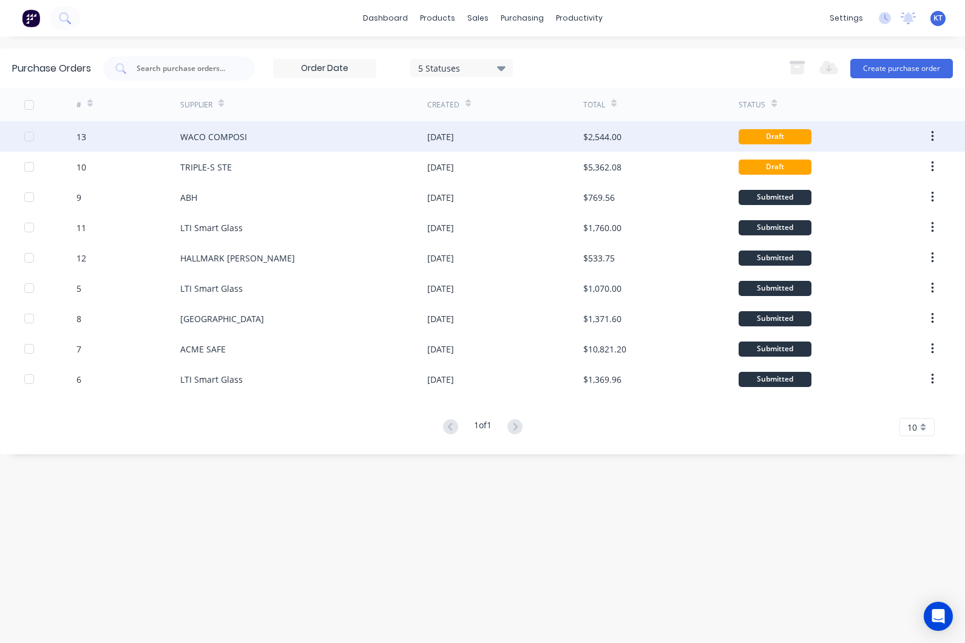
click at [454, 140] on div "[DATE]" at bounding box center [440, 136] width 27 height 13
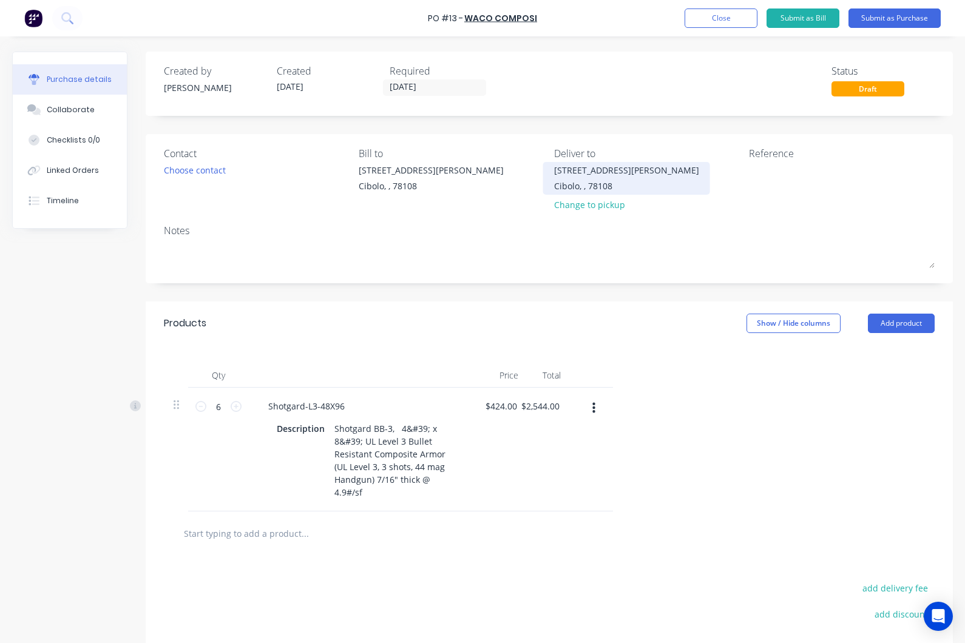
click at [554, 170] on div "[STREET_ADDRESS][PERSON_NAME]" at bounding box center [626, 170] width 145 height 13
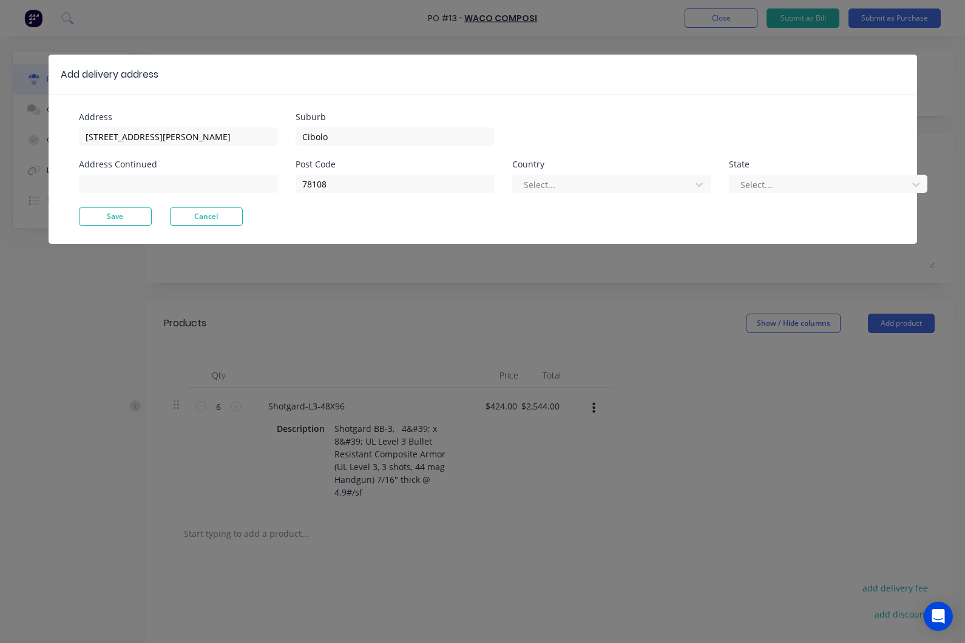
click at [179, 173] on div at bounding box center [178, 182] width 198 height 21
click at [169, 184] on input at bounding box center [178, 184] width 198 height 18
paste input "[GEOGRAPHIC_DATA]"
type input "W"
click at [344, 136] on input "Cibolo" at bounding box center [395, 136] width 198 height 18
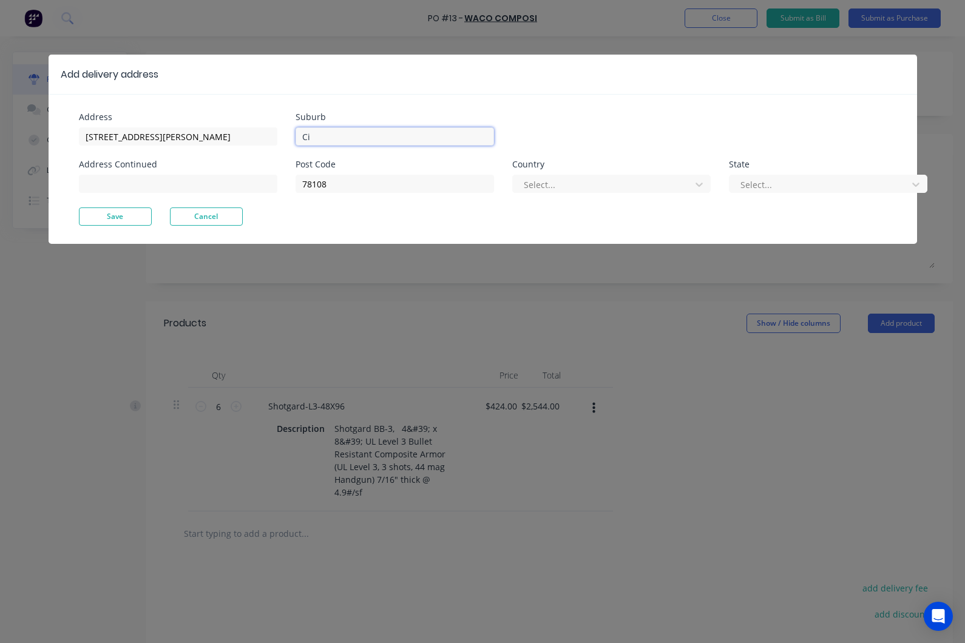
type input "C"
paste input "[GEOGRAPHIC_DATA]"
type input "[GEOGRAPHIC_DATA]"
click at [157, 137] on input "[STREET_ADDRESS][PERSON_NAME]" at bounding box center [178, 136] width 198 height 18
click at [217, 131] on input "[STREET_ADDRESS][PERSON_NAME]" at bounding box center [178, 136] width 198 height 18
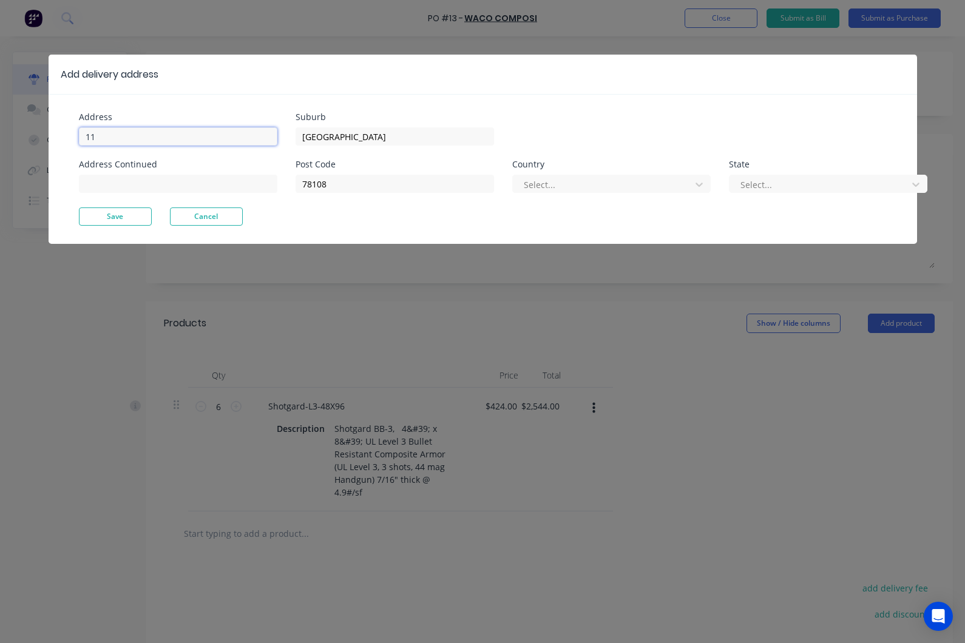
type input "1"
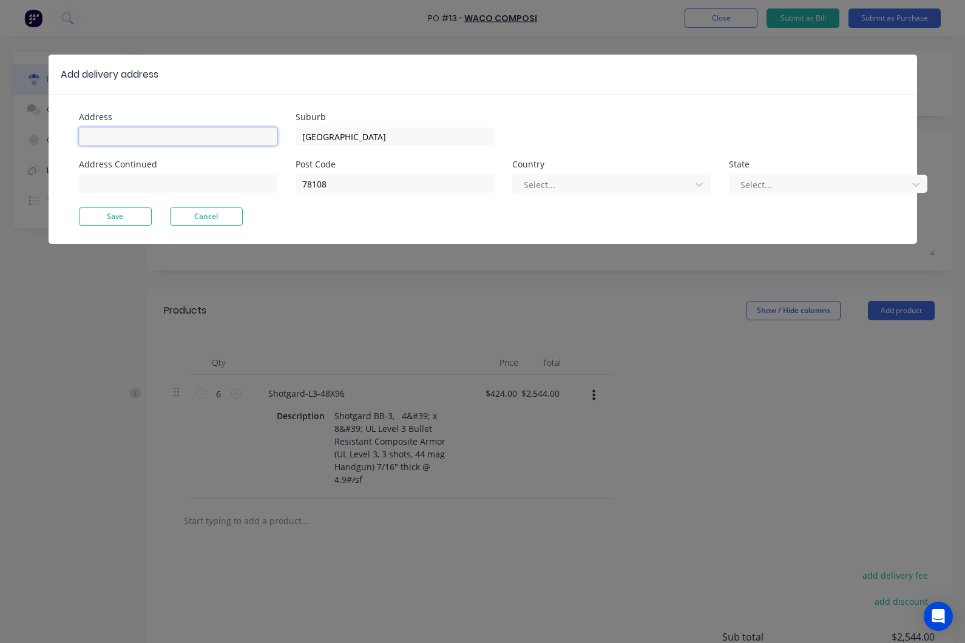
paste input "RI State Police [GEOGRAPHIC_DATA][PERSON_NAME]"
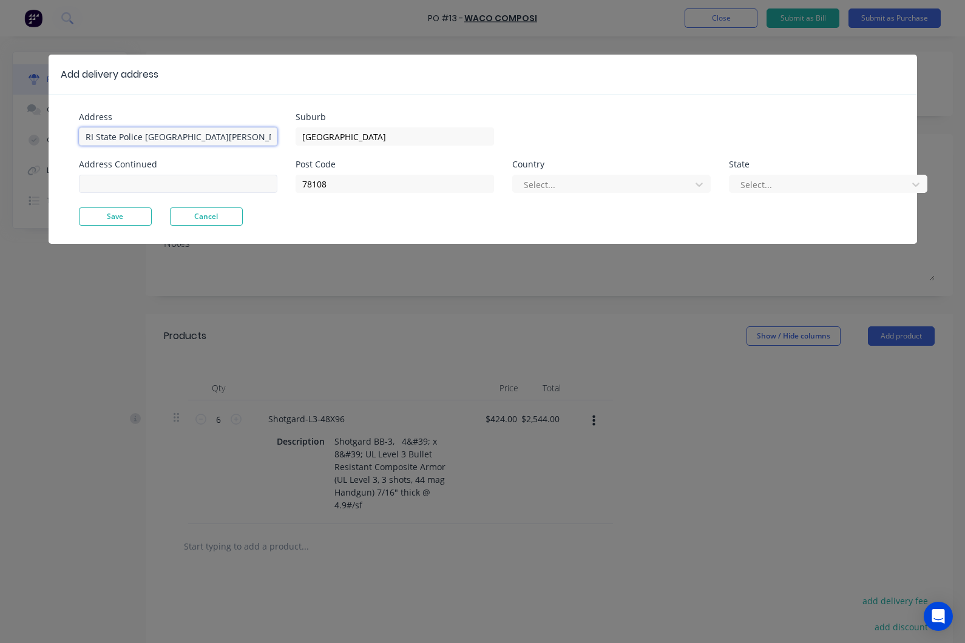
type input "RI State Police South Barr"
click at [150, 189] on input at bounding box center [178, 184] width 198 height 18
paste input "65 New London Turnpike"
type input "65 New London Turnpike"
click at [368, 192] on input "78108" at bounding box center [395, 184] width 198 height 18
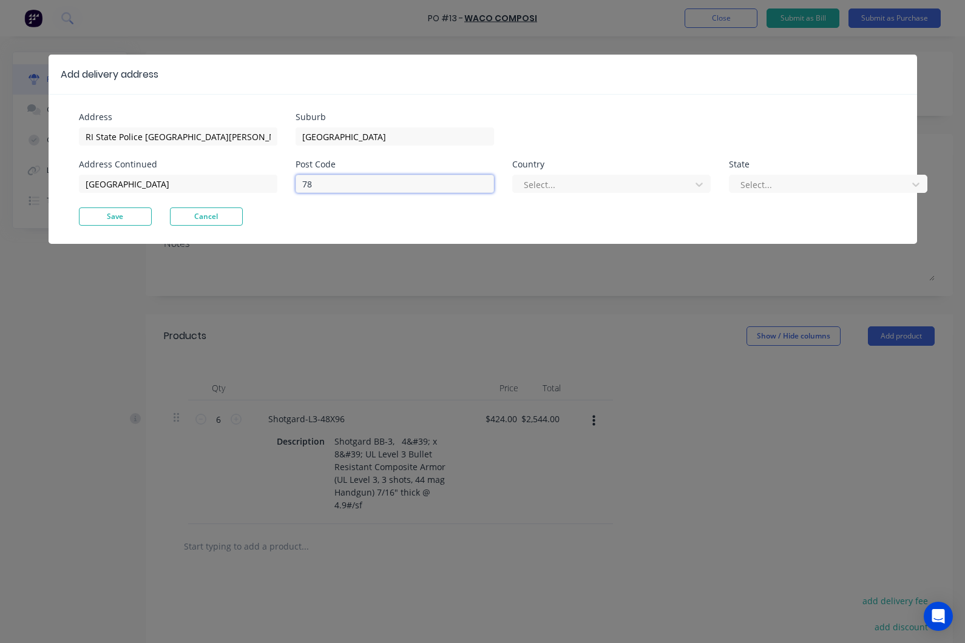
type input "7"
paste input "02817"
type input "02817"
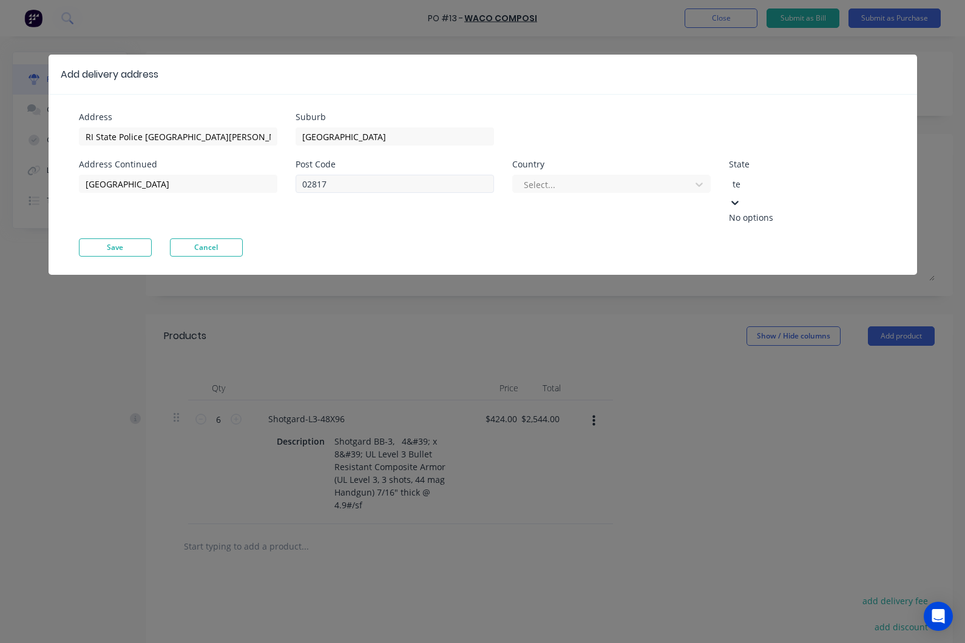
type input "t"
click at [117, 238] on button "Save" at bounding box center [115, 247] width 73 height 18
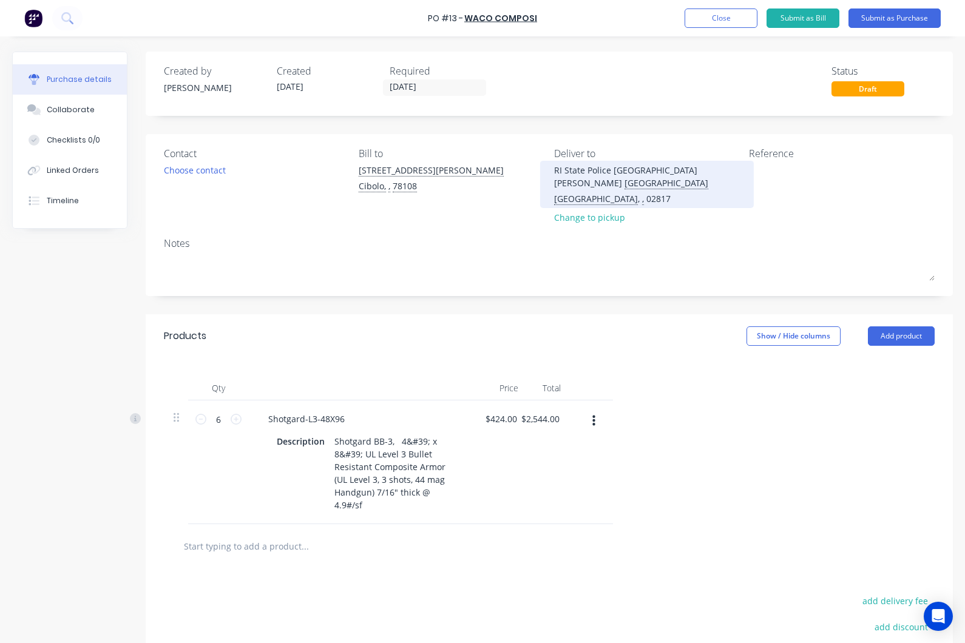
click at [610, 198] on div "West Greenwich , , 02817" at bounding box center [647, 198] width 186 height 13
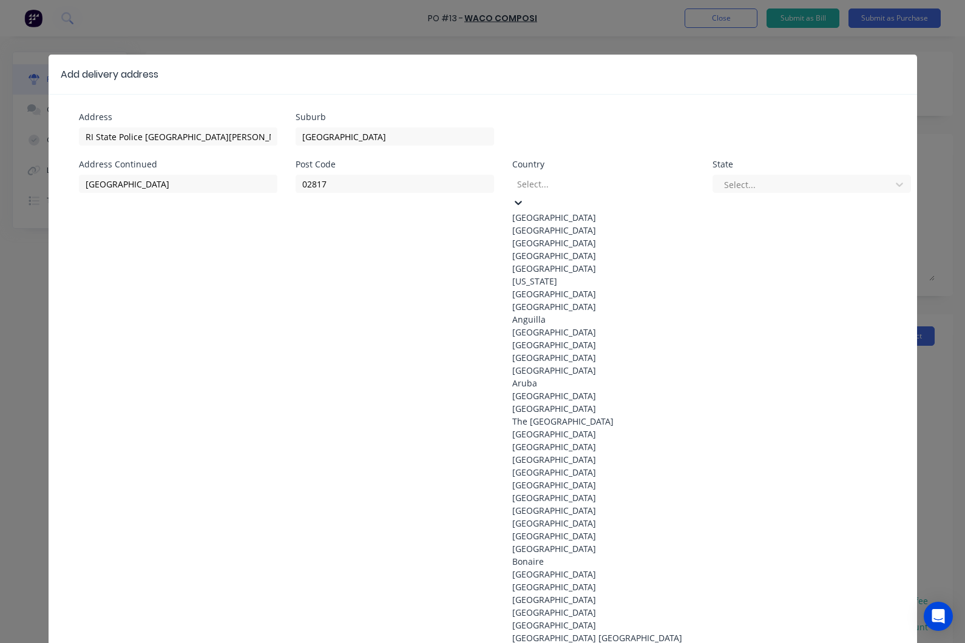
click at [584, 177] on div at bounding box center [603, 184] width 175 height 15
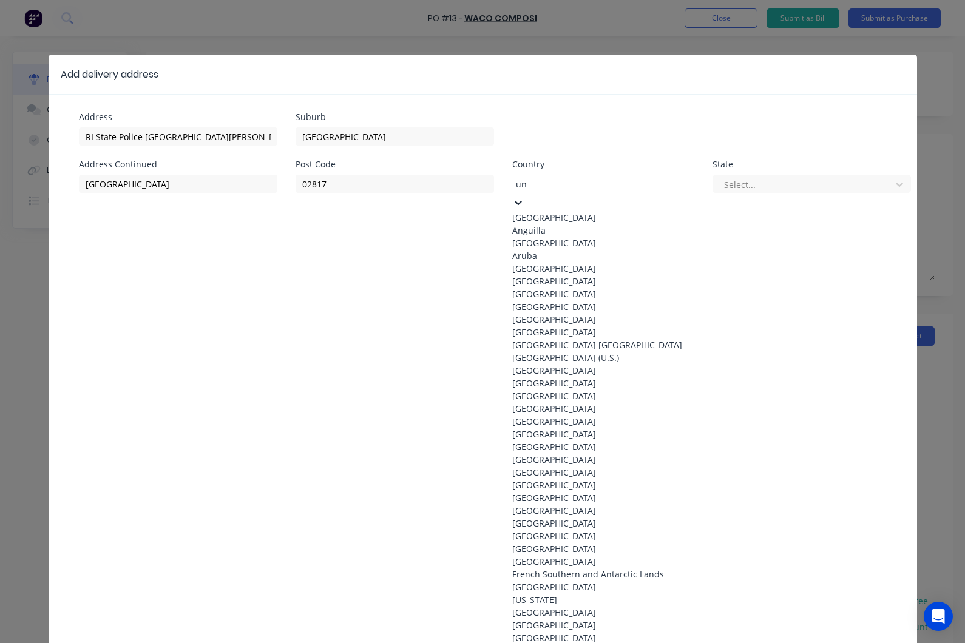
type input "uni"
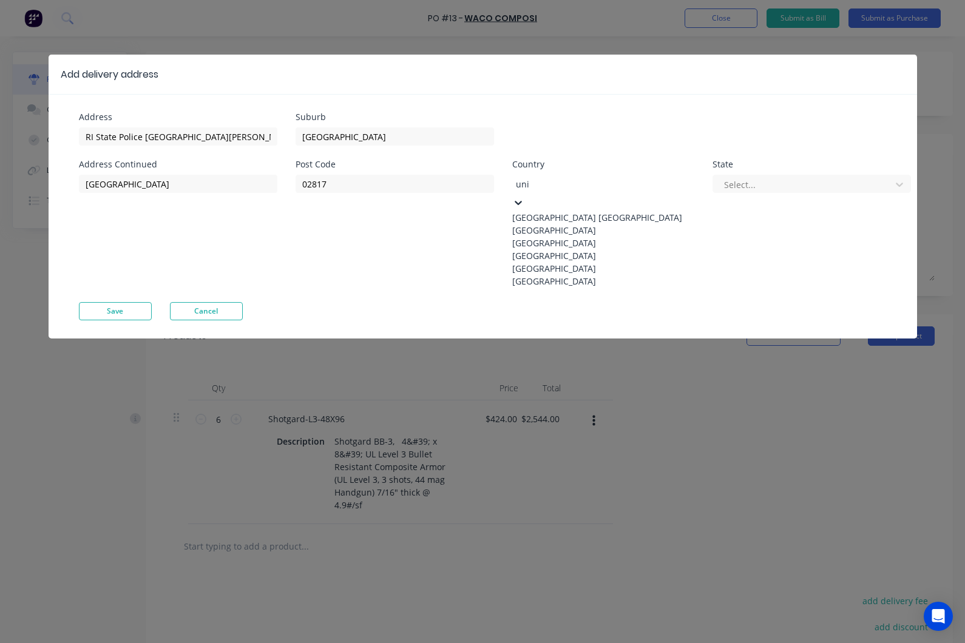
click at [561, 288] on div "United States" at bounding box center [603, 281] width 182 height 13
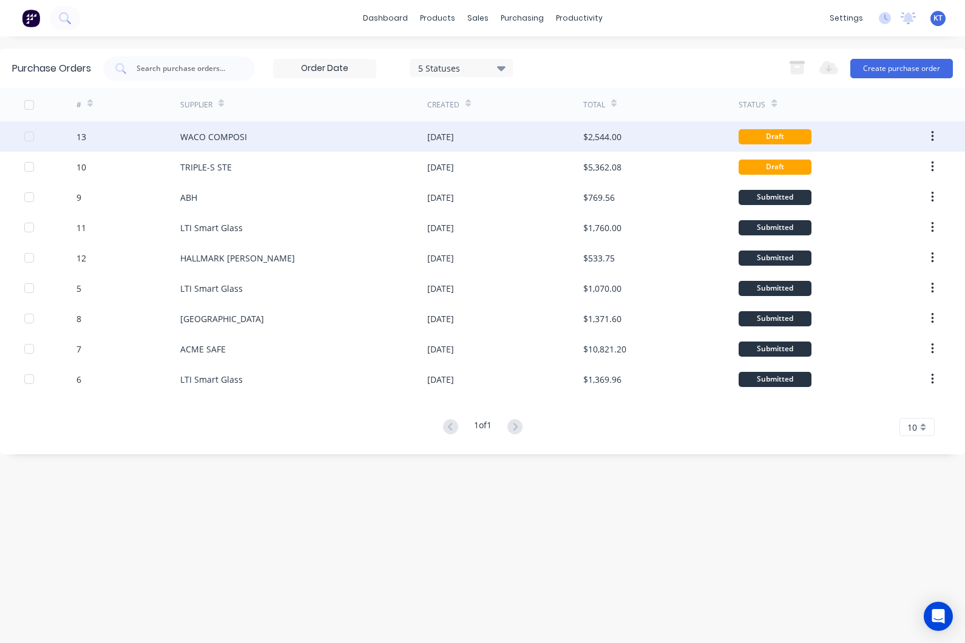
click at [342, 146] on div "WACO COMPOSI" at bounding box center [303, 136] width 247 height 30
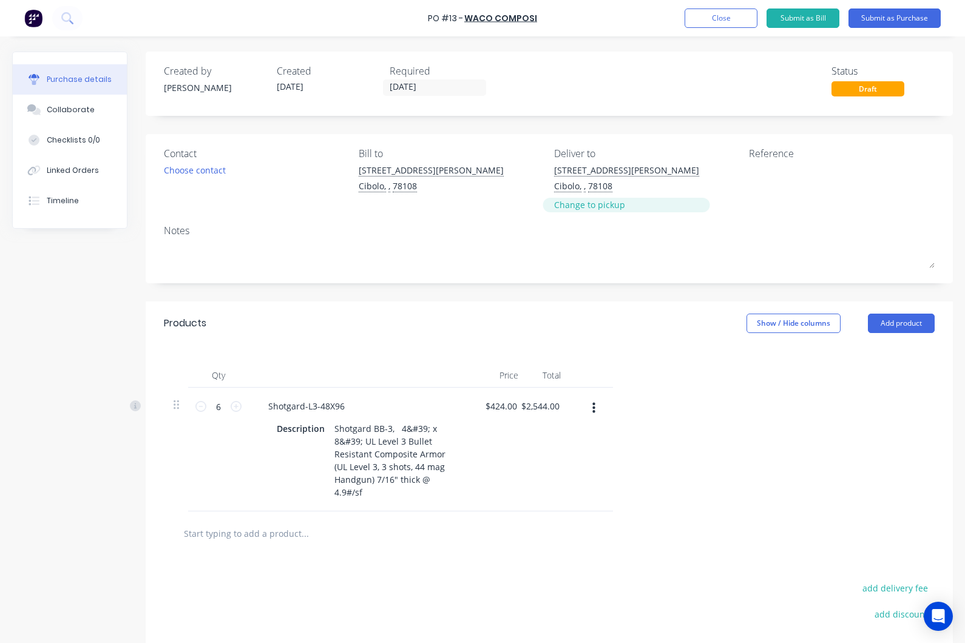
click at [607, 207] on div "Change to pickup" at bounding box center [626, 204] width 145 height 13
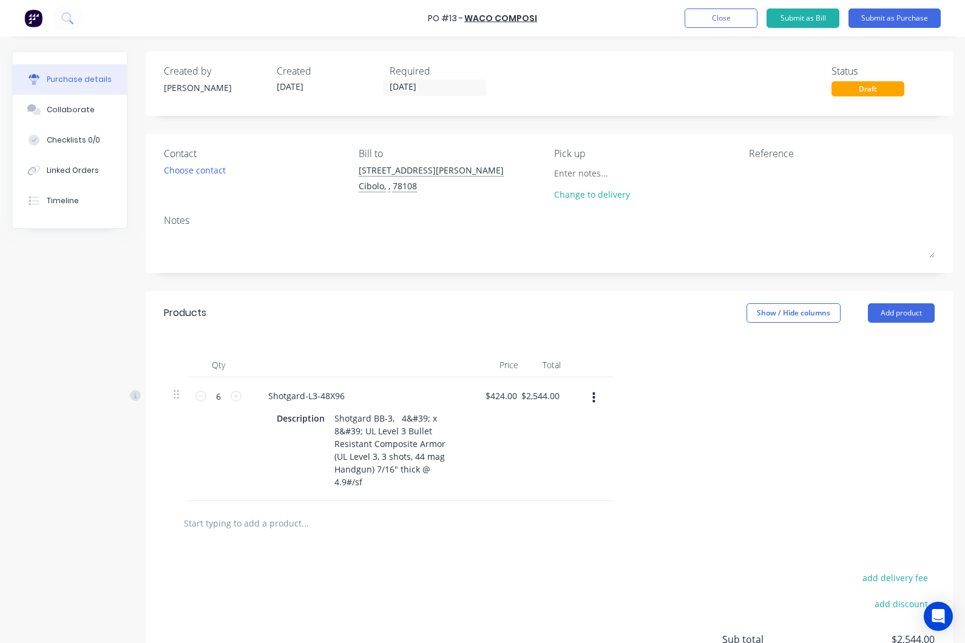
click at [588, 158] on div "Pick up" at bounding box center [647, 153] width 186 height 15
click at [593, 169] on input at bounding box center [609, 173] width 110 height 18
click at [580, 149] on div "Pick up" at bounding box center [647, 153] width 186 height 15
click at [612, 200] on div "Change to delivery" at bounding box center [609, 194] width 110 height 13
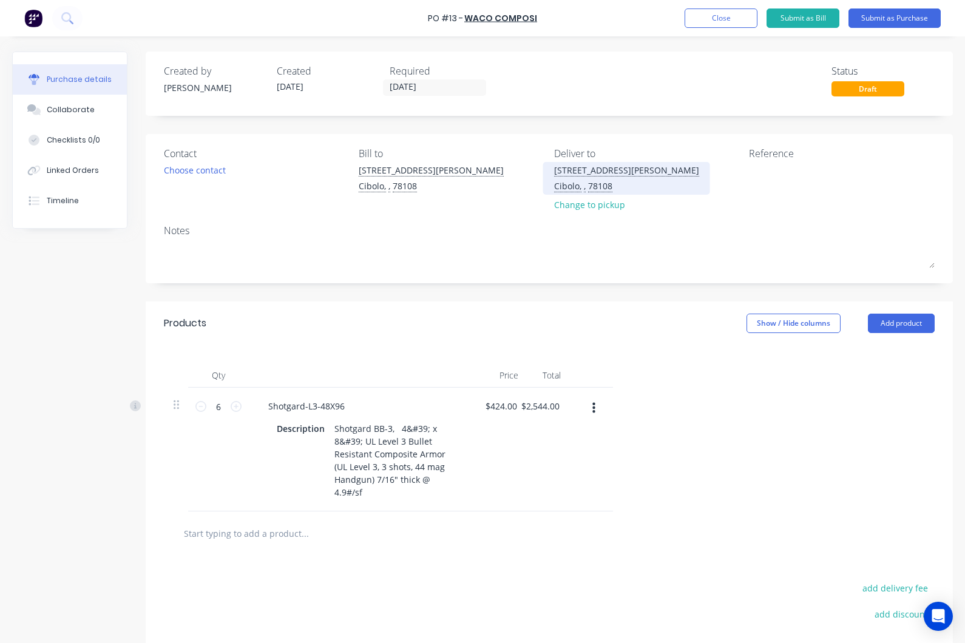
click at [609, 166] on div "[STREET_ADDRESS][PERSON_NAME]" at bounding box center [626, 170] width 145 height 13
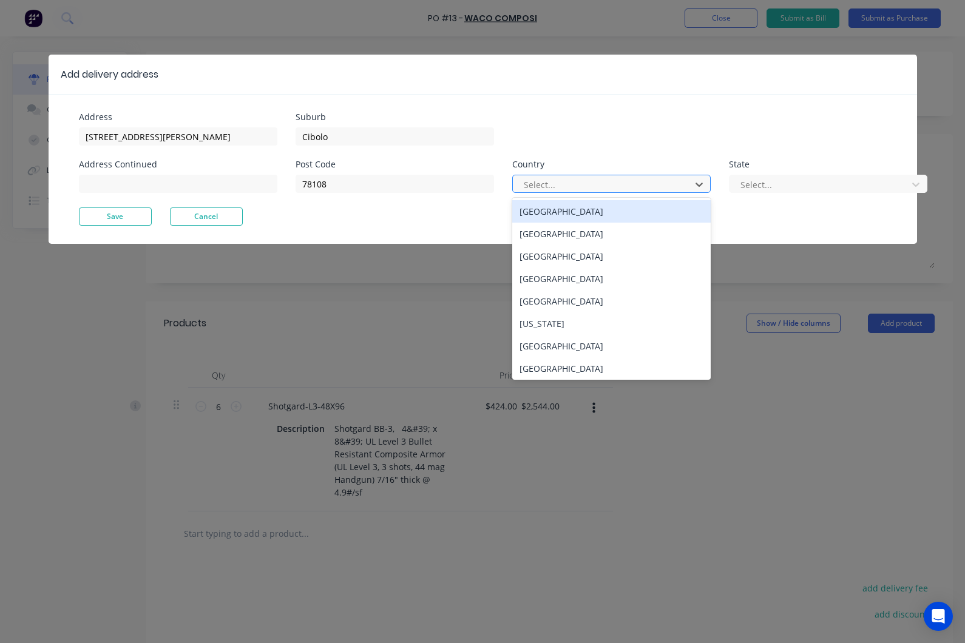
click at [638, 180] on div at bounding box center [603, 184] width 162 height 15
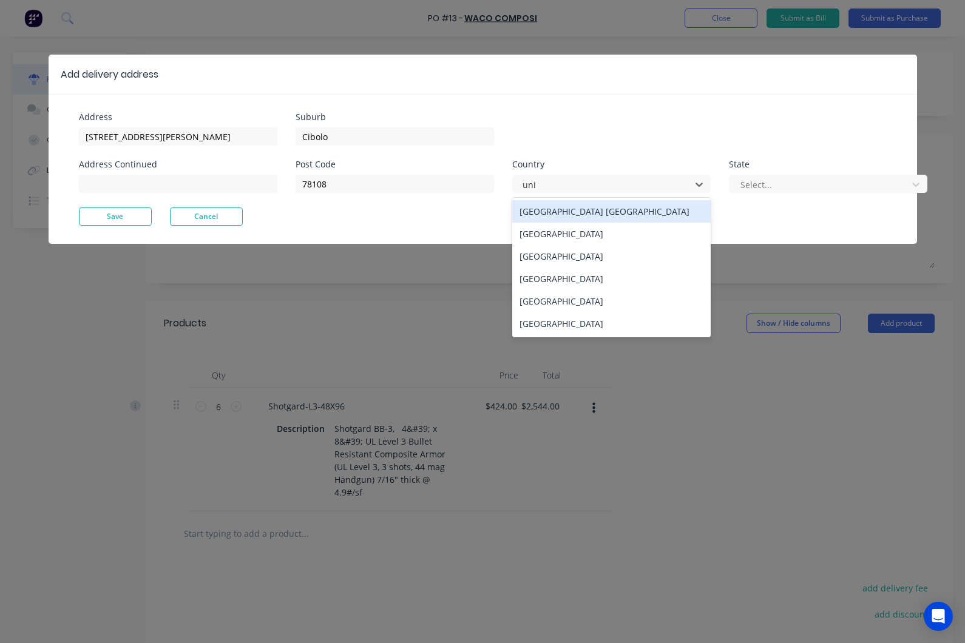
type input "unit"
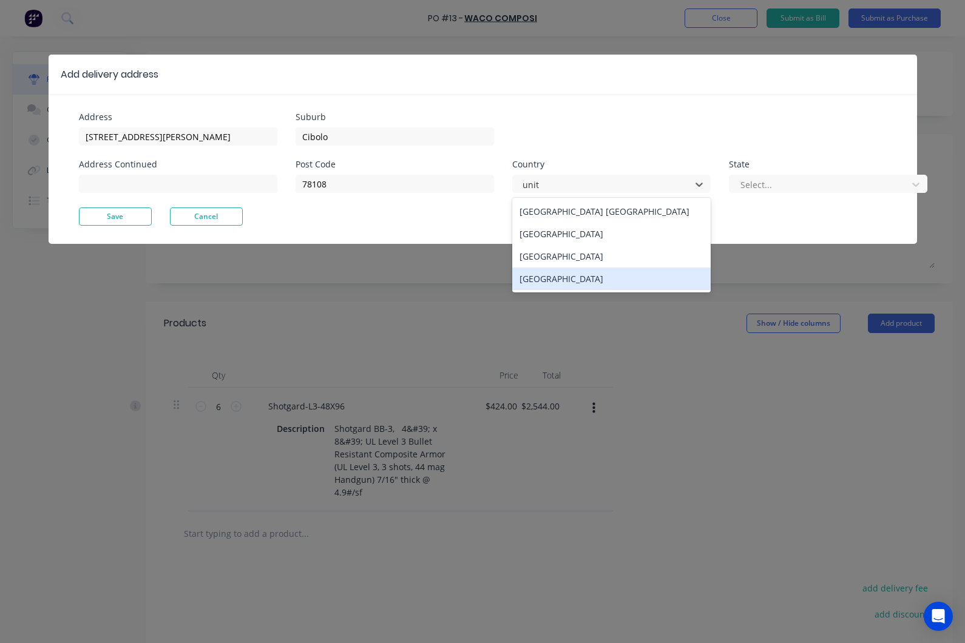
click at [576, 286] on div "[GEOGRAPHIC_DATA]" at bounding box center [611, 279] width 198 height 22
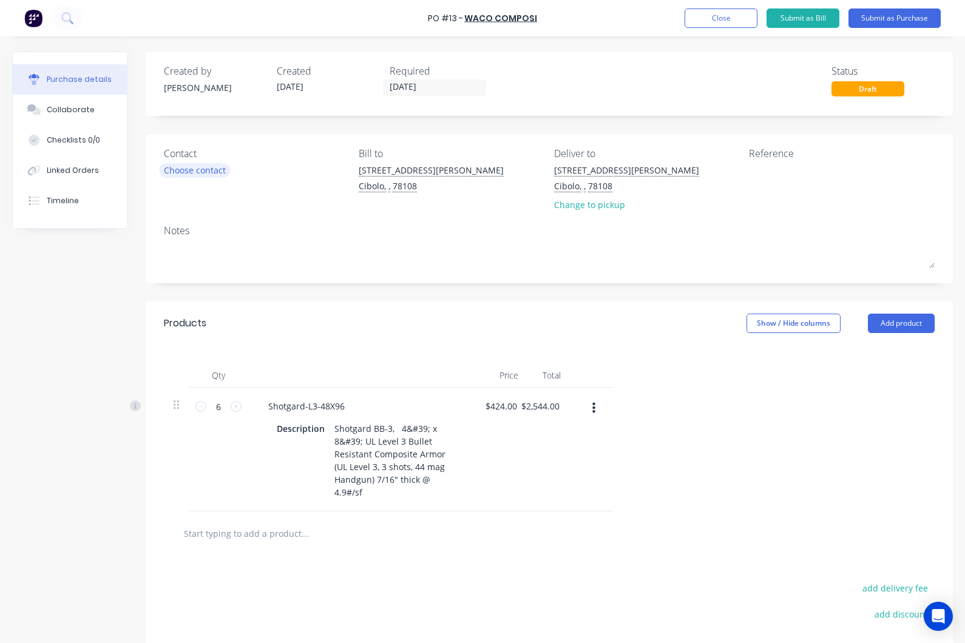
click at [189, 172] on div "Choose contact" at bounding box center [195, 170] width 62 height 13
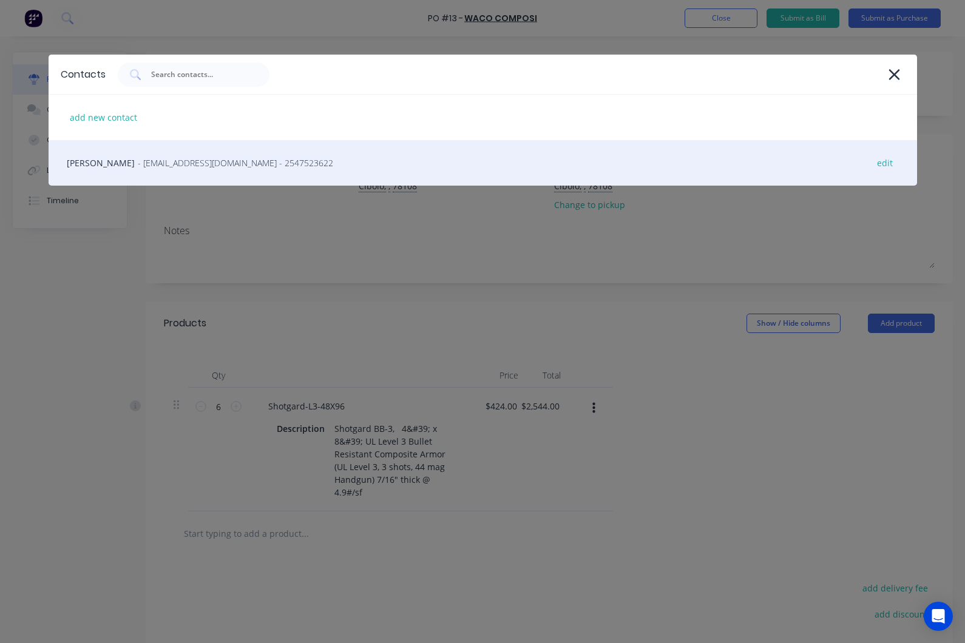
click at [178, 160] on span "- mjones@armorcore.com - 2547523622" at bounding box center [235, 163] width 195 height 13
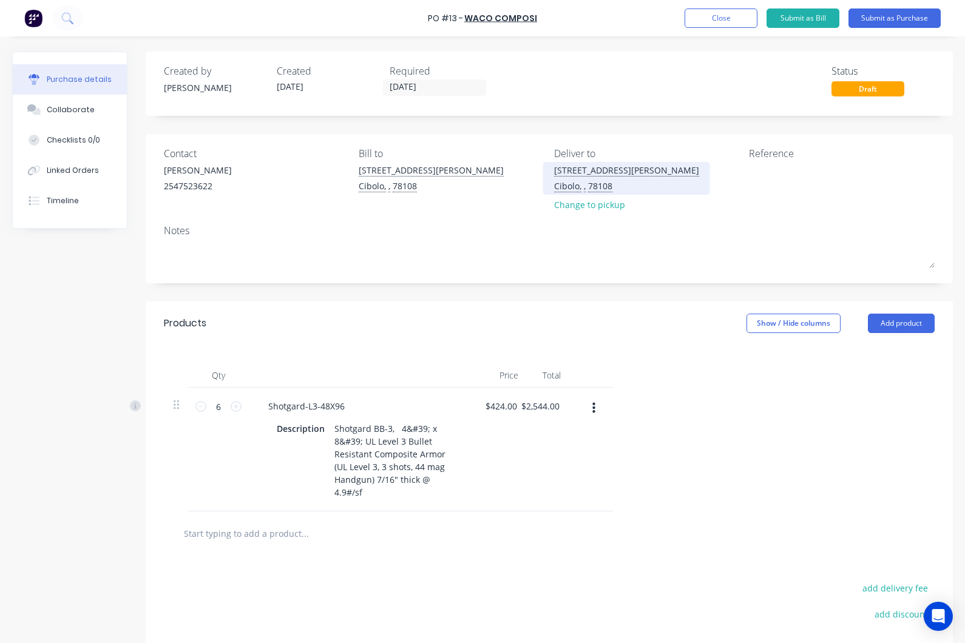
click at [612, 186] on div "Cibolo, , 78108" at bounding box center [626, 186] width 145 height 13
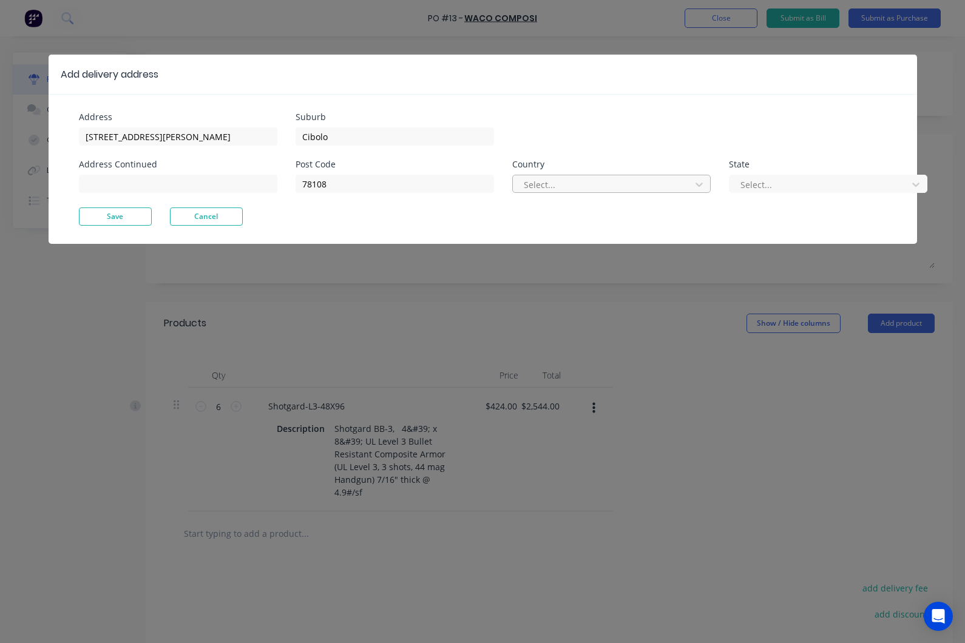
click at [571, 178] on div at bounding box center [603, 184] width 162 height 15
type input "united States"
